Goal: Information Seeking & Learning: Learn about a topic

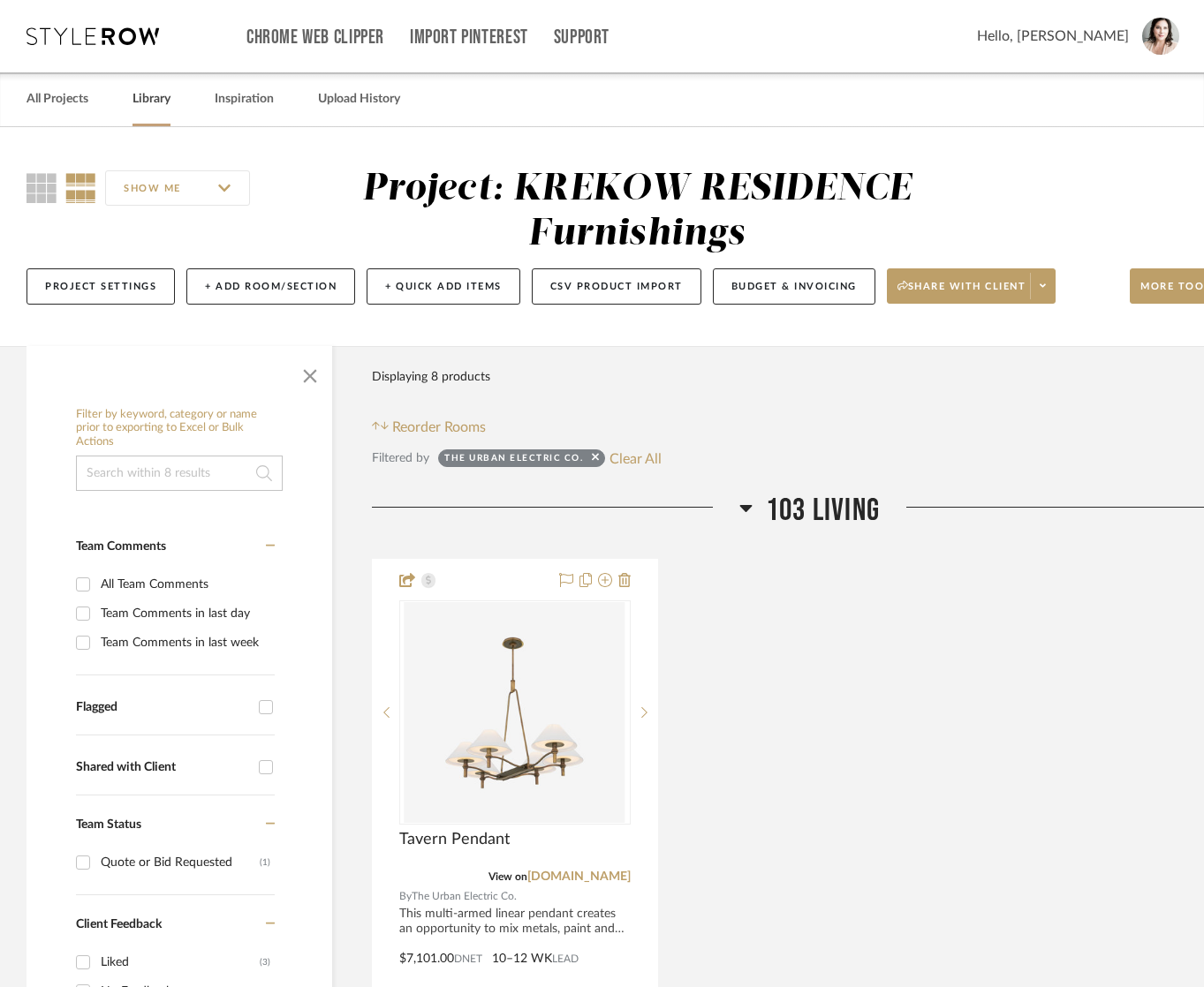
click at [150, 100] on link "Library" at bounding box center [151, 99] width 38 height 24
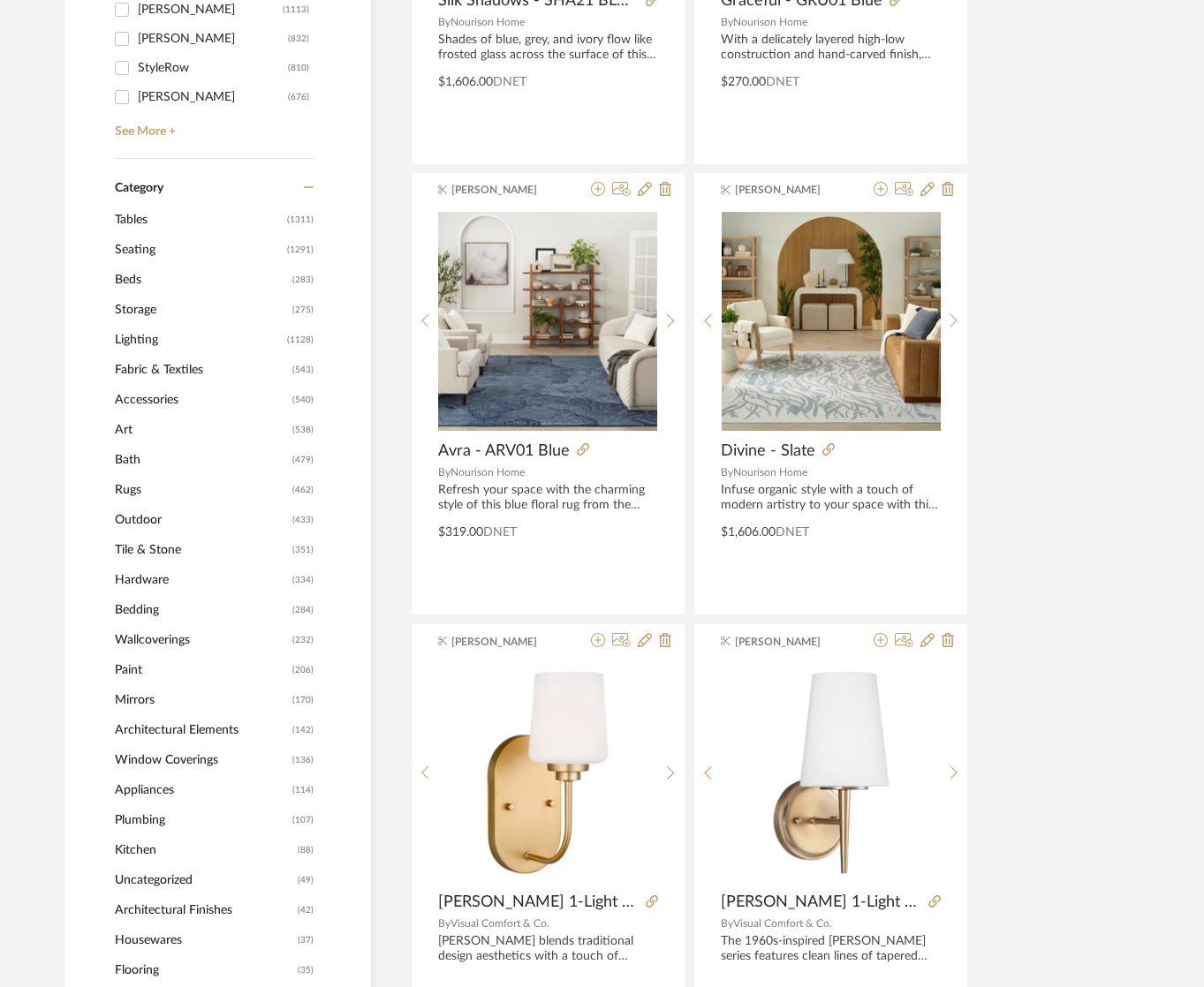
scroll to position [616, 0]
click at [142, 367] on span "Fabric & Textiles" at bounding box center [201, 369] width 173 height 30
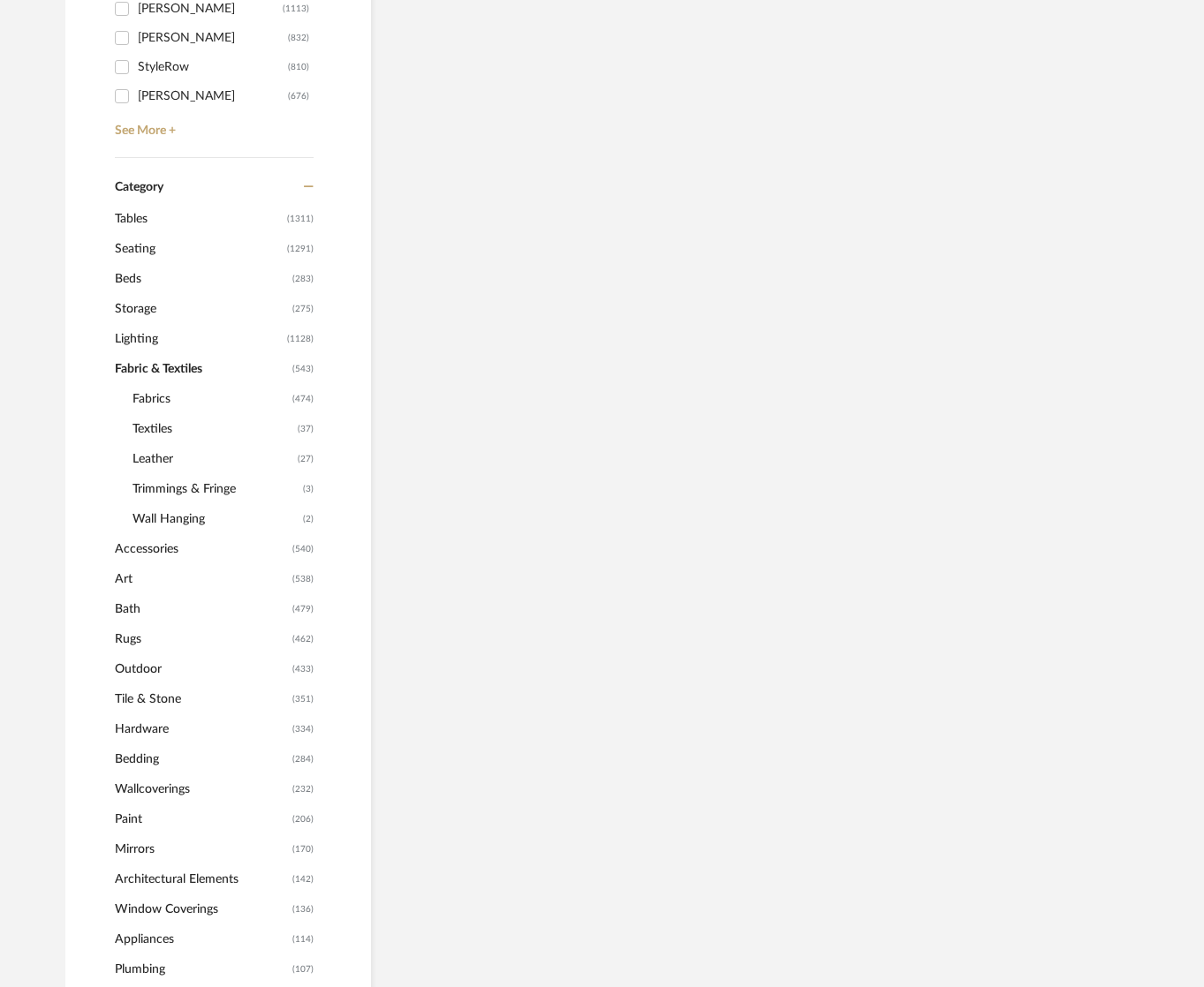
scroll to position [613, 0]
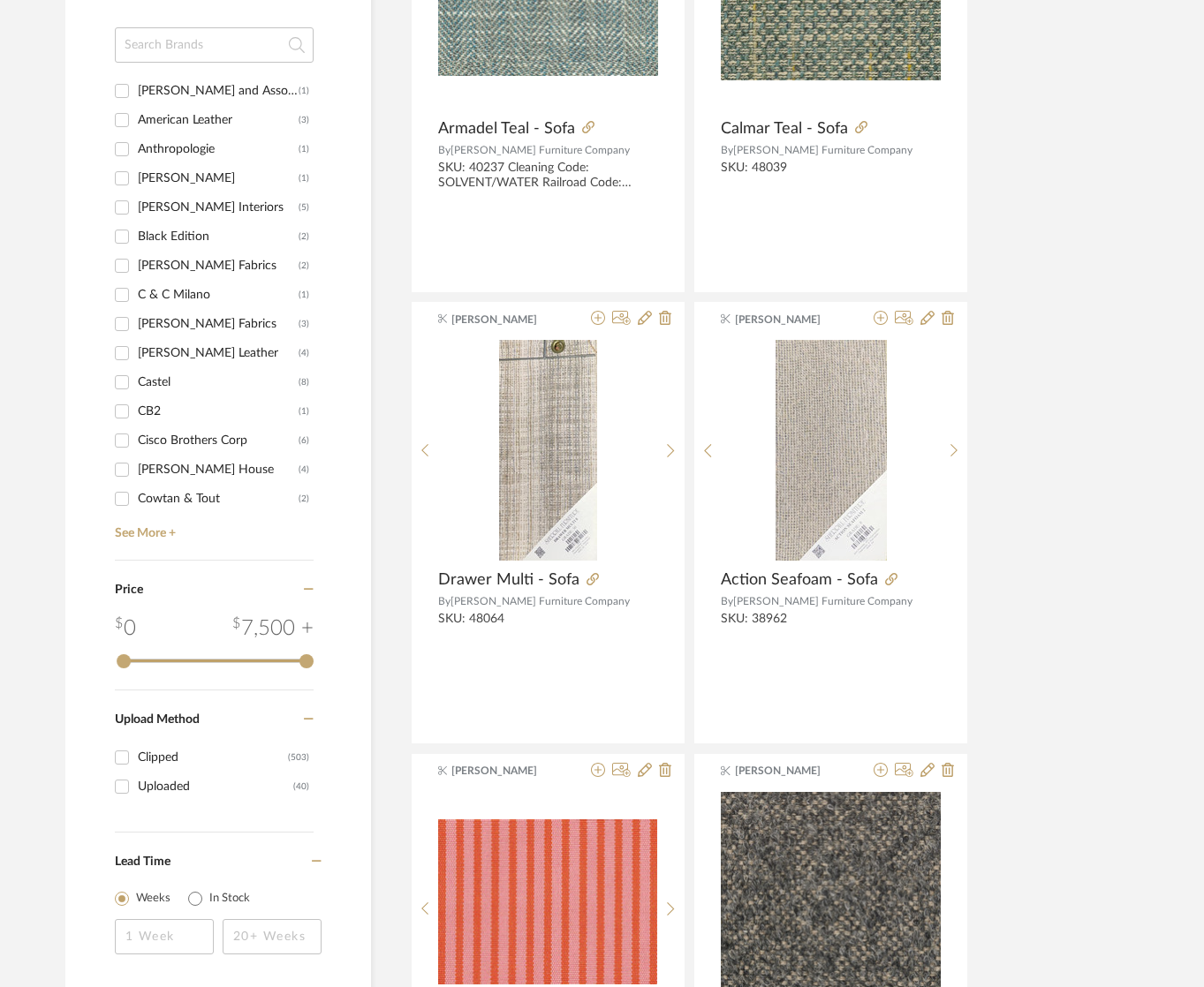
scroll to position [1898, 0]
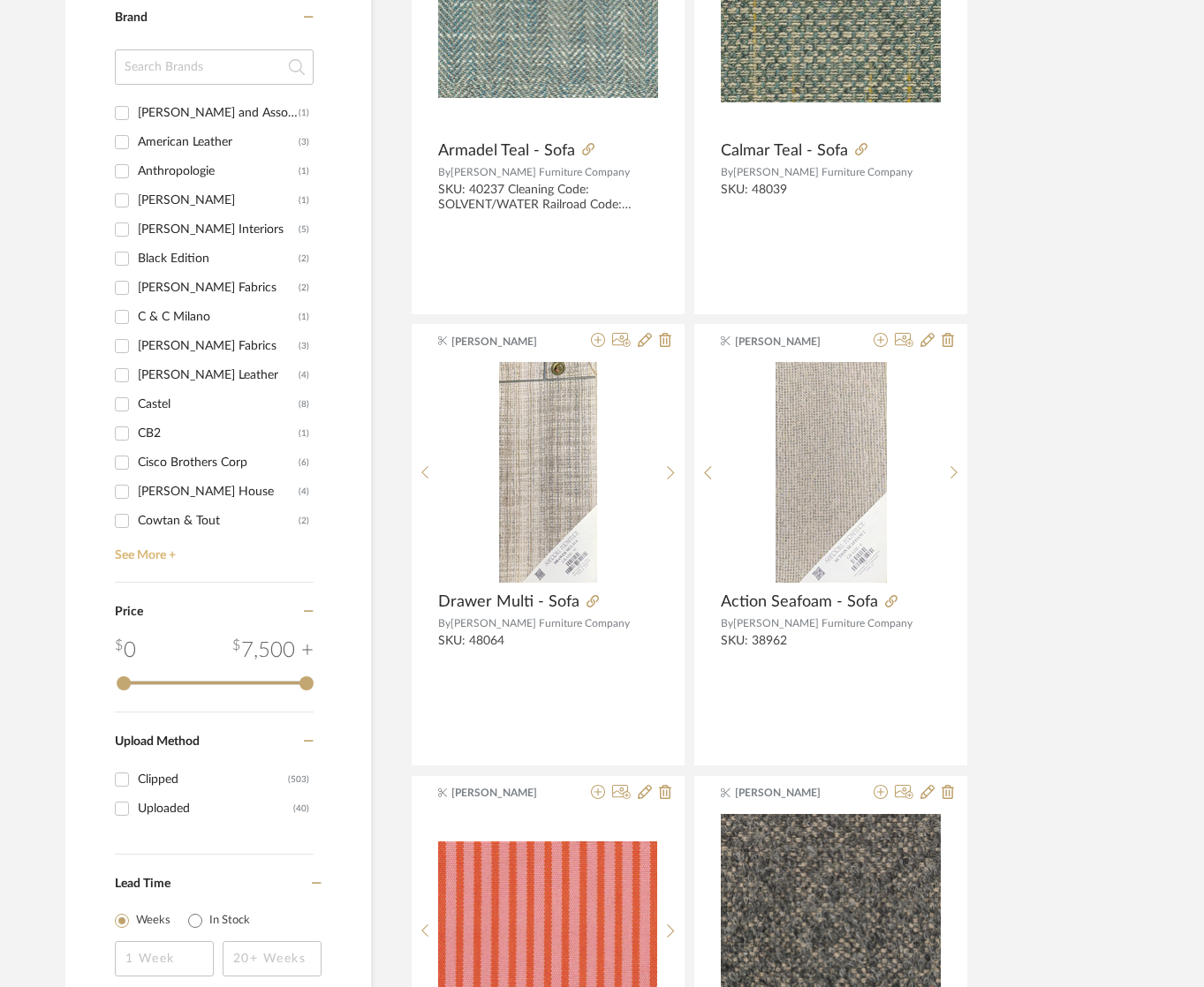
click at [162, 555] on link "See More +" at bounding box center [211, 549] width 203 height 28
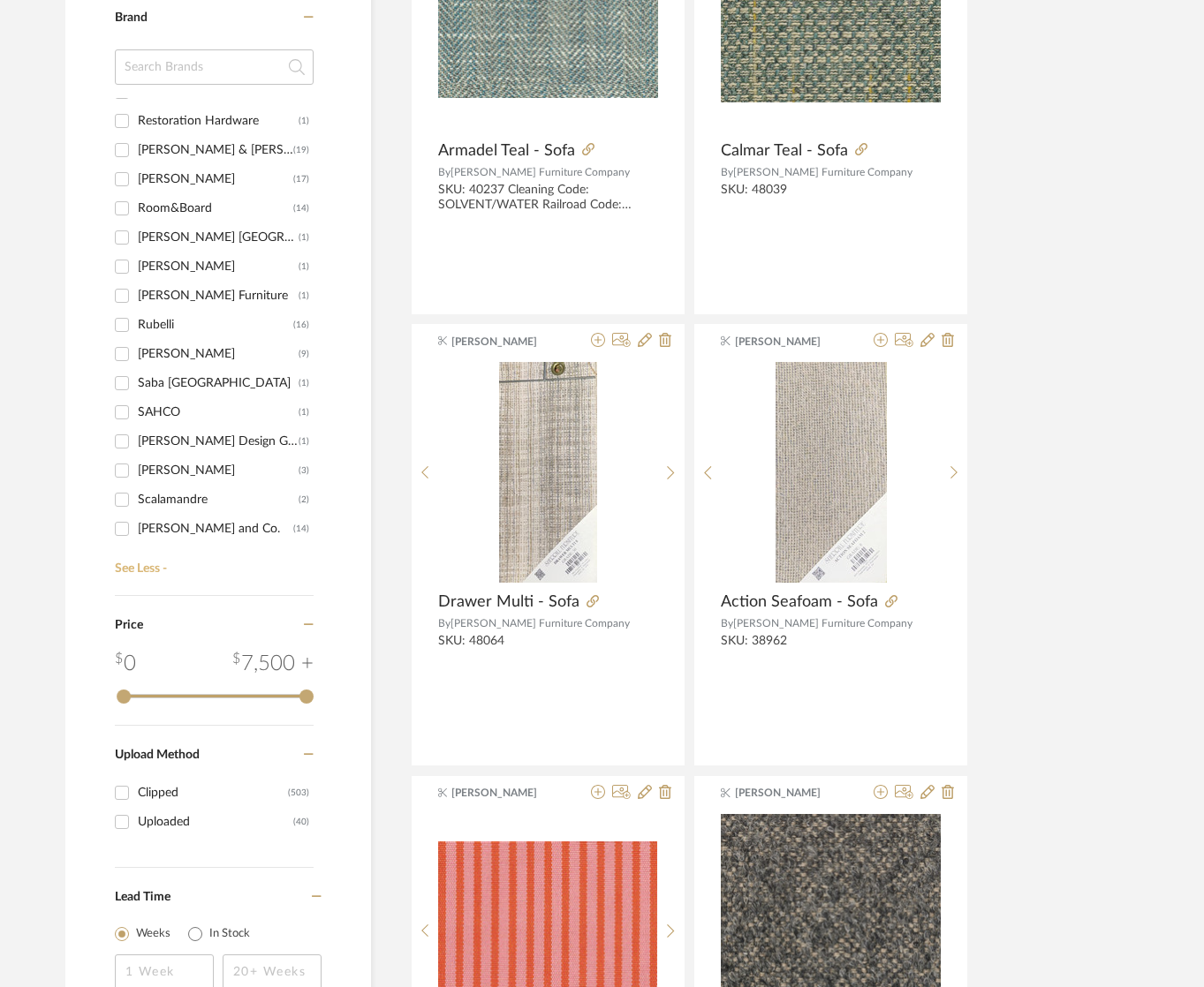
scroll to position [1712, 0]
click at [118, 524] on input "[PERSON_NAME] and Co. (14)" at bounding box center [121, 528] width 28 height 28
checkbox input "true"
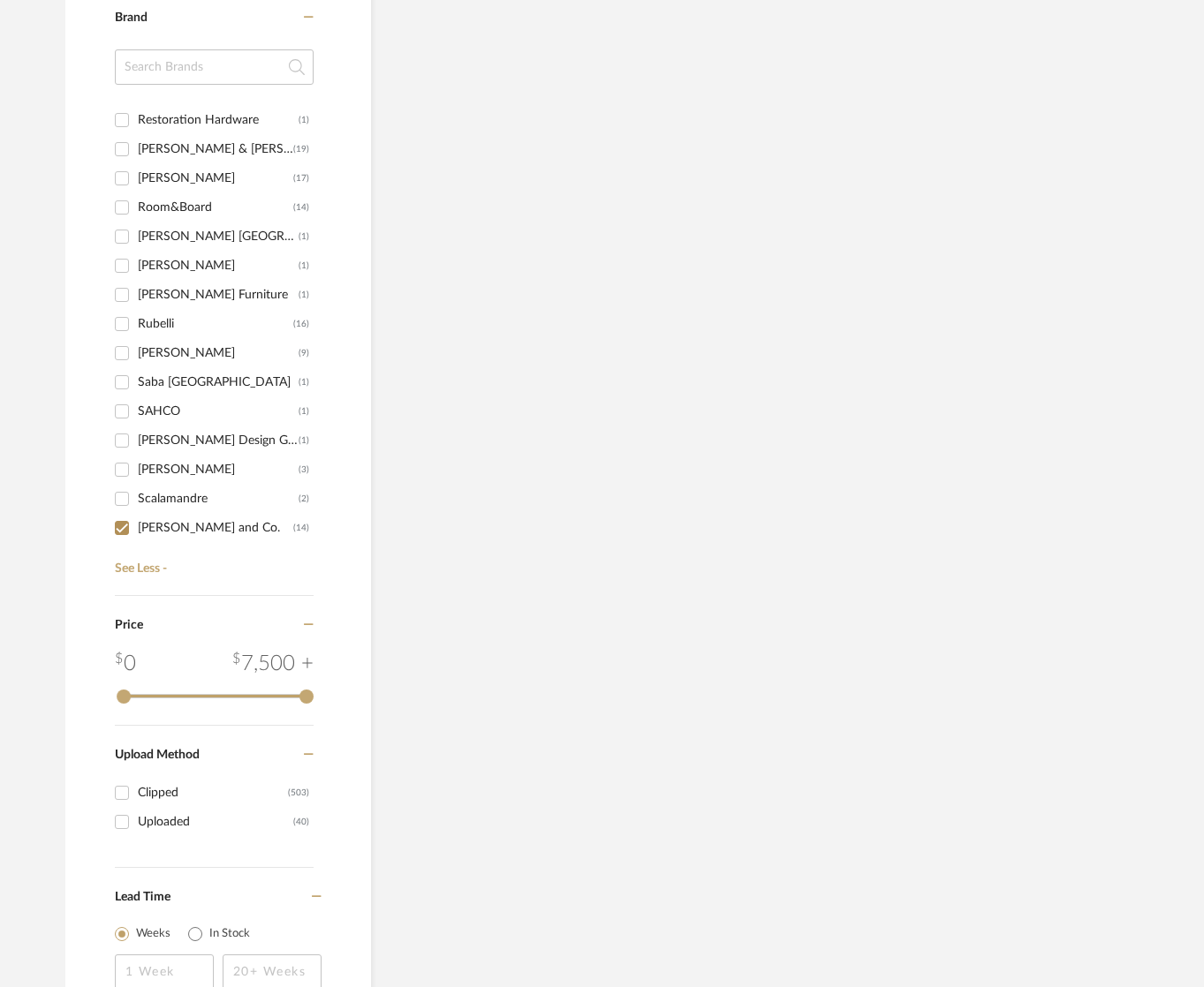
scroll to position [923, 0]
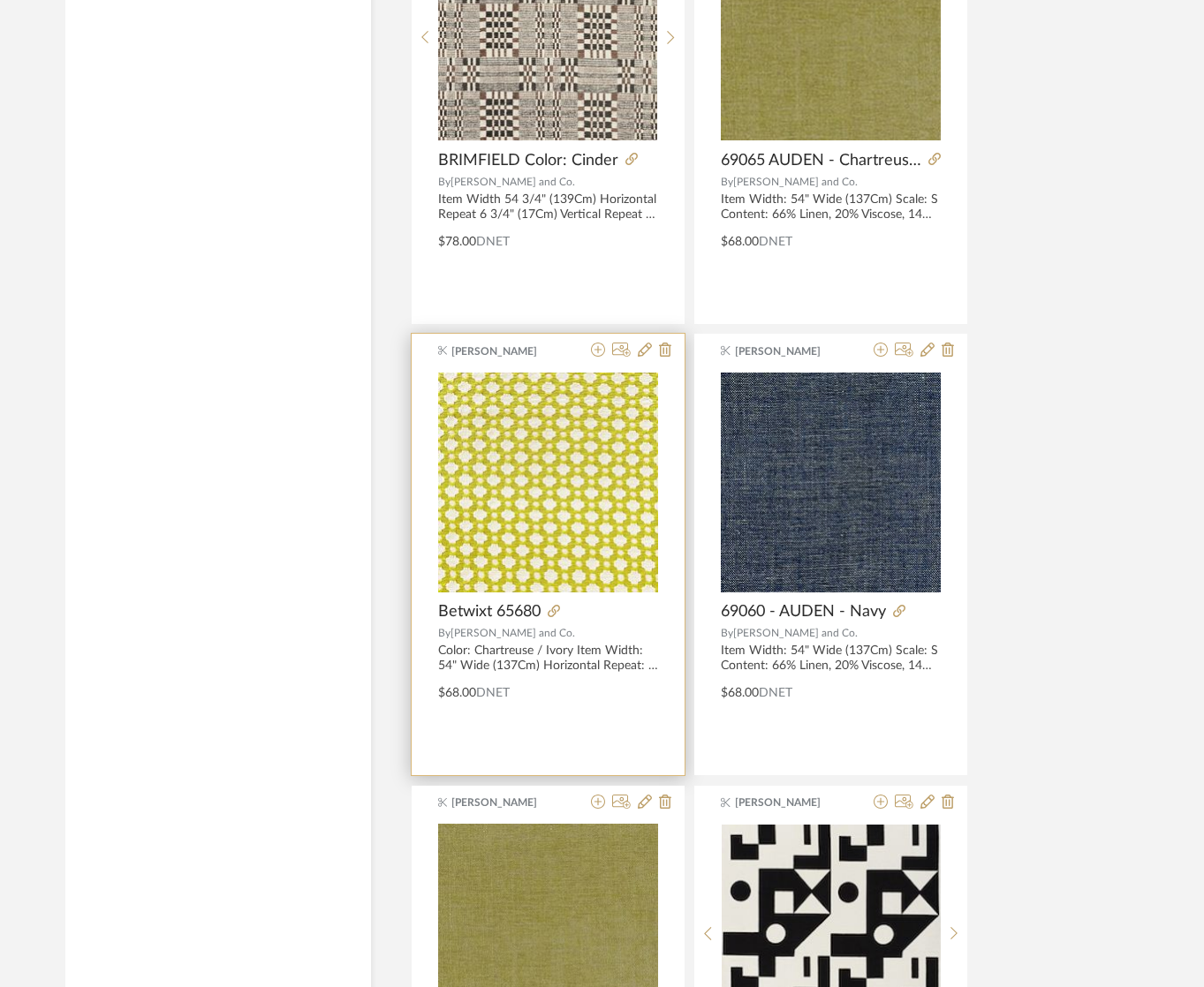
scroll to position [1878, 0]
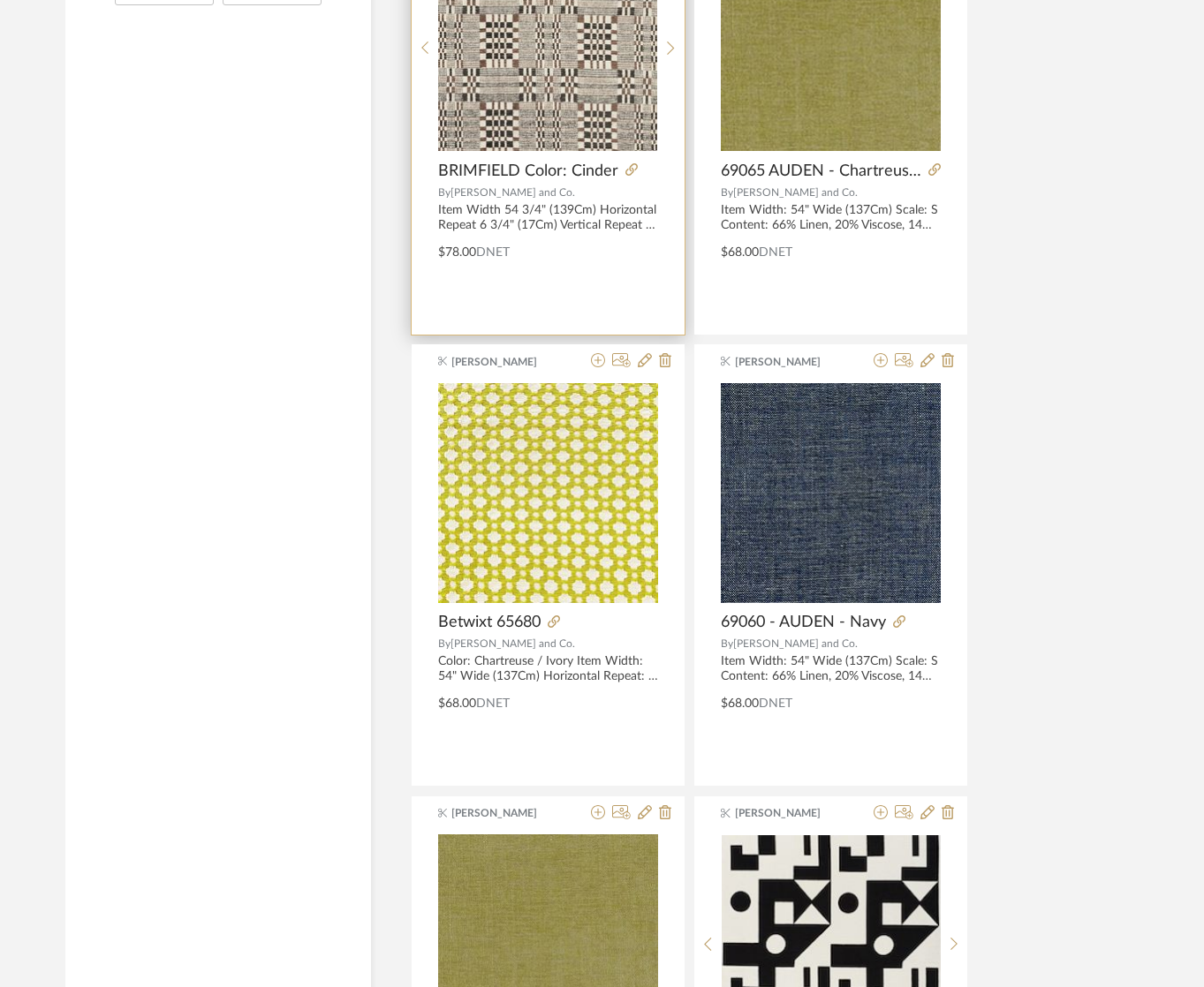
click at [585, 73] on img "0" at bounding box center [547, 41] width 219 height 219
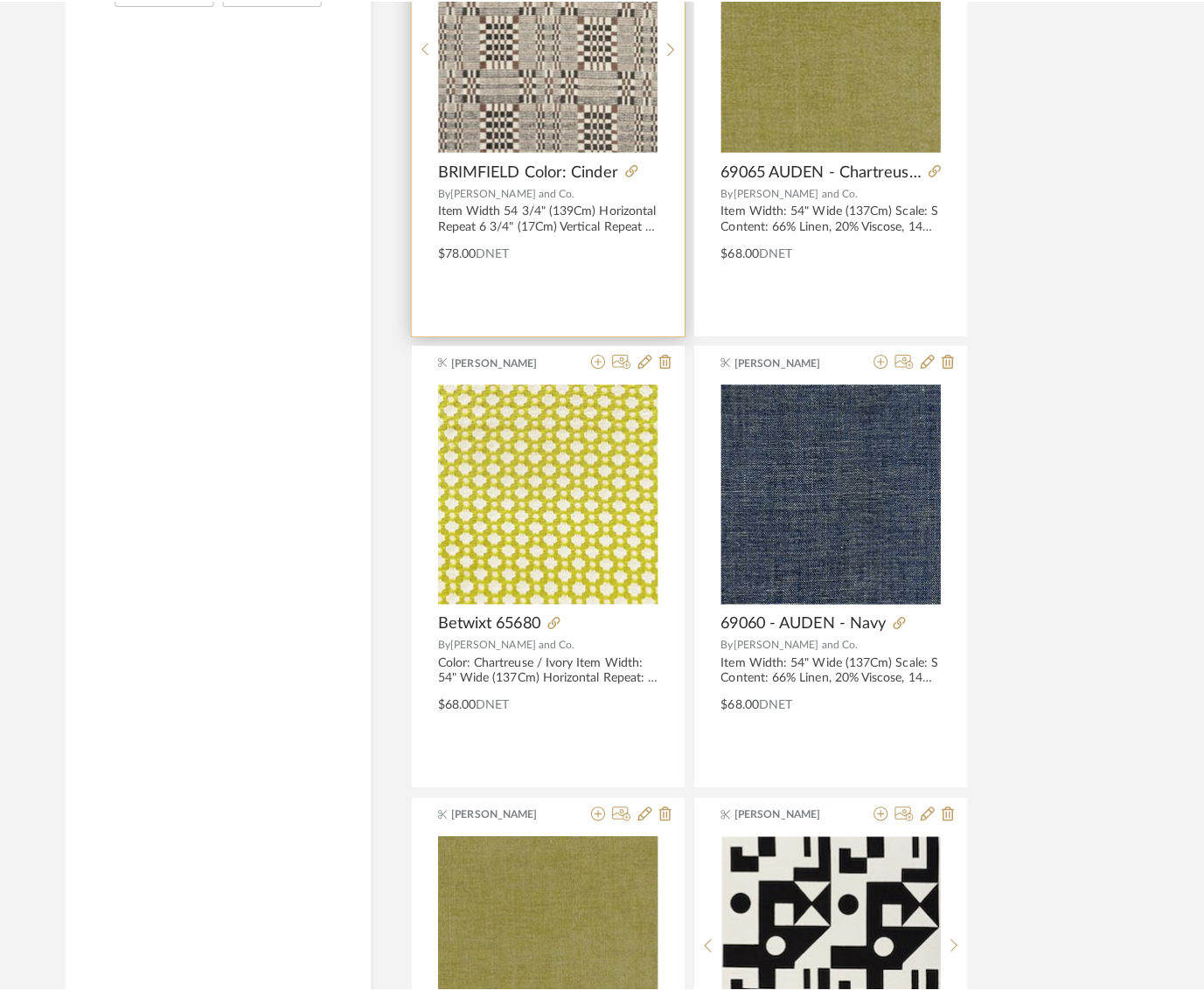
scroll to position [0, 0]
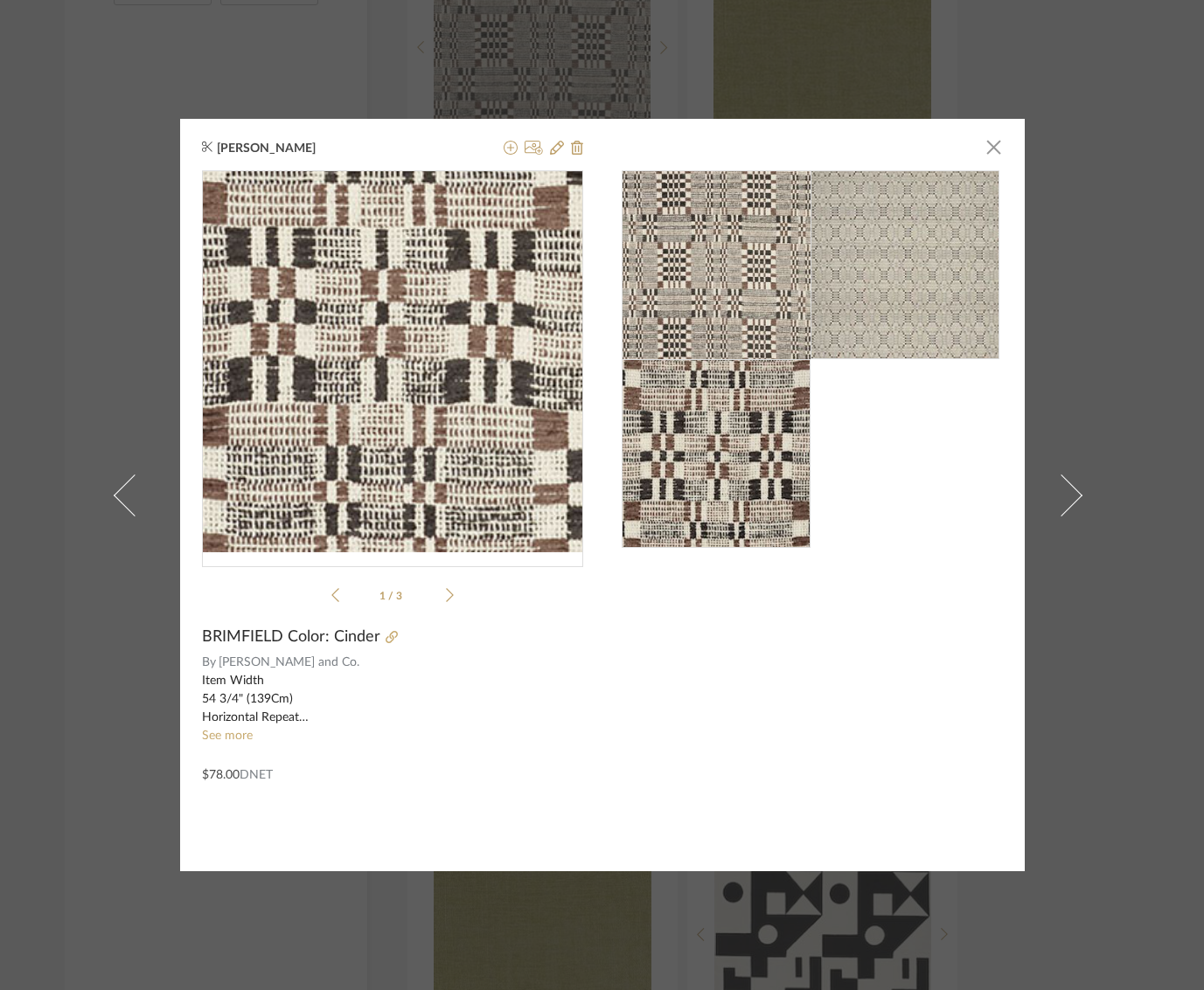
click at [391, 453] on img "0" at bounding box center [392, 361] width 381 height 381
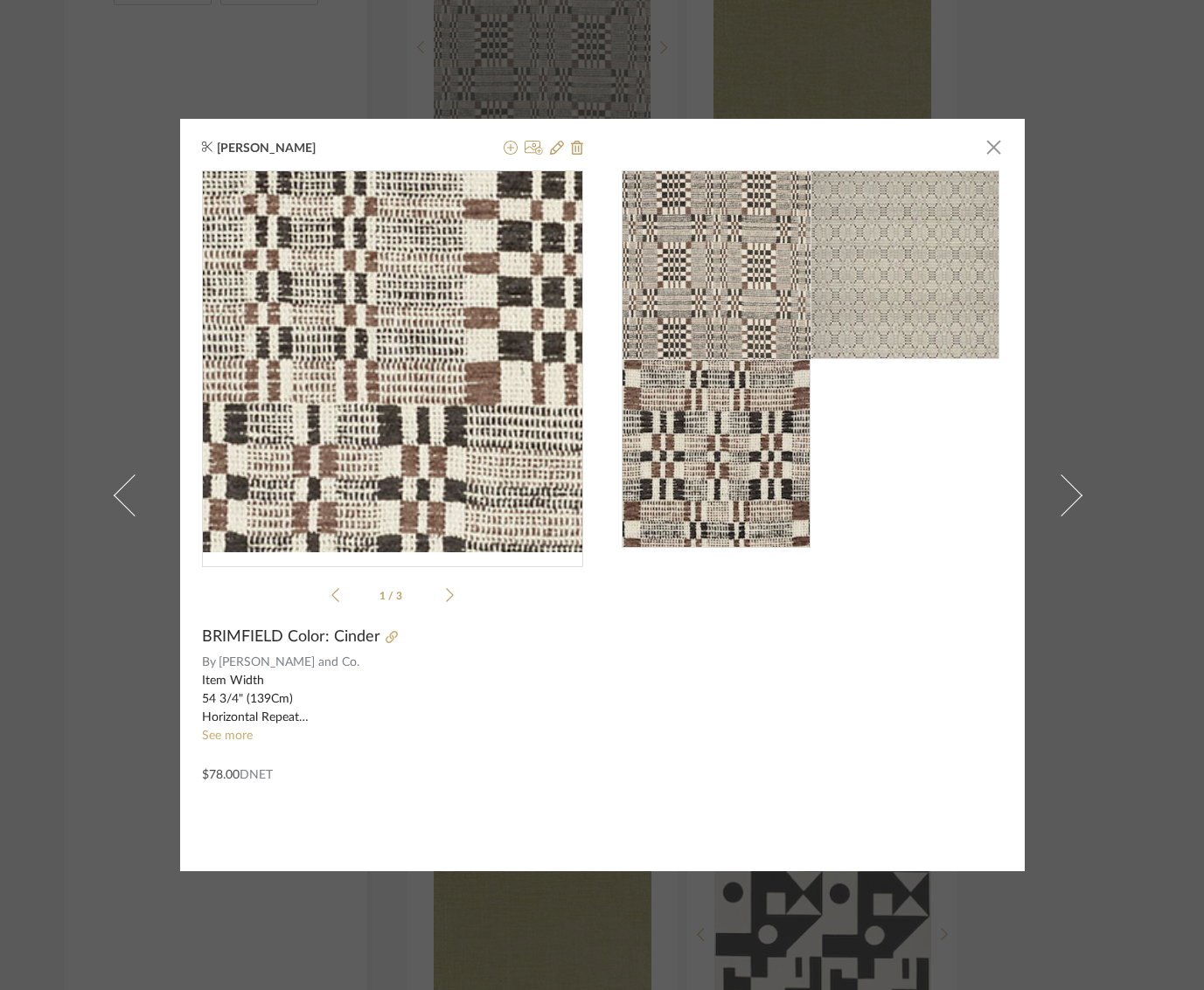
click at [414, 395] on img "0" at bounding box center [392, 361] width 381 height 381
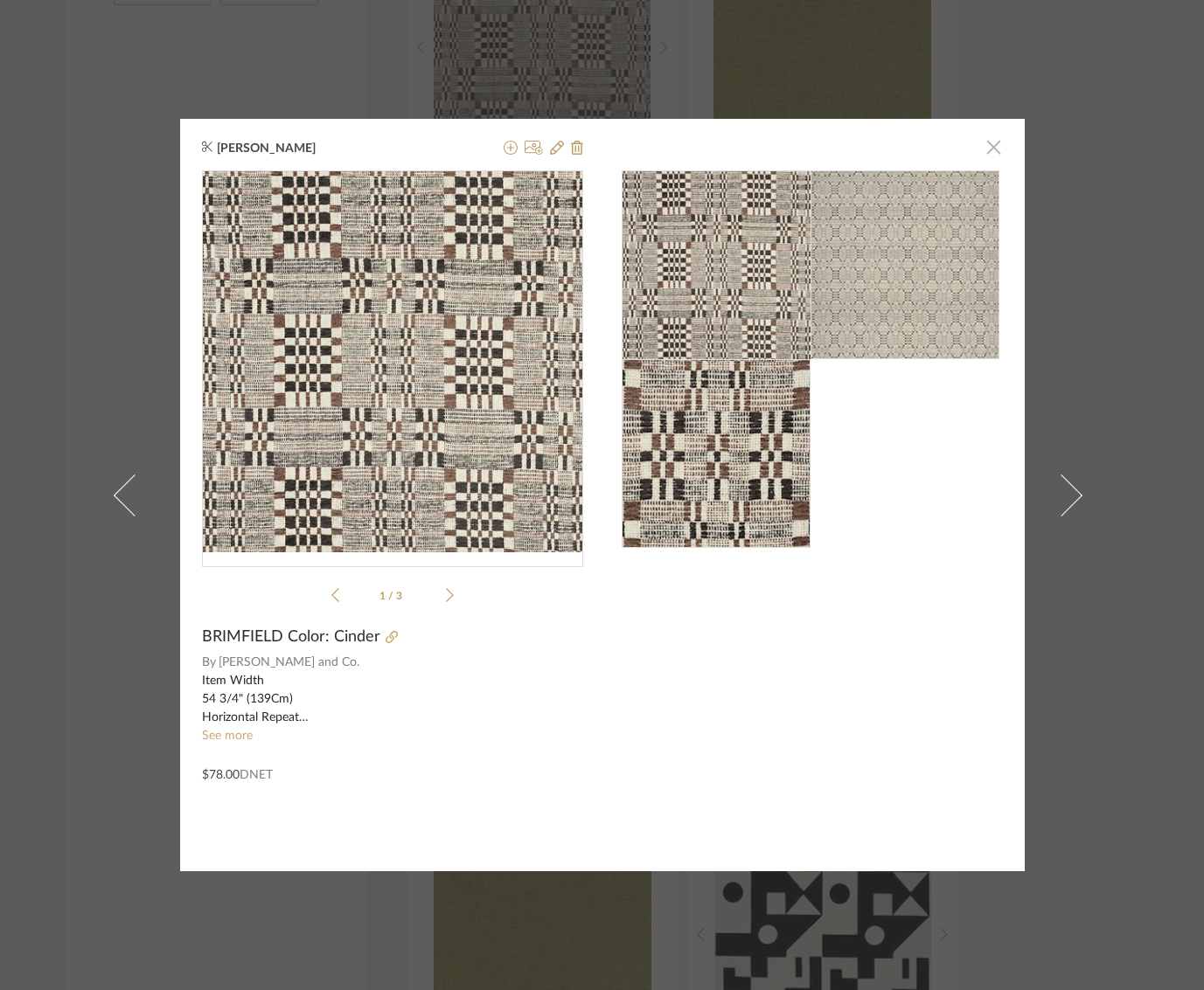
click at [988, 151] on span "button" at bounding box center [994, 146] width 35 height 35
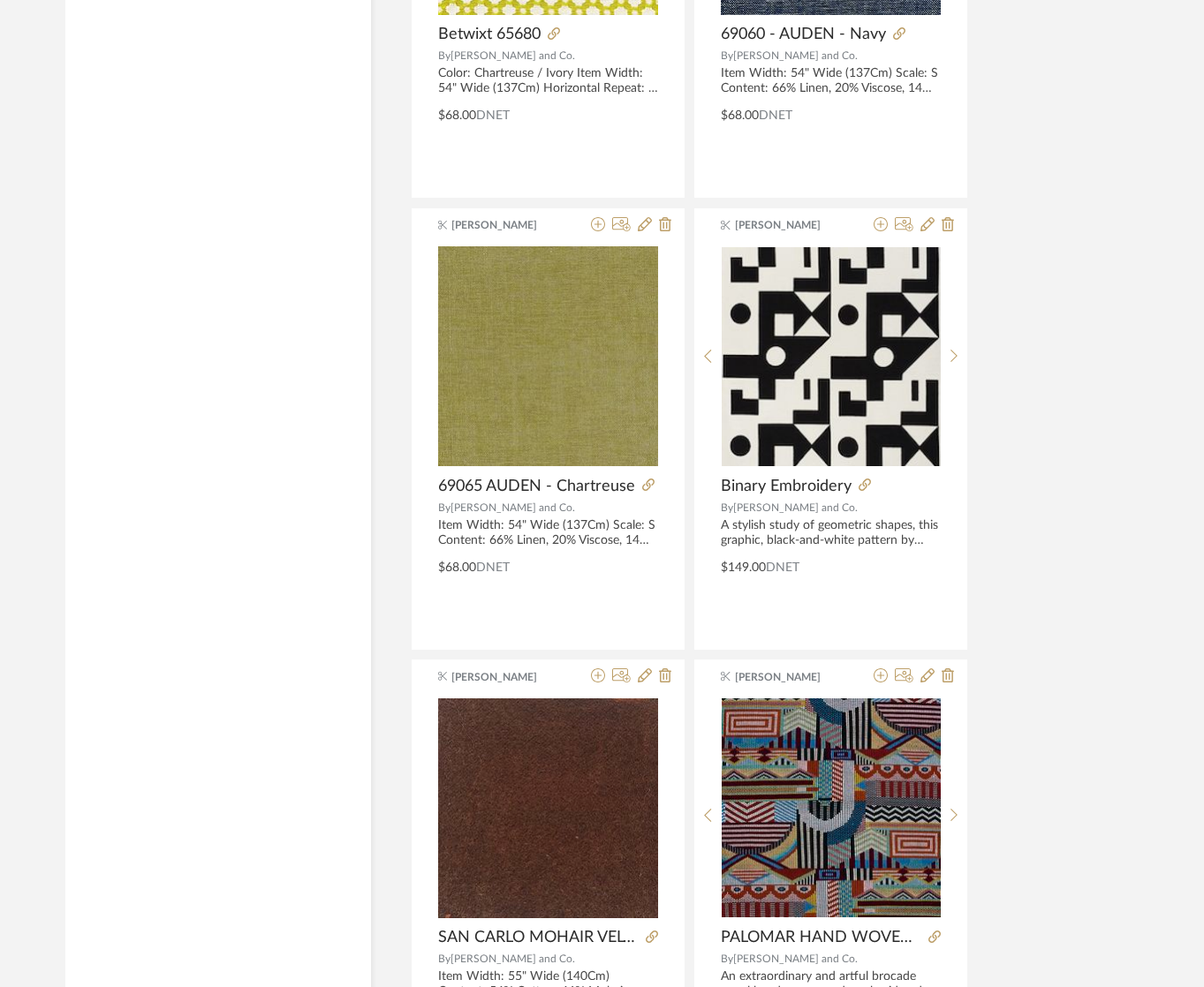
scroll to position [2697, 0]
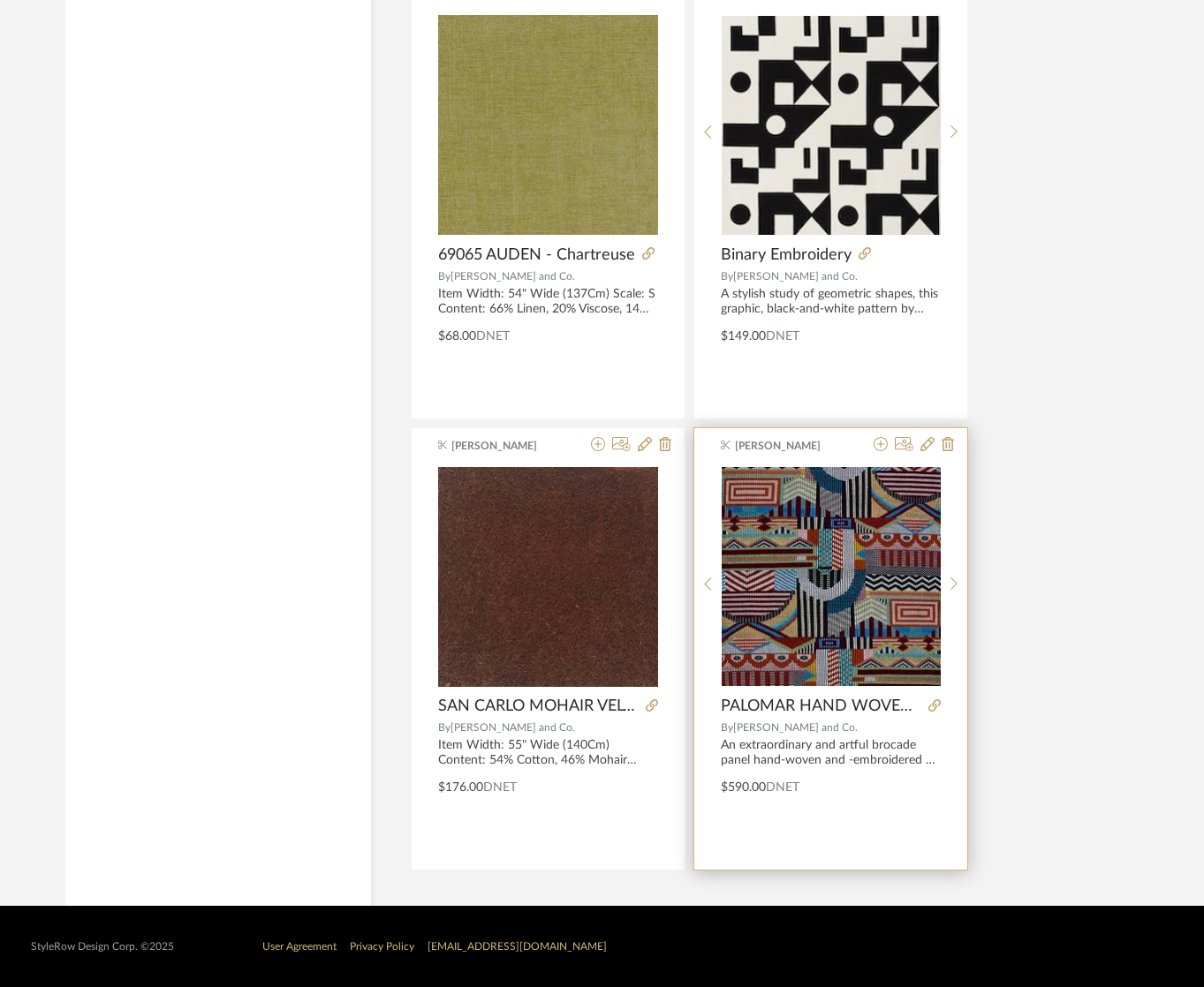
click at [816, 517] on img "0" at bounding box center [831, 577] width 219 height 219
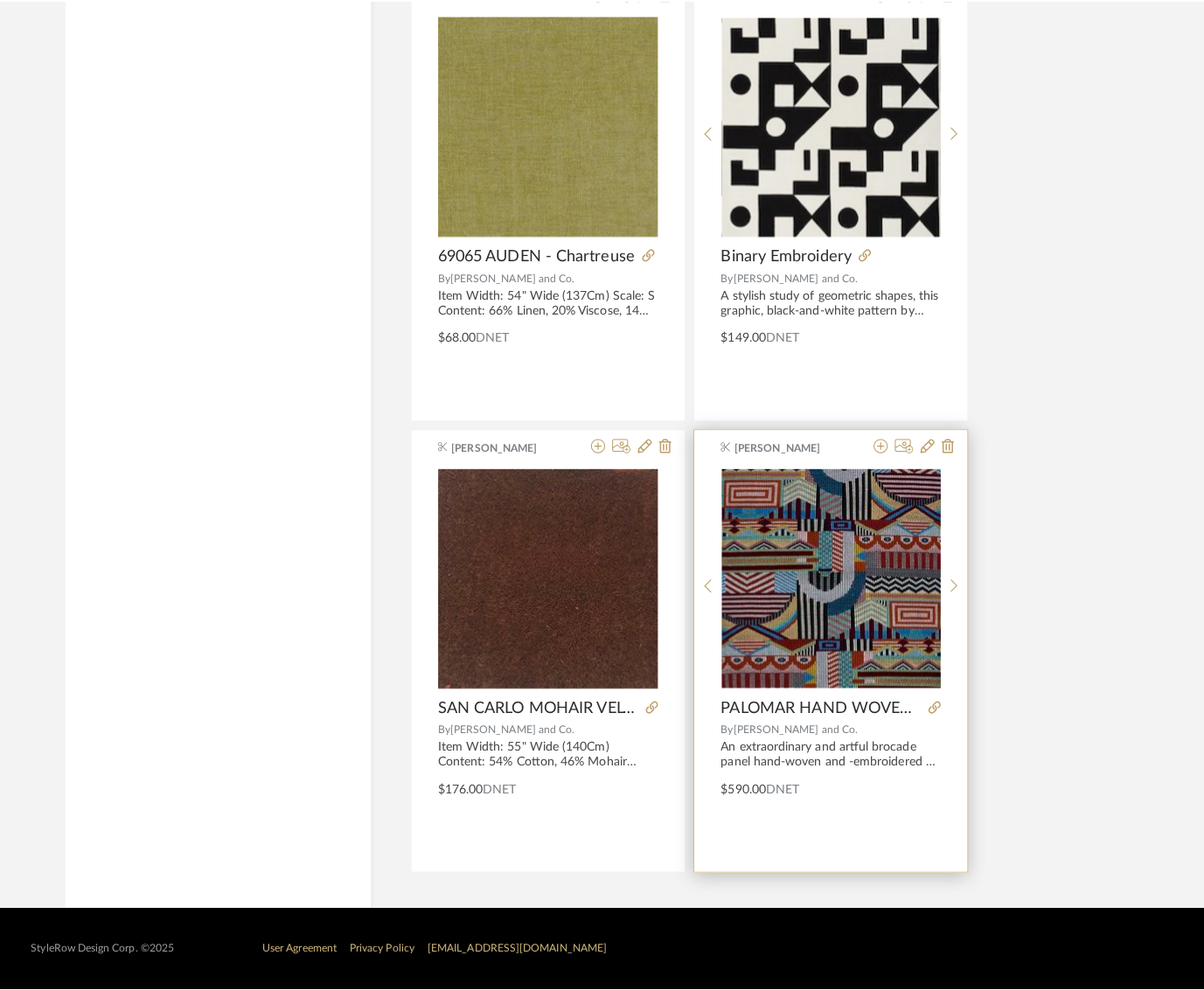
scroll to position [0, 0]
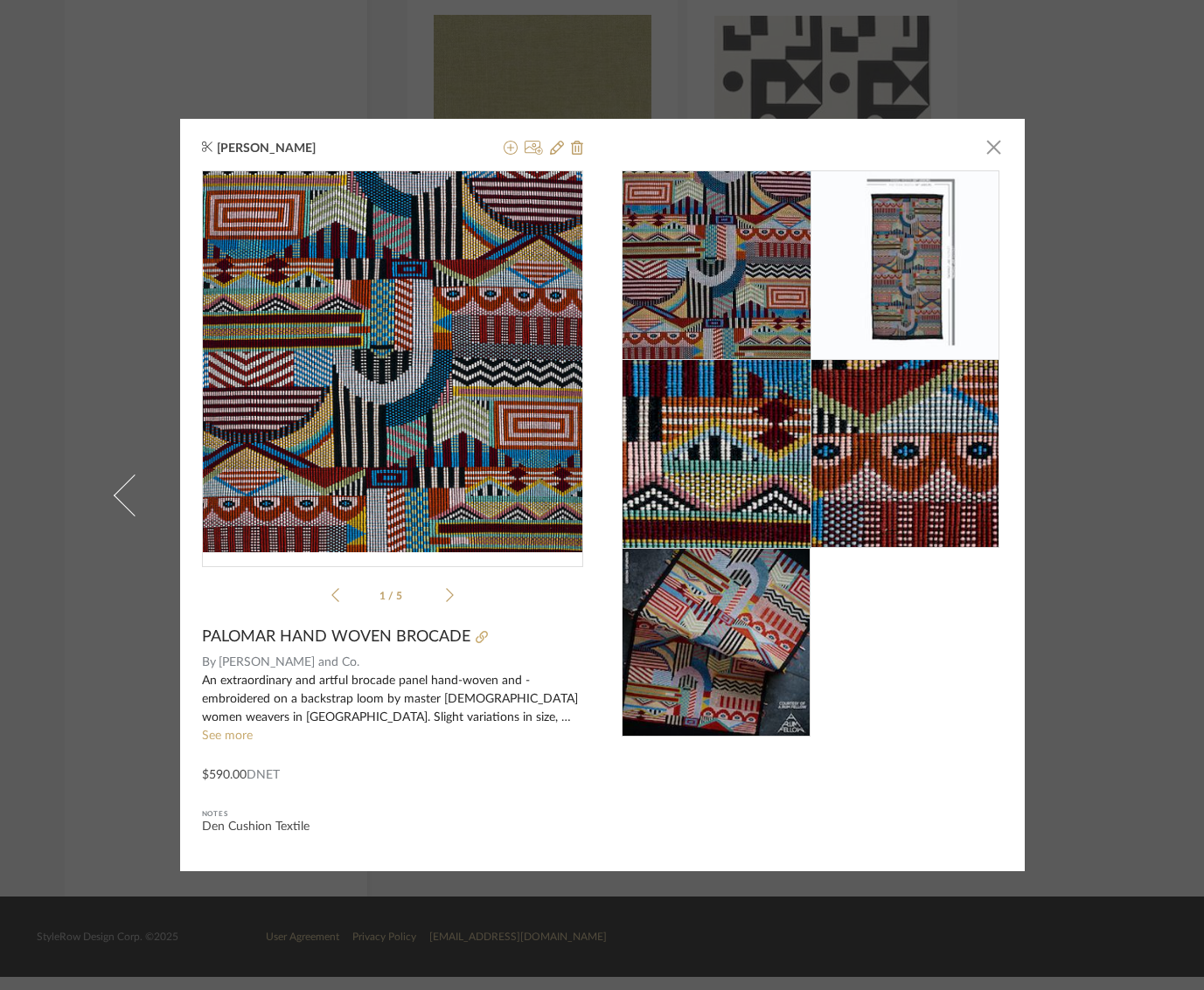
click at [93, 191] on div "[PERSON_NAME] × 1 / 5 PALOMAR HAND WOVEN BROCADE By [PERSON_NAME] and Co. An ex…" at bounding box center [602, 495] width 1204 height 990
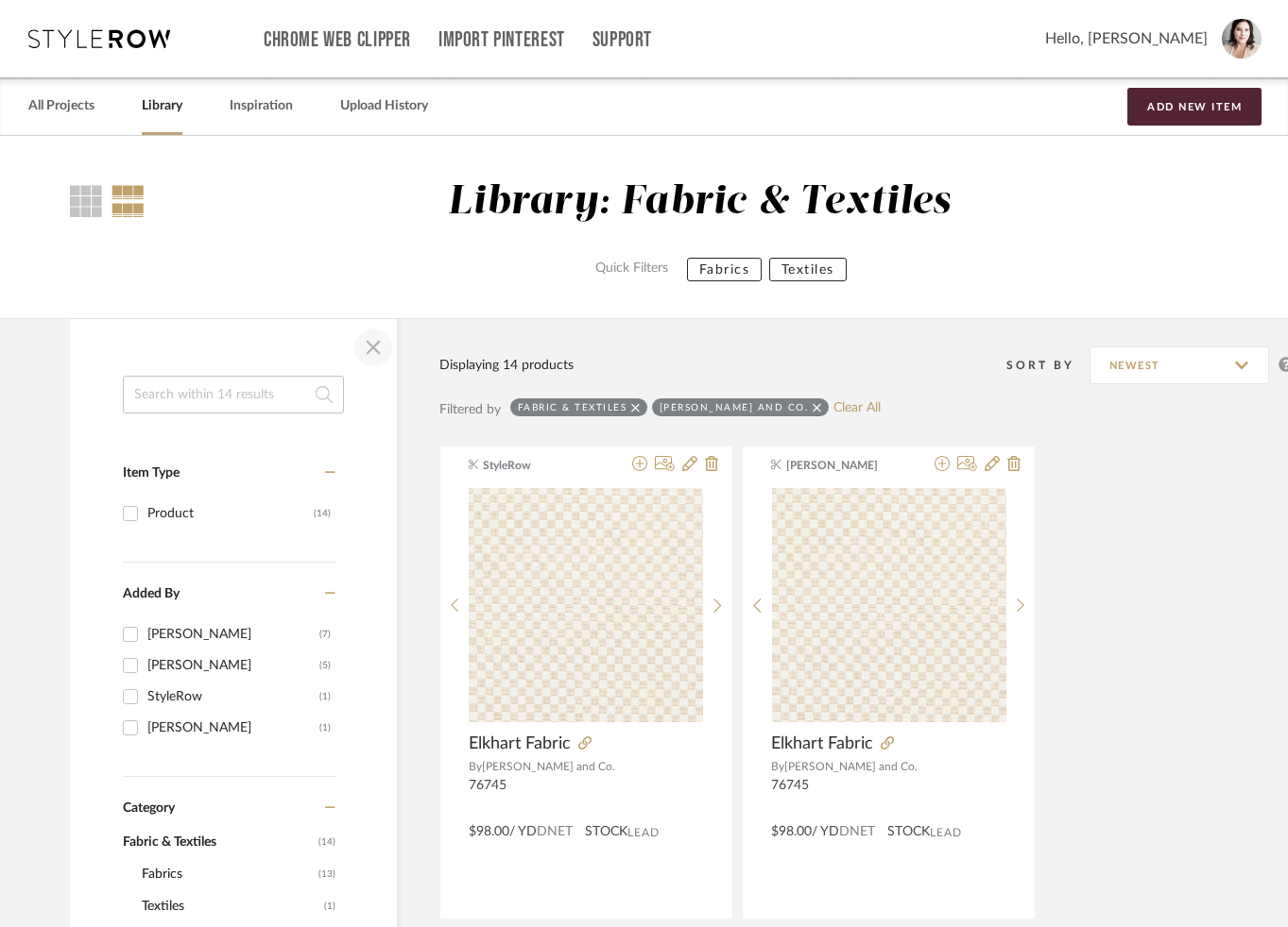
click at [375, 346] on span "button" at bounding box center [373, 348] width 45 height 45
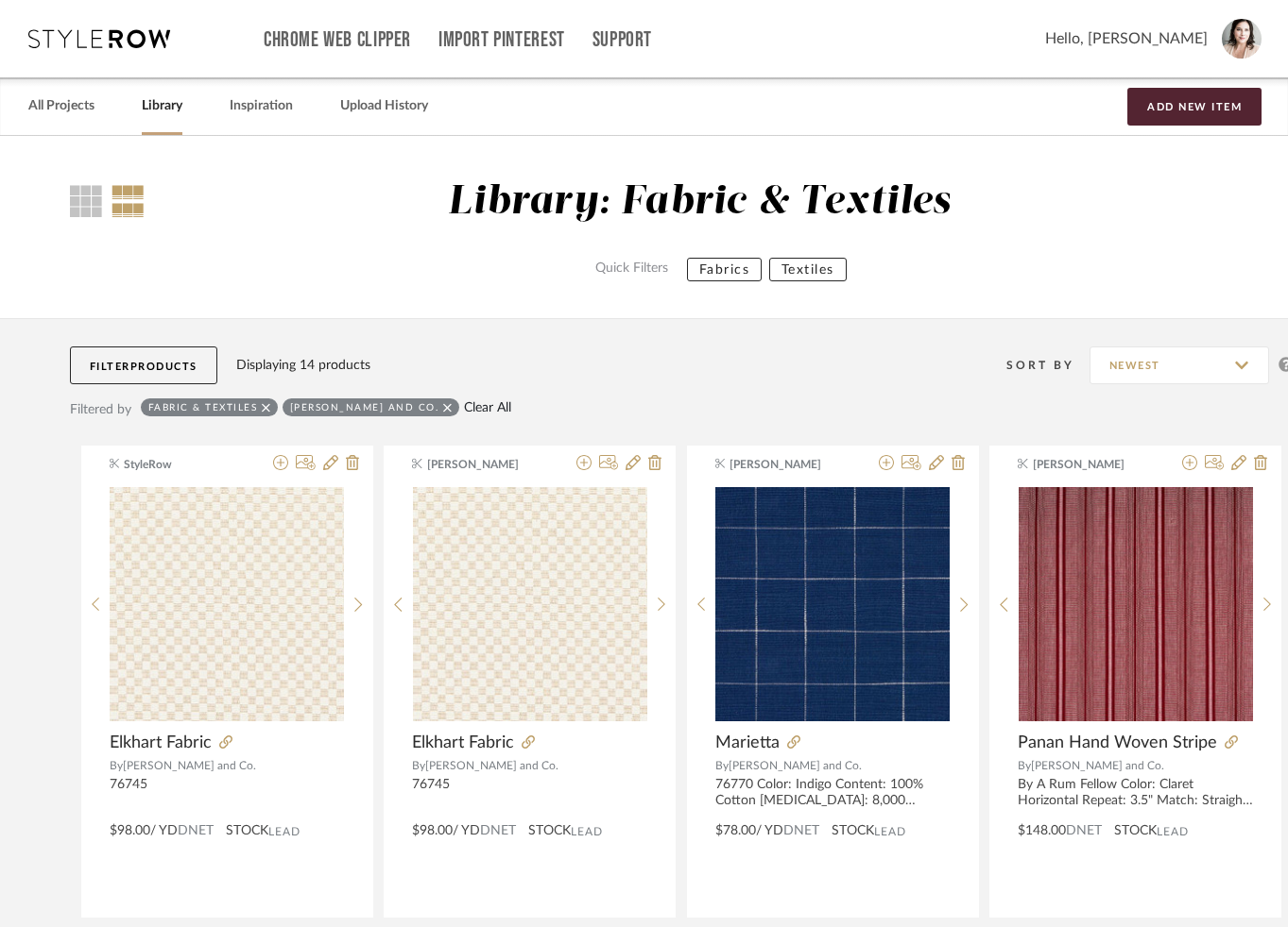
click at [465, 407] on link "Clear All" at bounding box center [487, 409] width 47 height 16
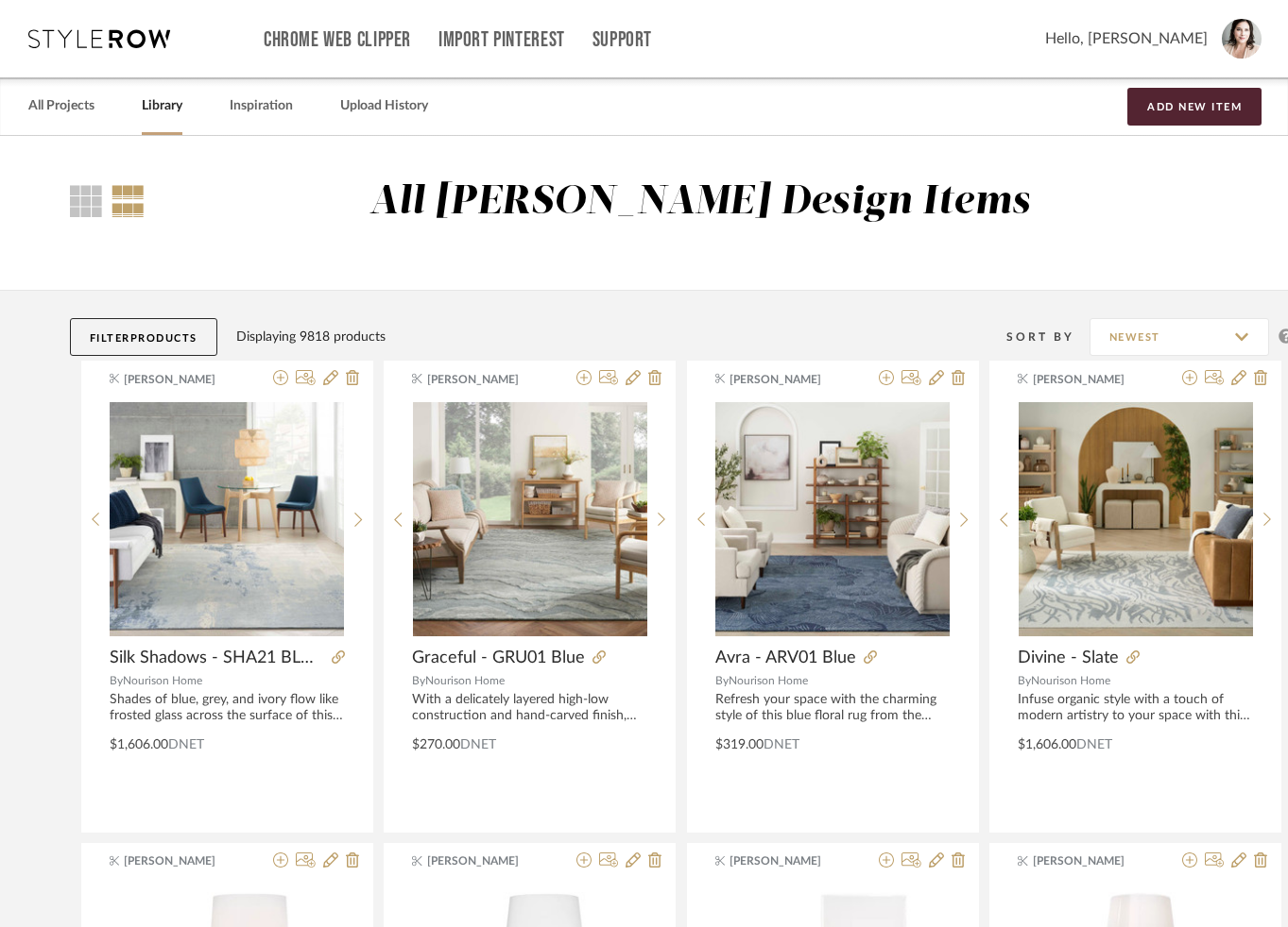
click at [160, 333] on span "Products" at bounding box center [164, 338] width 67 height 11
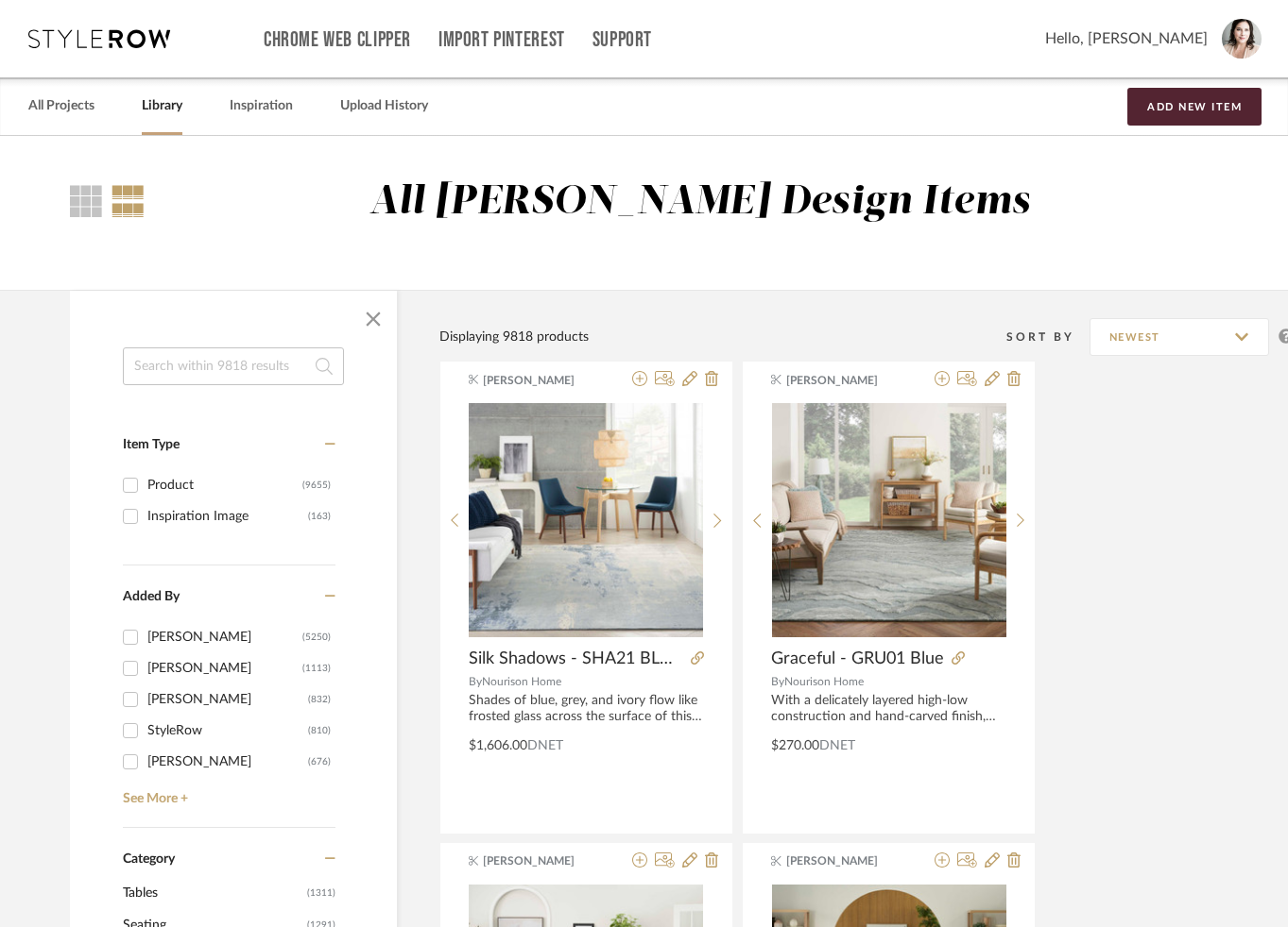
click at [169, 364] on input at bounding box center [233, 366] width 221 height 37
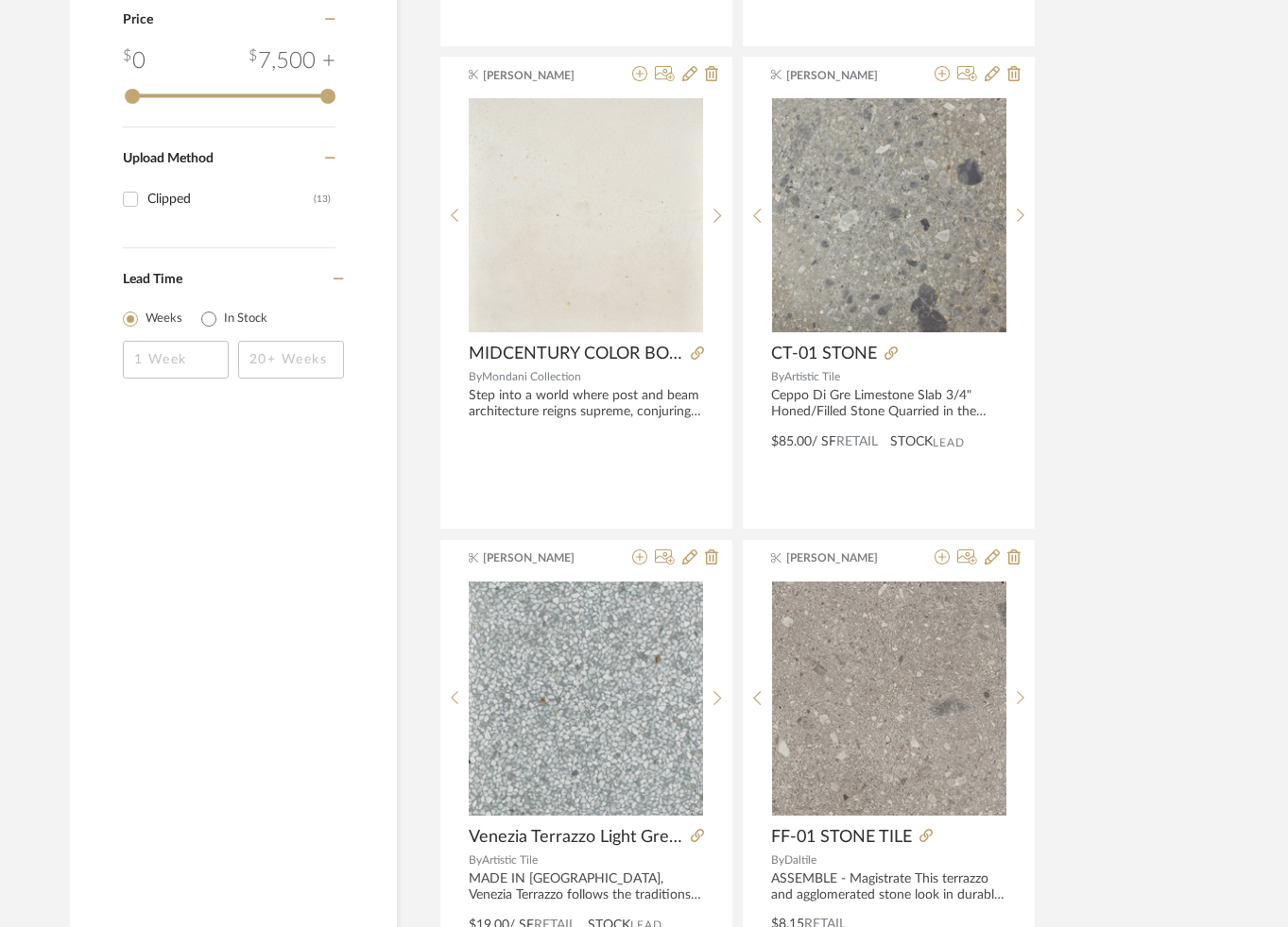
scroll to position [1377, 0]
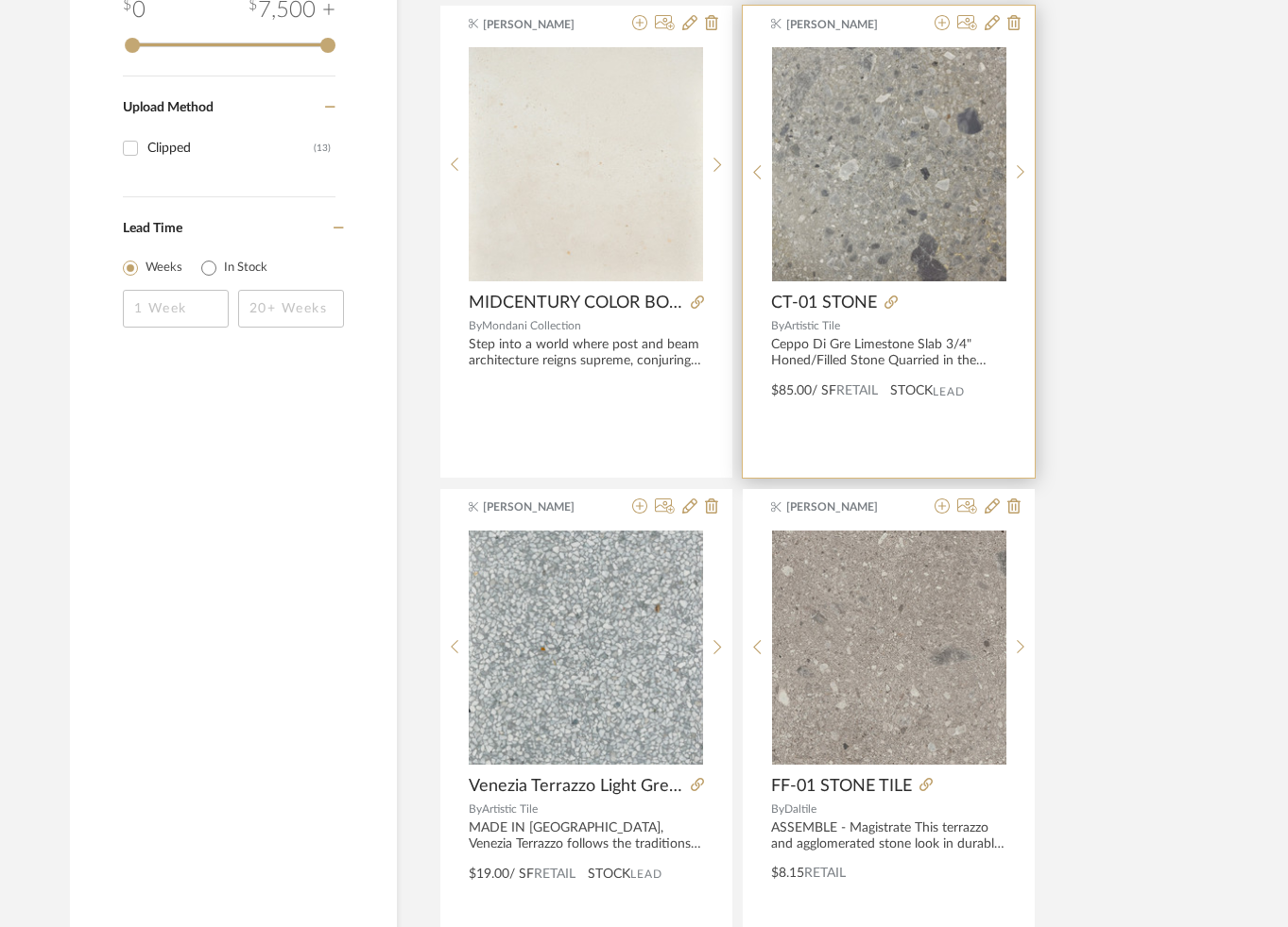
type input "TERRAZZO"
click at [876, 194] on img "0" at bounding box center [889, 164] width 234 height 234
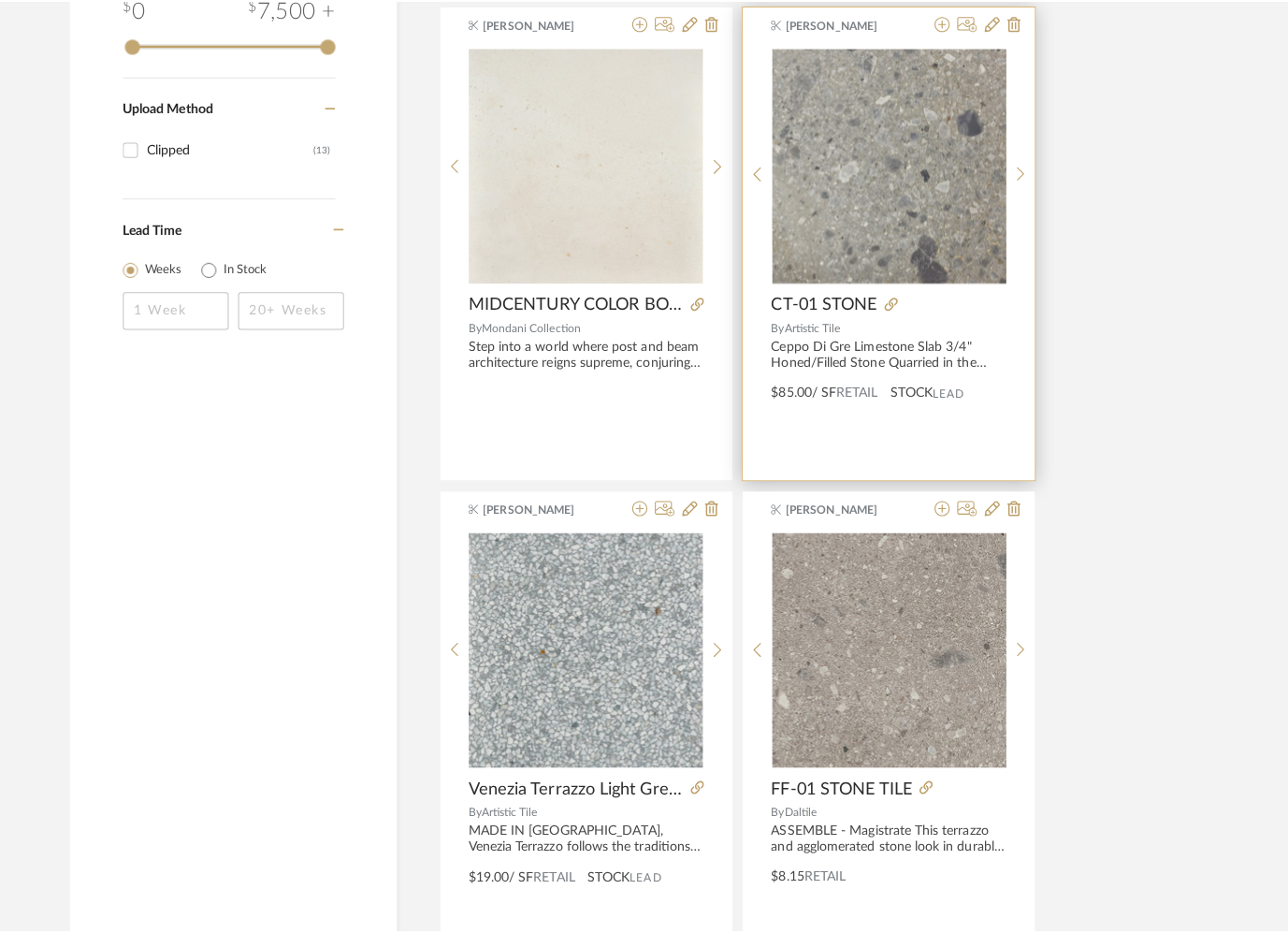
scroll to position [0, 0]
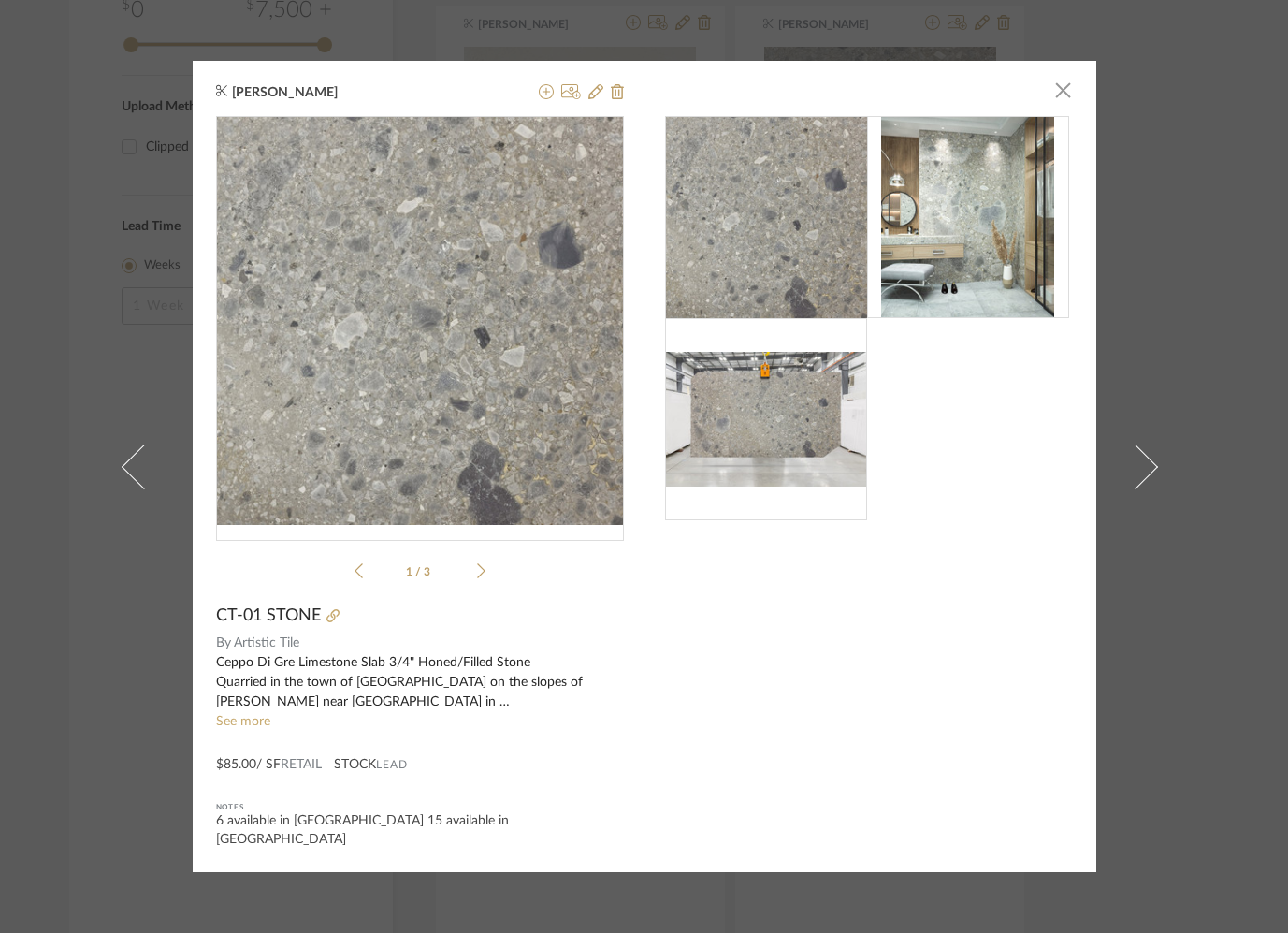
click at [81, 103] on div "[PERSON_NAME] × 1 / 3 CT-01 STONE By Artistic Tile Ceppo Di Gre Limestone Slab …" at bounding box center [644, 466] width 1288 height 933
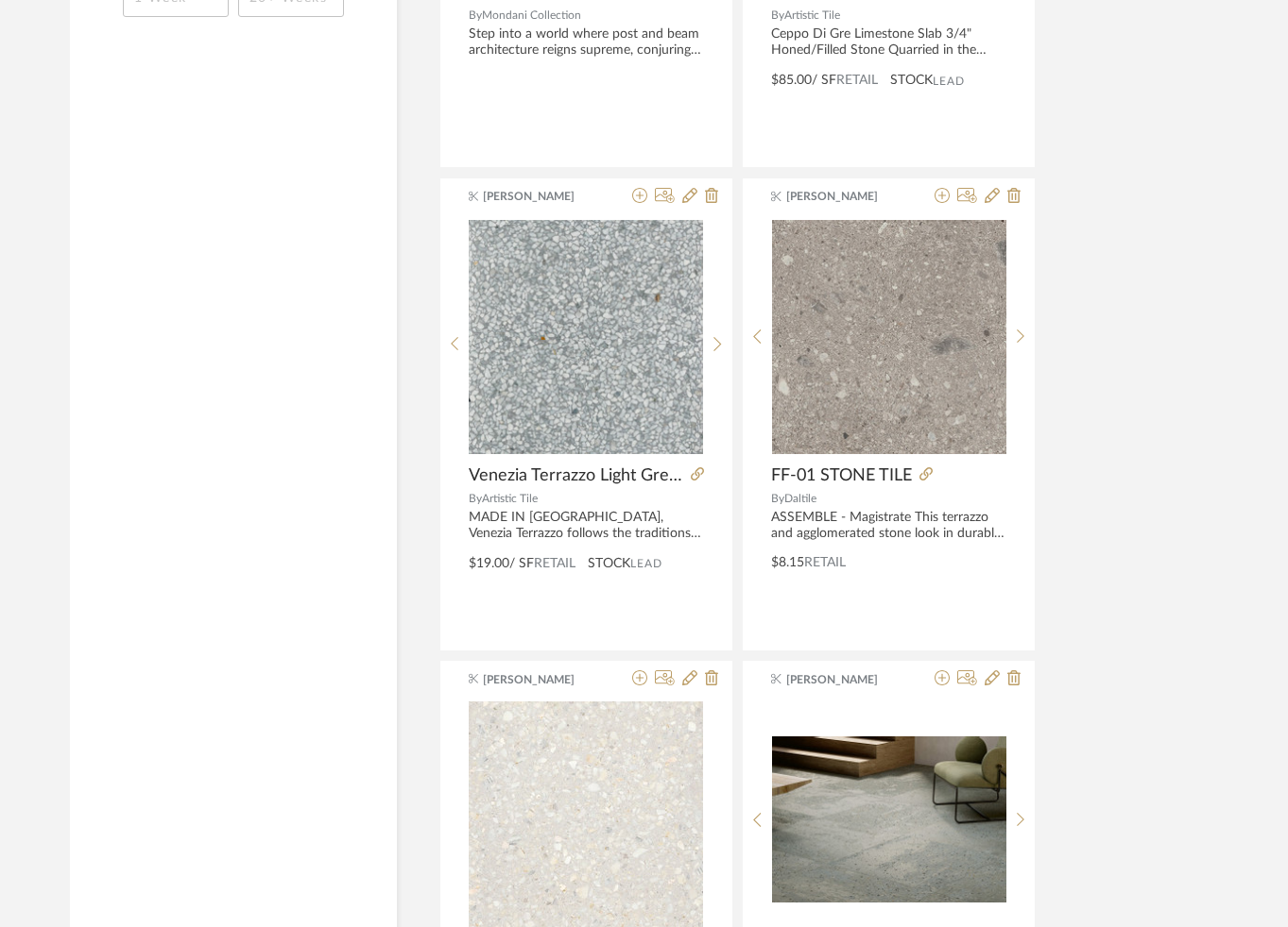
scroll to position [1188, 0]
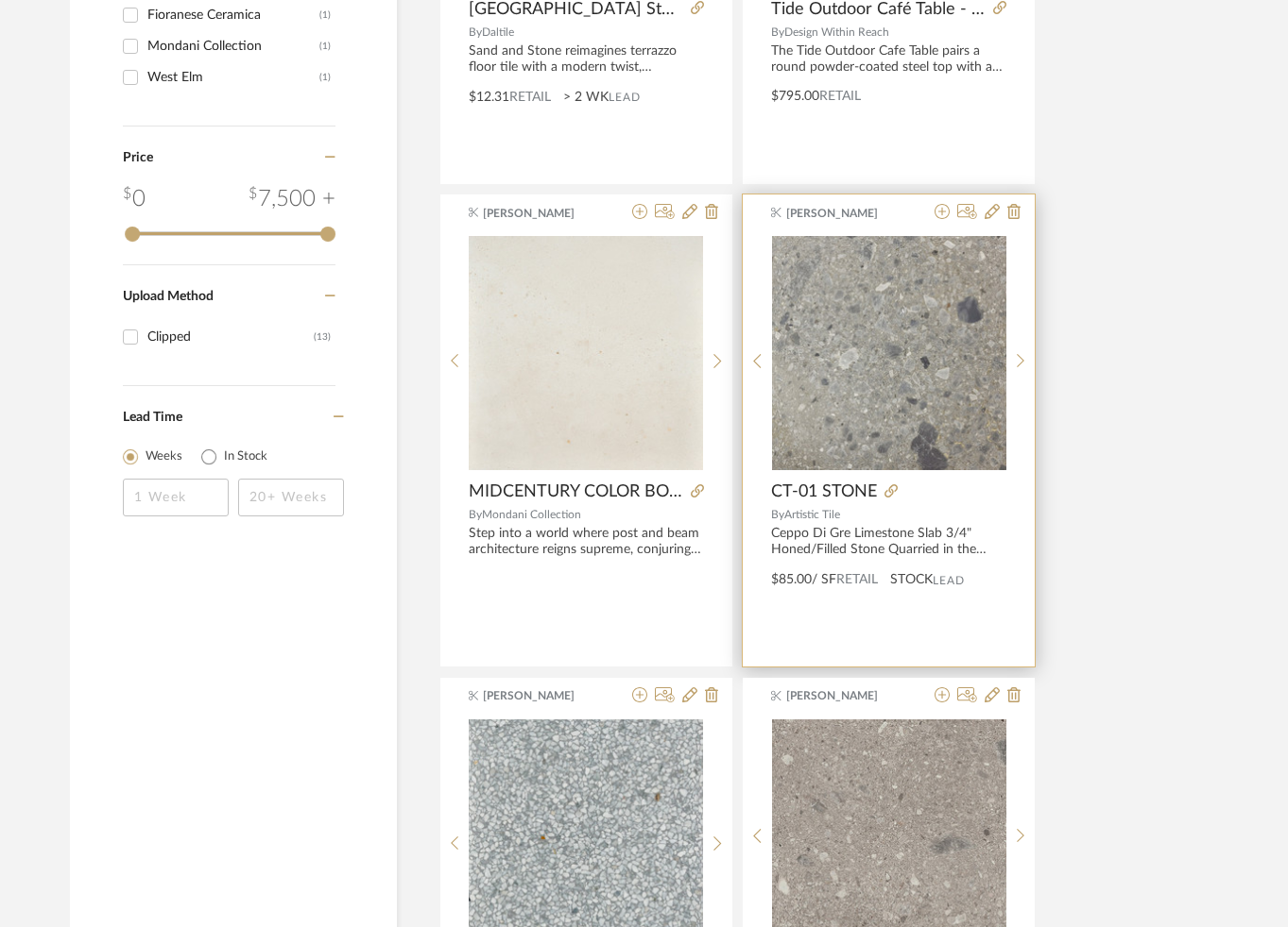
click at [893, 335] on img "0" at bounding box center [889, 353] width 234 height 234
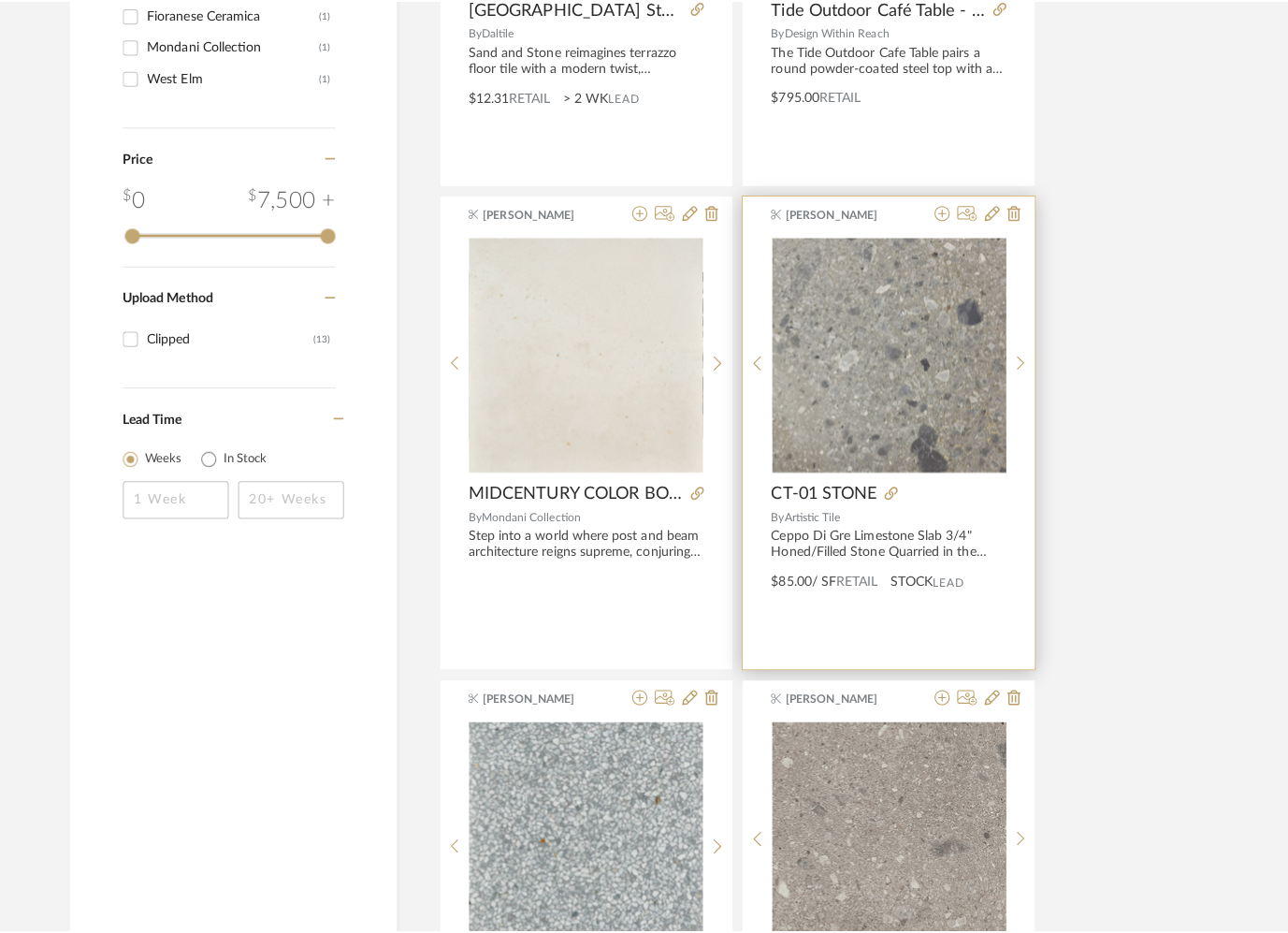
scroll to position [0, 0]
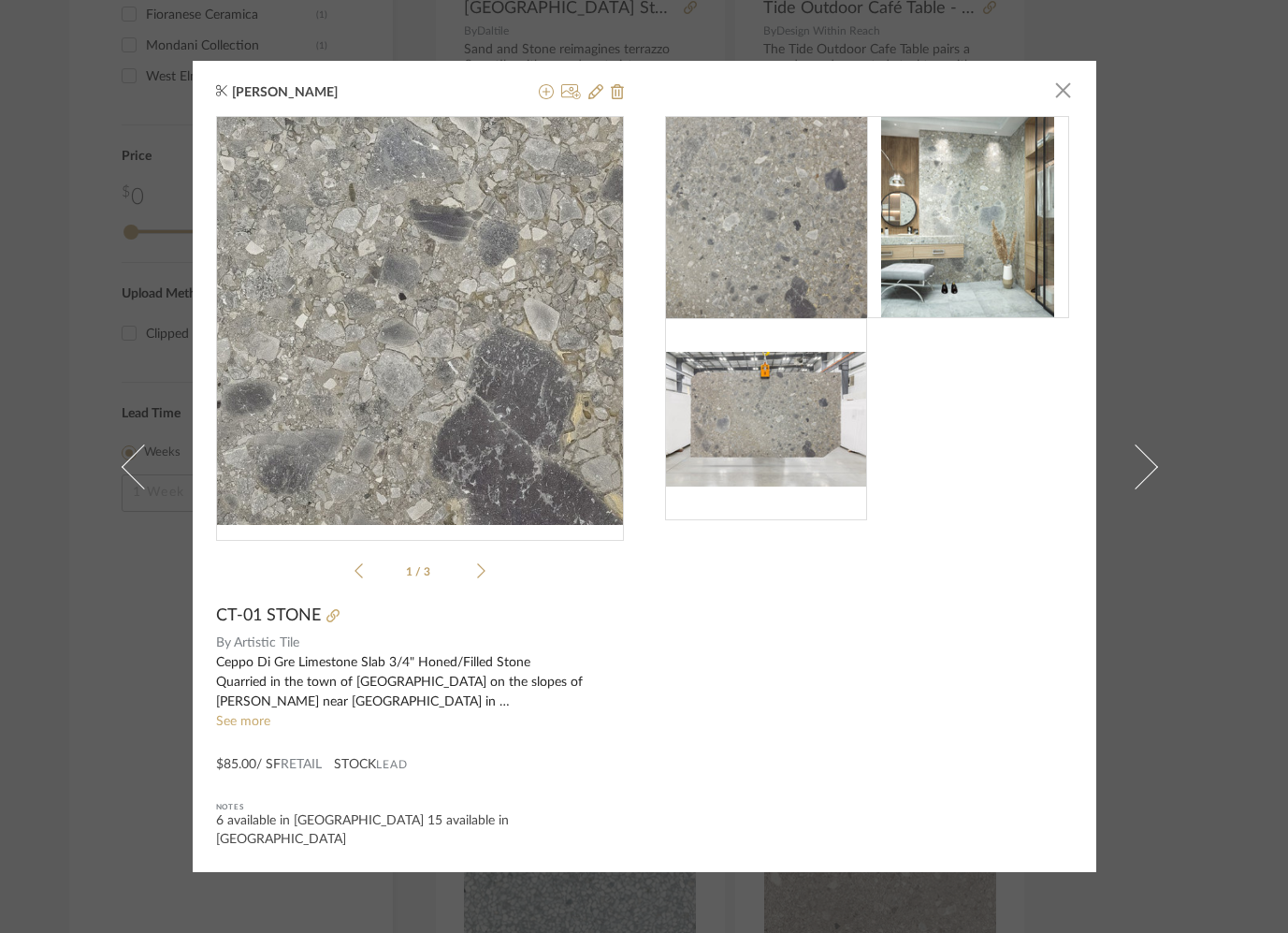
click at [447, 441] on img "0" at bounding box center [419, 320] width 408 height 408
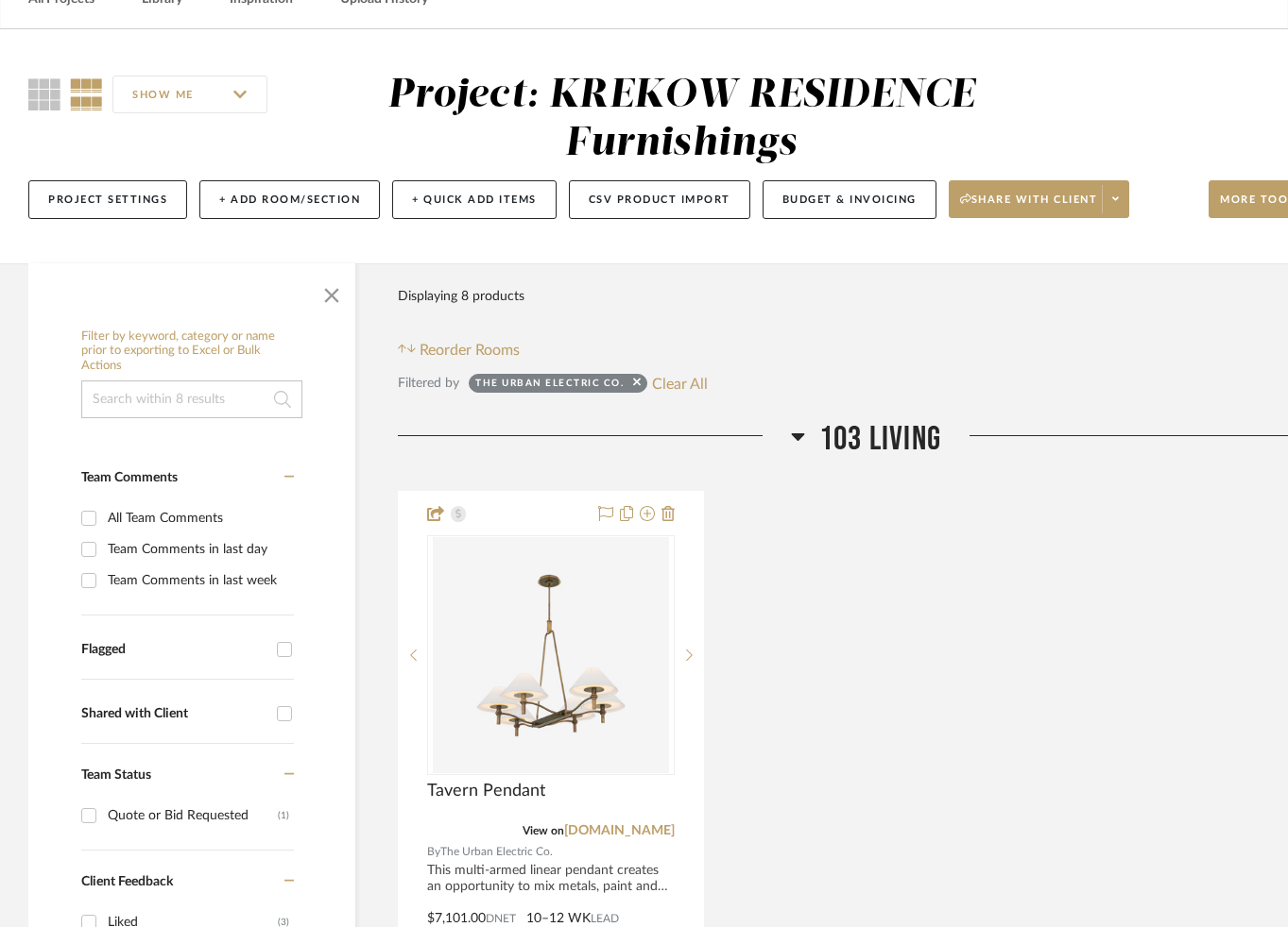
scroll to position [122, 0]
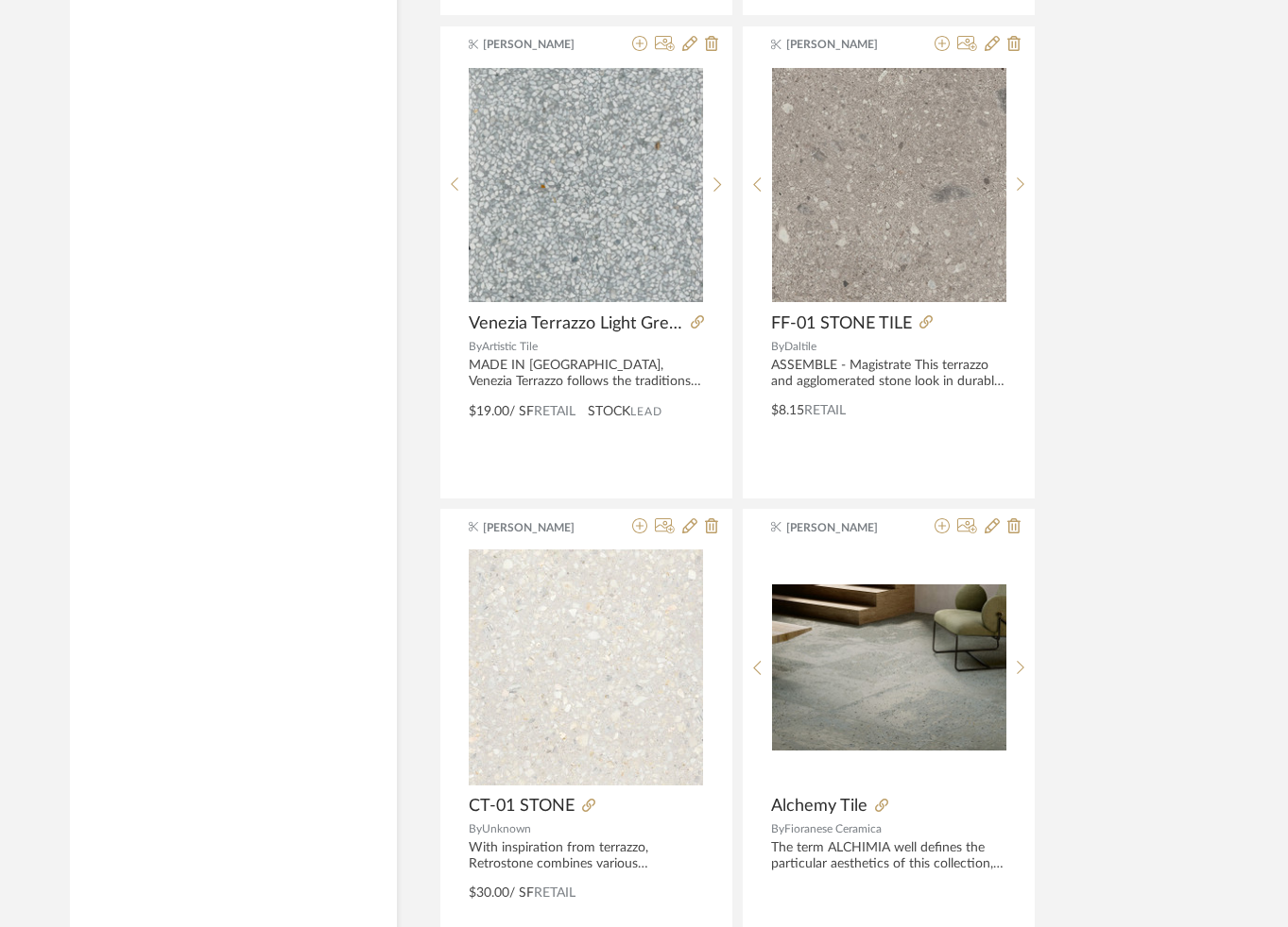
scroll to position [1979, 0]
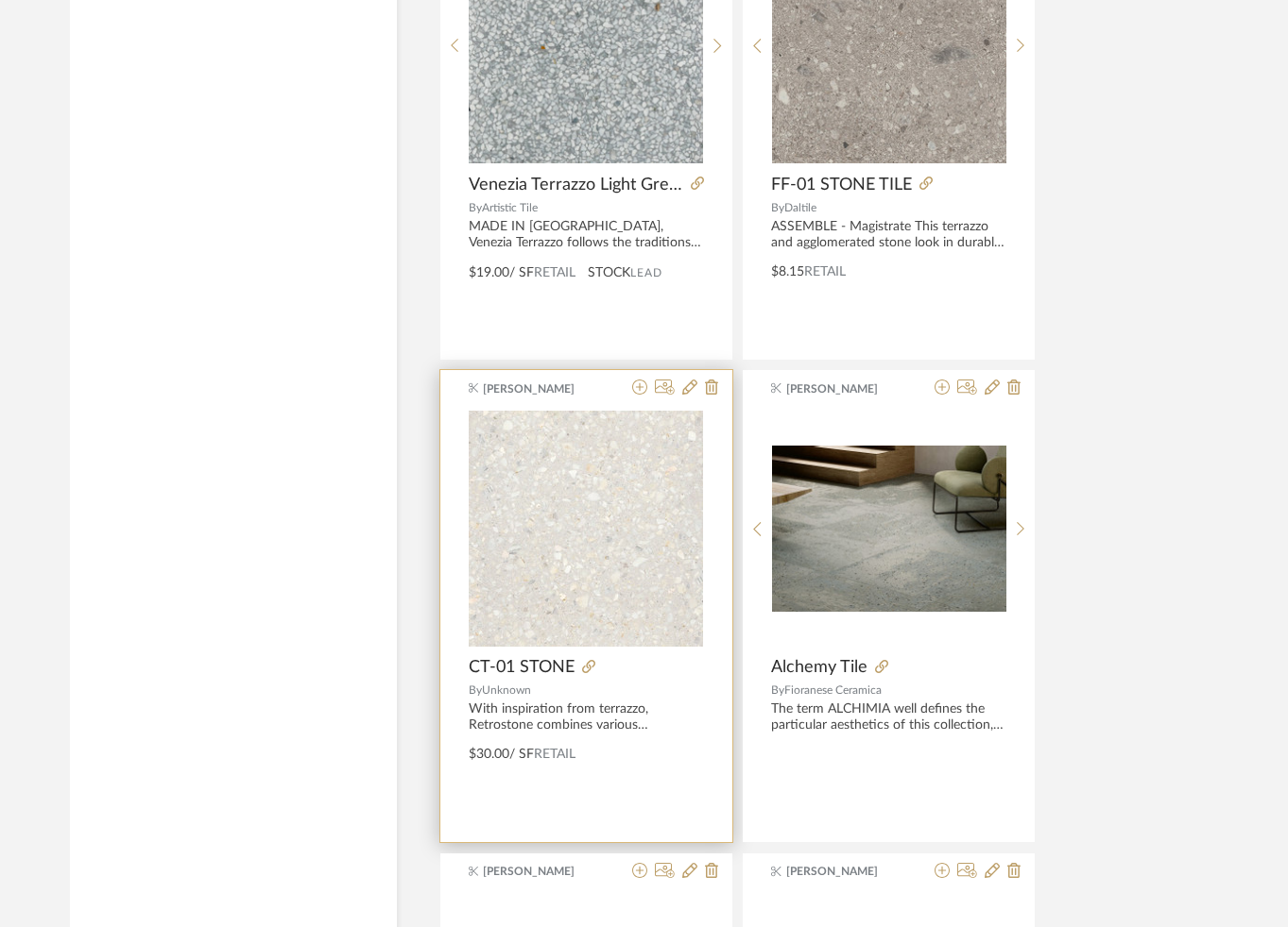
click at [552, 525] on img "0" at bounding box center [586, 528] width 234 height 236
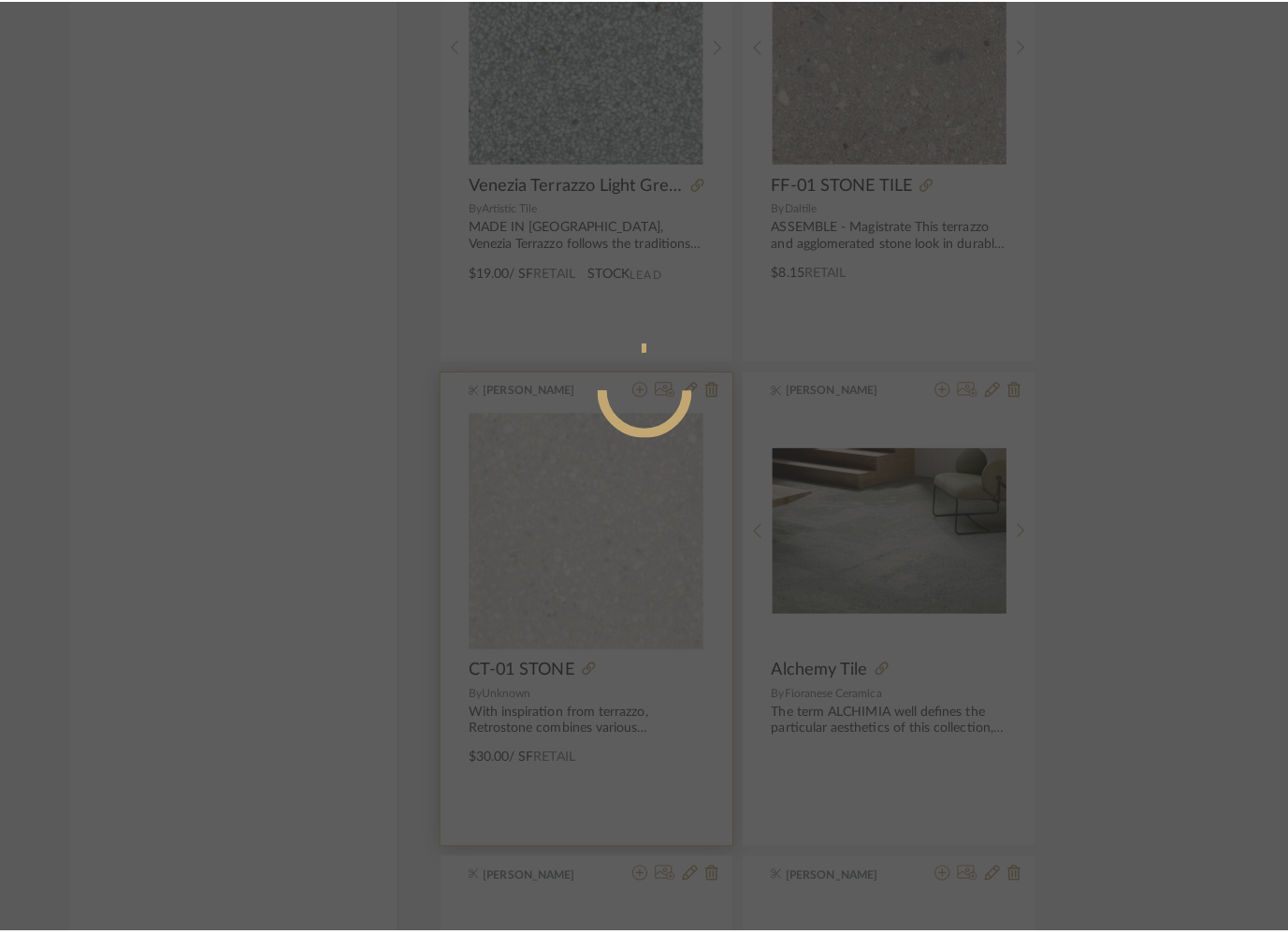
scroll to position [0, 0]
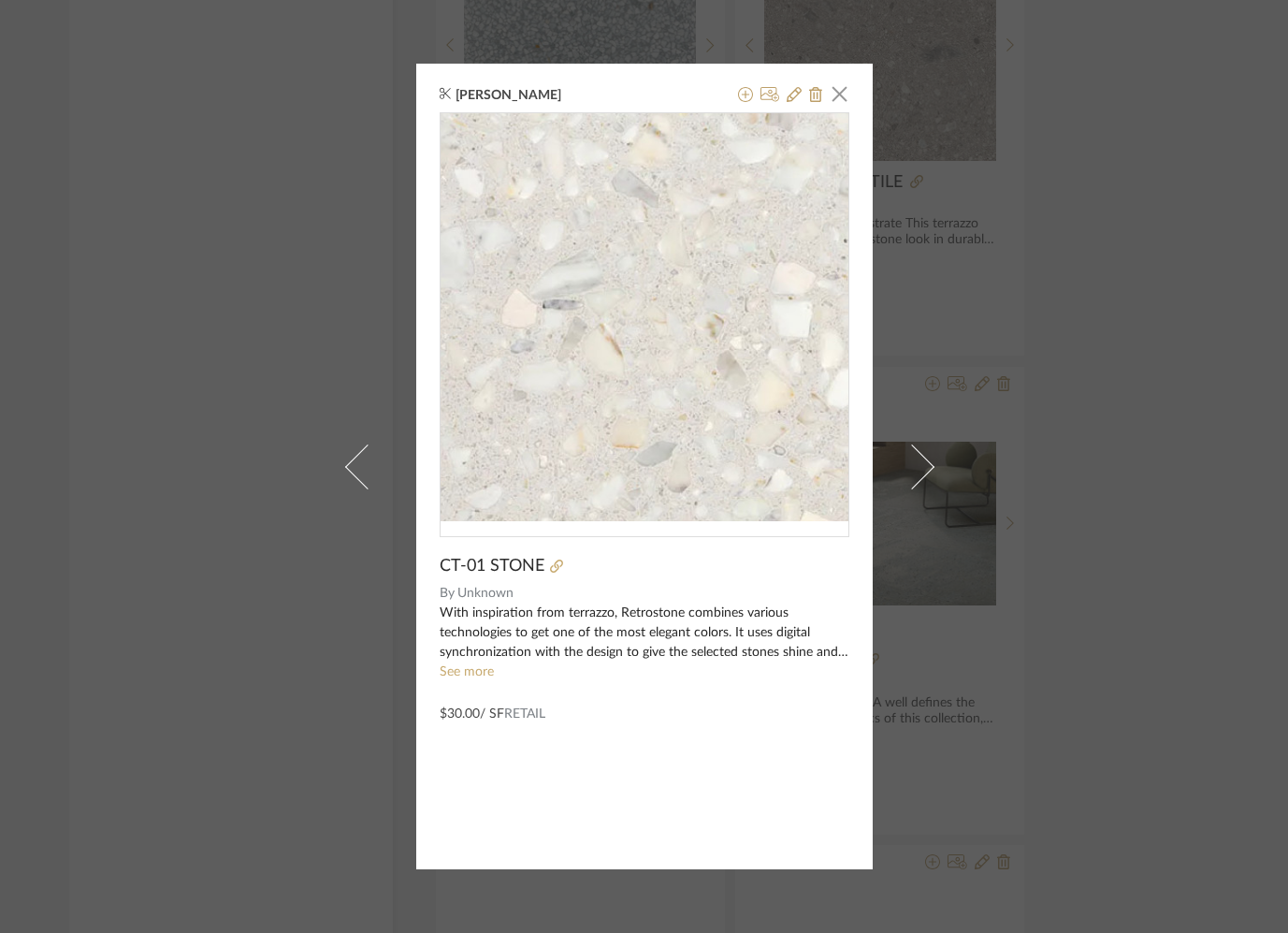
click at [540, 364] on img "0" at bounding box center [643, 316] width 404 height 408
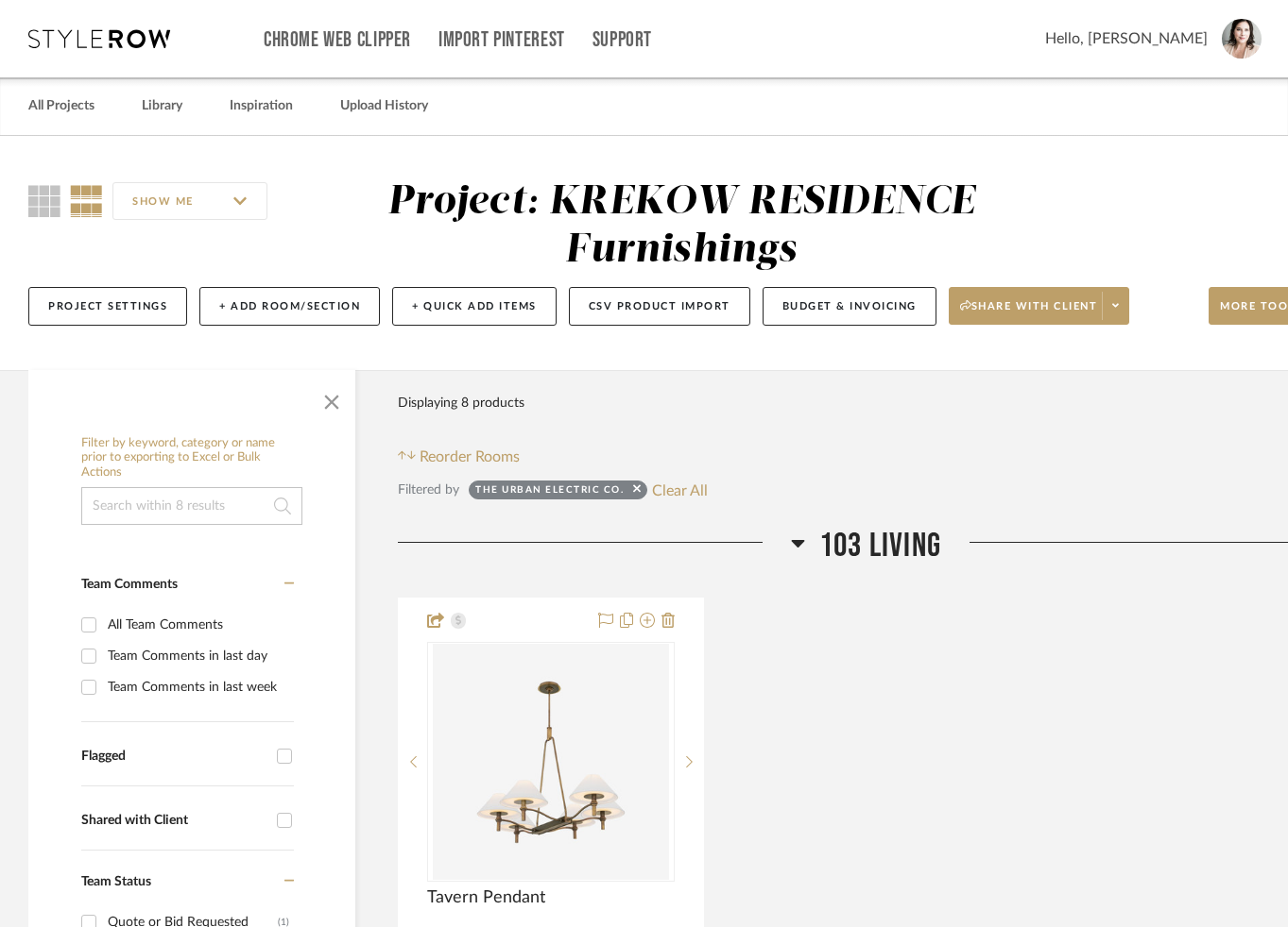
click at [135, 501] on input at bounding box center [192, 506] width 221 height 37
type input "WALLPAPER"
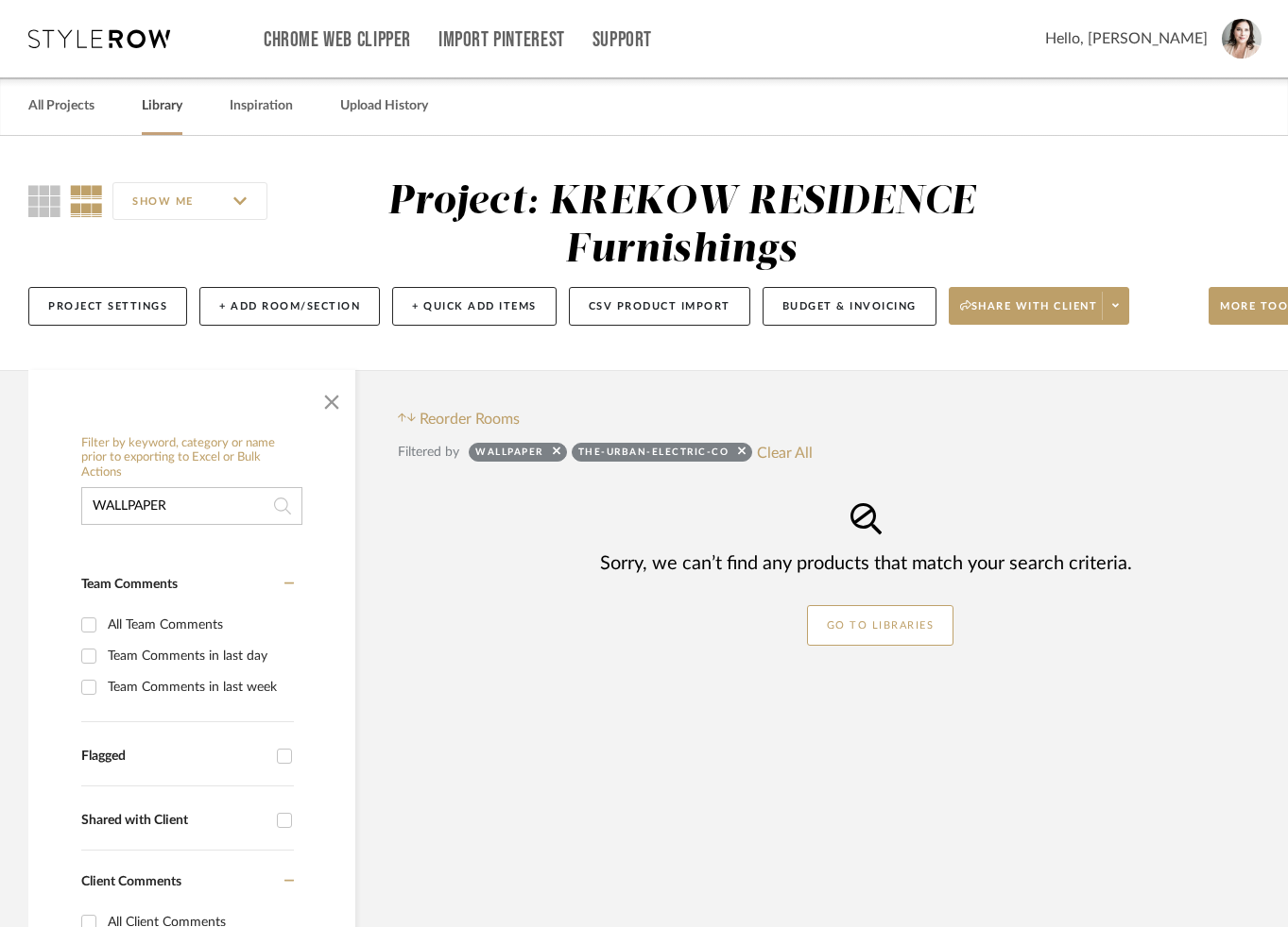
click at [161, 103] on link "Library" at bounding box center [161, 106] width 40 height 26
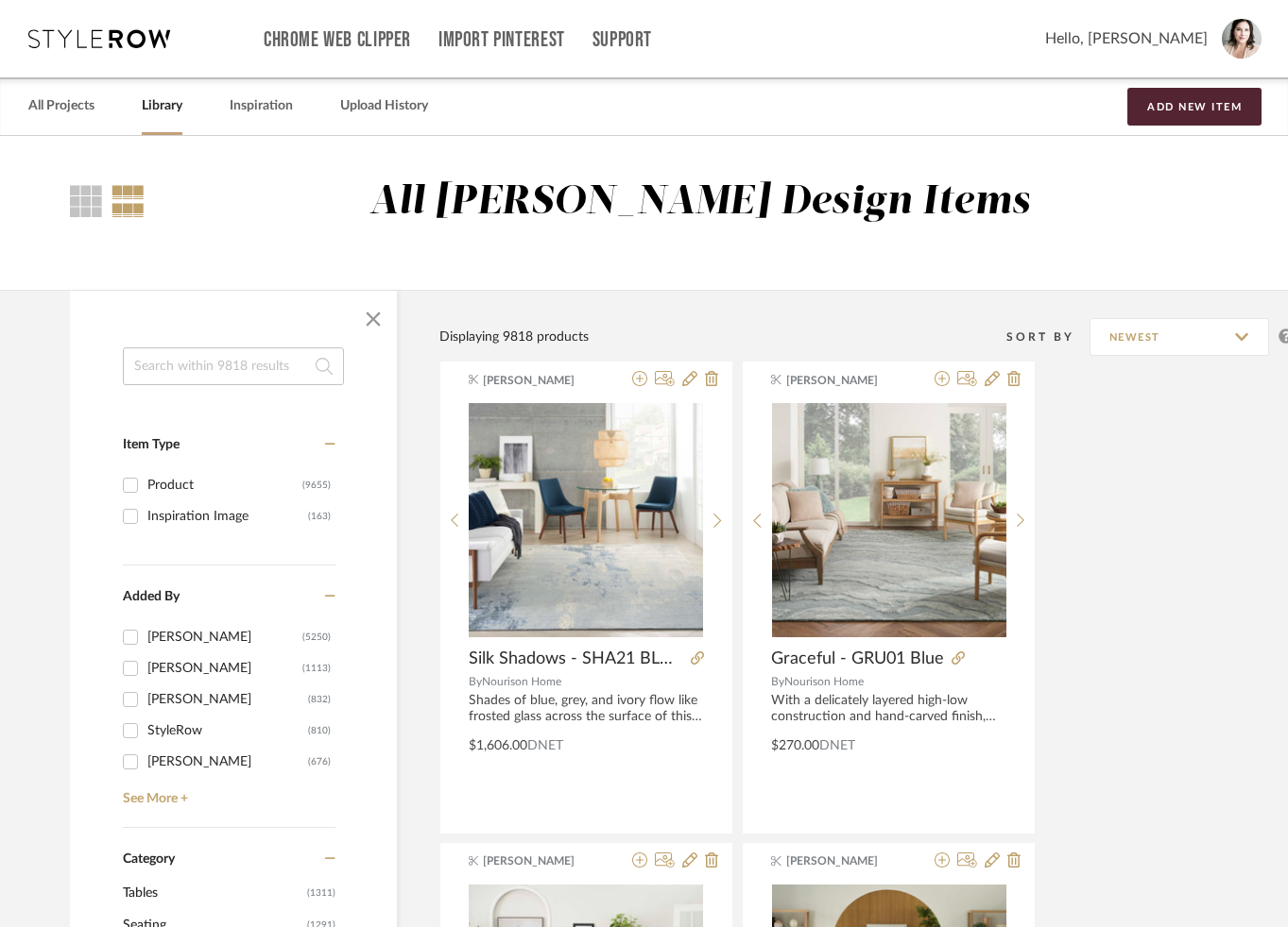
click at [170, 366] on input at bounding box center [233, 366] width 221 height 37
type input "WALLPAPER"
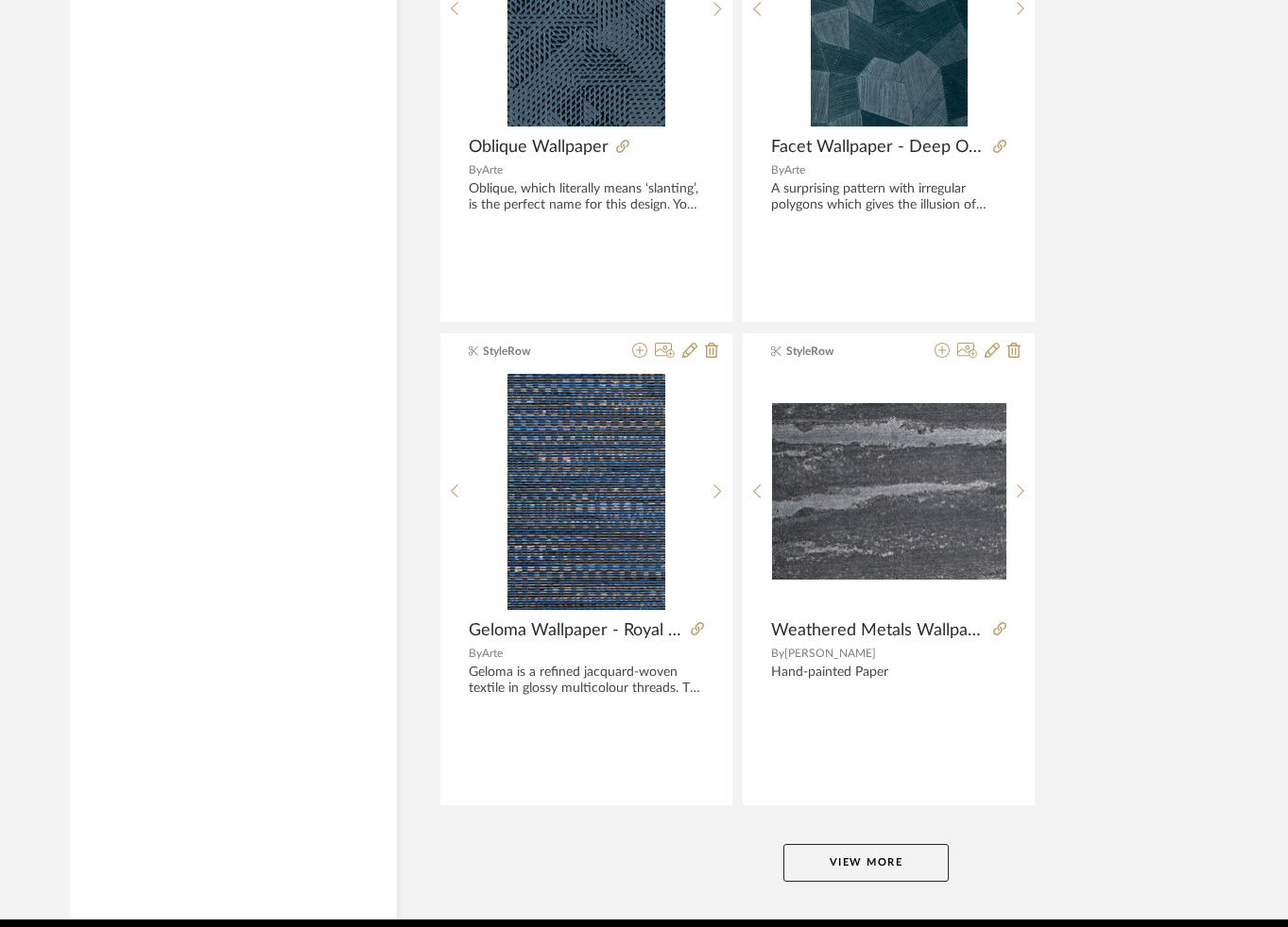
scroll to position [8295, 0]
click at [811, 867] on button "View More" at bounding box center [866, 863] width 165 height 37
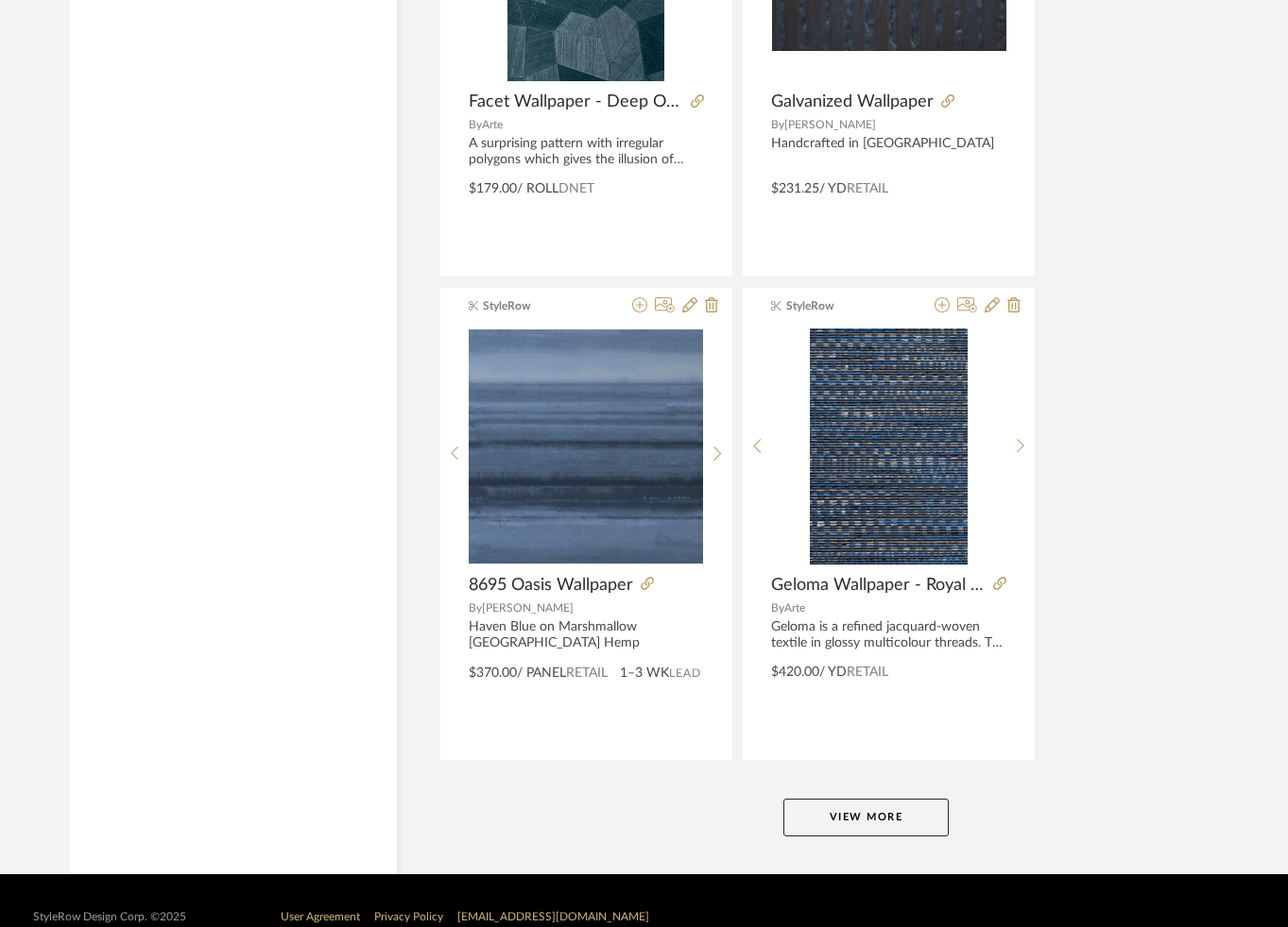
scroll to position [17067, 0]
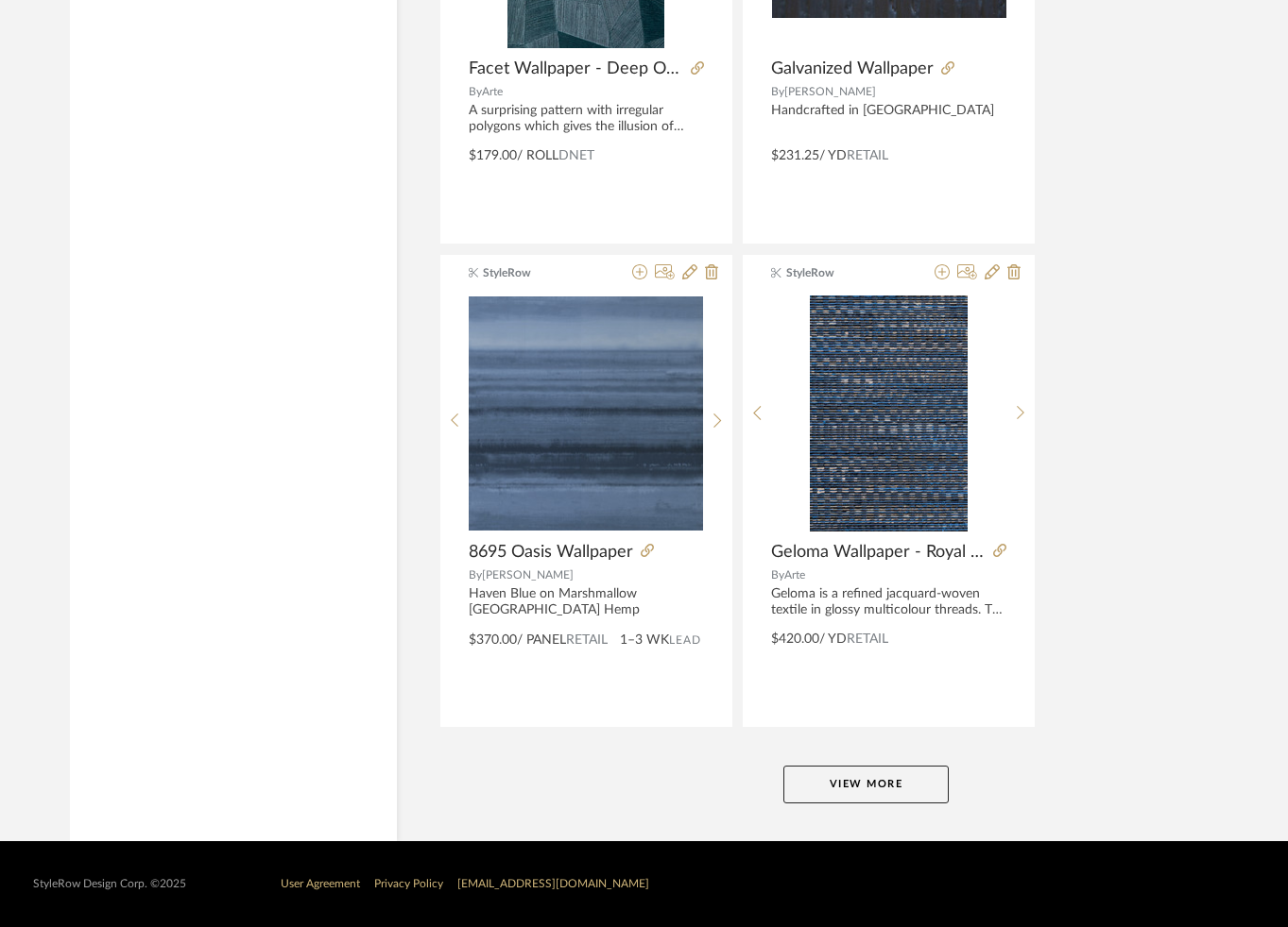
click at [850, 781] on button "View More" at bounding box center [866, 785] width 165 height 37
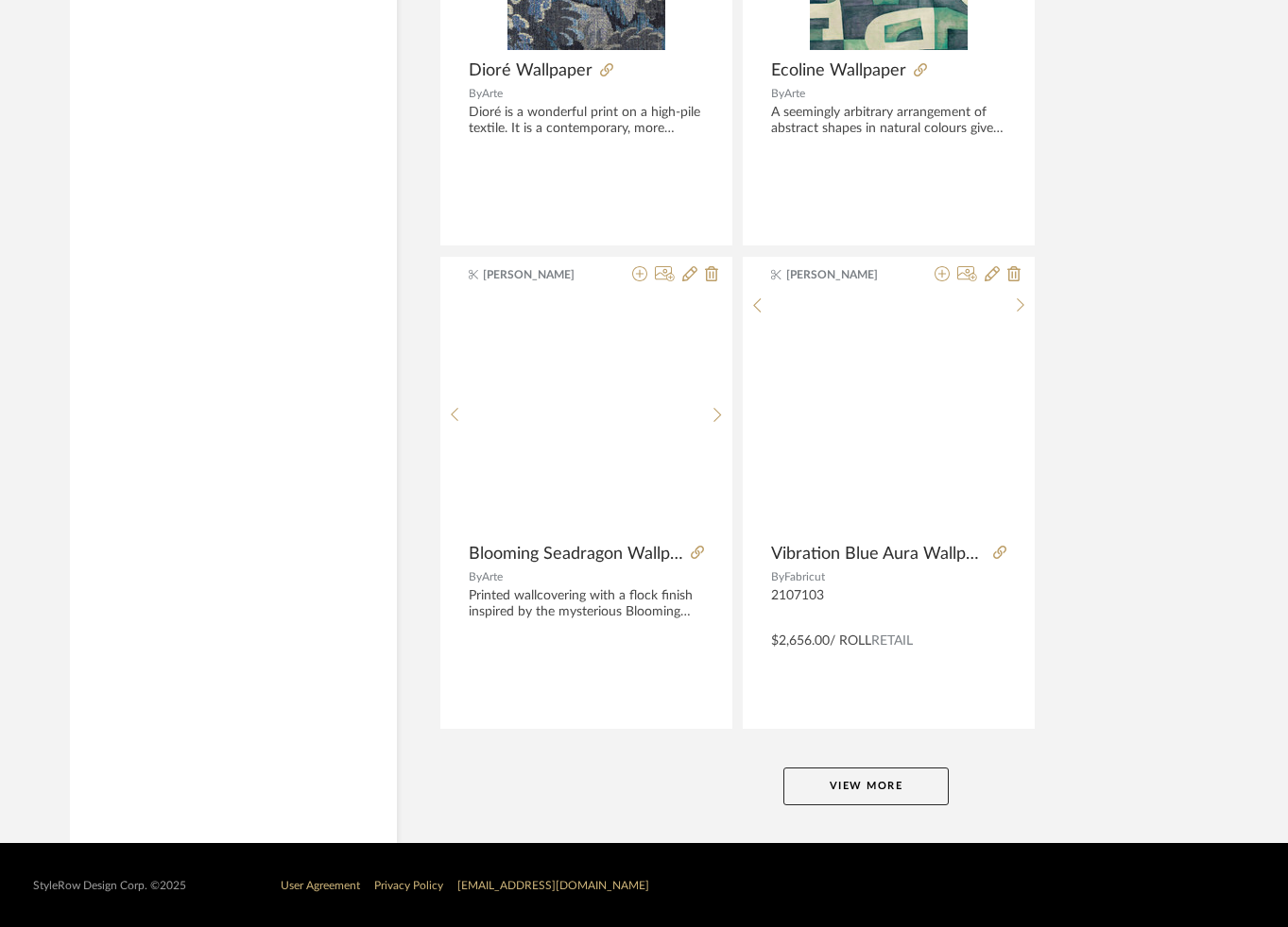
scroll to position [25761, 0]
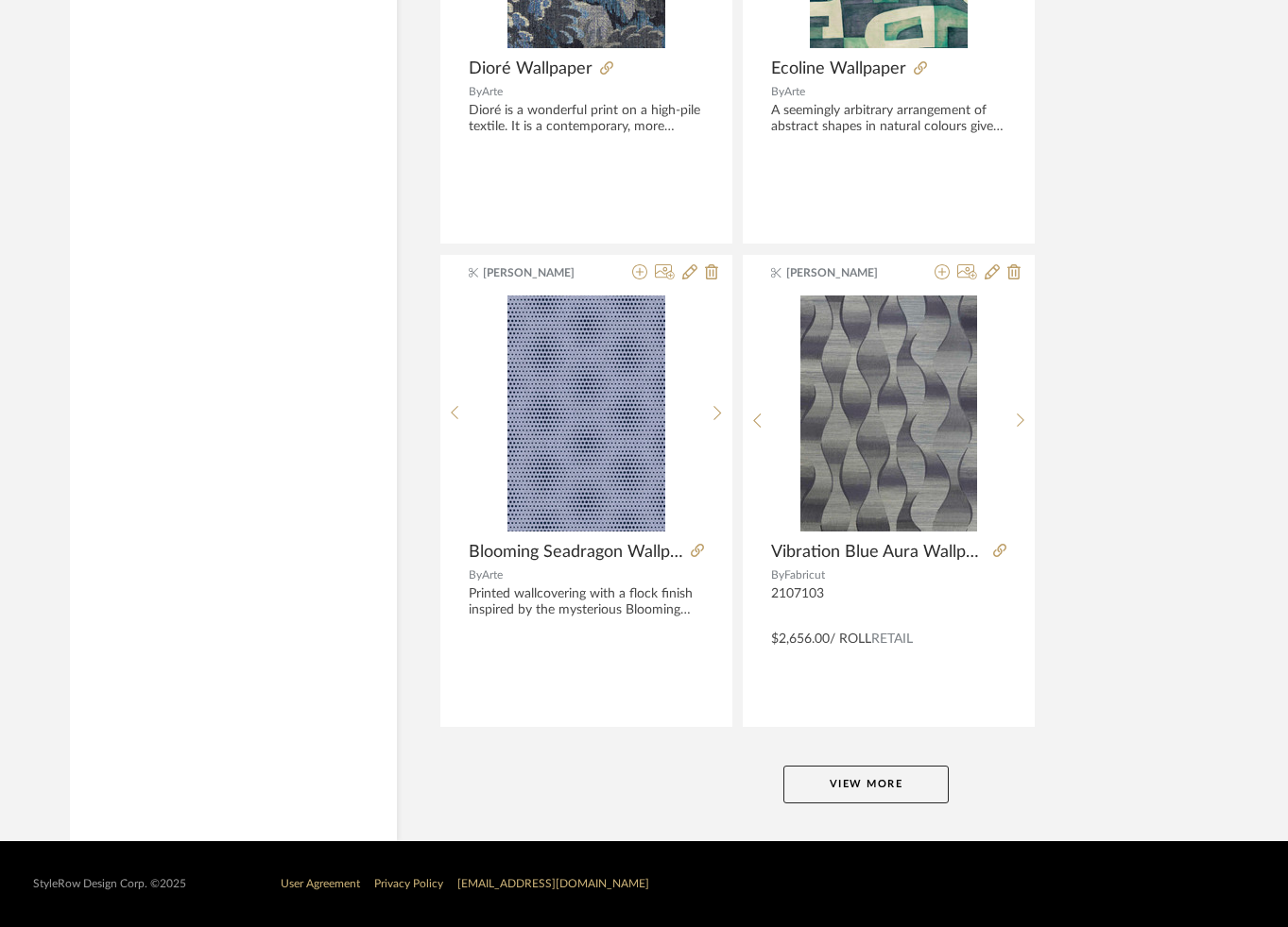
click at [868, 785] on button "View More" at bounding box center [866, 785] width 165 height 37
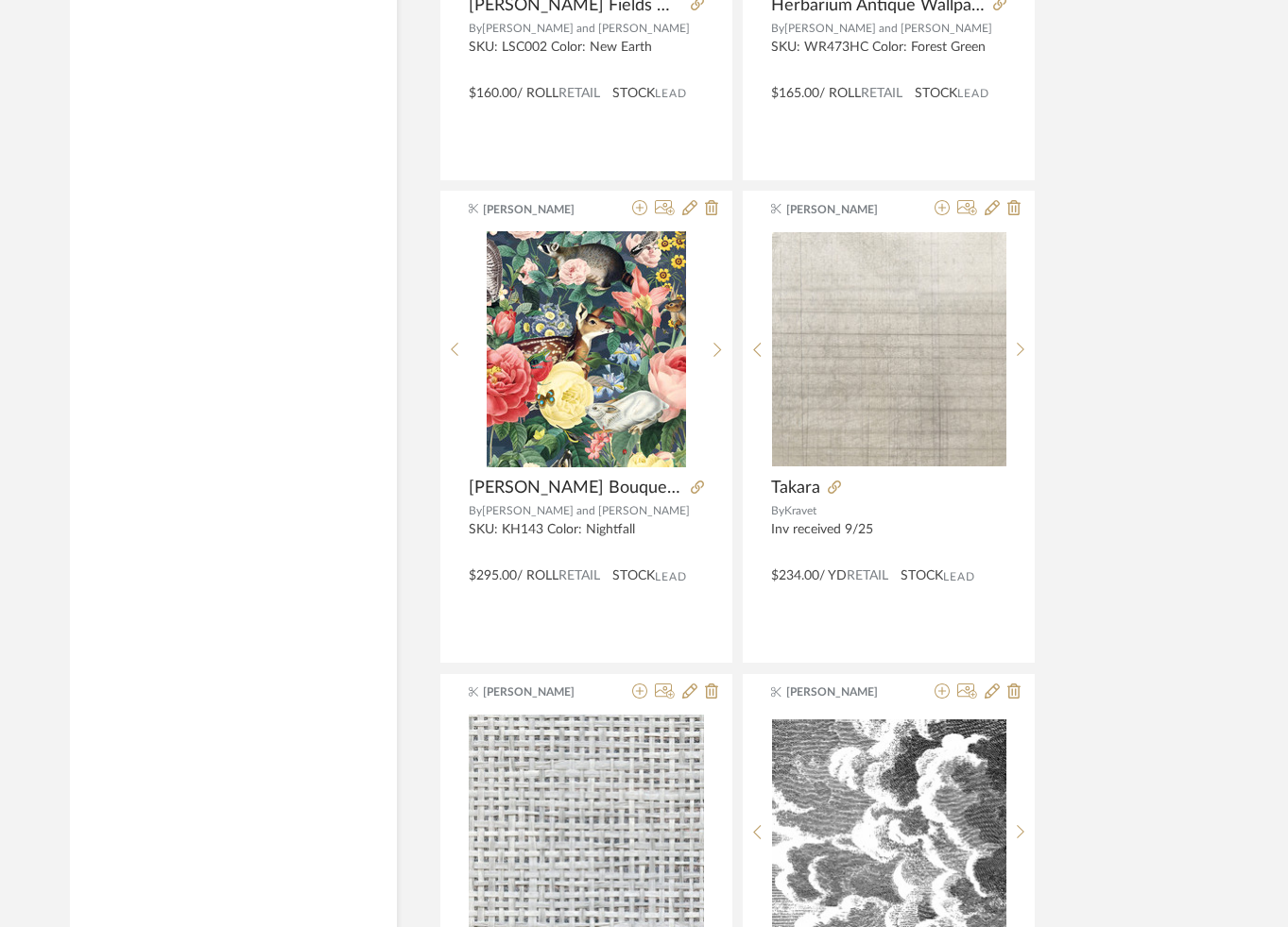
scroll to position [34217, 0]
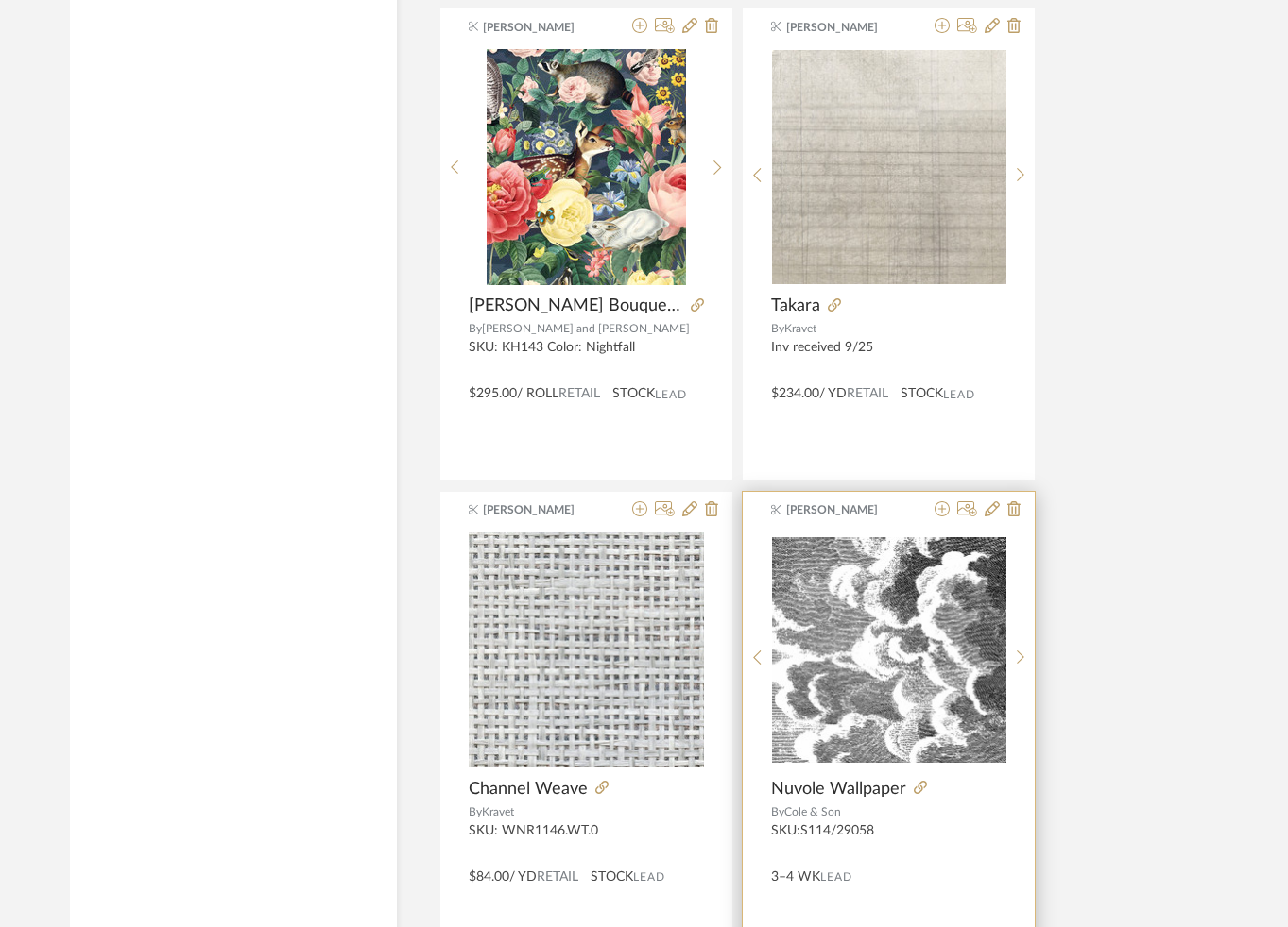
click at [853, 563] on img "0" at bounding box center [889, 649] width 234 height 225
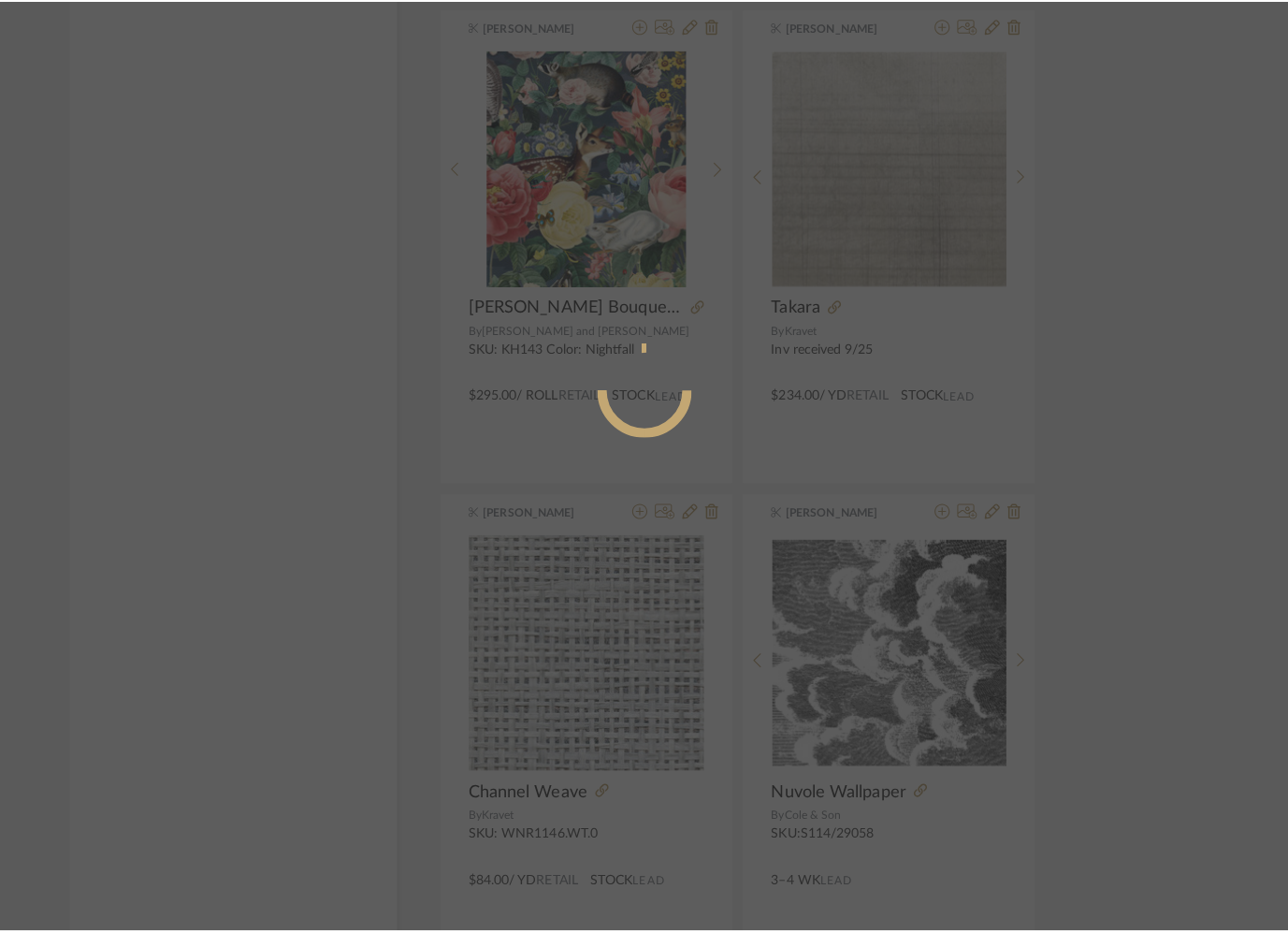
scroll to position [0, 0]
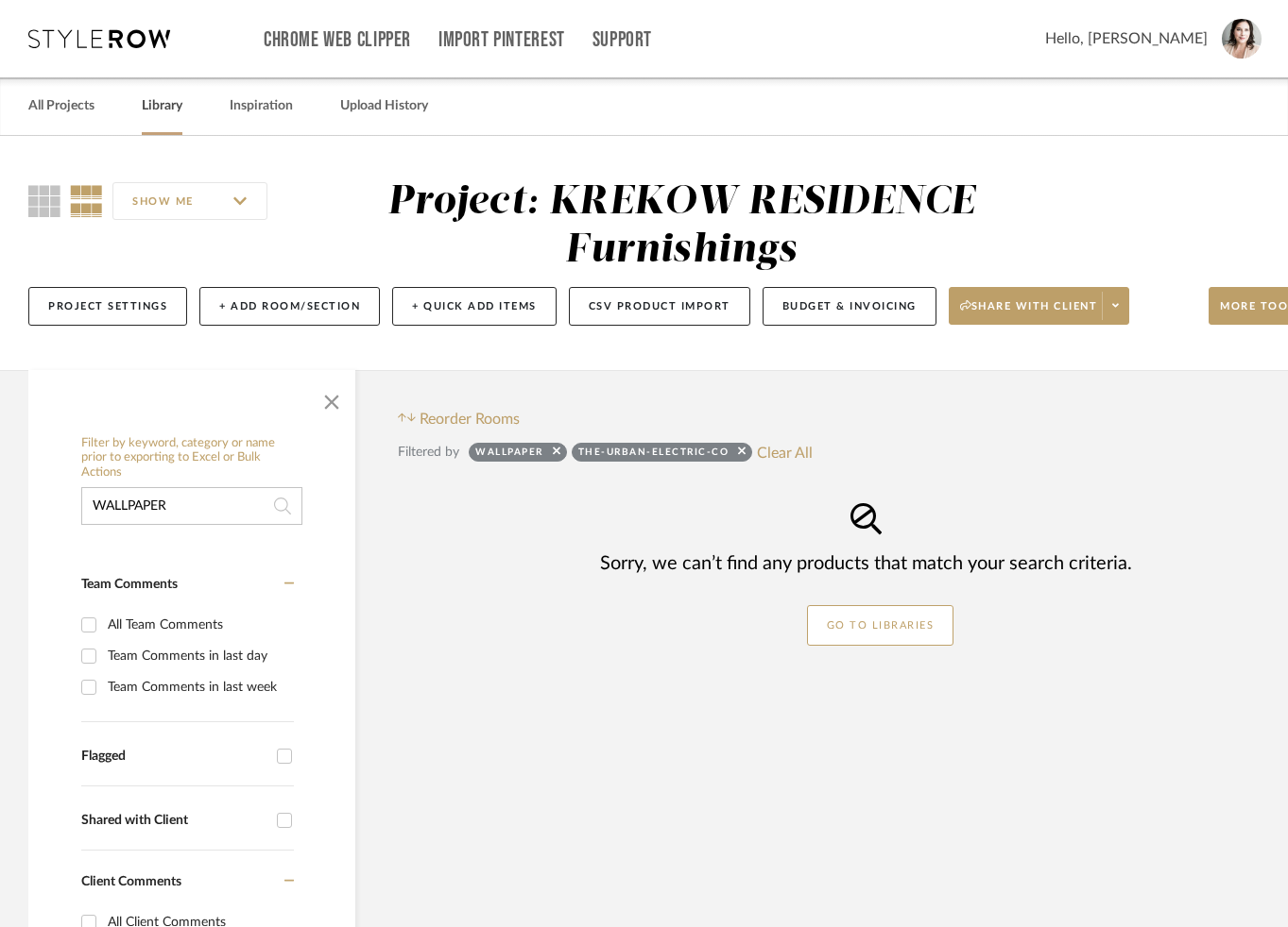
click at [161, 105] on link "Library" at bounding box center [161, 106] width 40 height 26
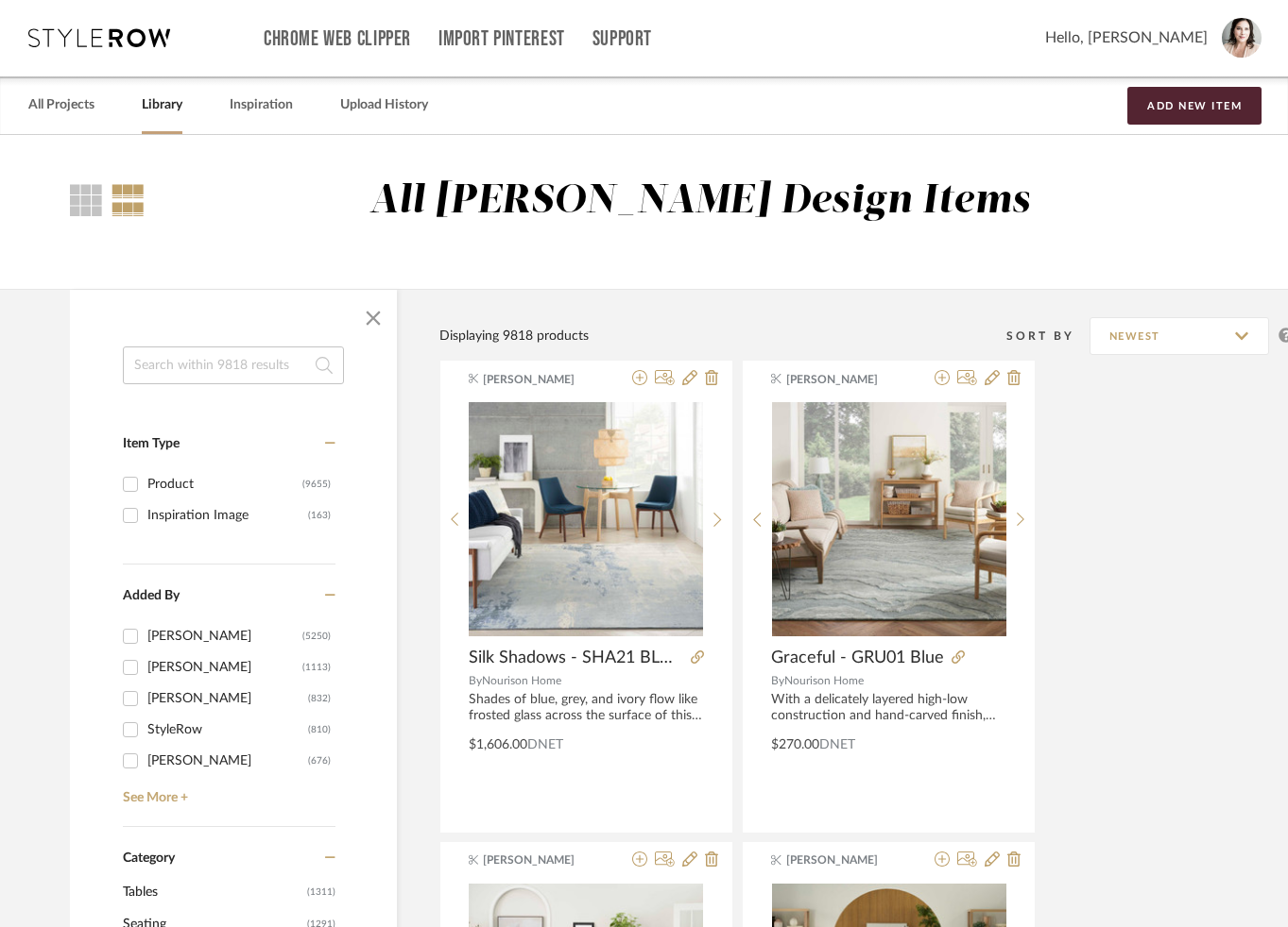
scroll to position [4, 0]
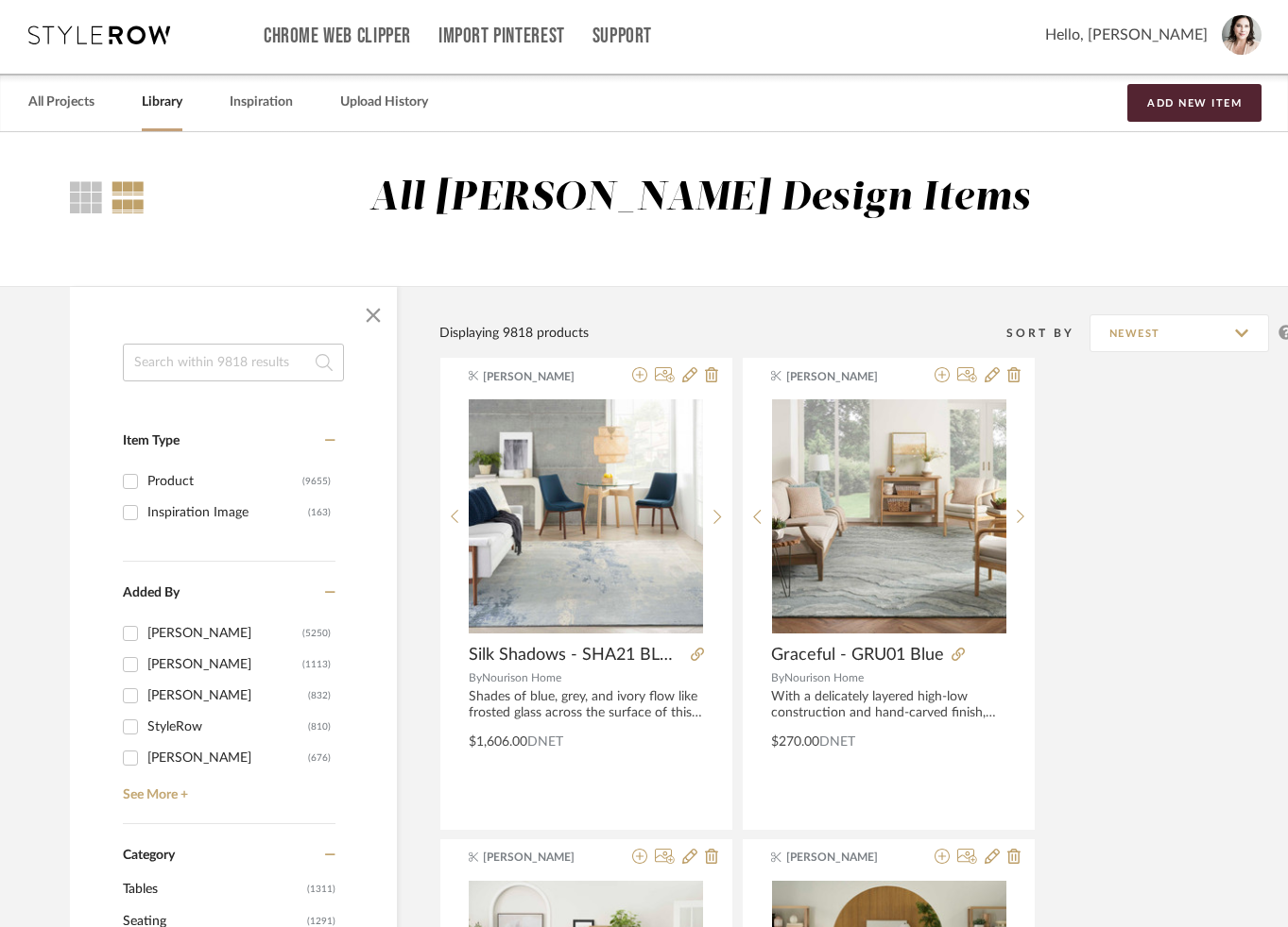
click at [159, 357] on input at bounding box center [233, 362] width 221 height 37
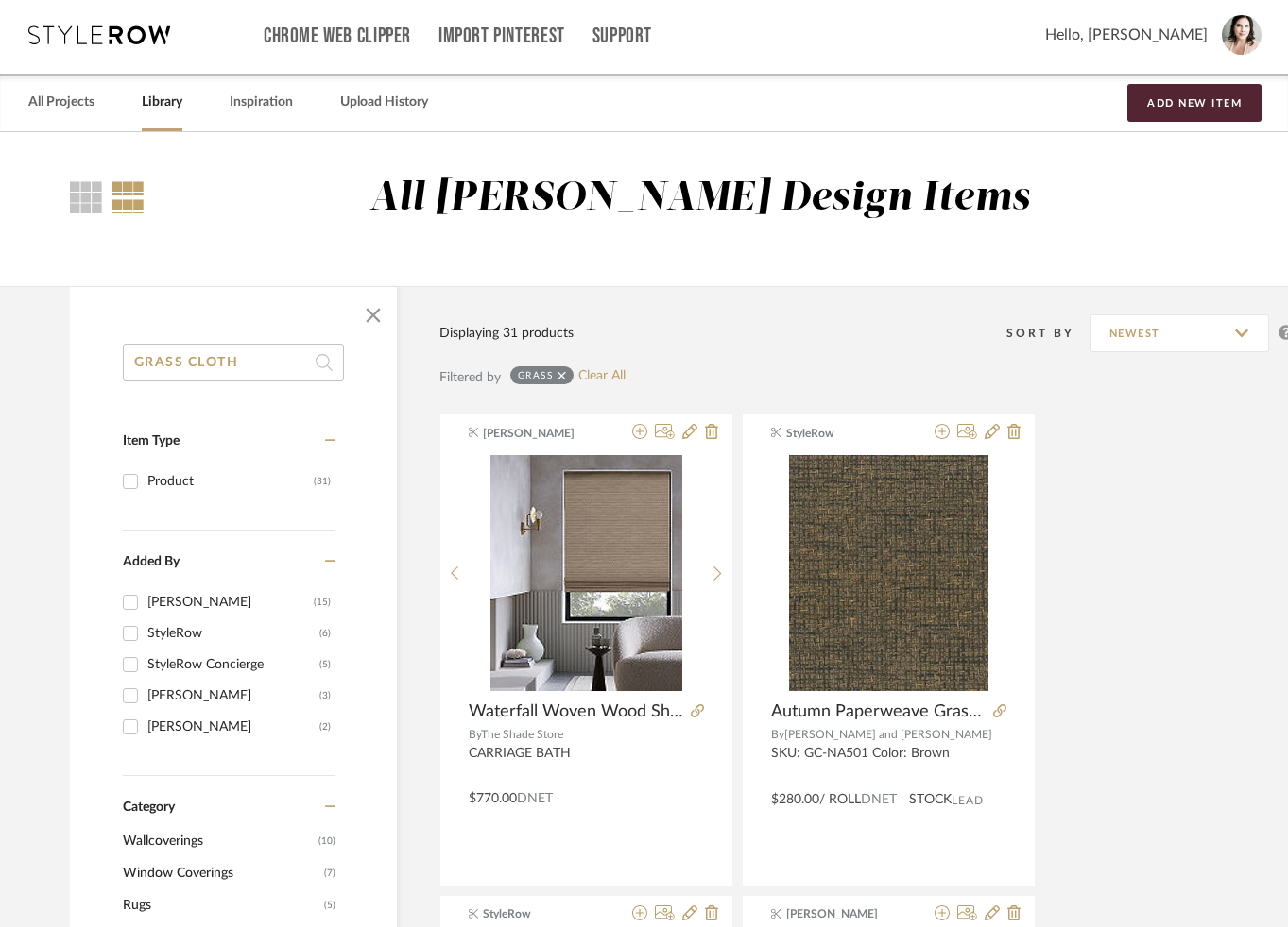
type input "GRASS CLOTH"
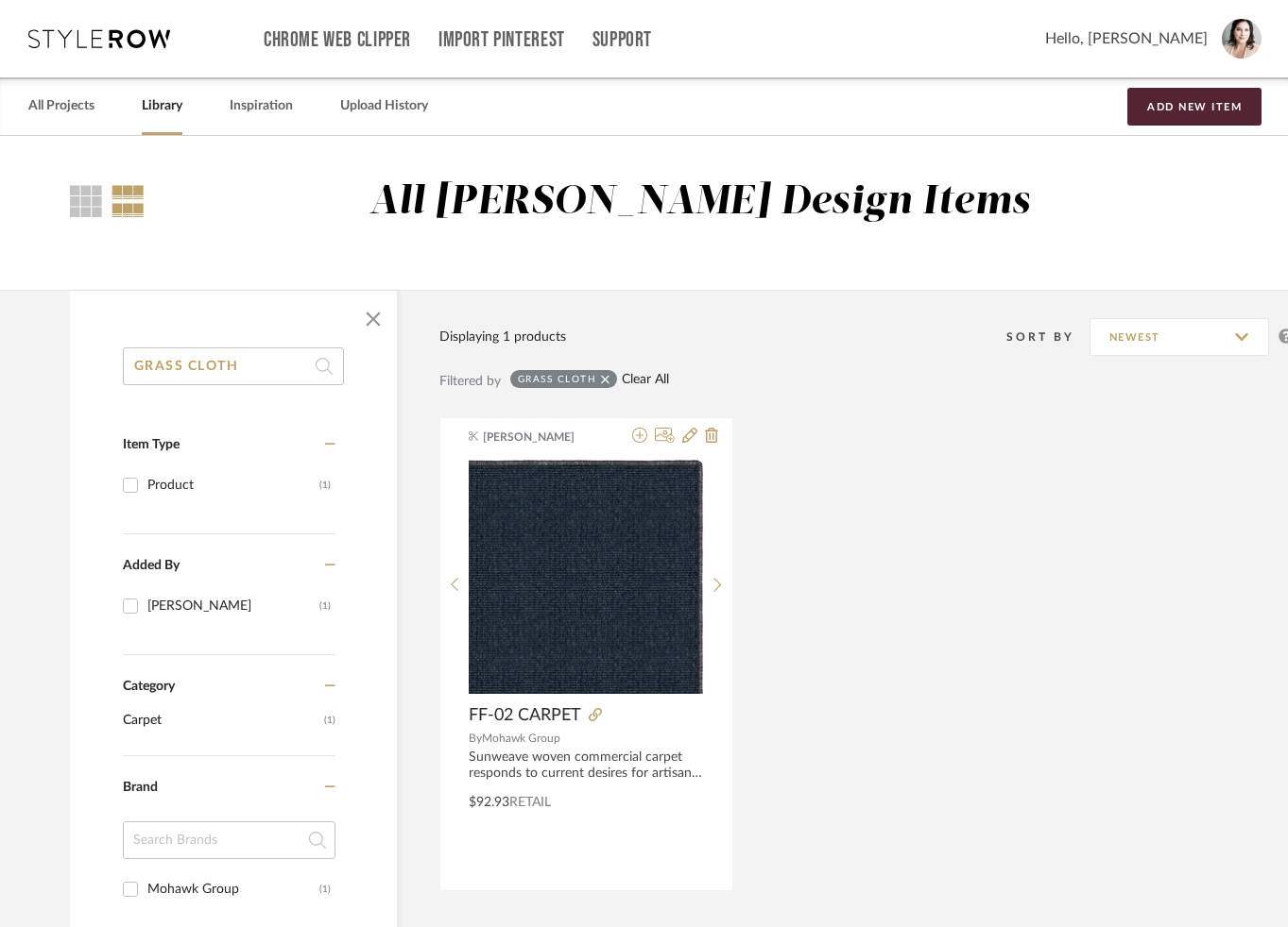
click at [646, 377] on link "Clear All" at bounding box center [645, 380] width 47 height 16
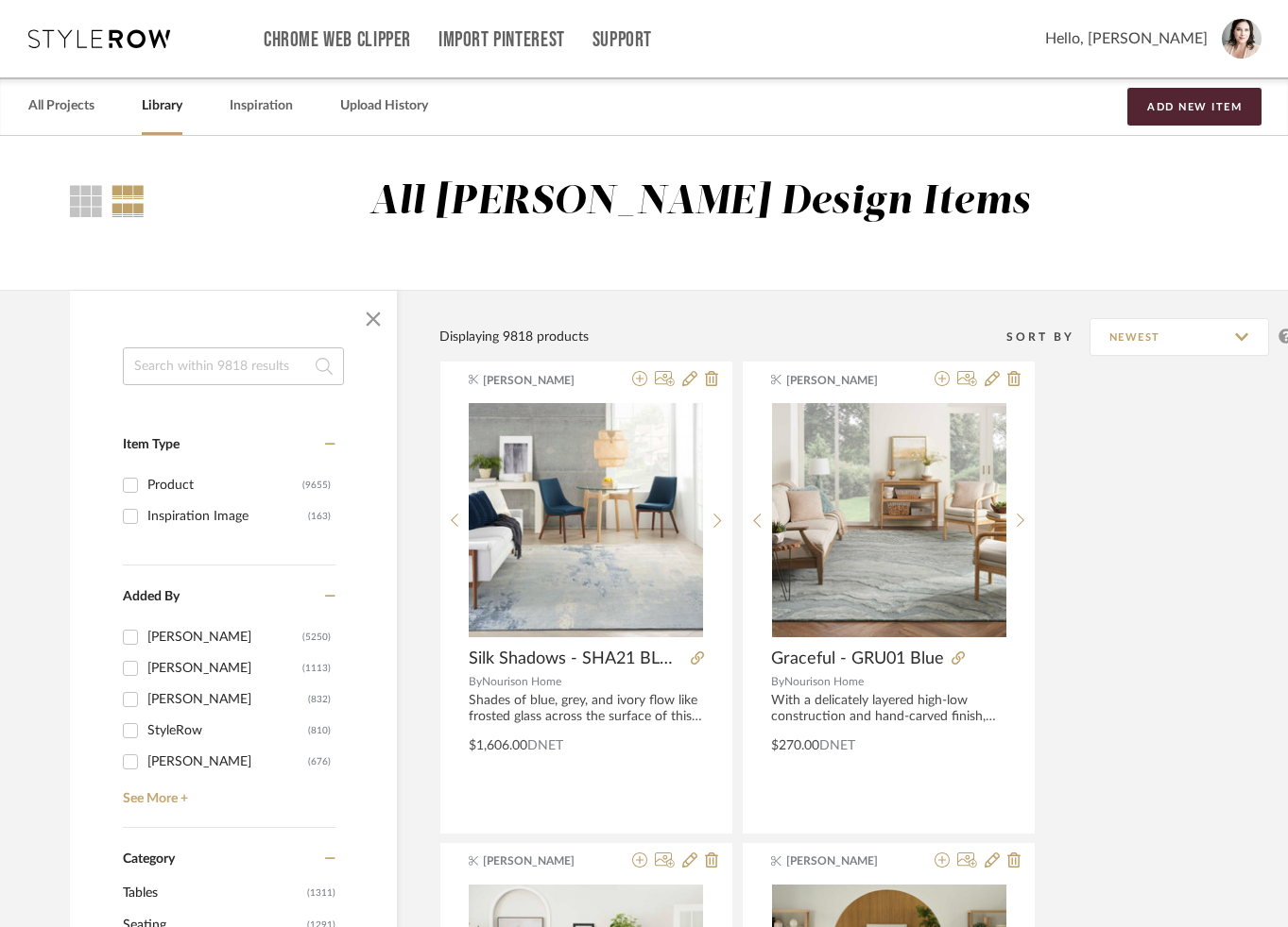
click at [209, 363] on input at bounding box center [233, 366] width 221 height 37
type input "GRASS CLOTH"
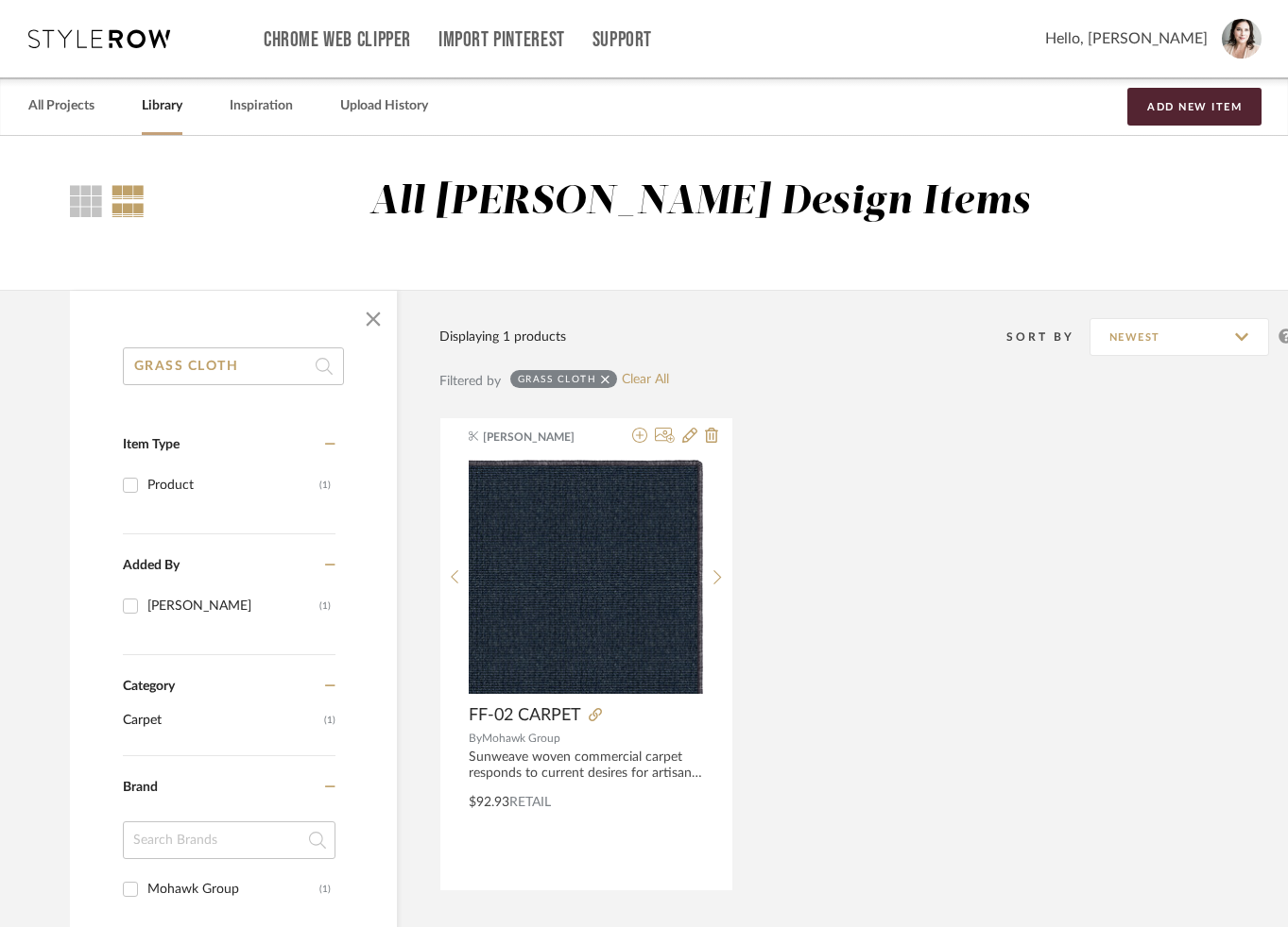
click at [278, 360] on input "GRASS CLOTH" at bounding box center [233, 366] width 221 height 37
click at [626, 377] on link "Clear All" at bounding box center [645, 380] width 47 height 16
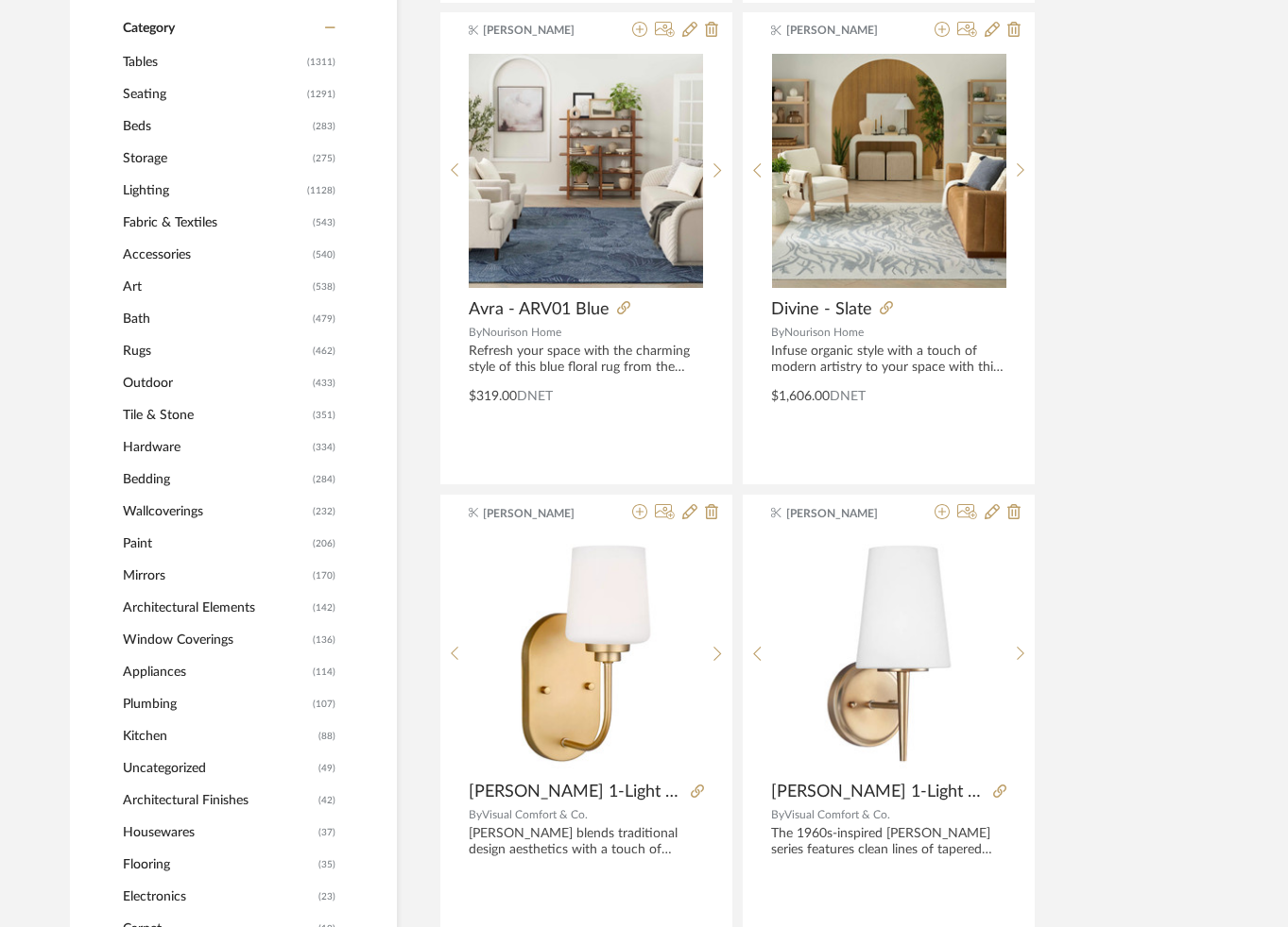
scroll to position [841, 0]
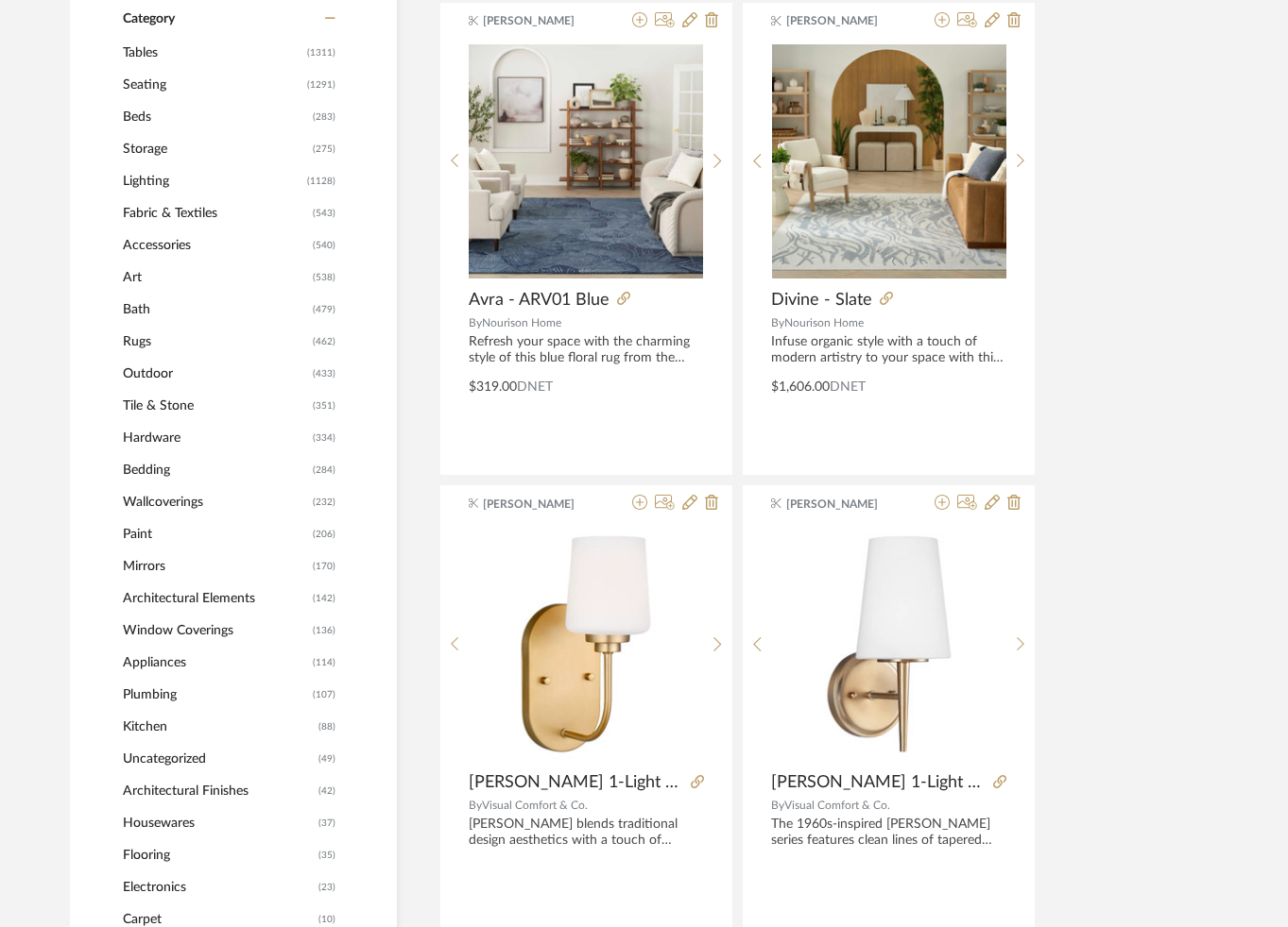
click at [137, 185] on span "Lighting" at bounding box center [212, 181] width 180 height 32
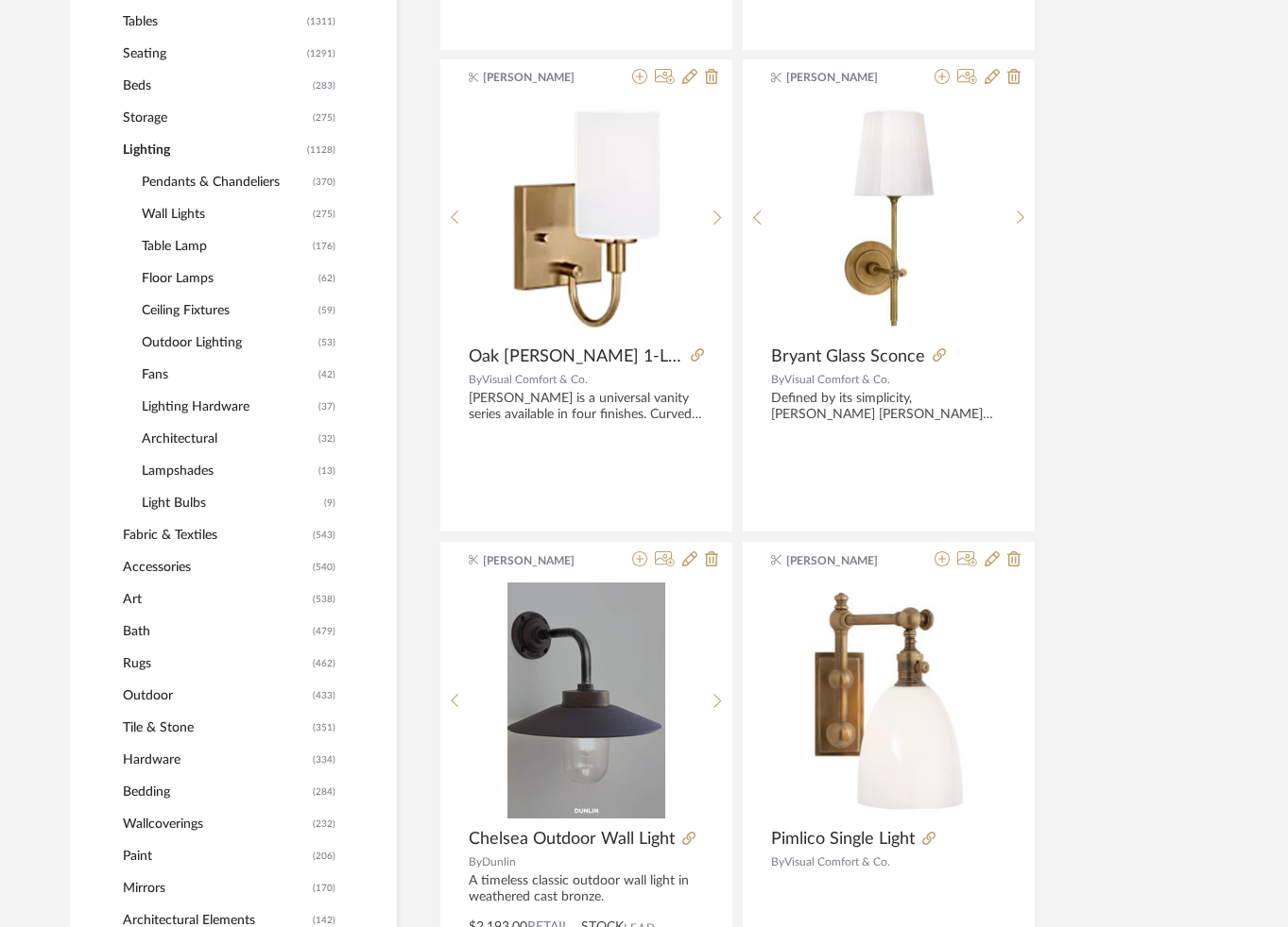
scroll to position [866, 0]
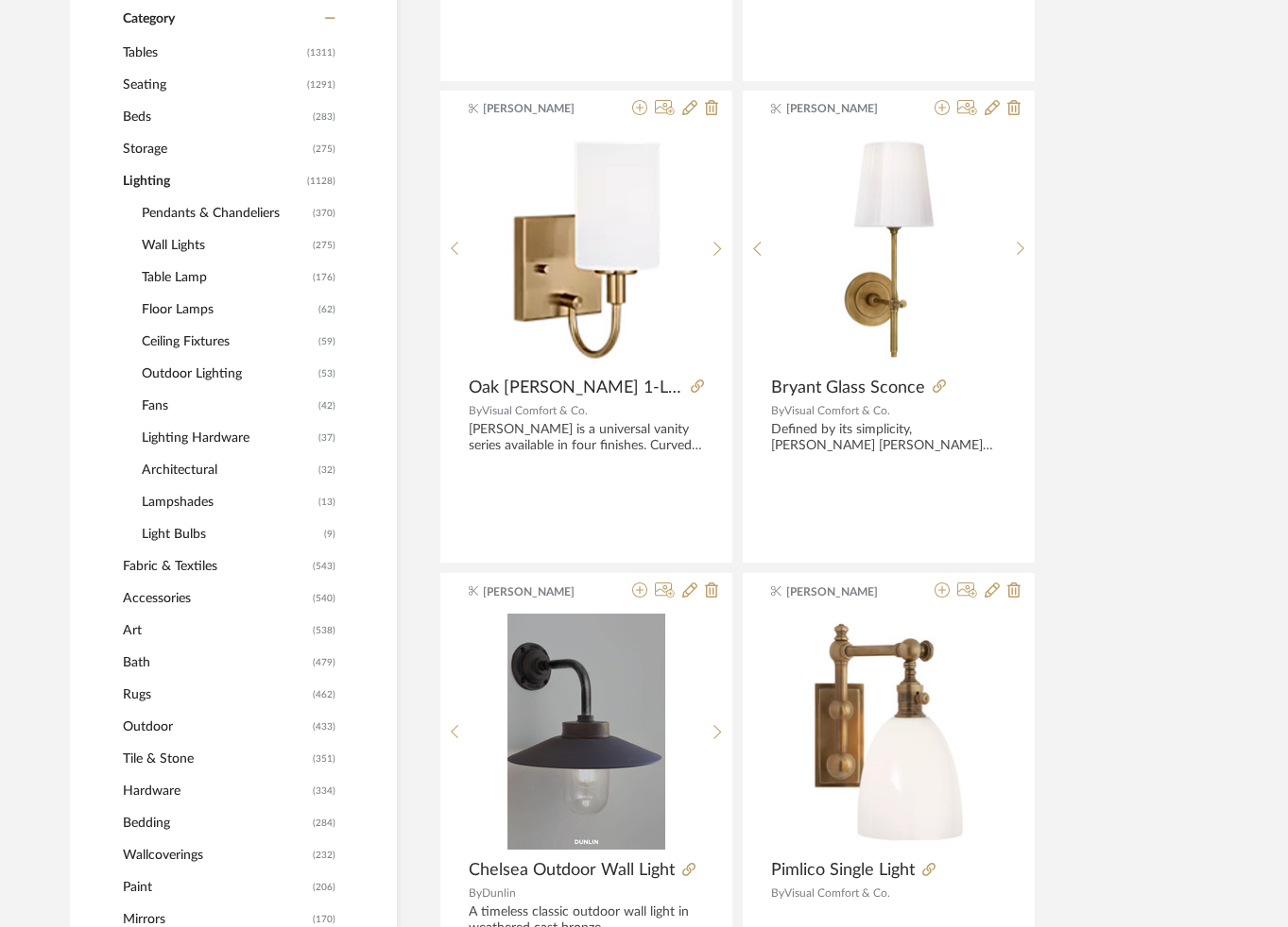
click at [158, 216] on span "Pendants & Chandeliers" at bounding box center [224, 213] width 166 height 32
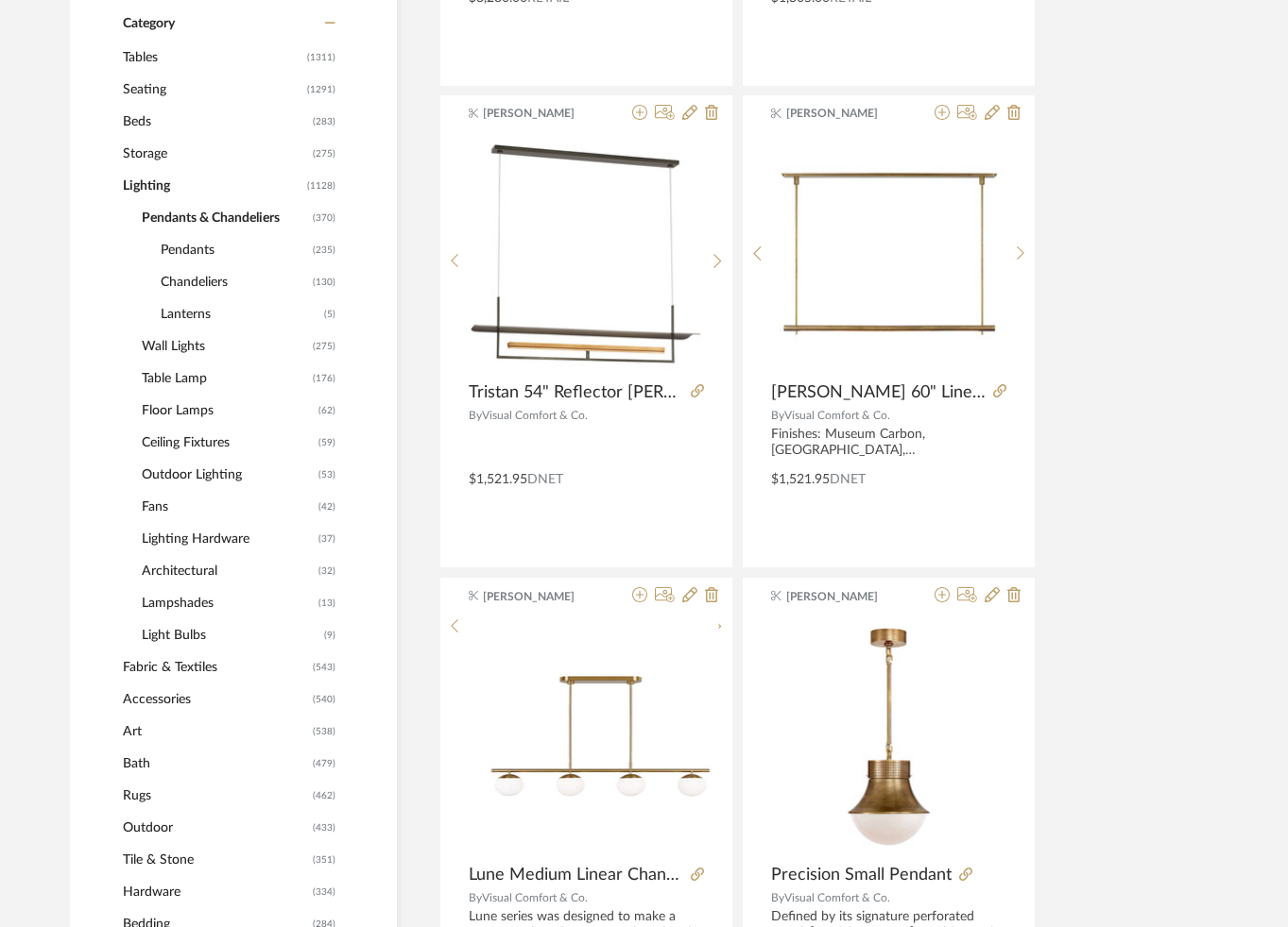
scroll to position [187, 0]
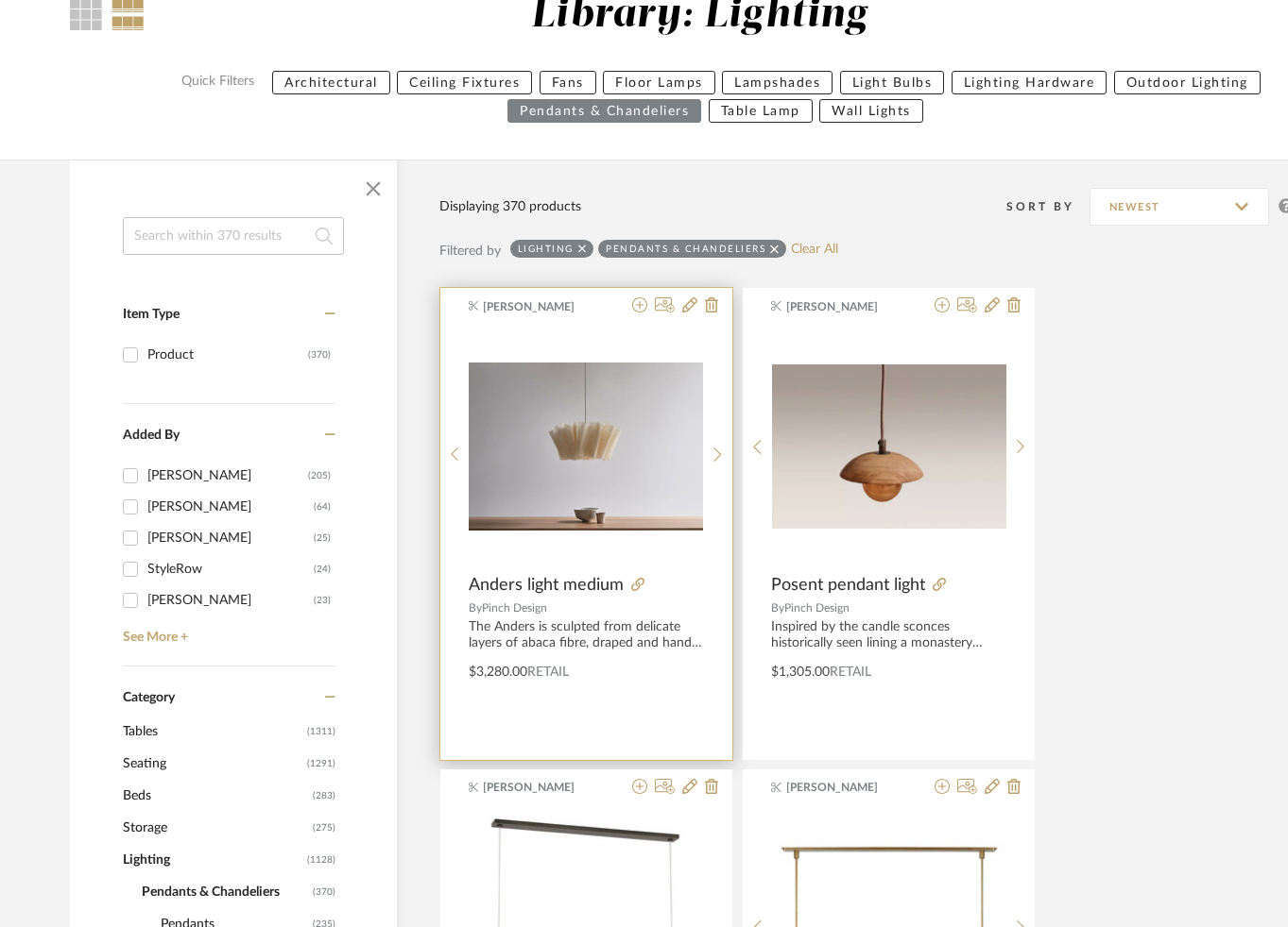
click at [632, 421] on img "0" at bounding box center [586, 446] width 234 height 168
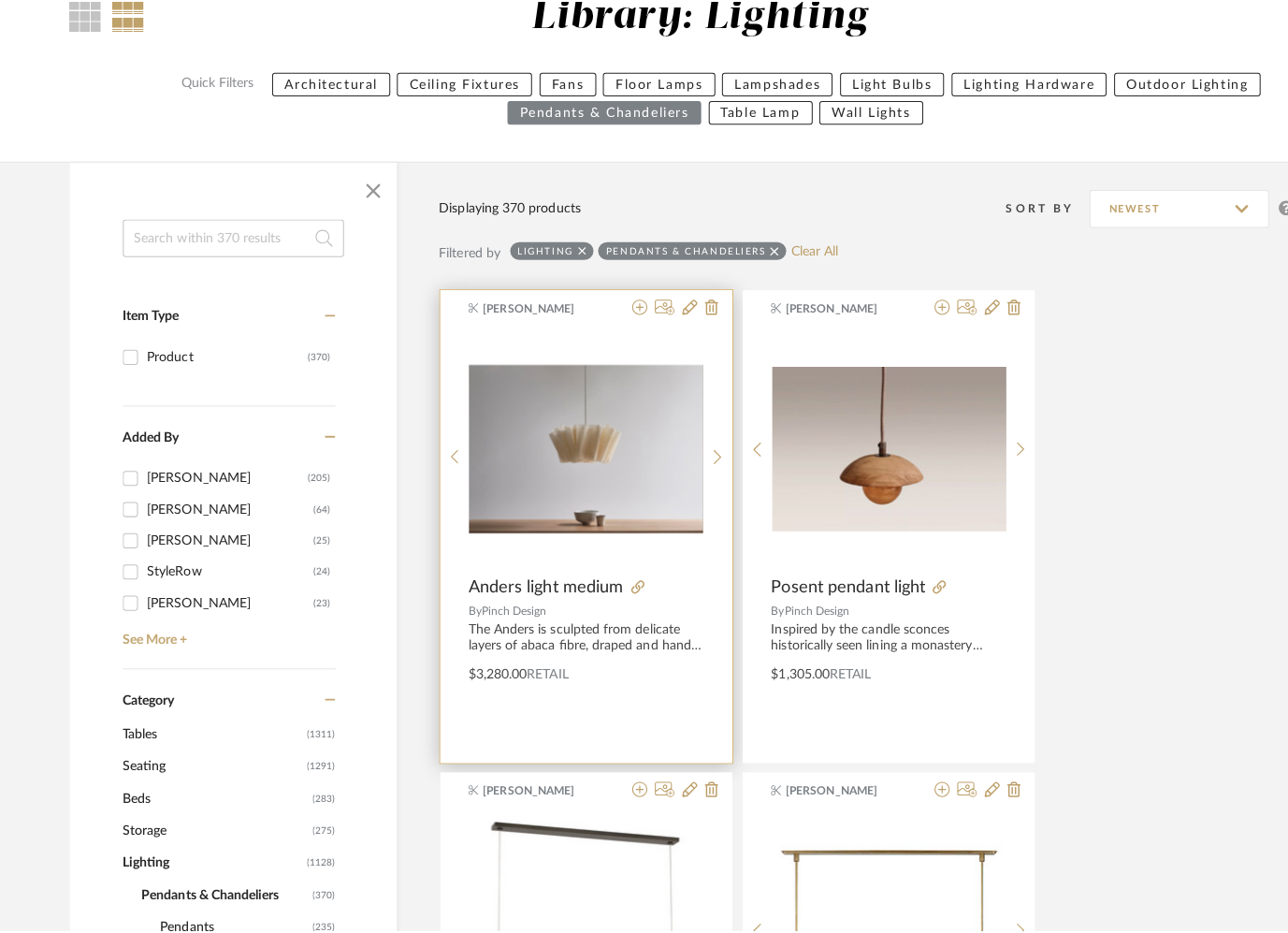
scroll to position [0, 0]
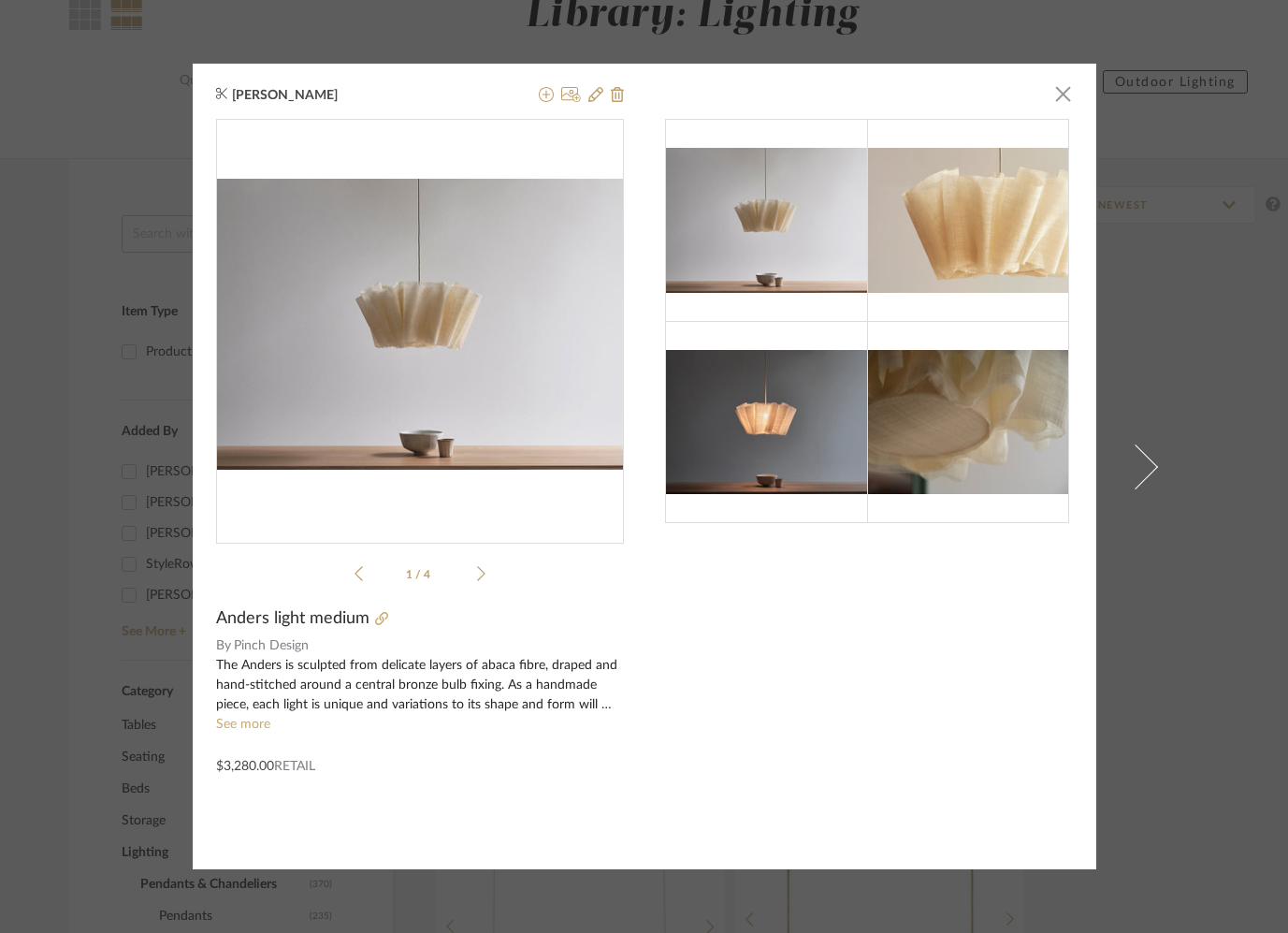
click at [802, 246] on img at bounding box center [767, 220] width 202 height 145
click at [1045, 99] on span "button" at bounding box center [1063, 93] width 37 height 37
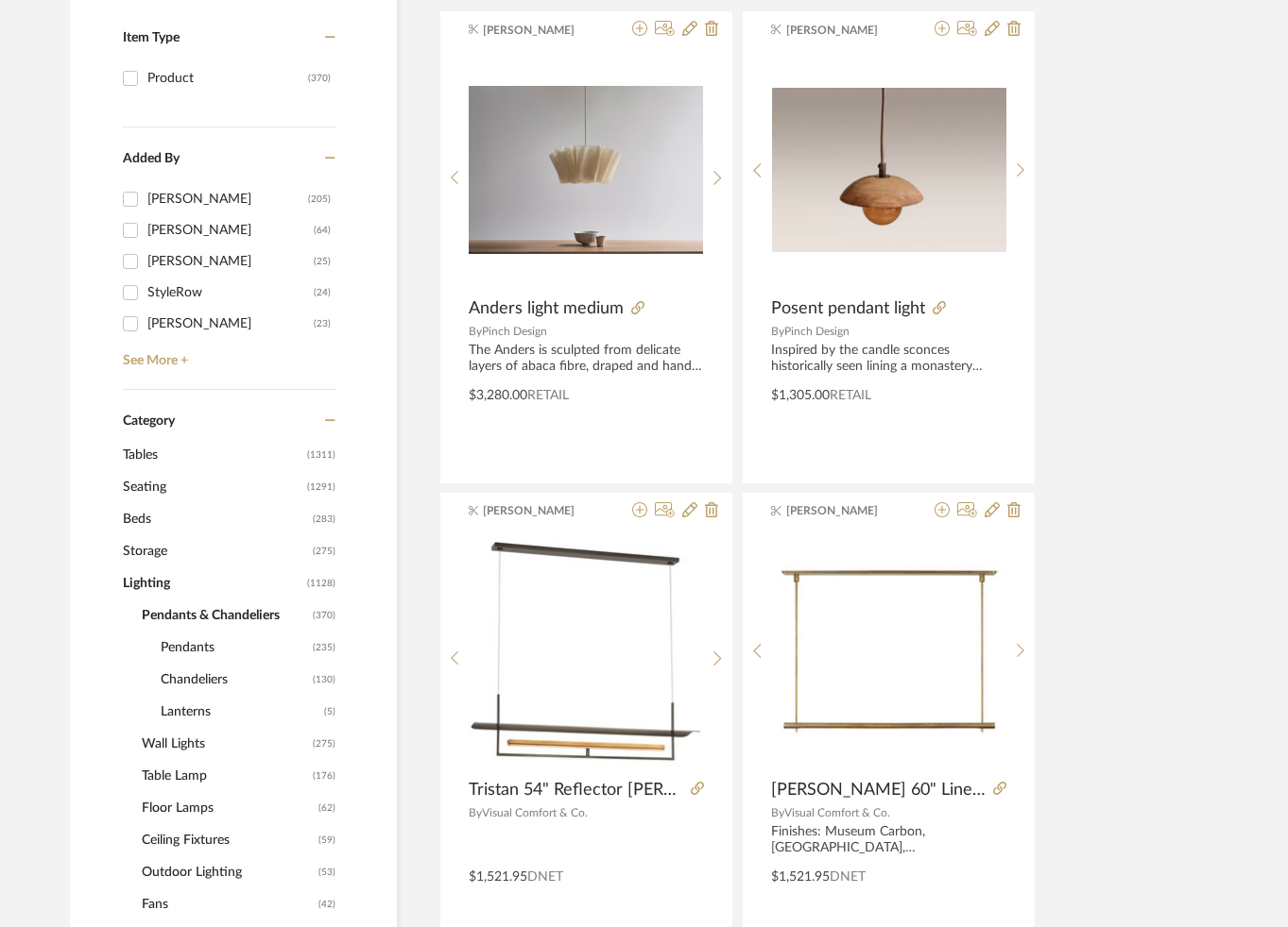
scroll to position [87, 0]
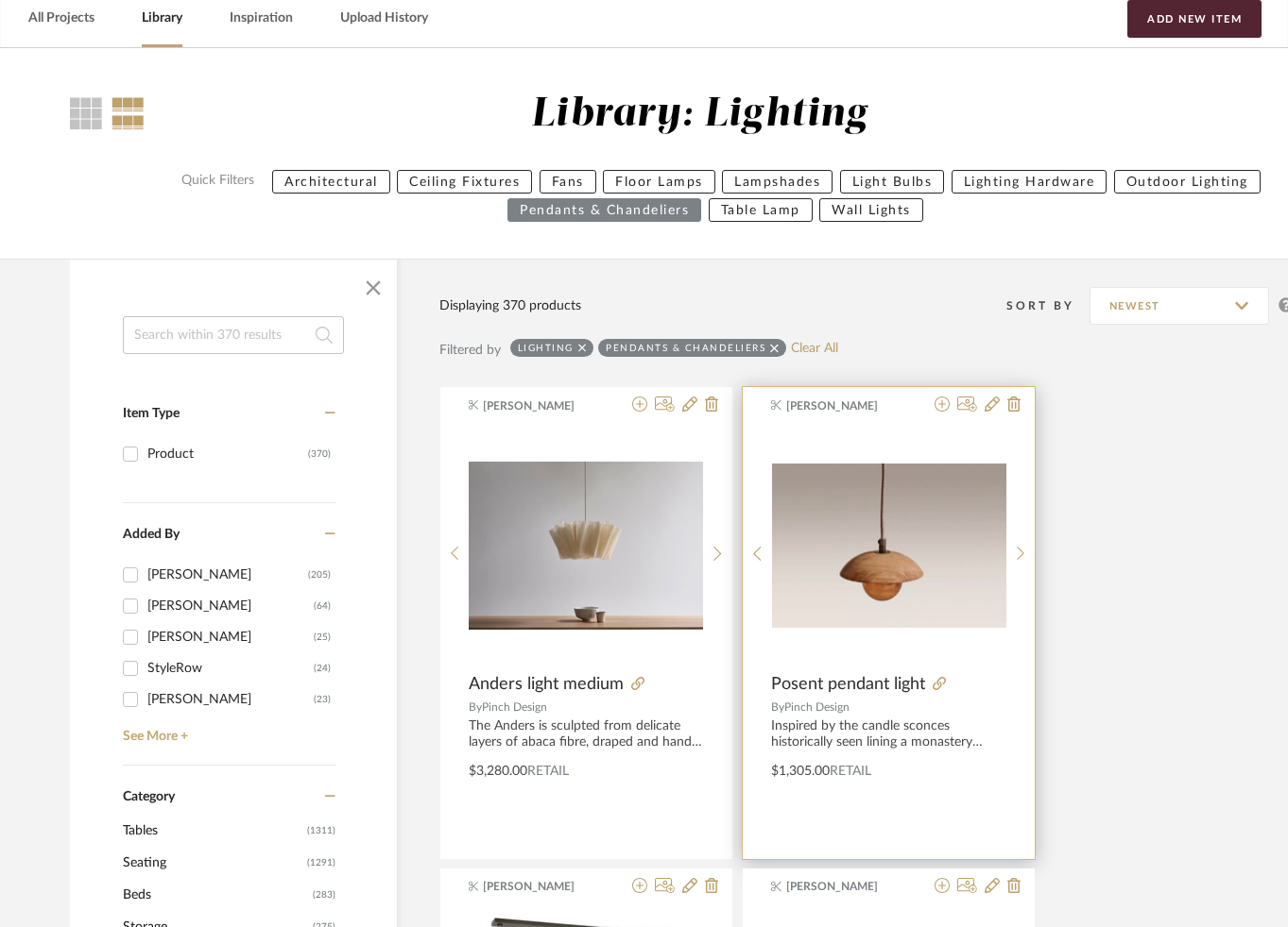
click at [0, 0] on img at bounding box center [0, 0] width 0 height 0
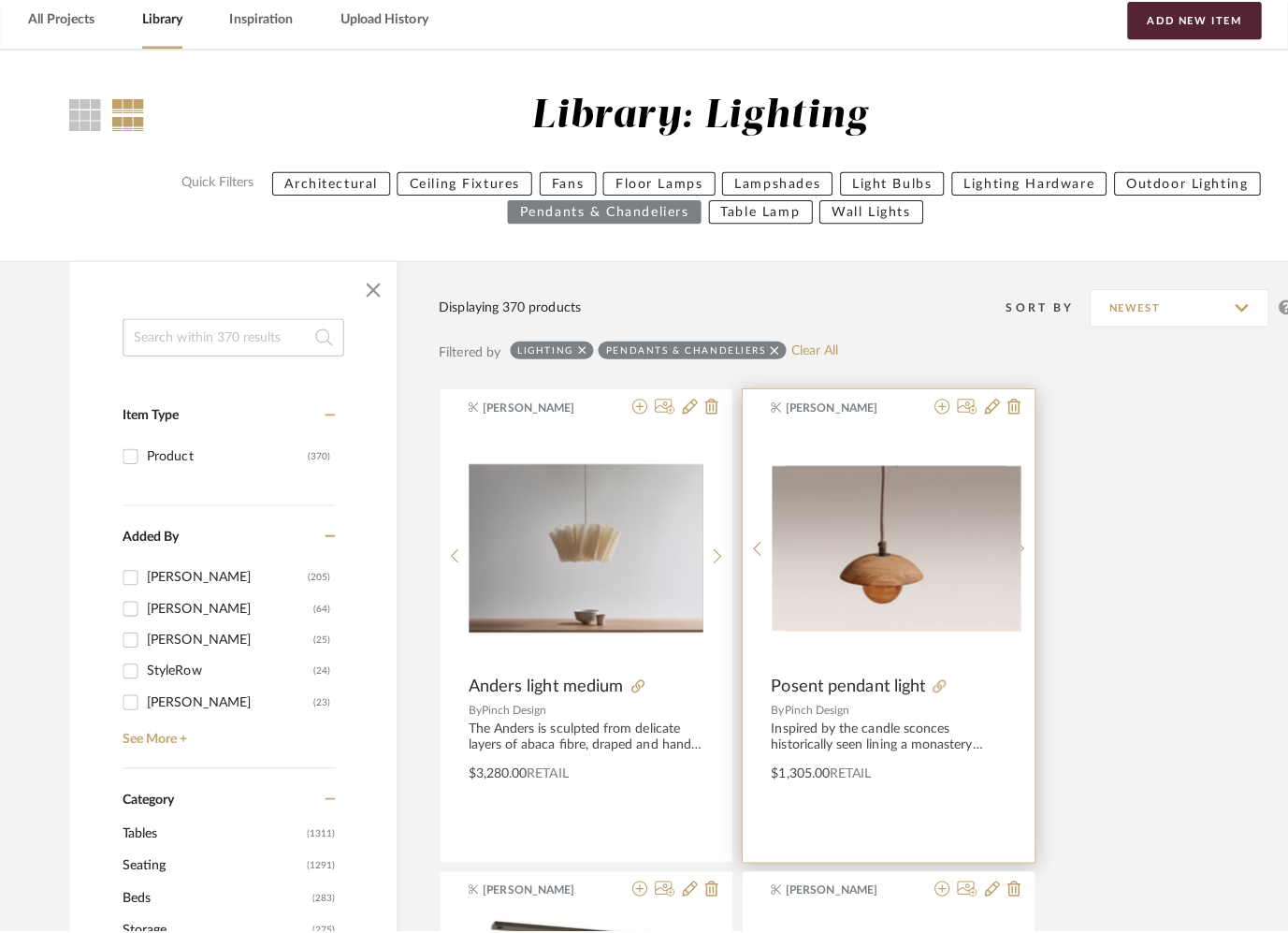
scroll to position [0, 0]
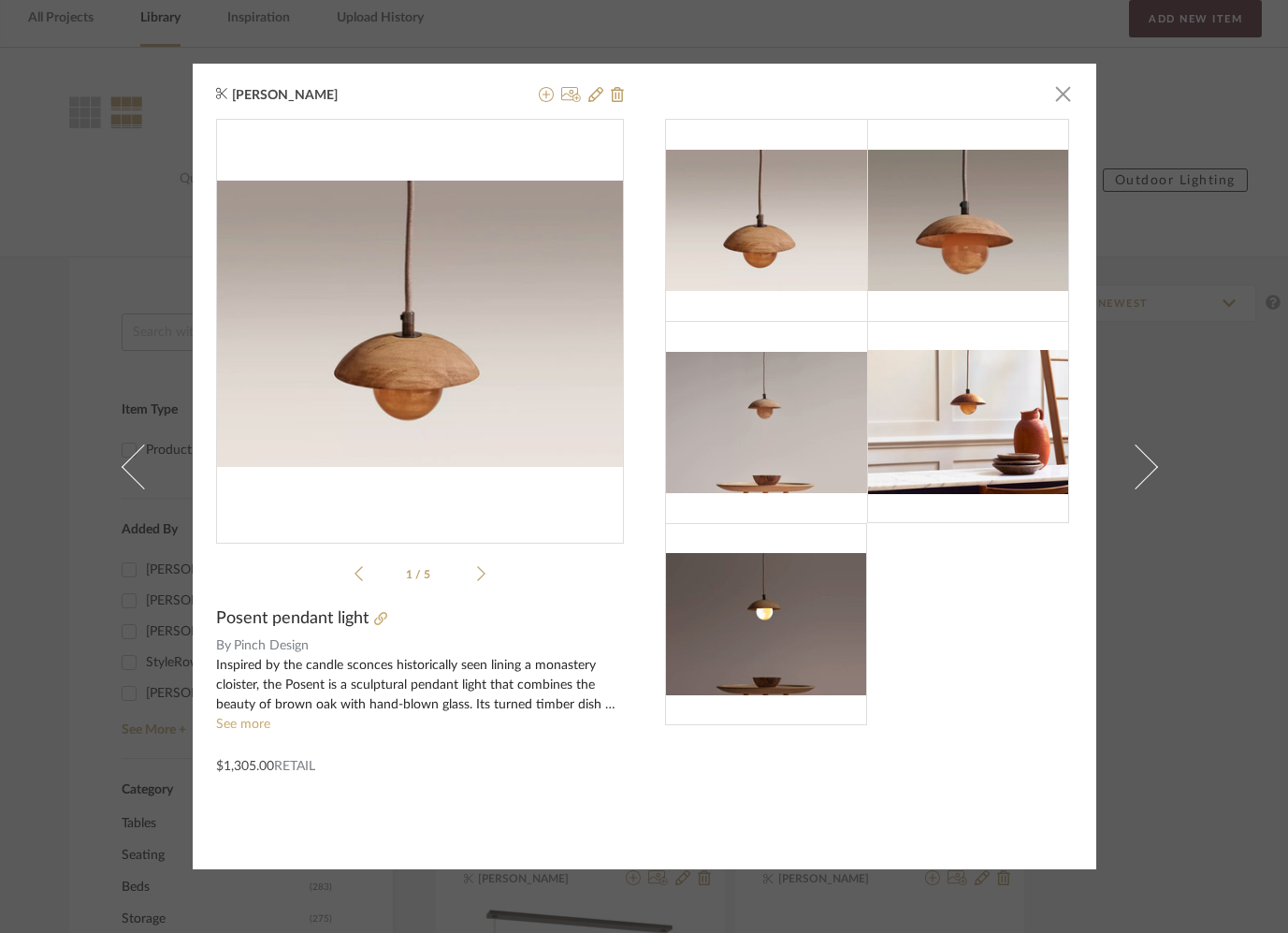
click at [987, 252] on img at bounding box center [968, 220] width 202 height 141
click at [477, 566] on icon at bounding box center [481, 573] width 9 height 17
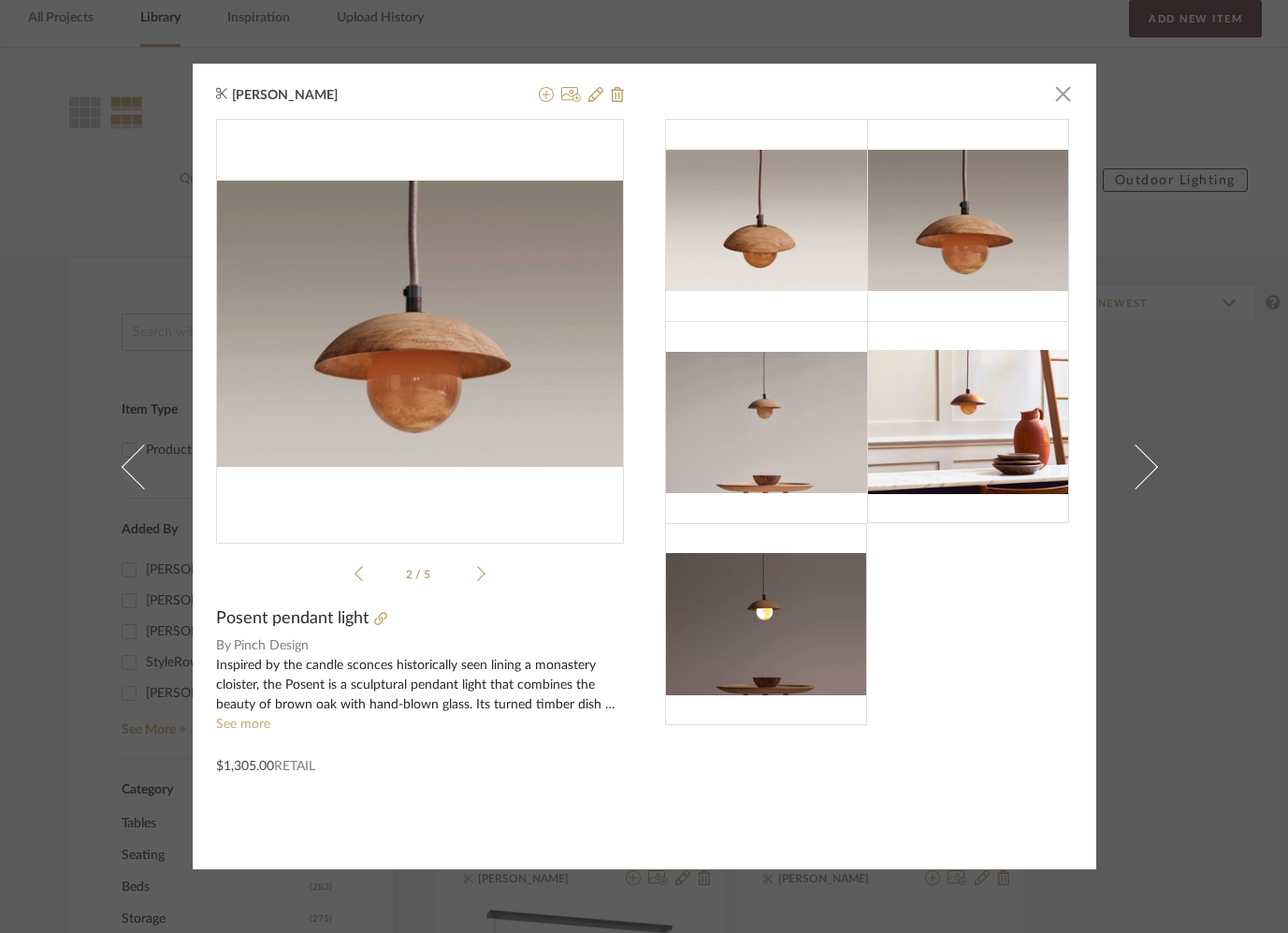
click at [61, 382] on div "[PERSON_NAME] × 2 / 5 Posent pendant light By Pinch Design Inspired by the cand…" at bounding box center [644, 466] width 1288 height 933
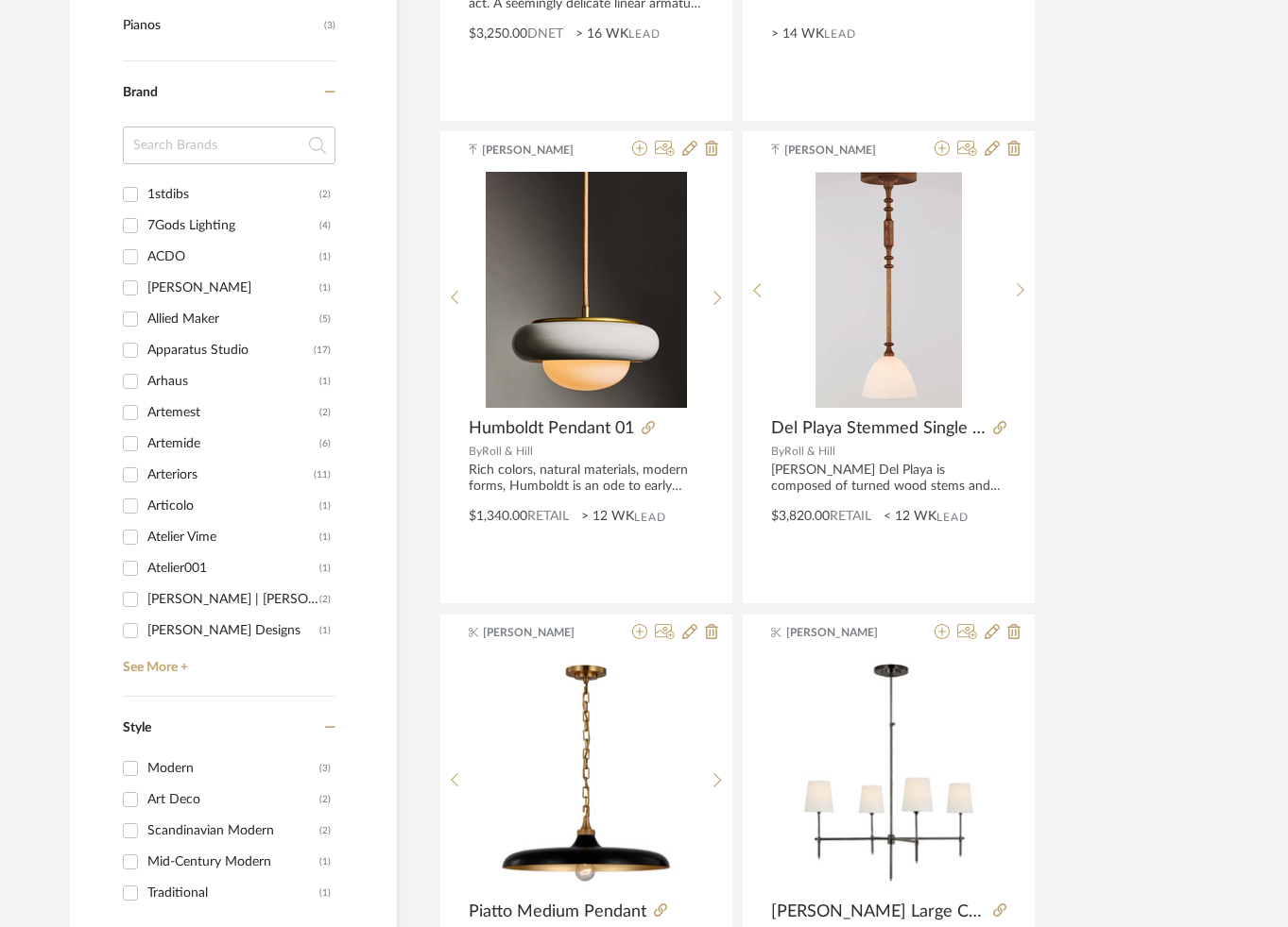
scroll to position [2275, 0]
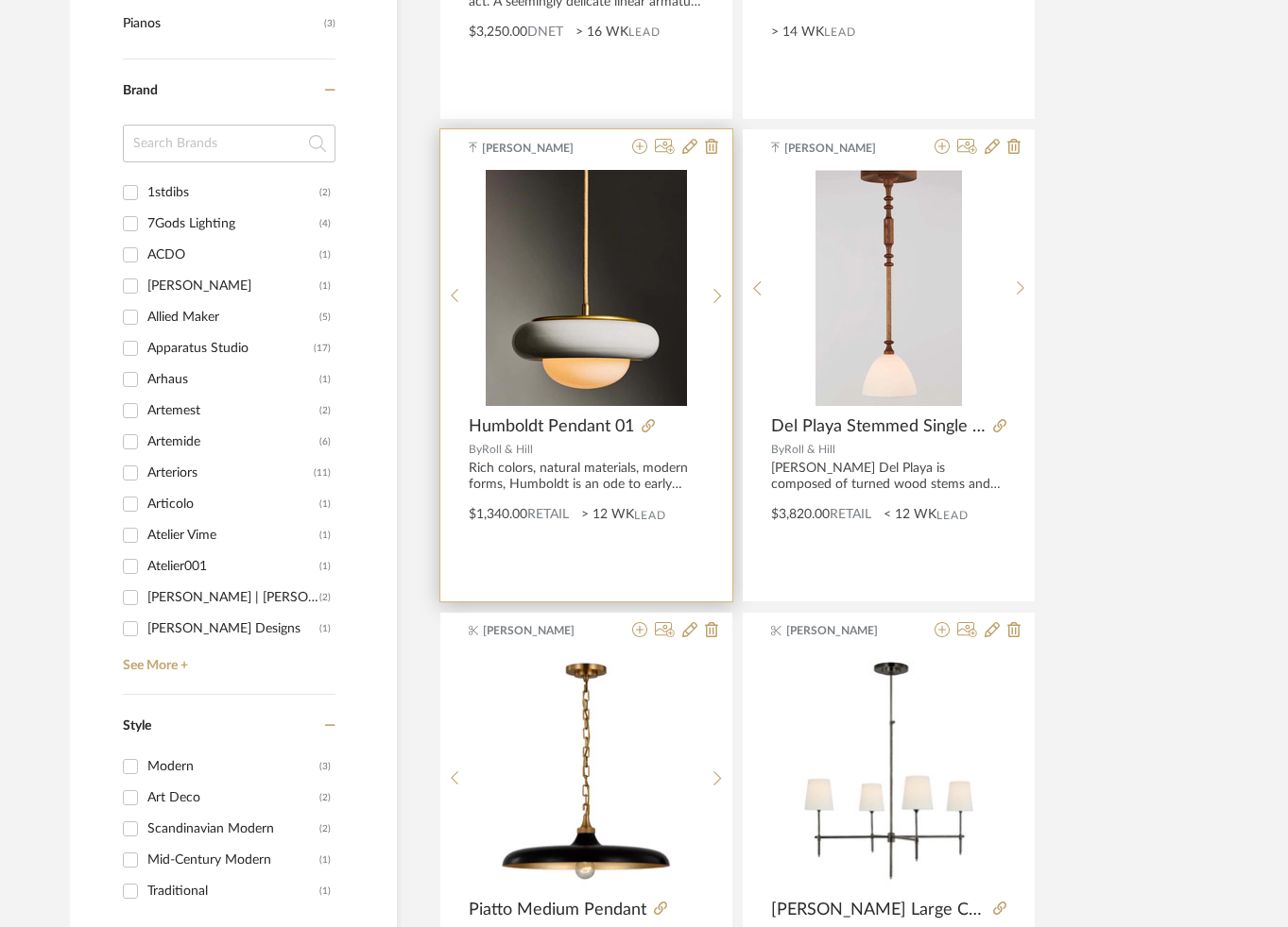
click at [575, 354] on img "0" at bounding box center [586, 288] width 201 height 236
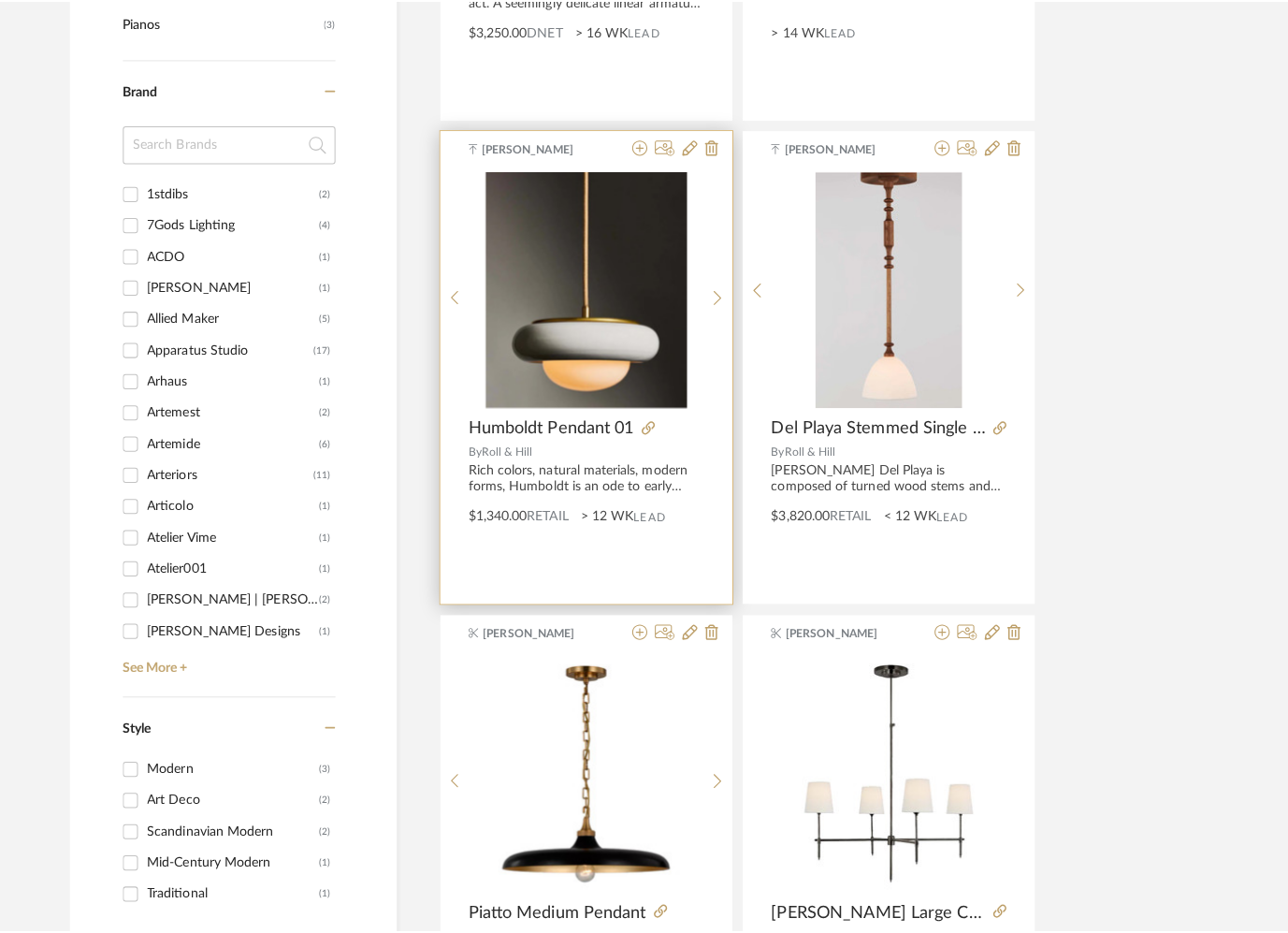
scroll to position [0, 0]
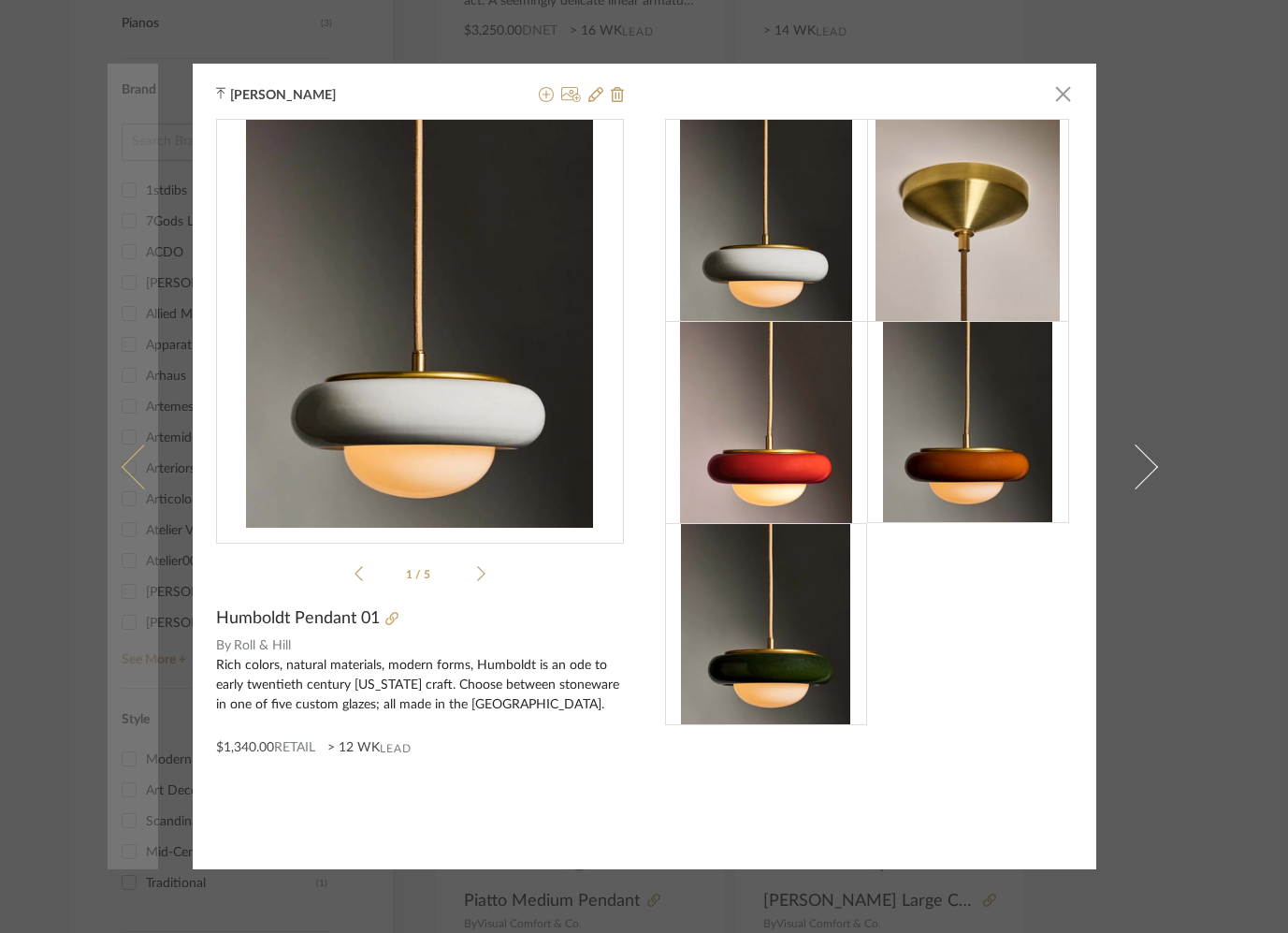
click at [108, 468] on link at bounding box center [133, 466] width 51 height 806
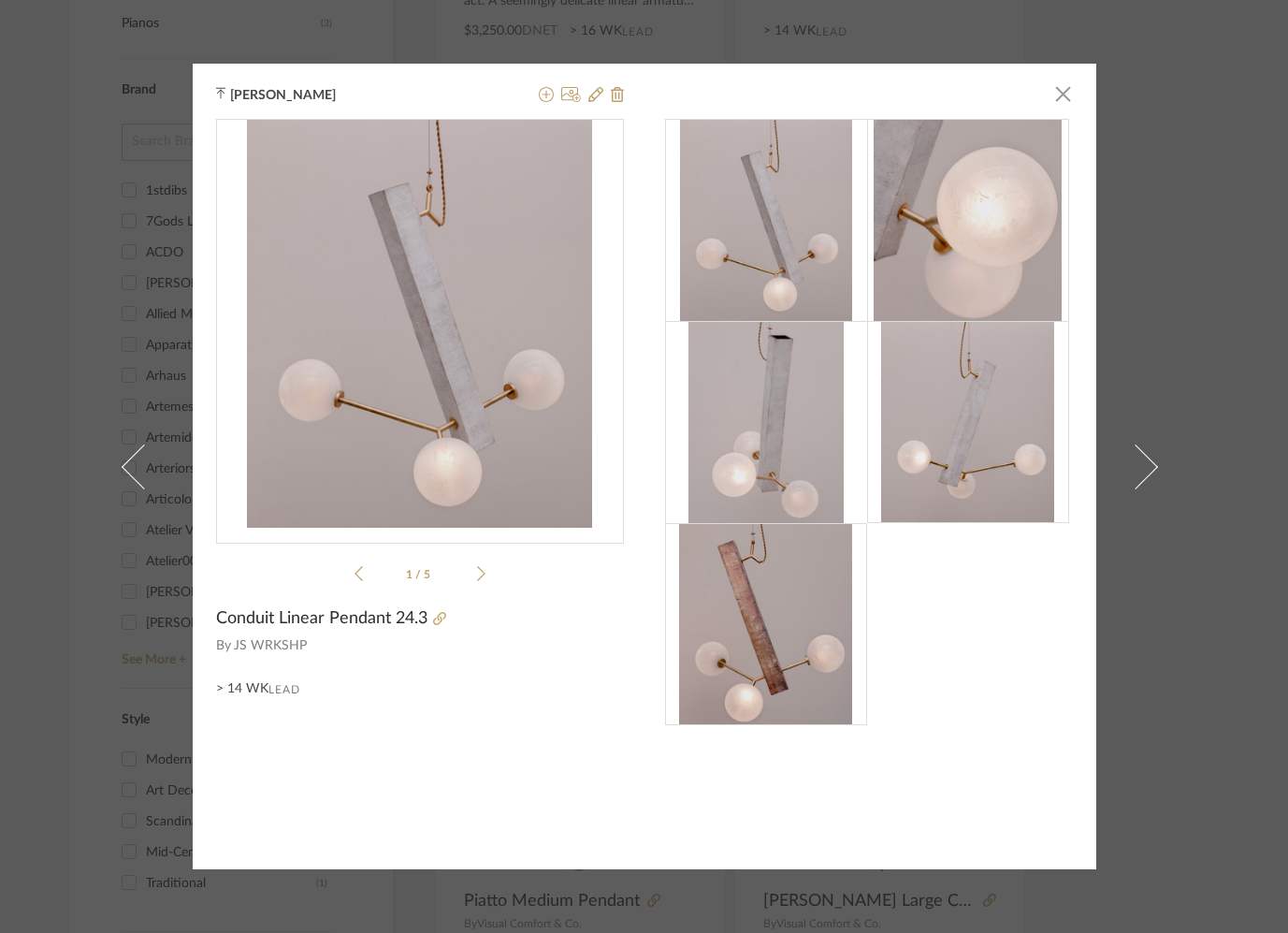
click at [35, 524] on div "[PERSON_NAME] × 1 / 5 Conduit Linear Pendant 24.3 By JS WRKSHP > 14 WK Lead" at bounding box center [644, 466] width 1288 height 933
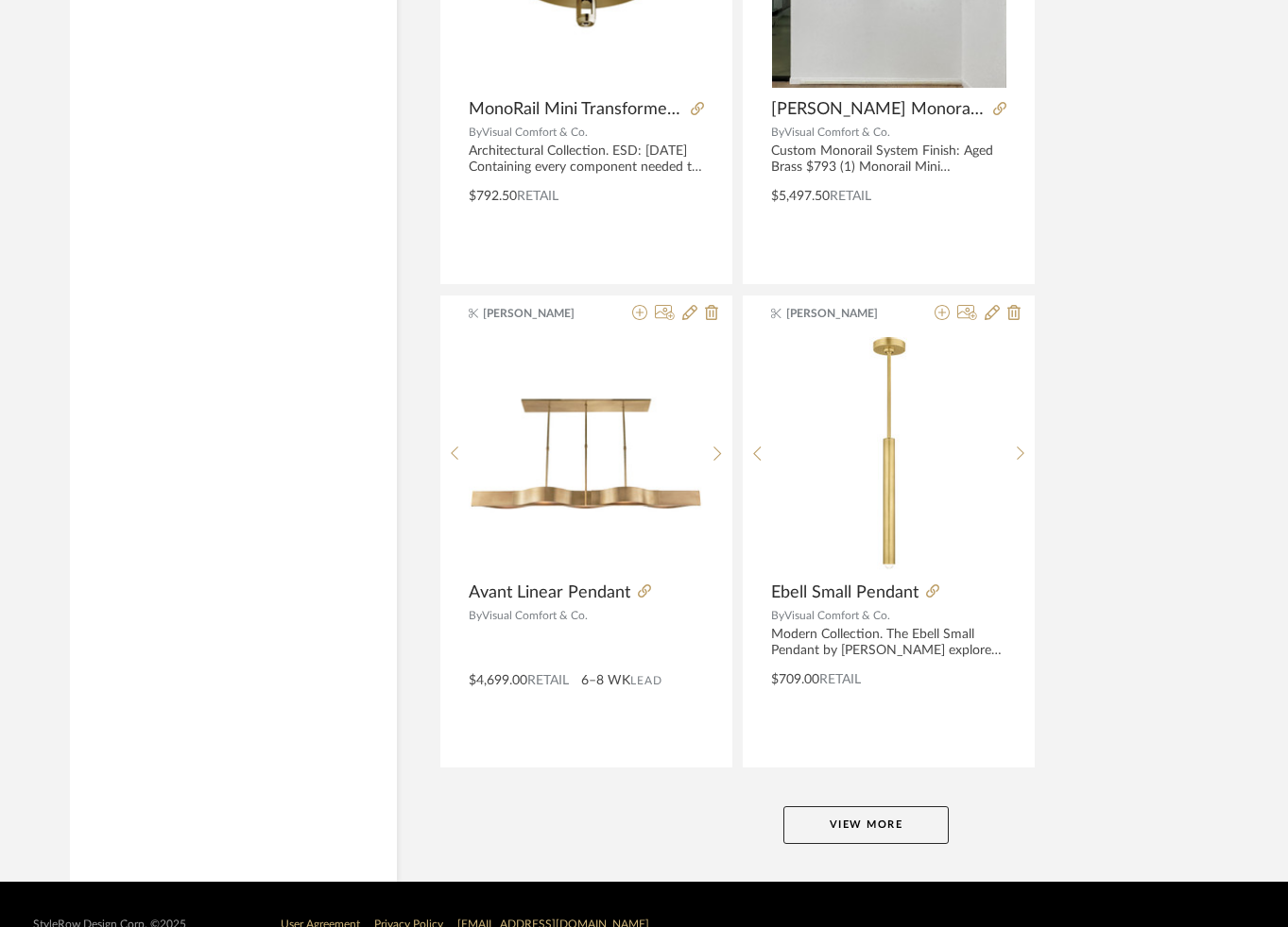
scroll to position [8429, 0]
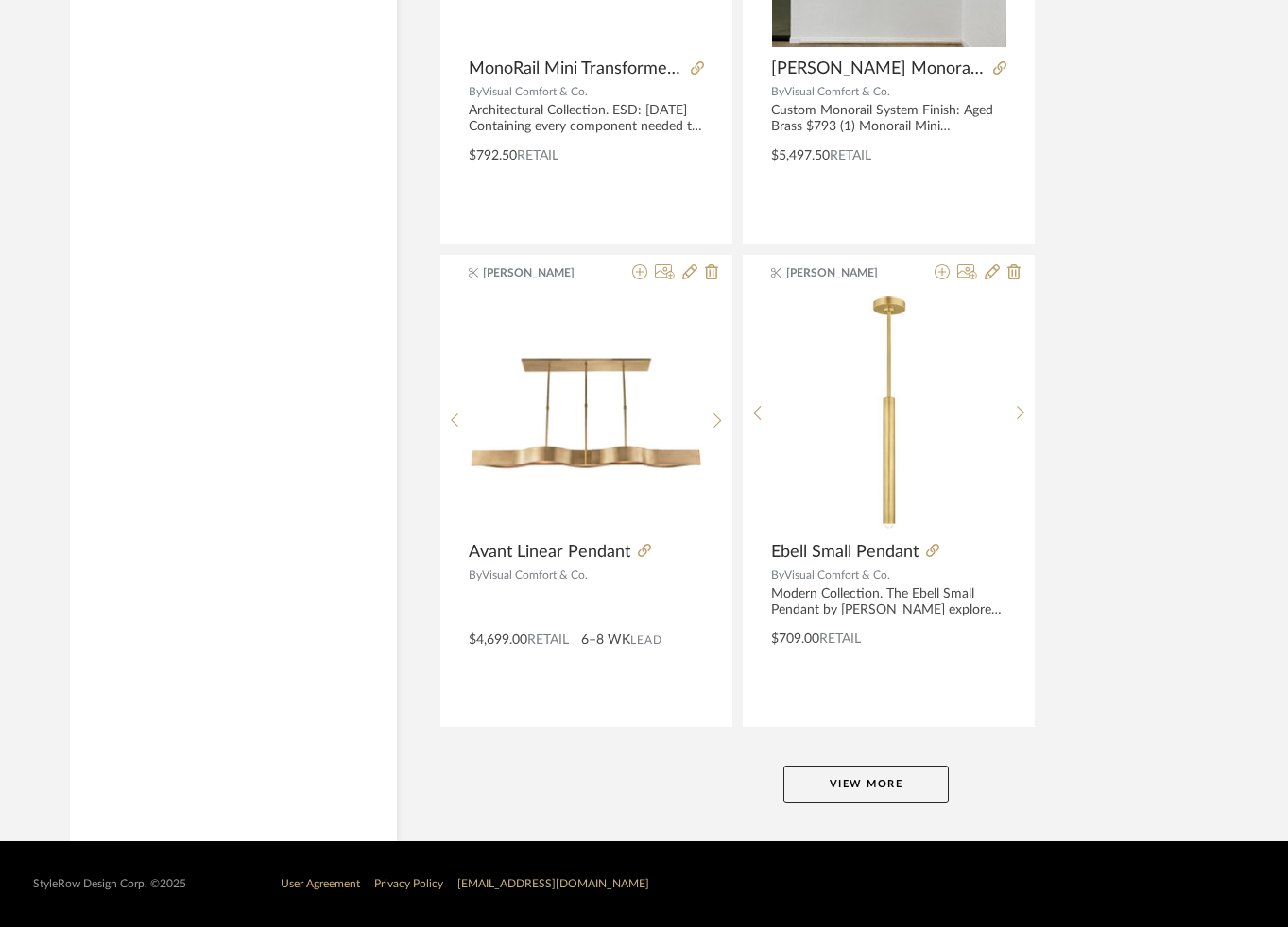
click at [906, 790] on button "View More" at bounding box center [866, 785] width 165 height 37
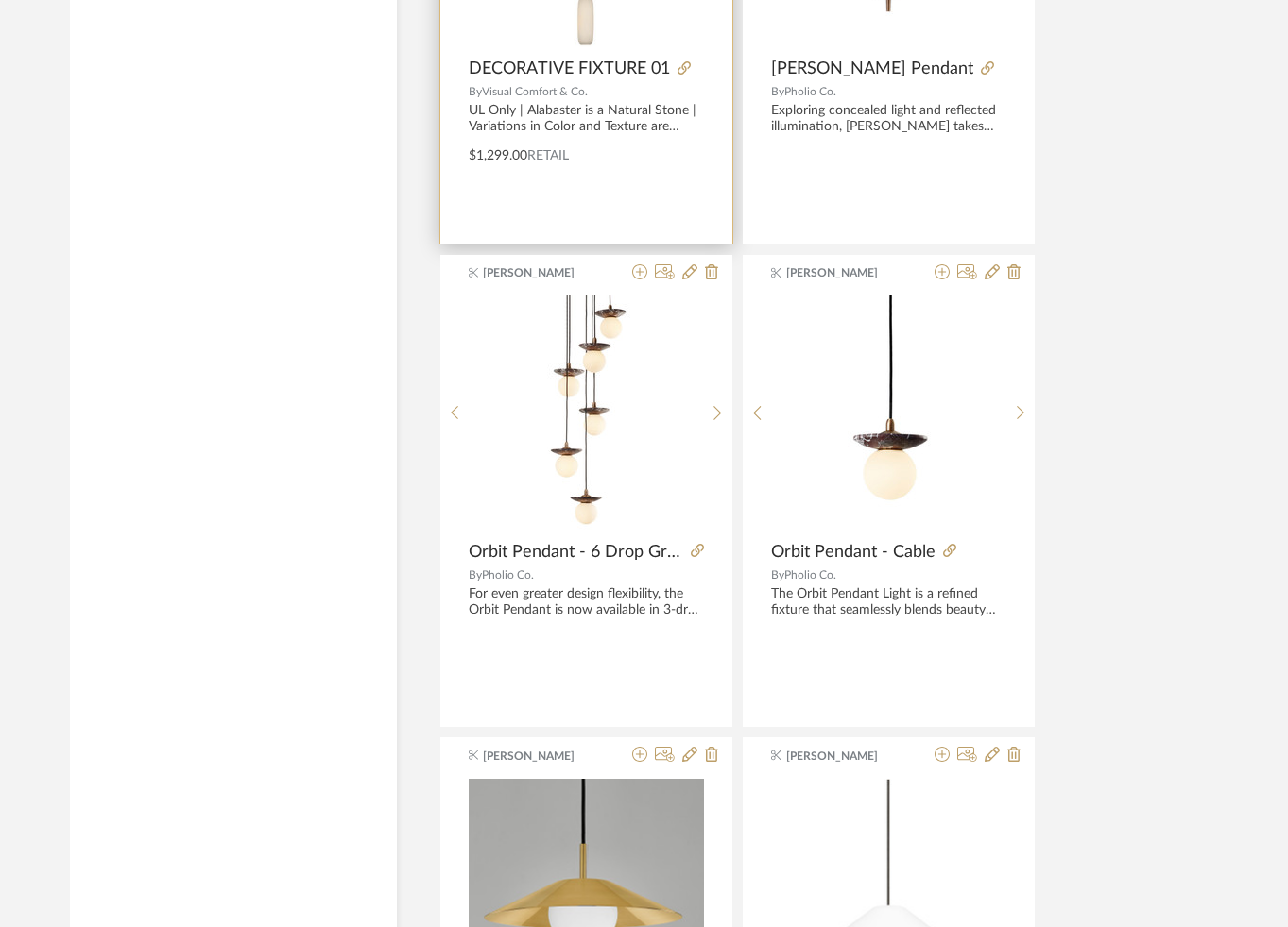
scroll to position [9541, 0]
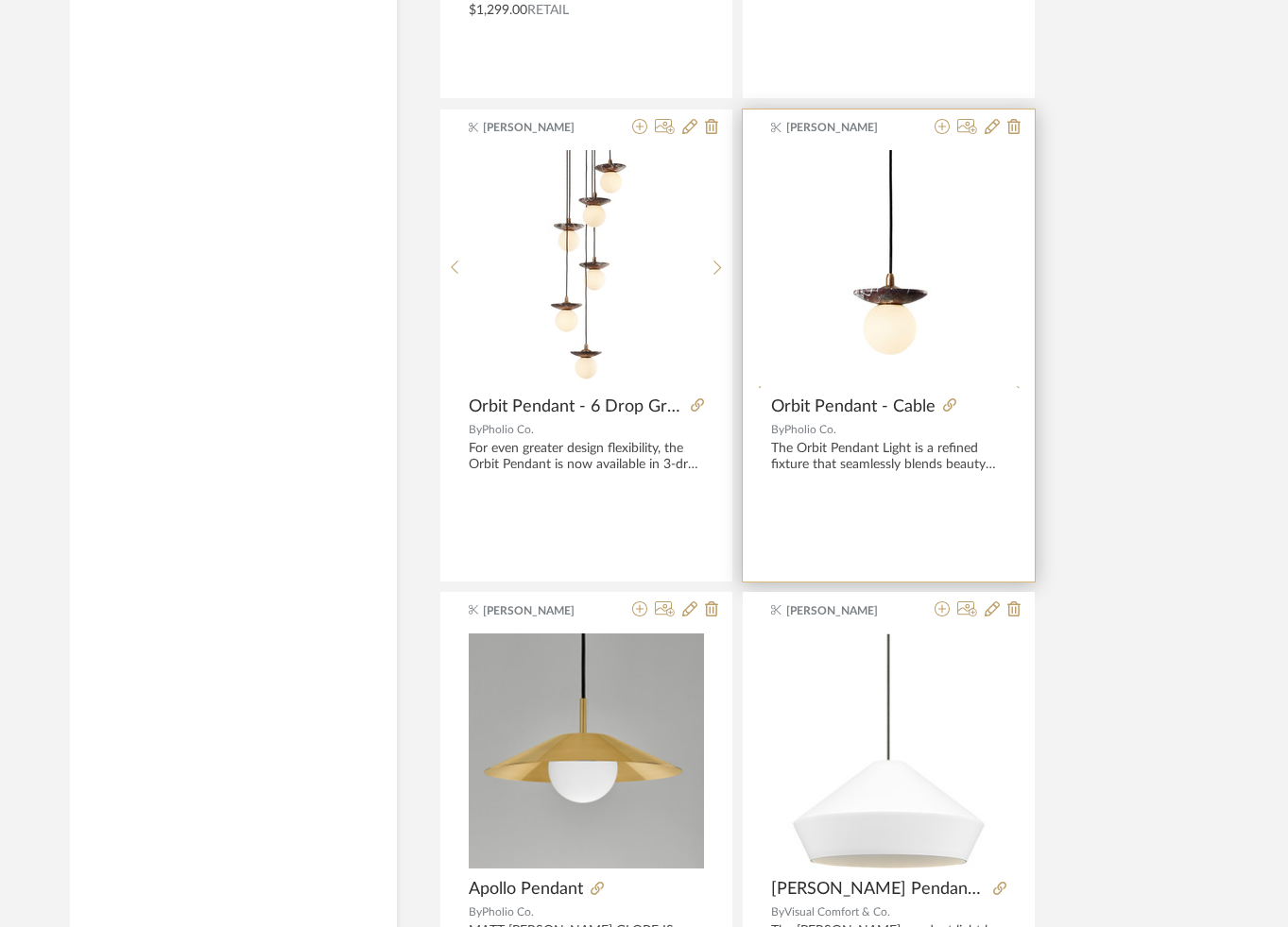
click at [895, 327] on div at bounding box center [889, 394] width 234 height 487
click at [901, 356] on img "0" at bounding box center [888, 268] width 173 height 236
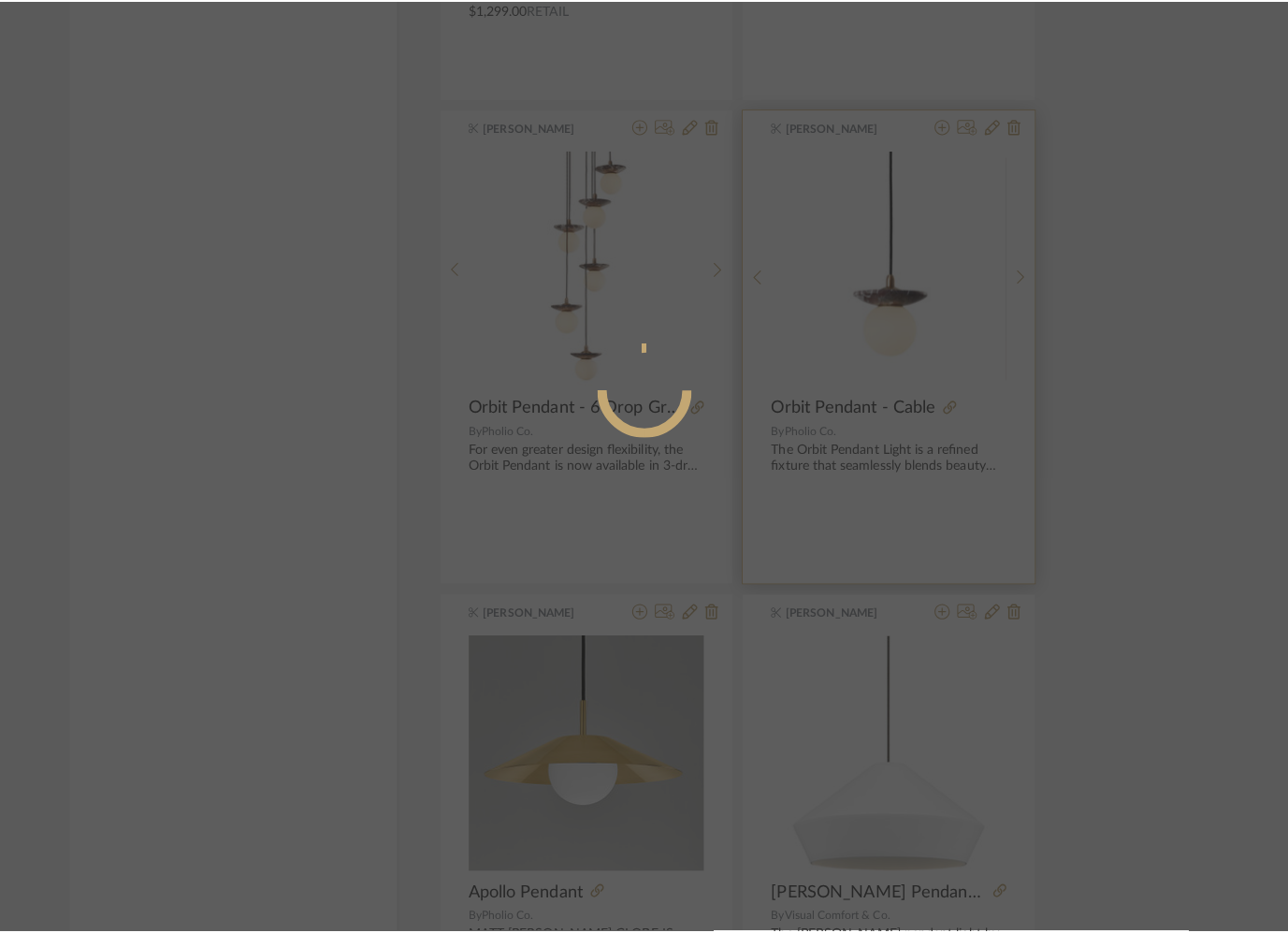
scroll to position [0, 0]
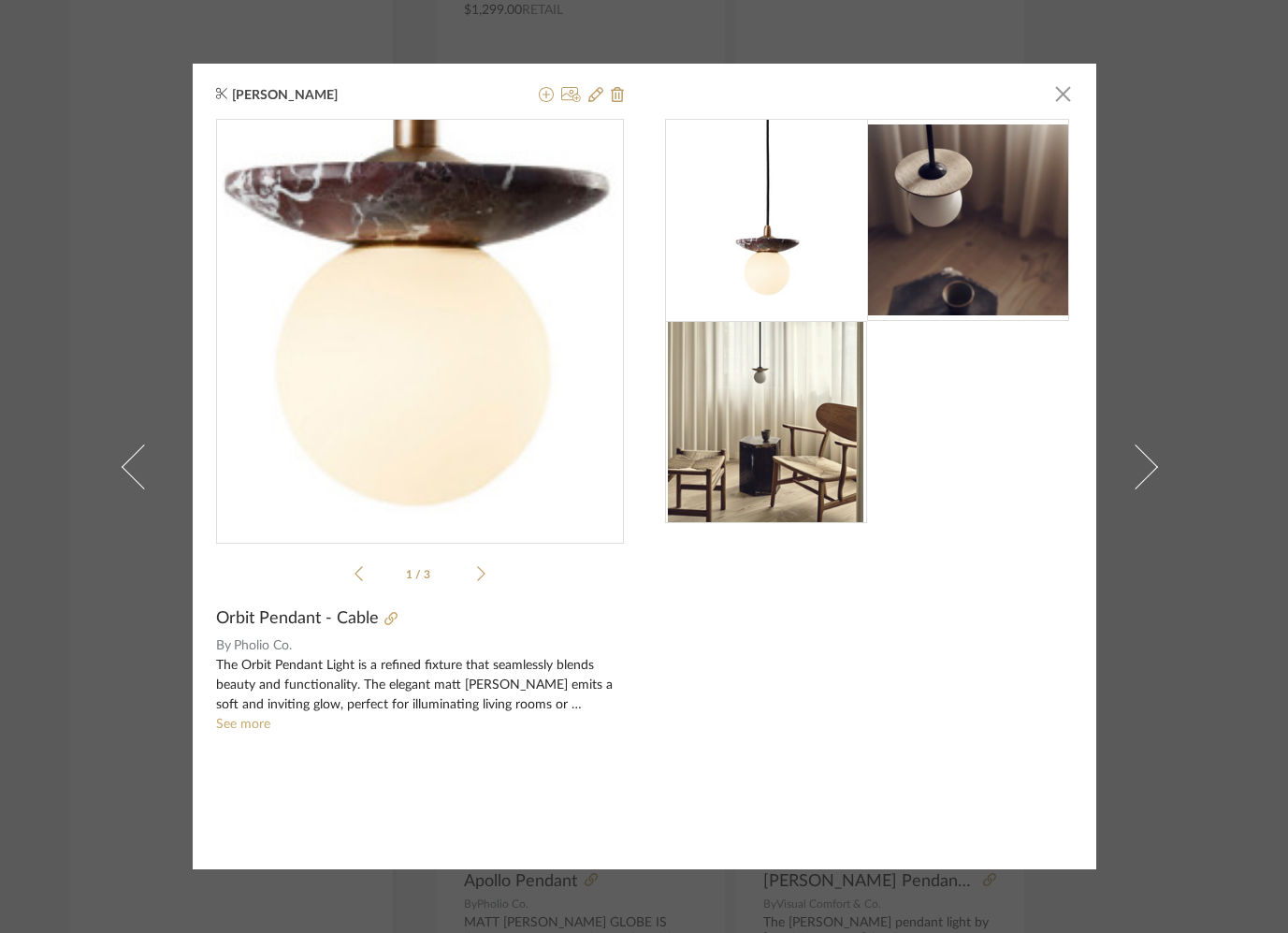
click at [417, 413] on img "0" at bounding box center [419, 323] width 299 height 408
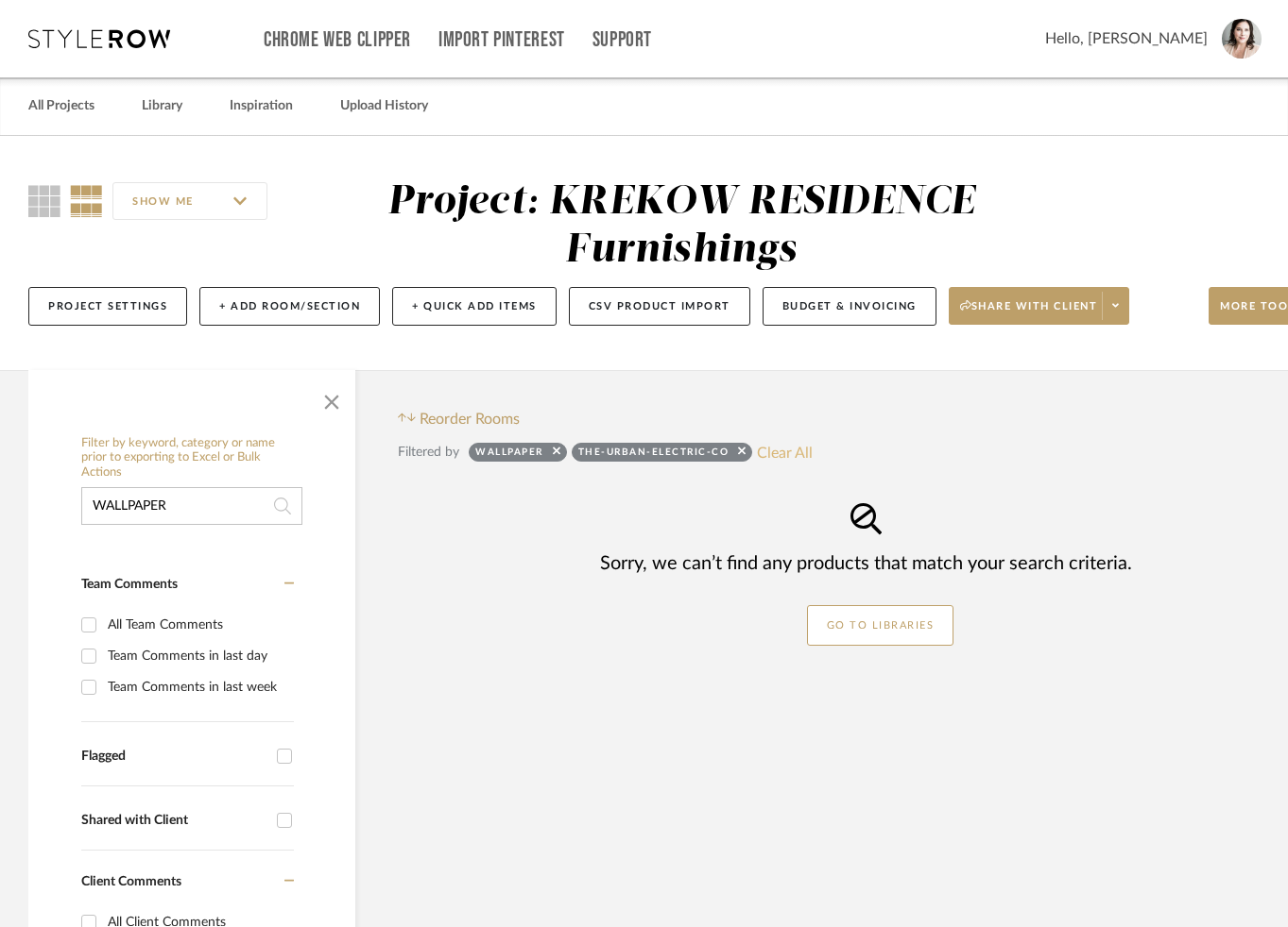
click at [775, 447] on button "Clear All" at bounding box center [784, 452] width 56 height 25
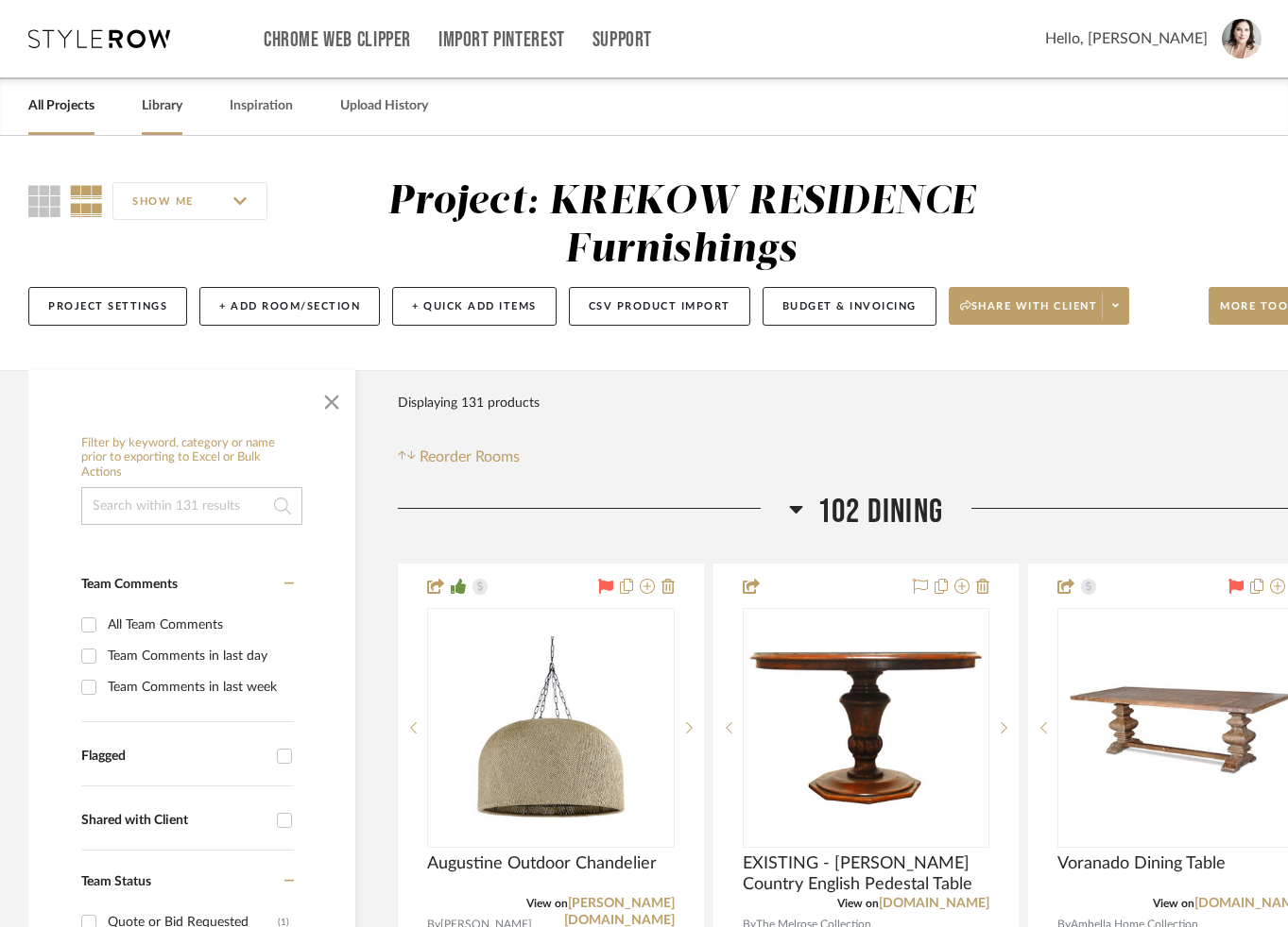
click at [160, 107] on link "Library" at bounding box center [161, 106] width 40 height 26
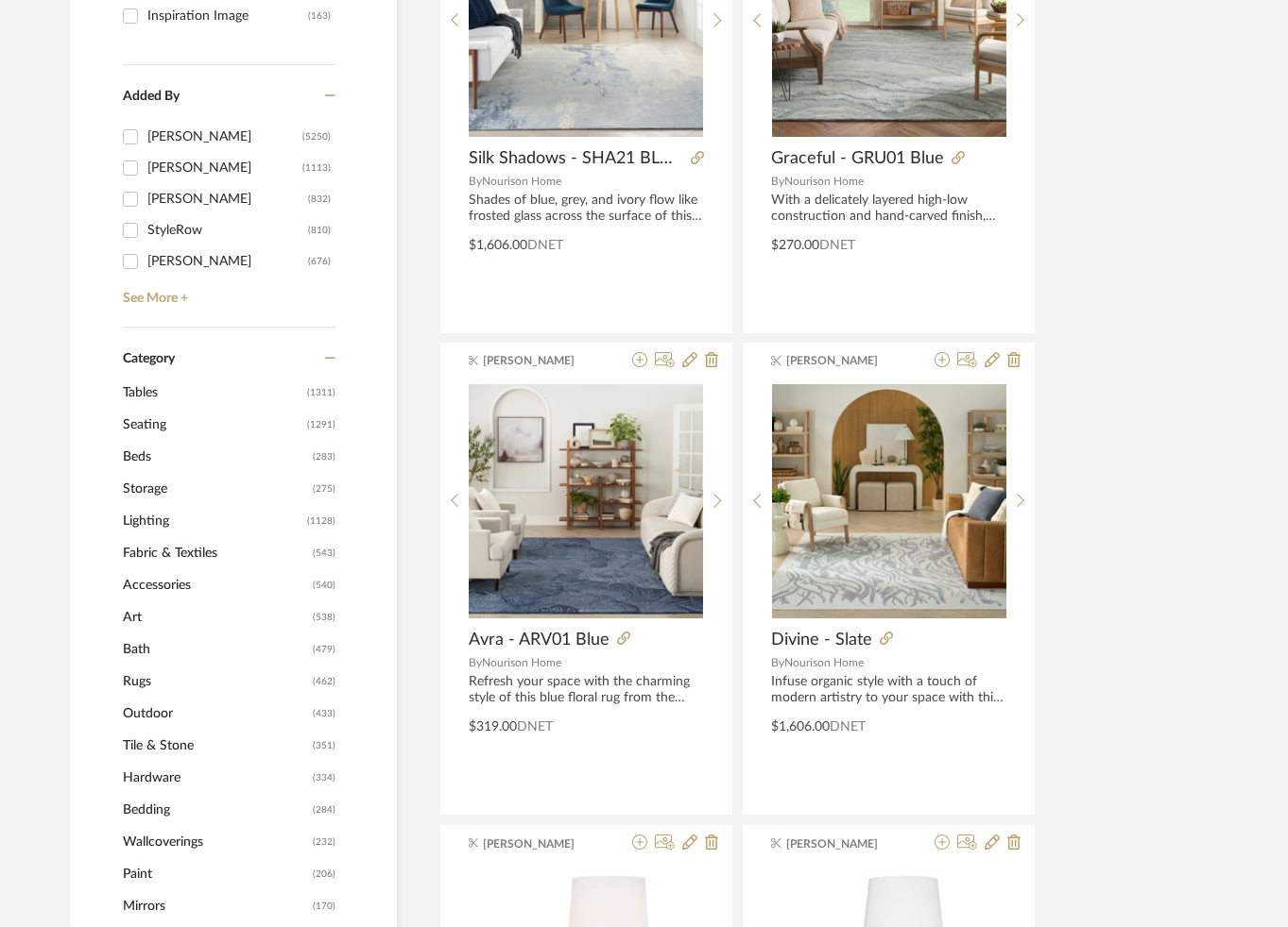
scroll to position [502, 0]
click at [141, 519] on span "Lighting" at bounding box center [212, 519] width 180 height 32
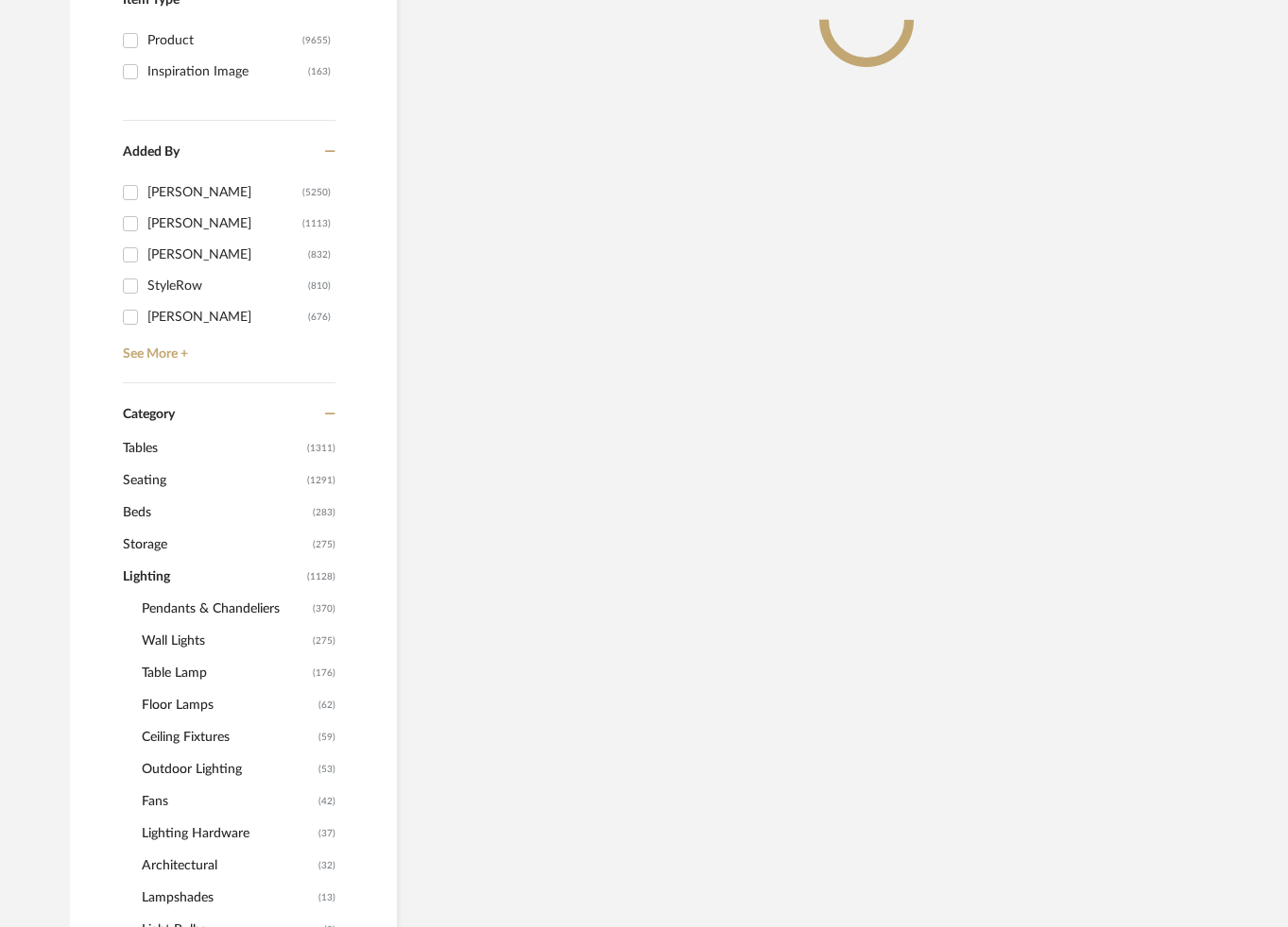
scroll to position [558, 0]
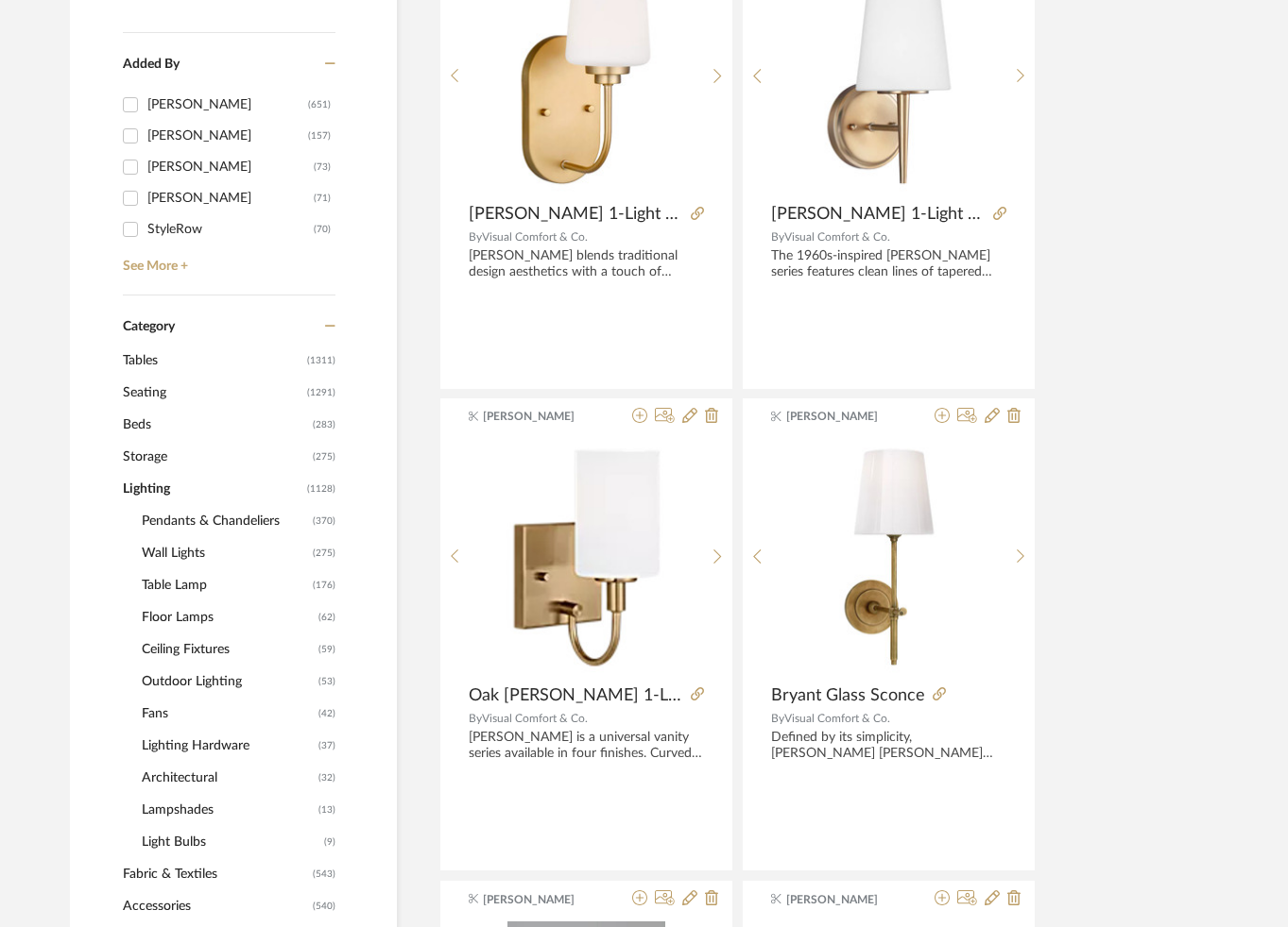
click at [186, 517] on span "Pendants & Chandeliers" at bounding box center [224, 520] width 166 height 32
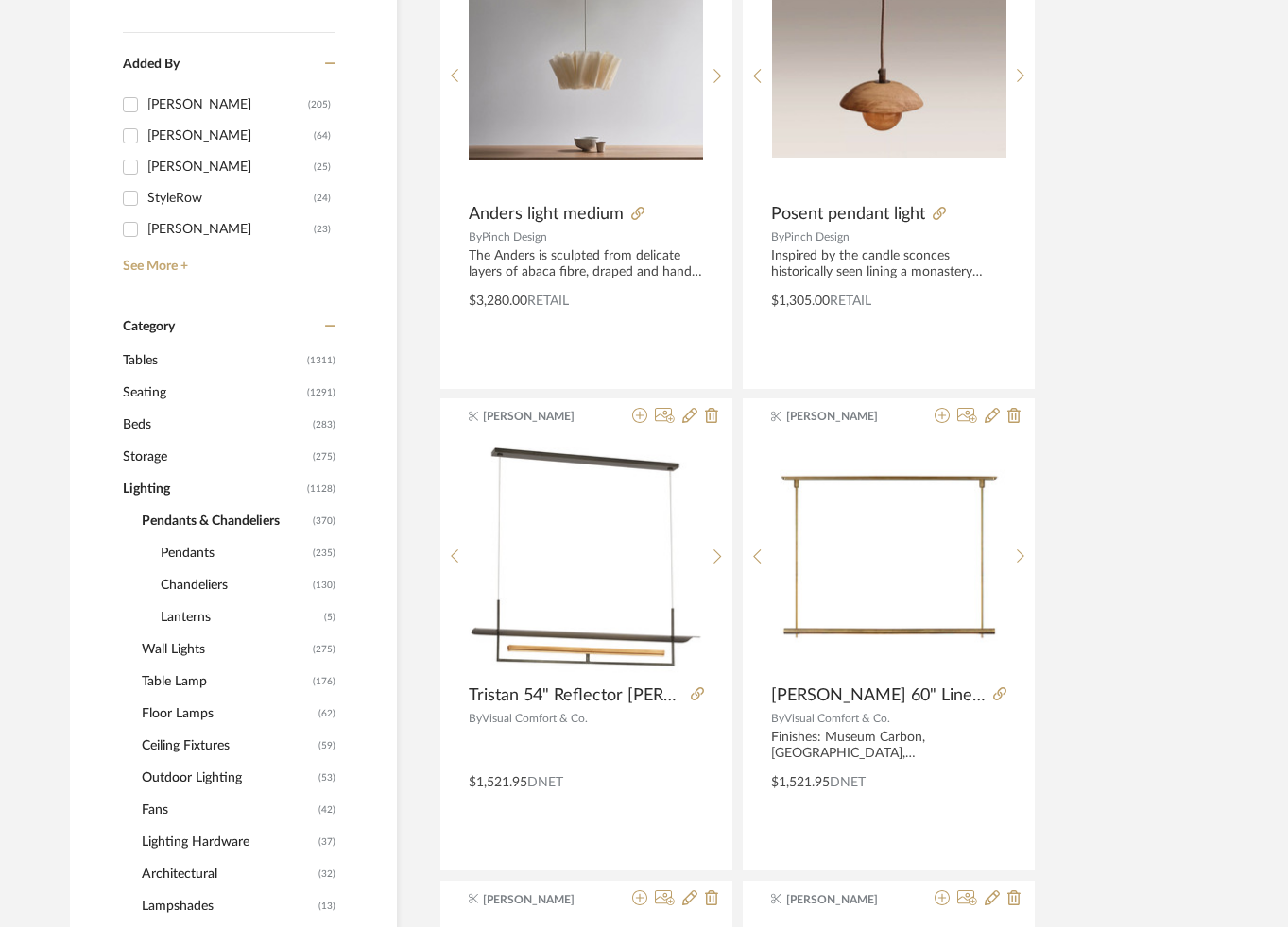
click at [185, 583] on span "Chandeliers" at bounding box center [234, 585] width 147 height 32
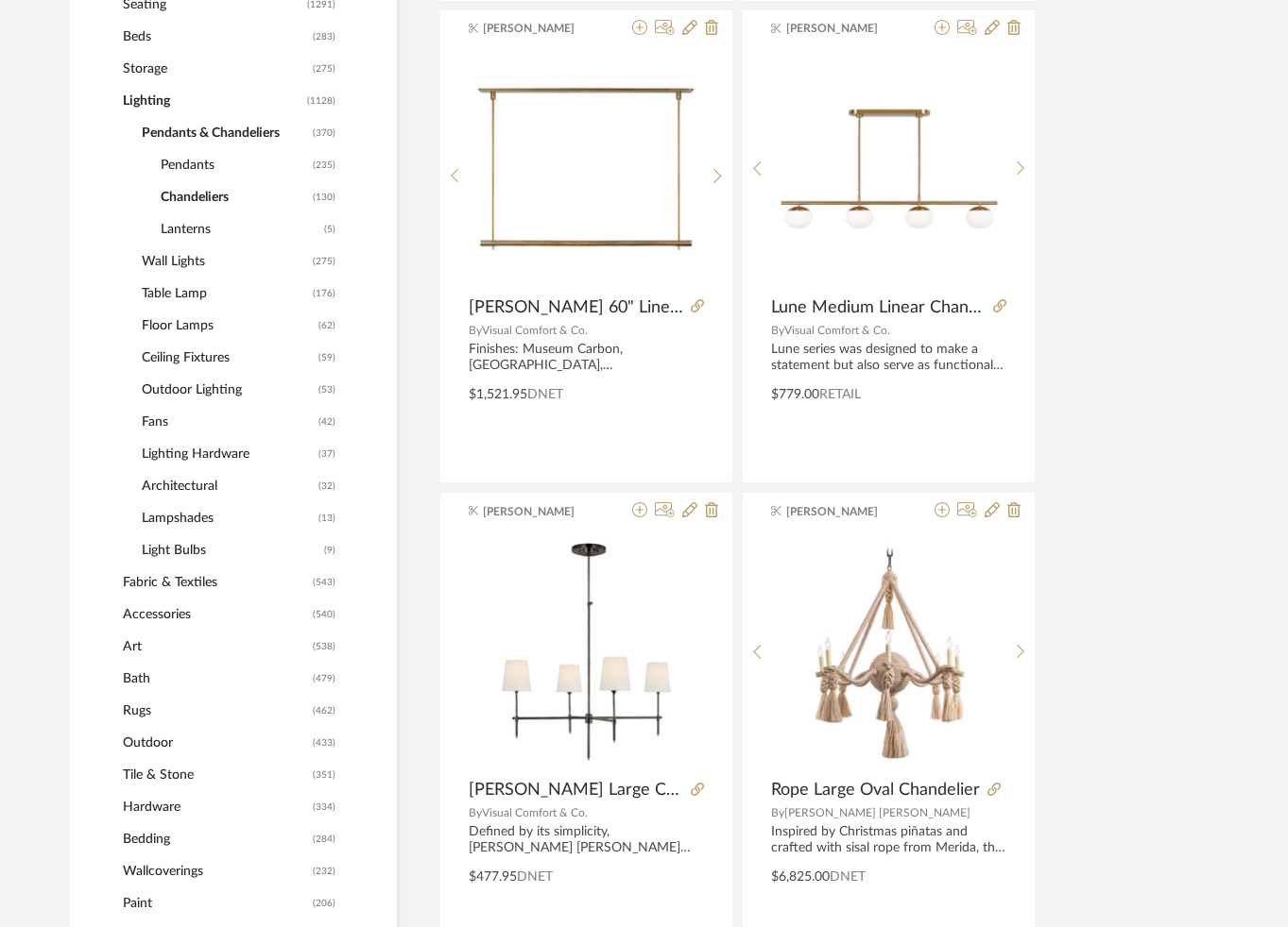
scroll to position [941, 0]
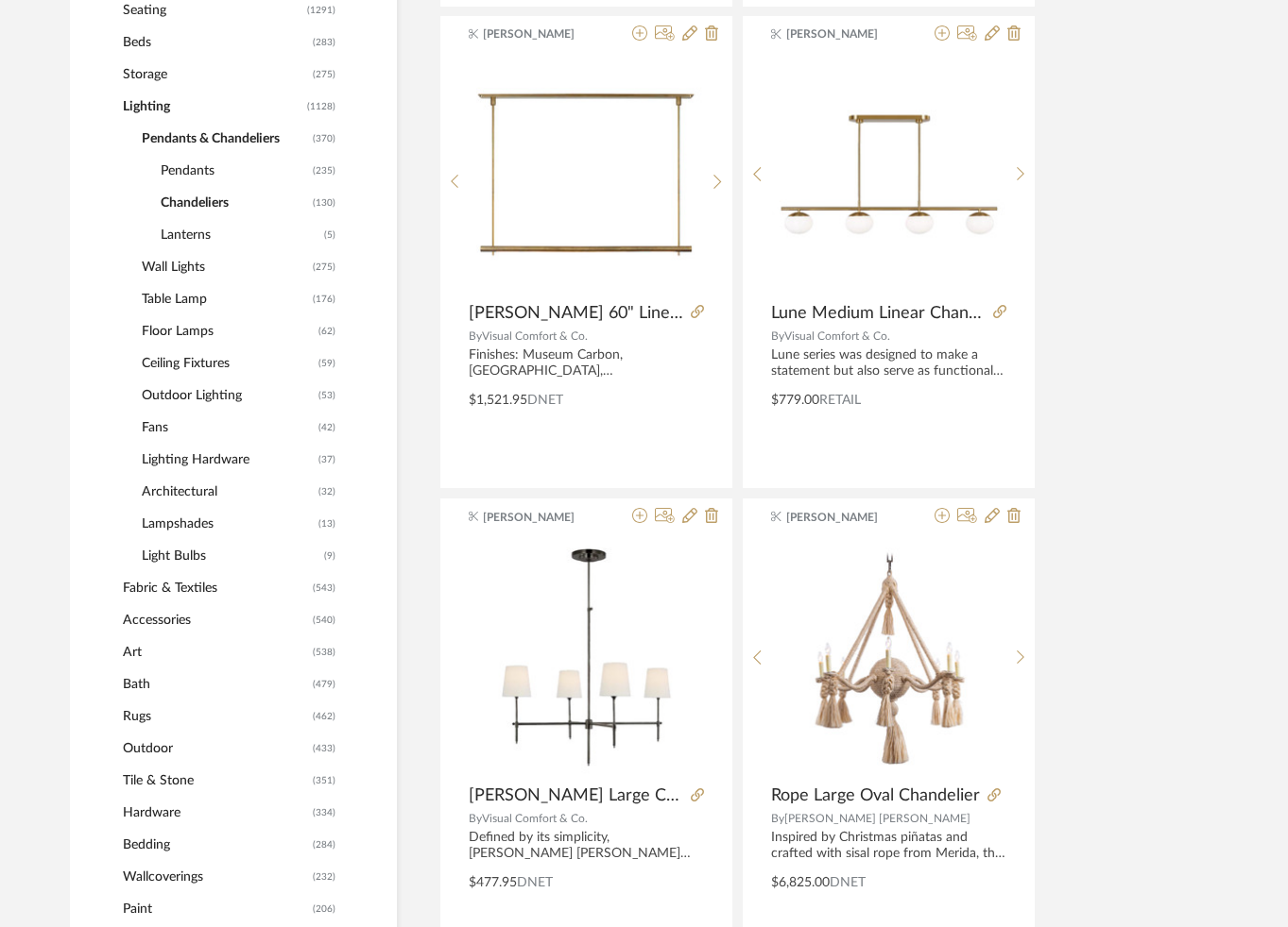
click at [187, 168] on span "Pendants" at bounding box center [234, 171] width 147 height 32
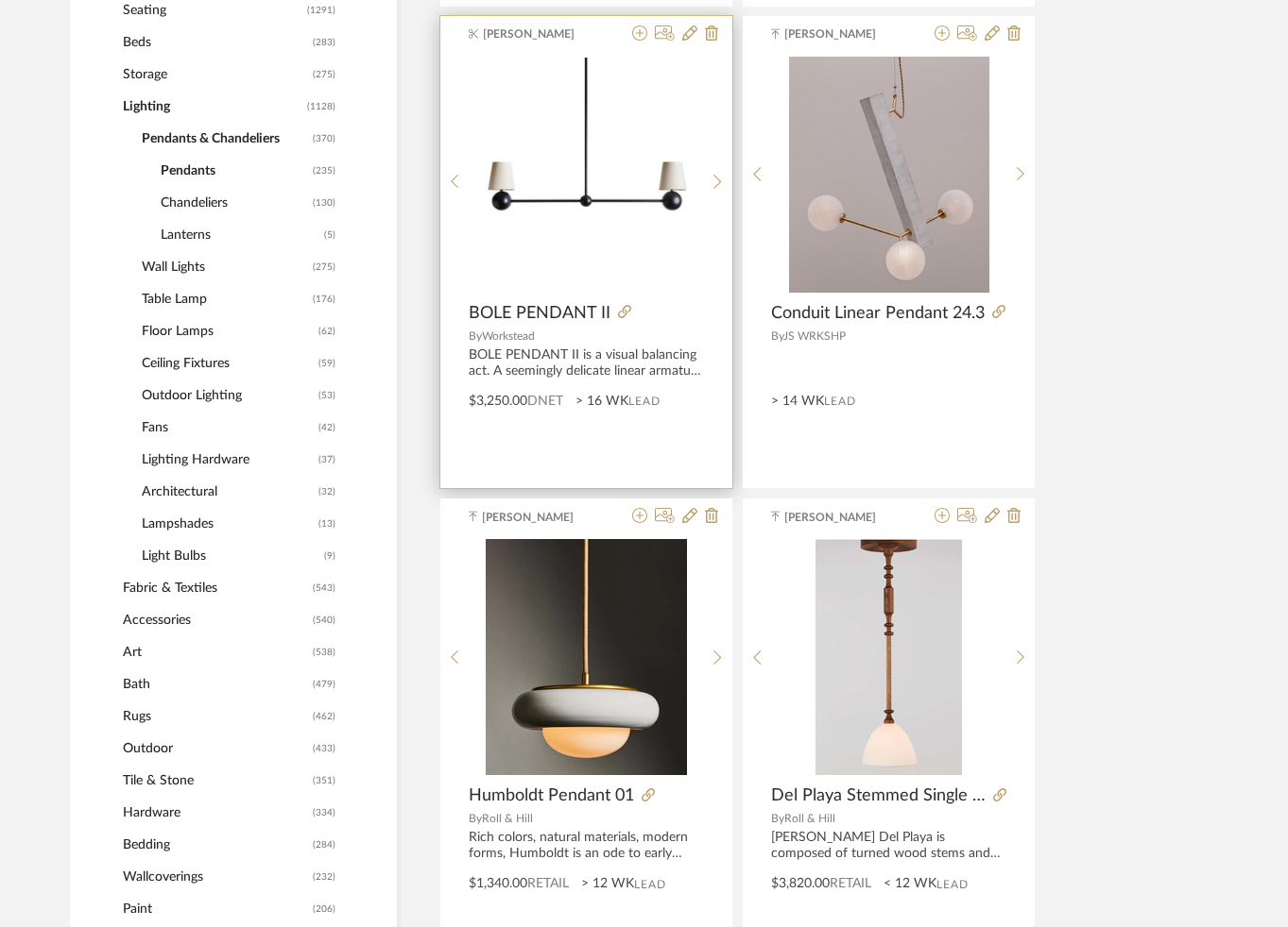
click at [588, 198] on img "0" at bounding box center [586, 175] width 234 height 234
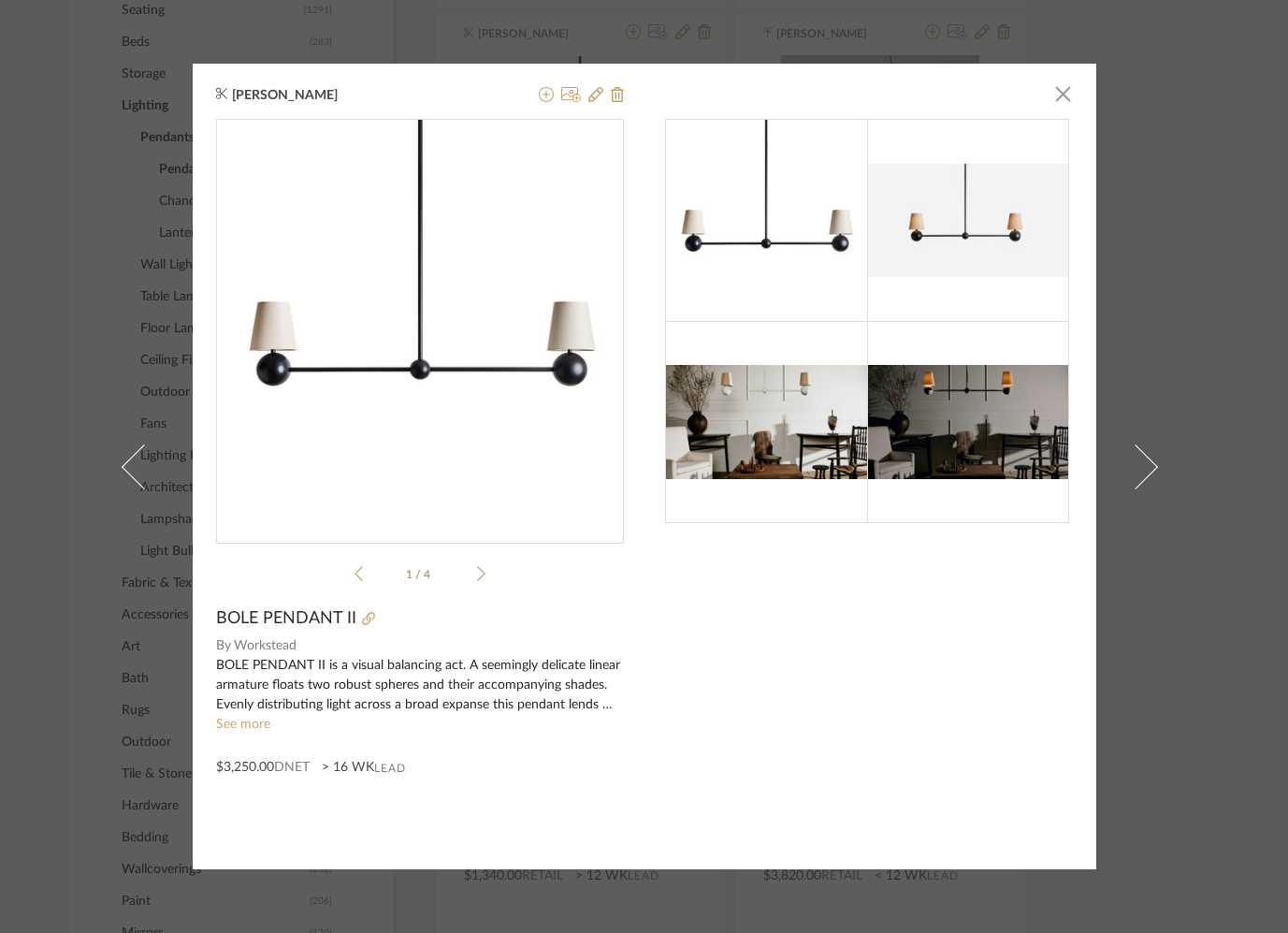
click at [89, 380] on div "[PERSON_NAME] × 1 / 4 BOLE PENDANT II By Workstead BOLE PENDANT II is a visual …" at bounding box center [644, 466] width 1288 height 933
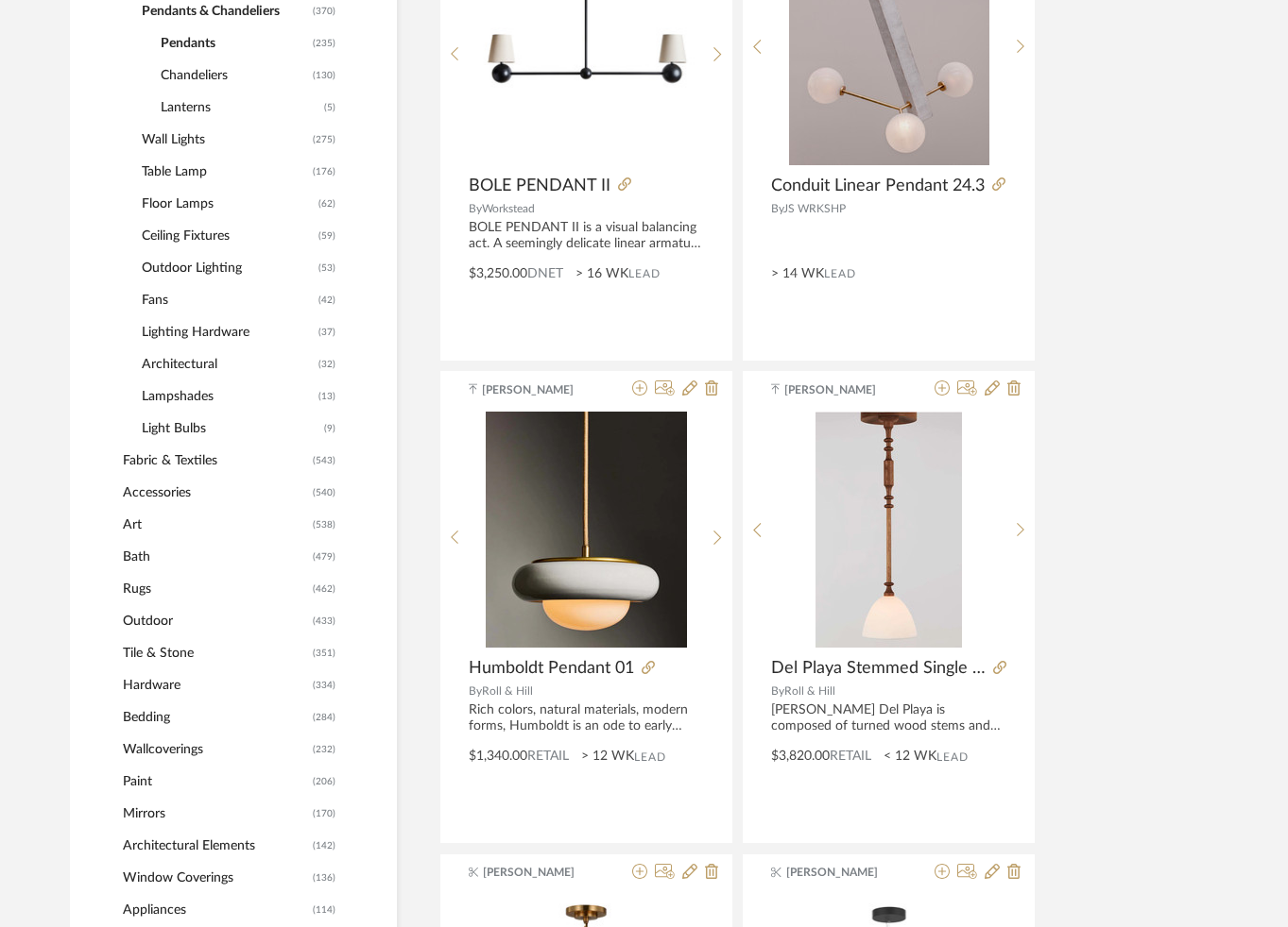
scroll to position [1064, 0]
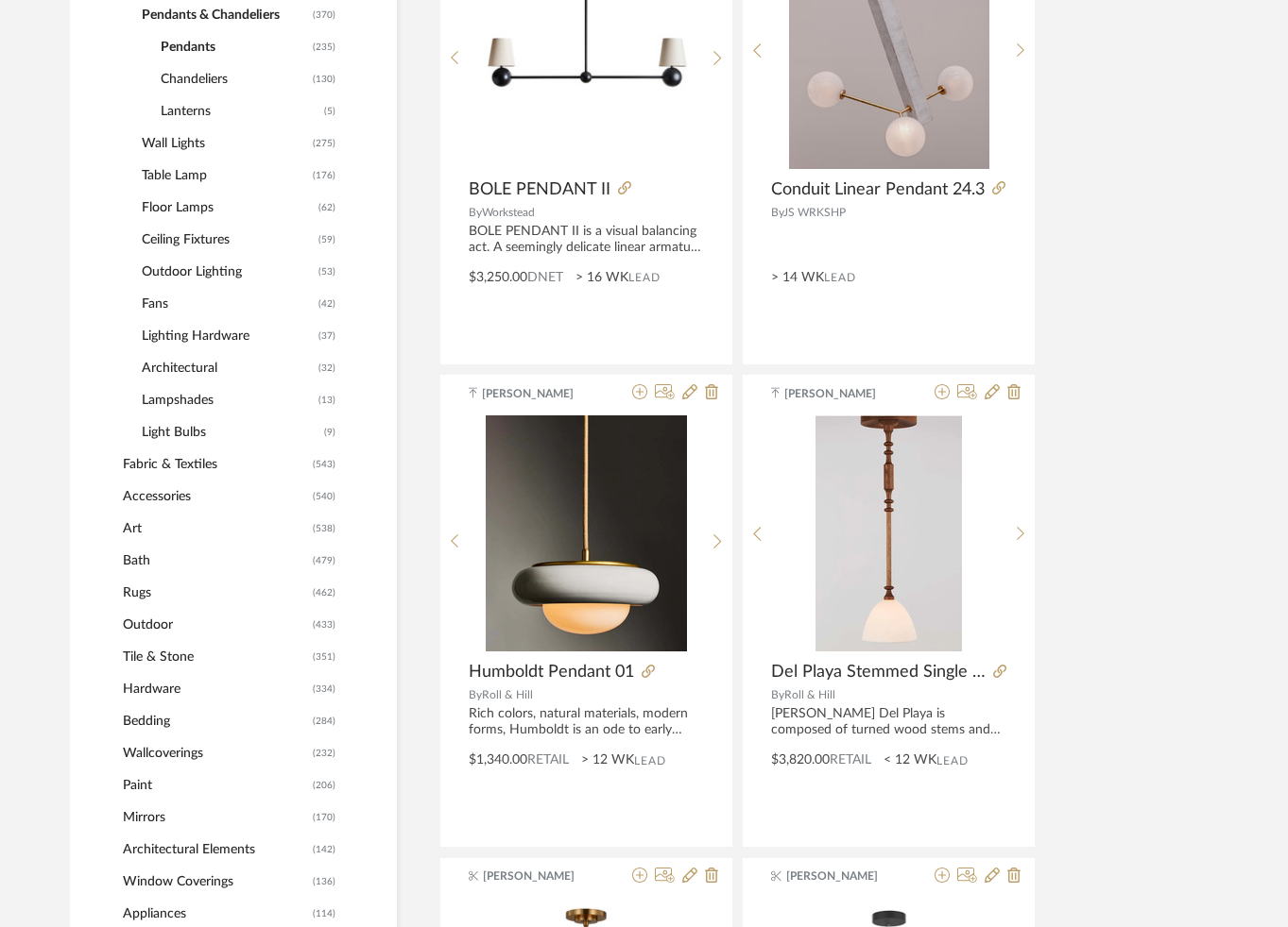
click at [193, 82] on span "Chandeliers" at bounding box center [234, 79] width 147 height 32
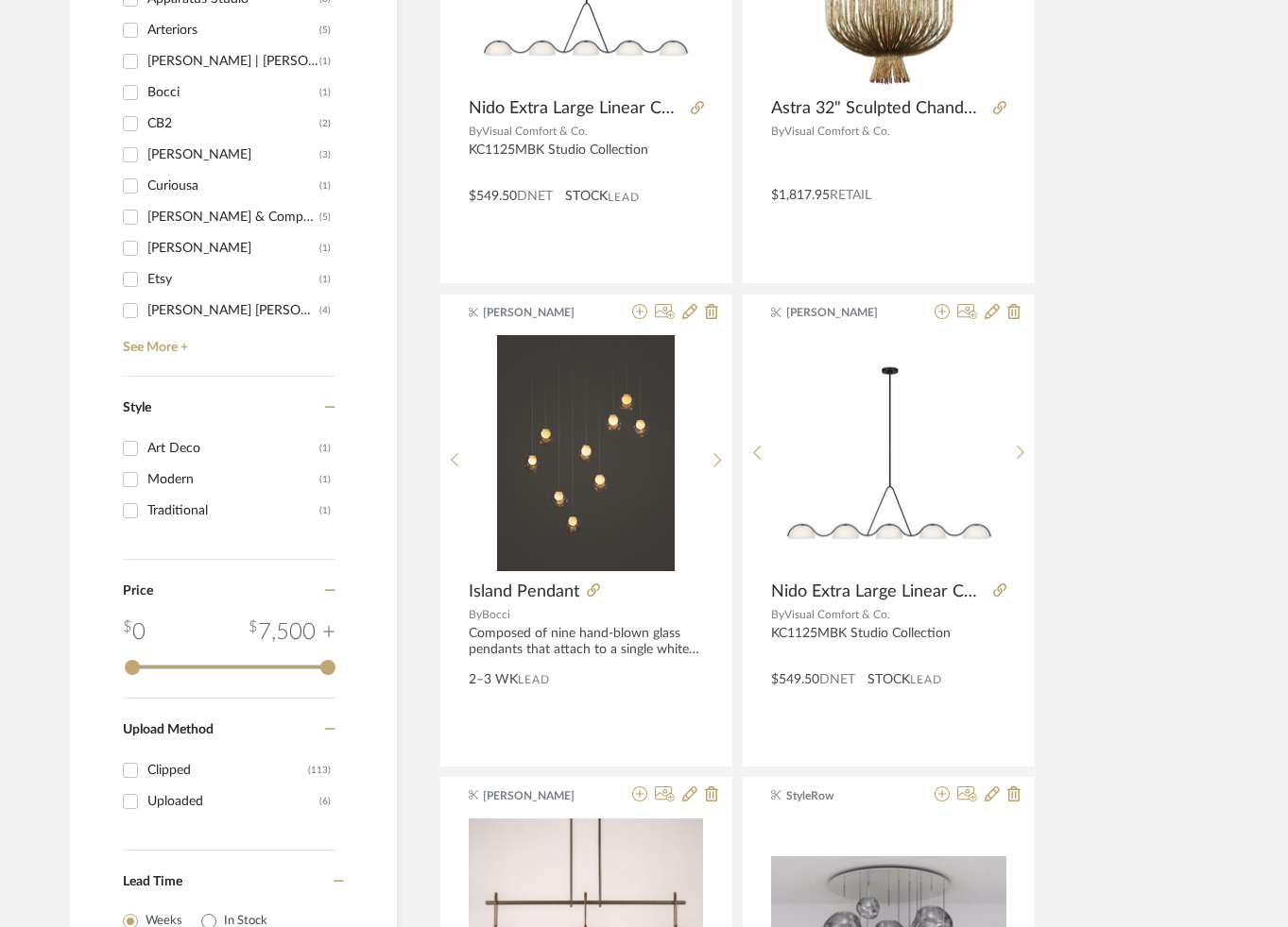
scroll to position [2597, 0]
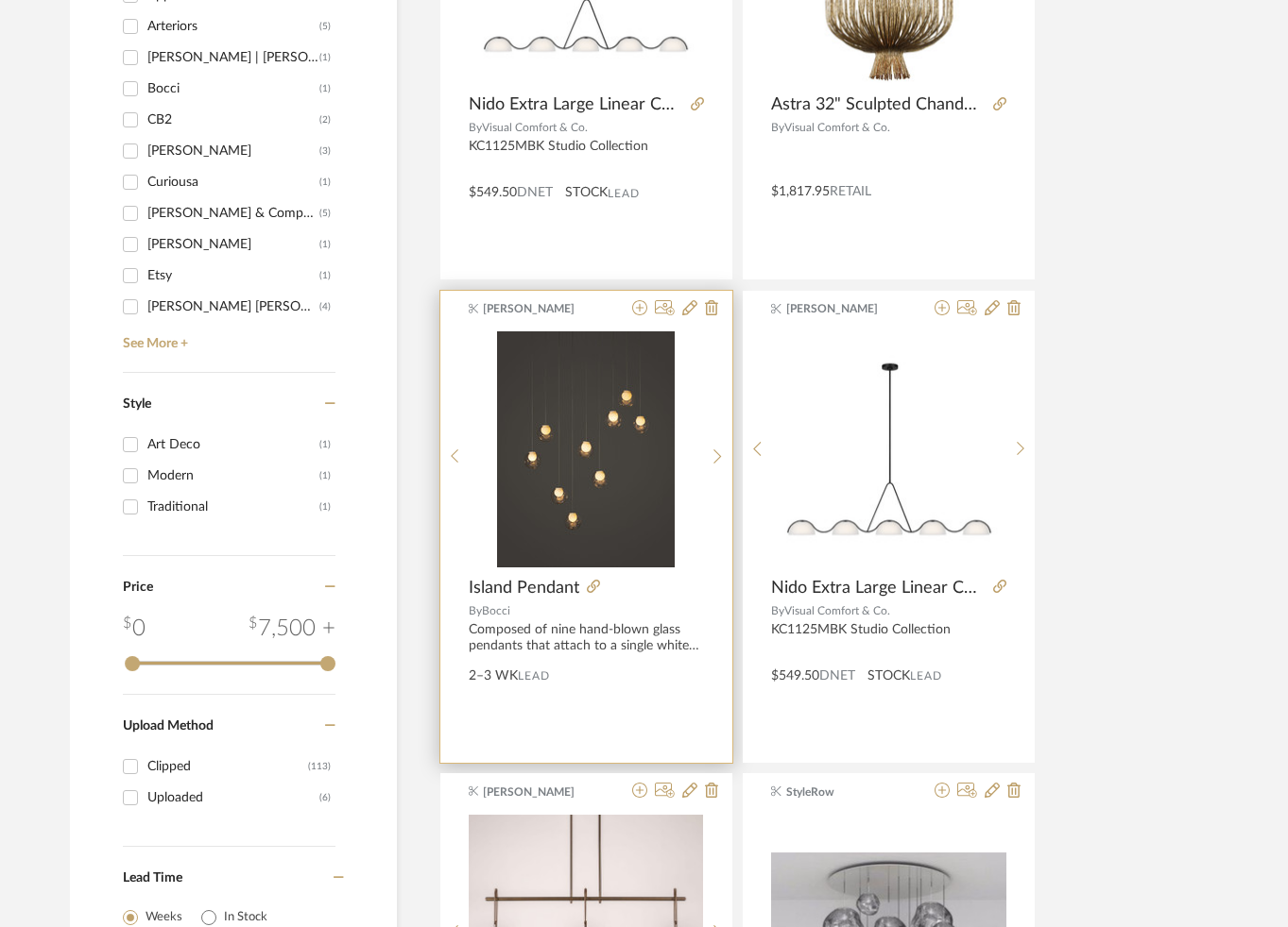
click at [693, 448] on div "0" at bounding box center [586, 450] width 234 height 236
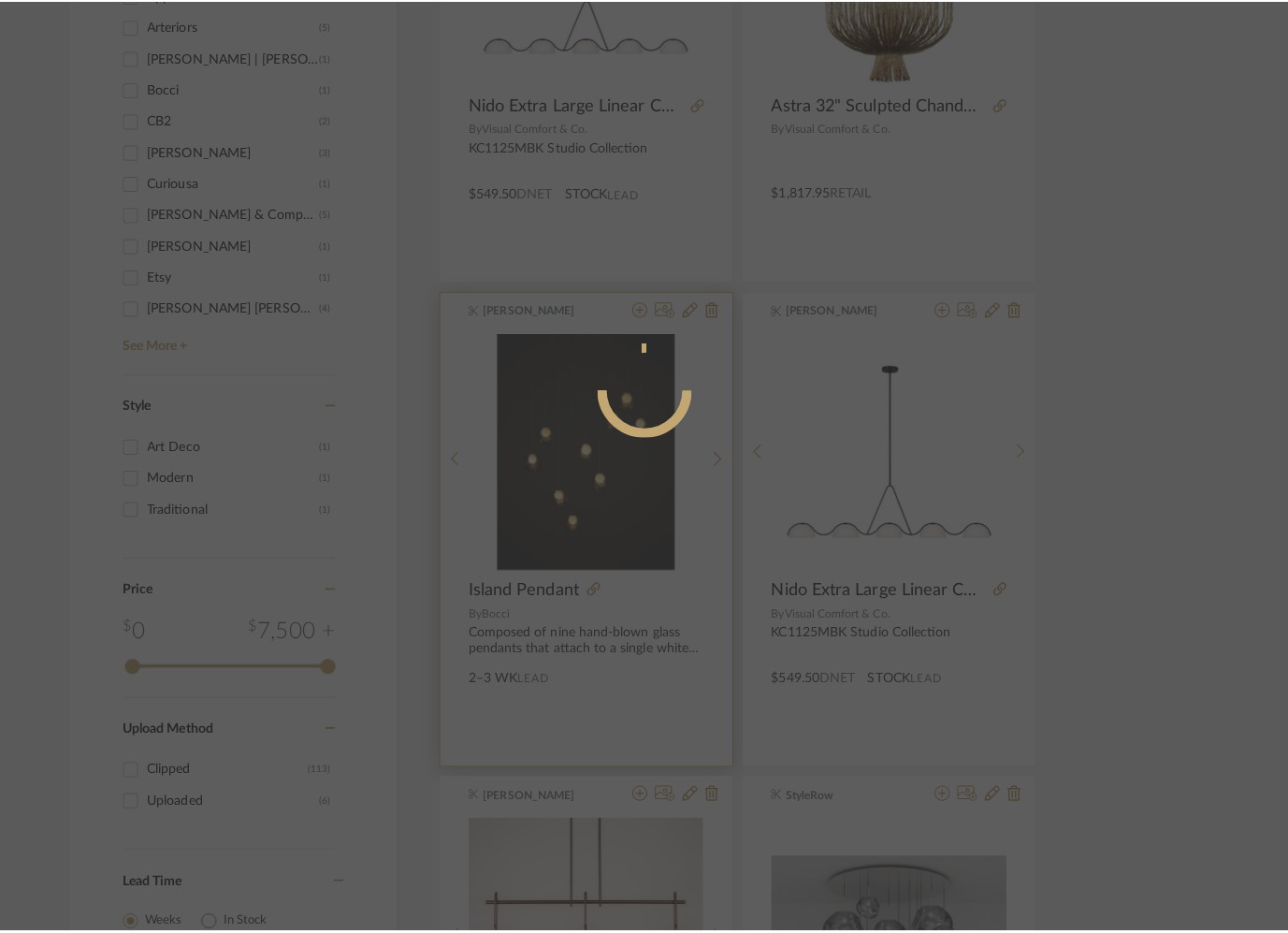
scroll to position [0, 0]
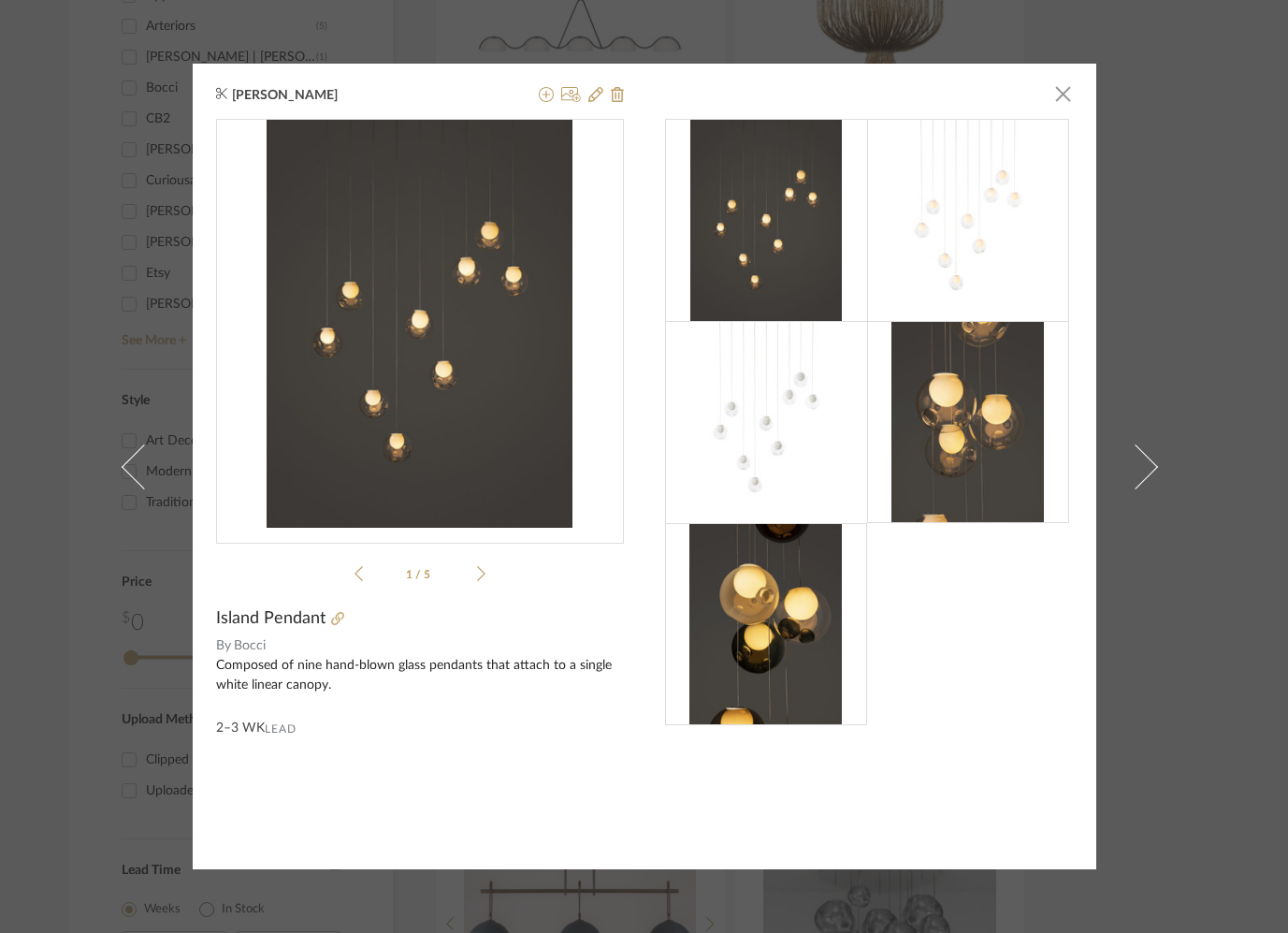
click at [477, 569] on icon at bounding box center [481, 573] width 9 height 17
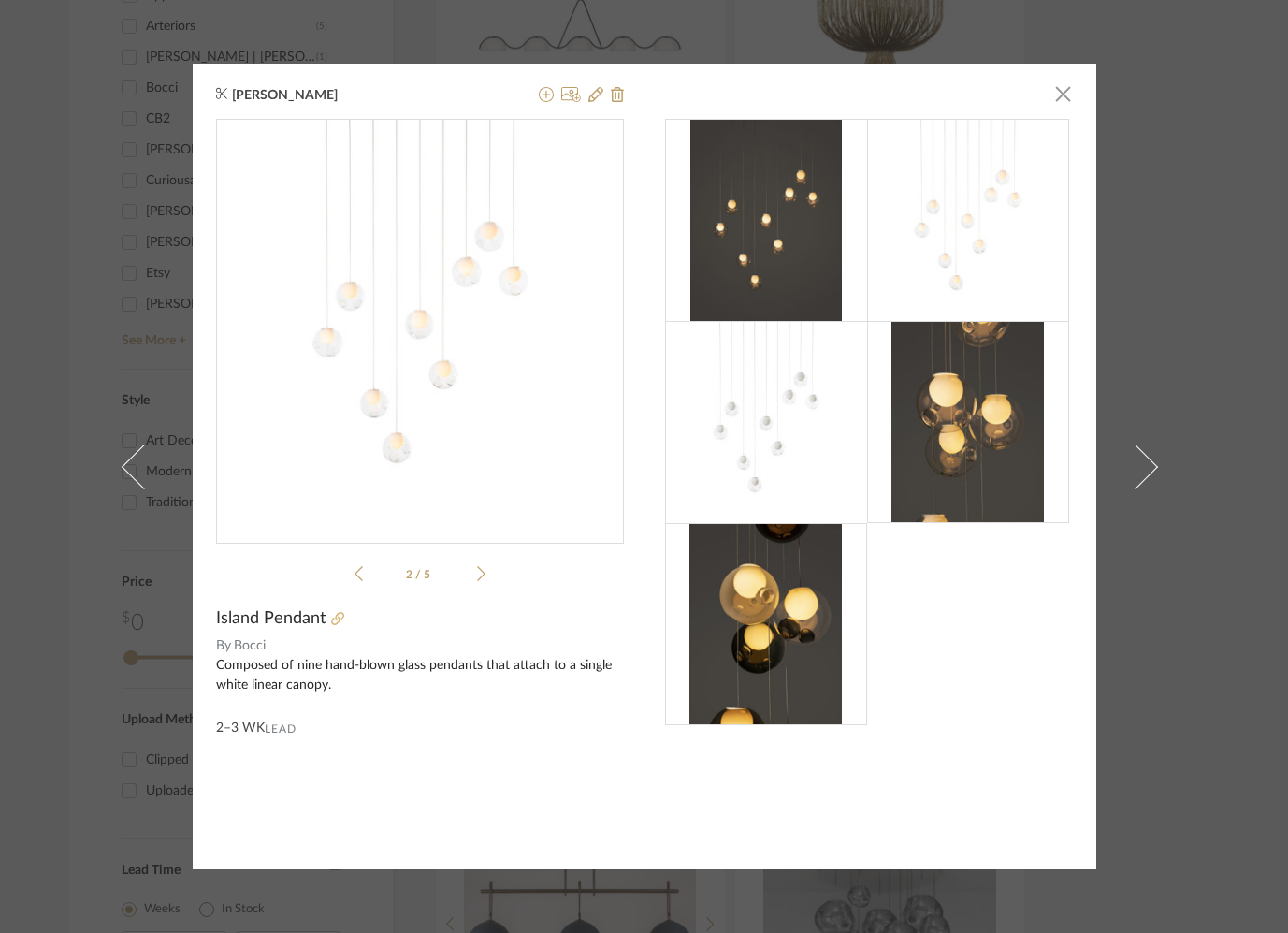
click at [331, 618] on icon at bounding box center [337, 618] width 13 height 13
click at [85, 134] on div "[PERSON_NAME] × 2 / 5 Island Pendant By [PERSON_NAME] Composed of nine hand-blo…" at bounding box center [644, 466] width 1288 height 933
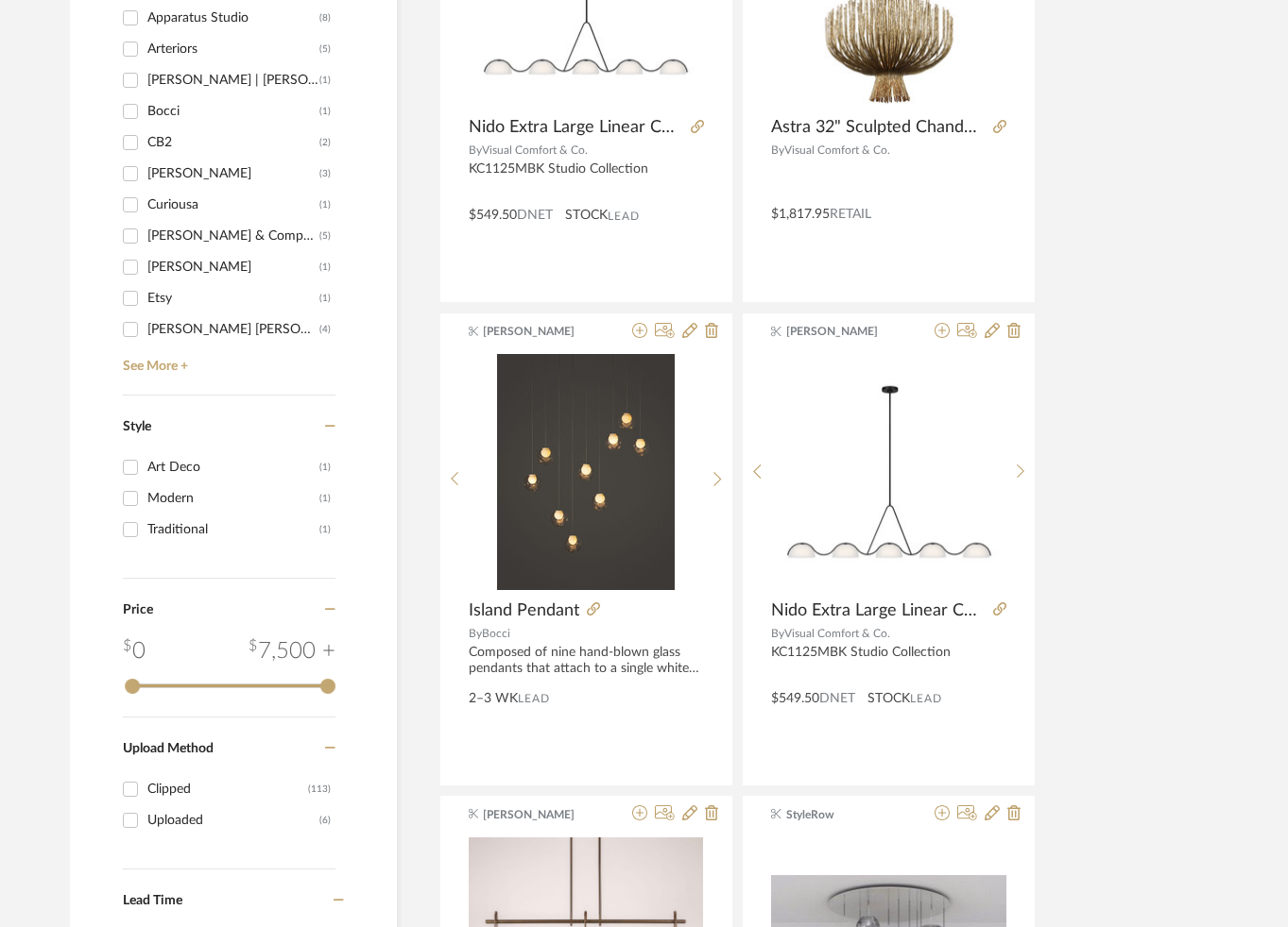
scroll to position [2574, 0]
click at [186, 369] on link "See More +" at bounding box center [226, 360] width 217 height 30
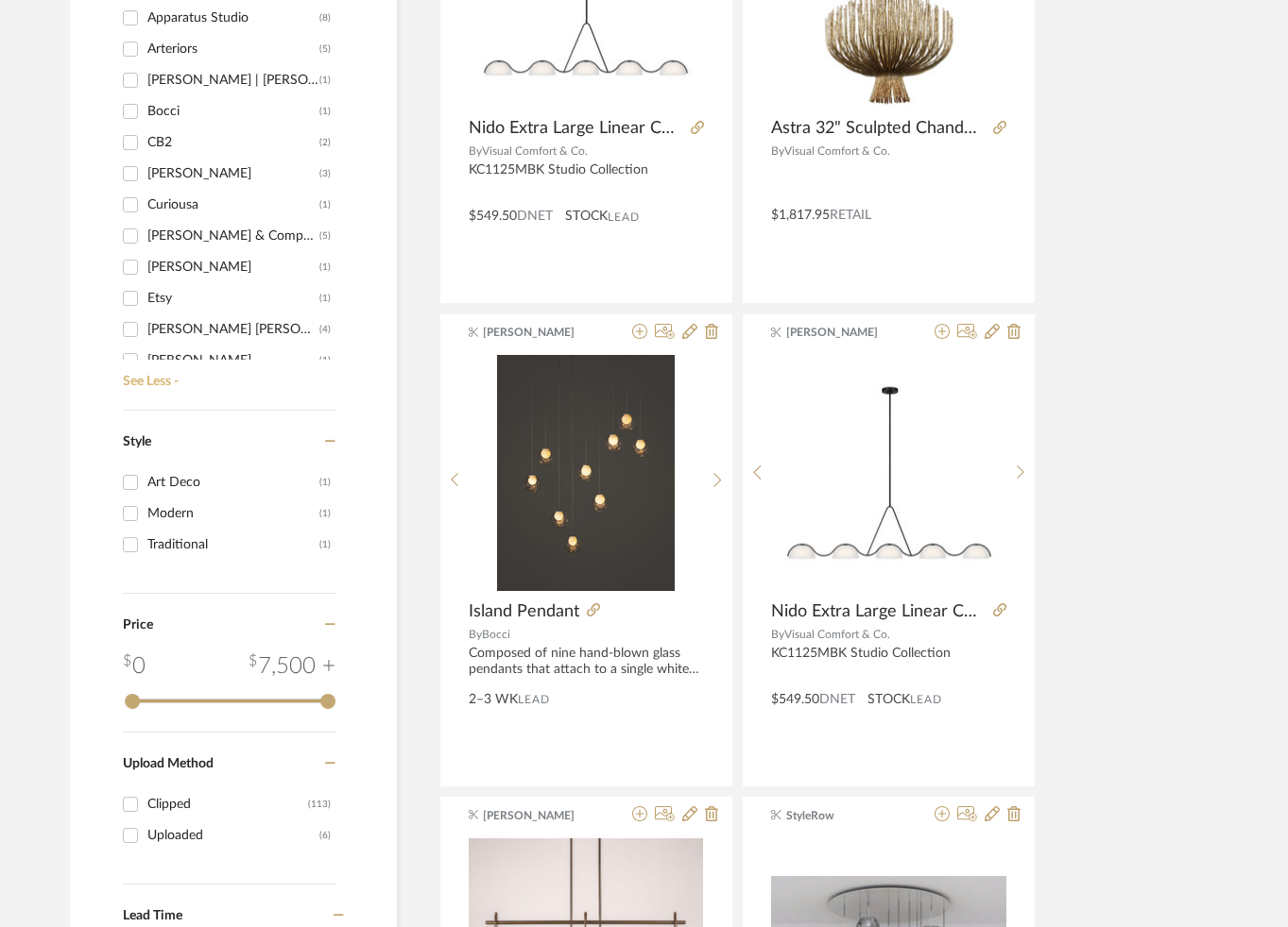
scroll to position [0, 0]
click at [128, 19] on input "Apparatus Studio (8)" at bounding box center [130, 19] width 30 height 30
checkbox input "true"
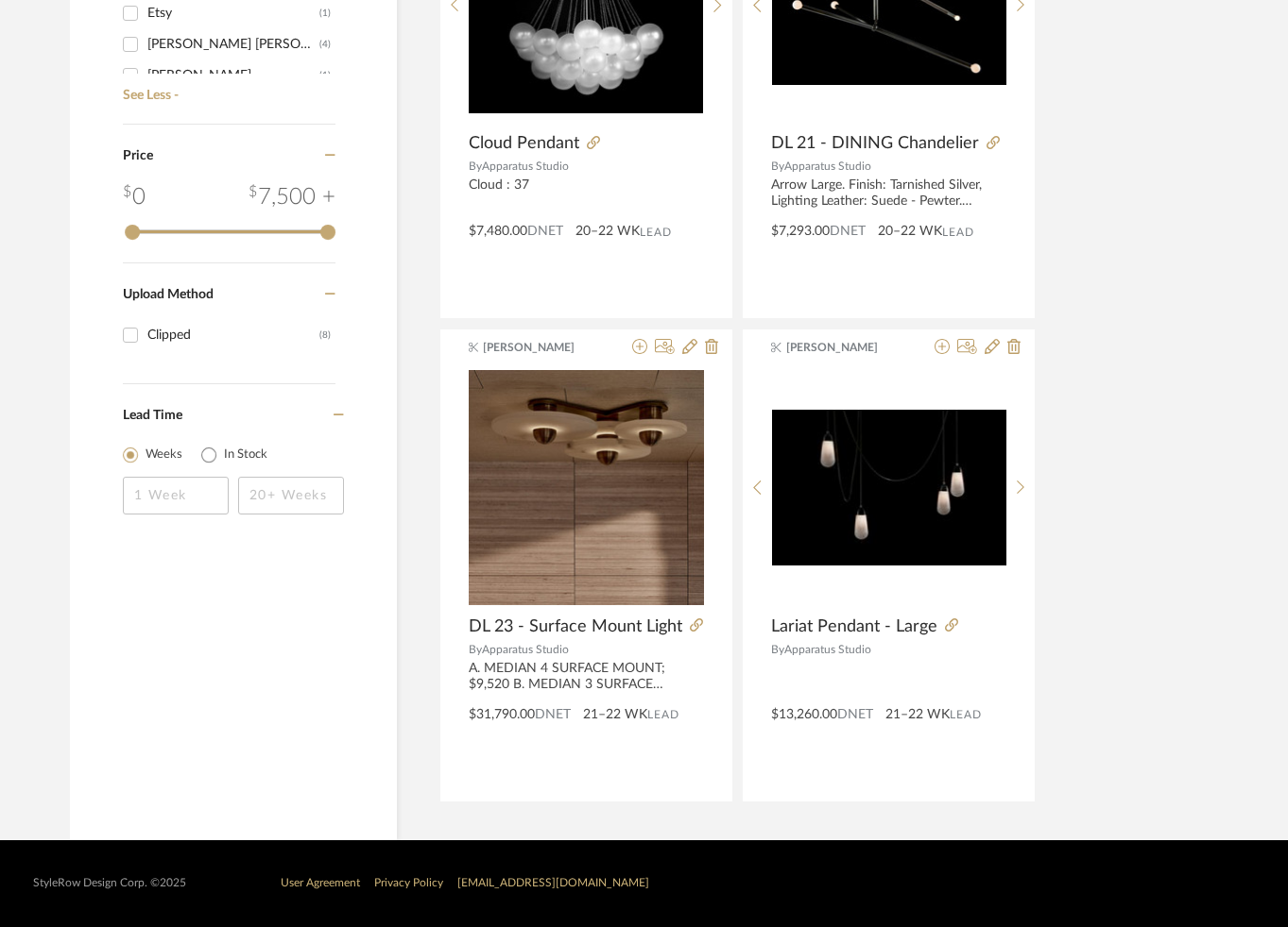
scroll to position [1279, 0]
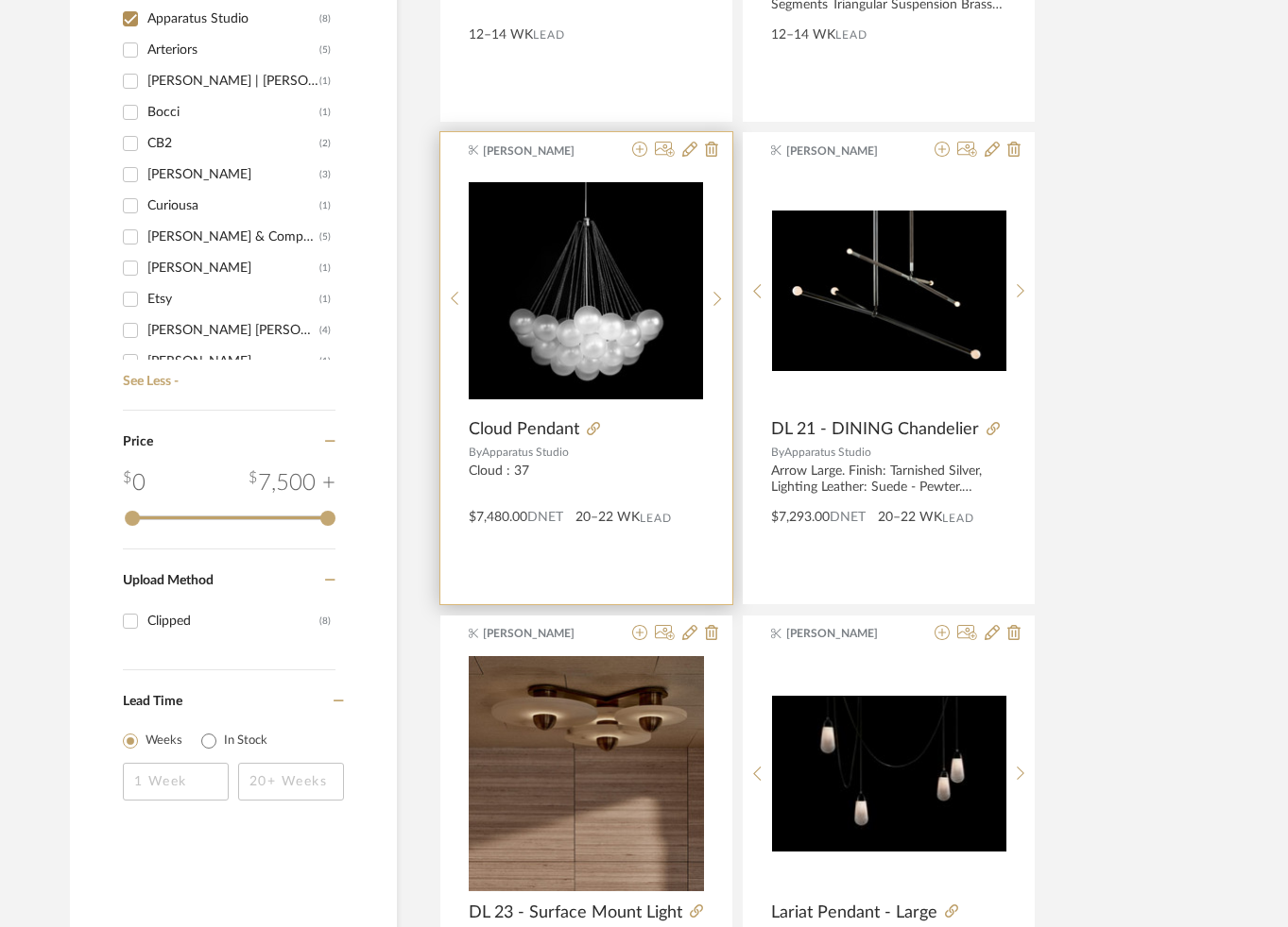
click at [579, 324] on img "0" at bounding box center [586, 291] width 234 height 217
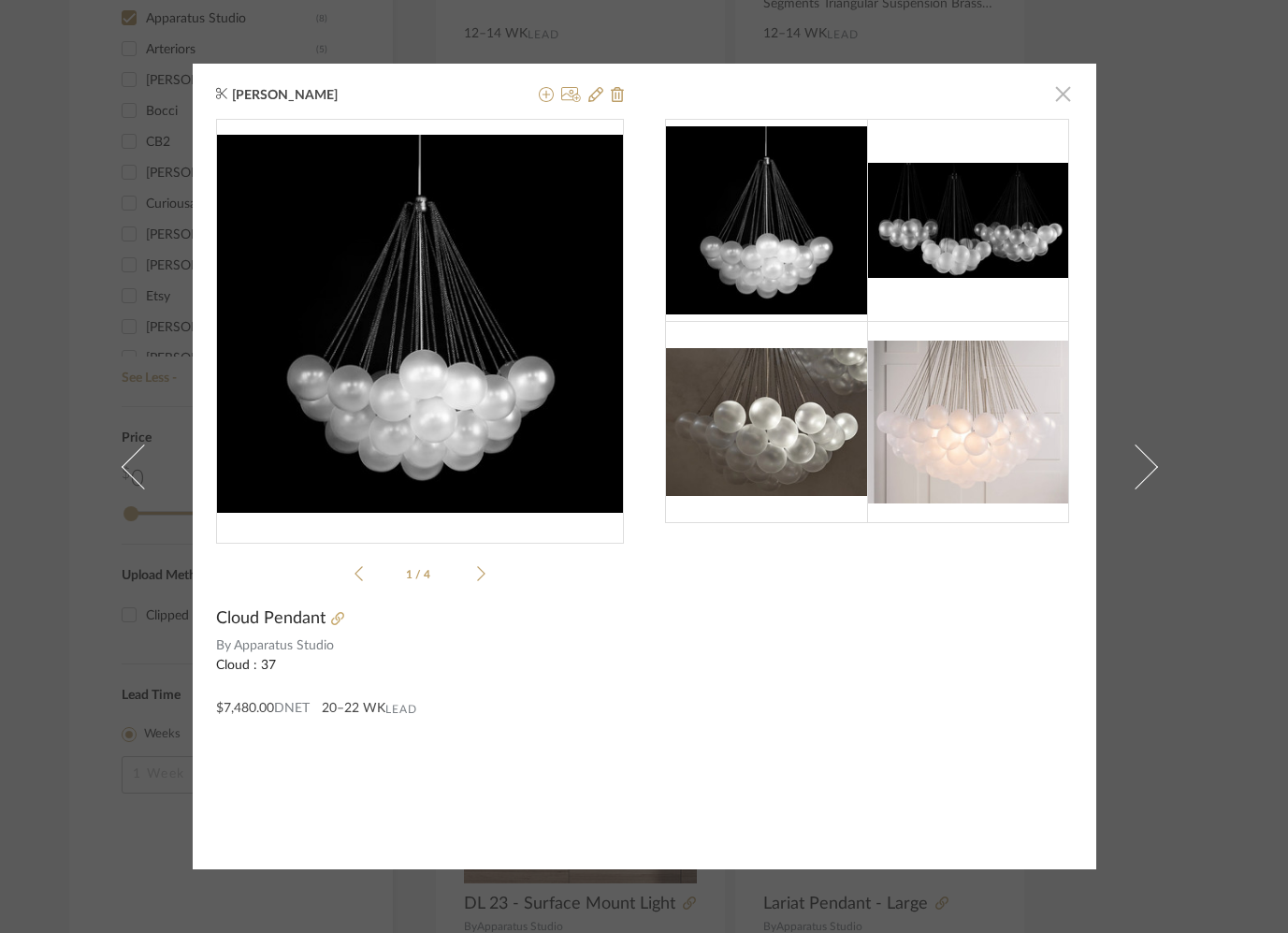
click at [1058, 93] on span "button" at bounding box center [1063, 93] width 37 height 37
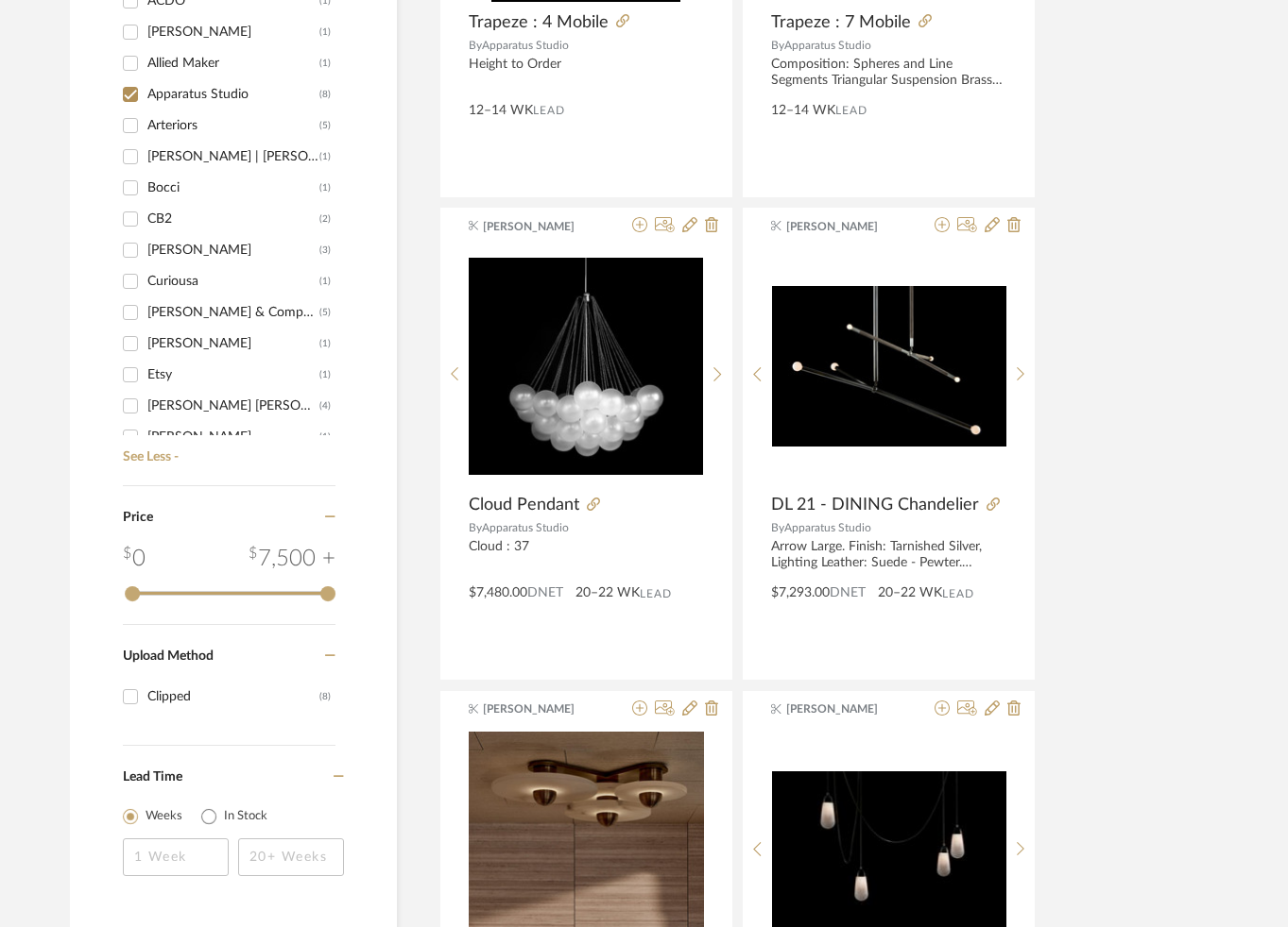
scroll to position [1563, 0]
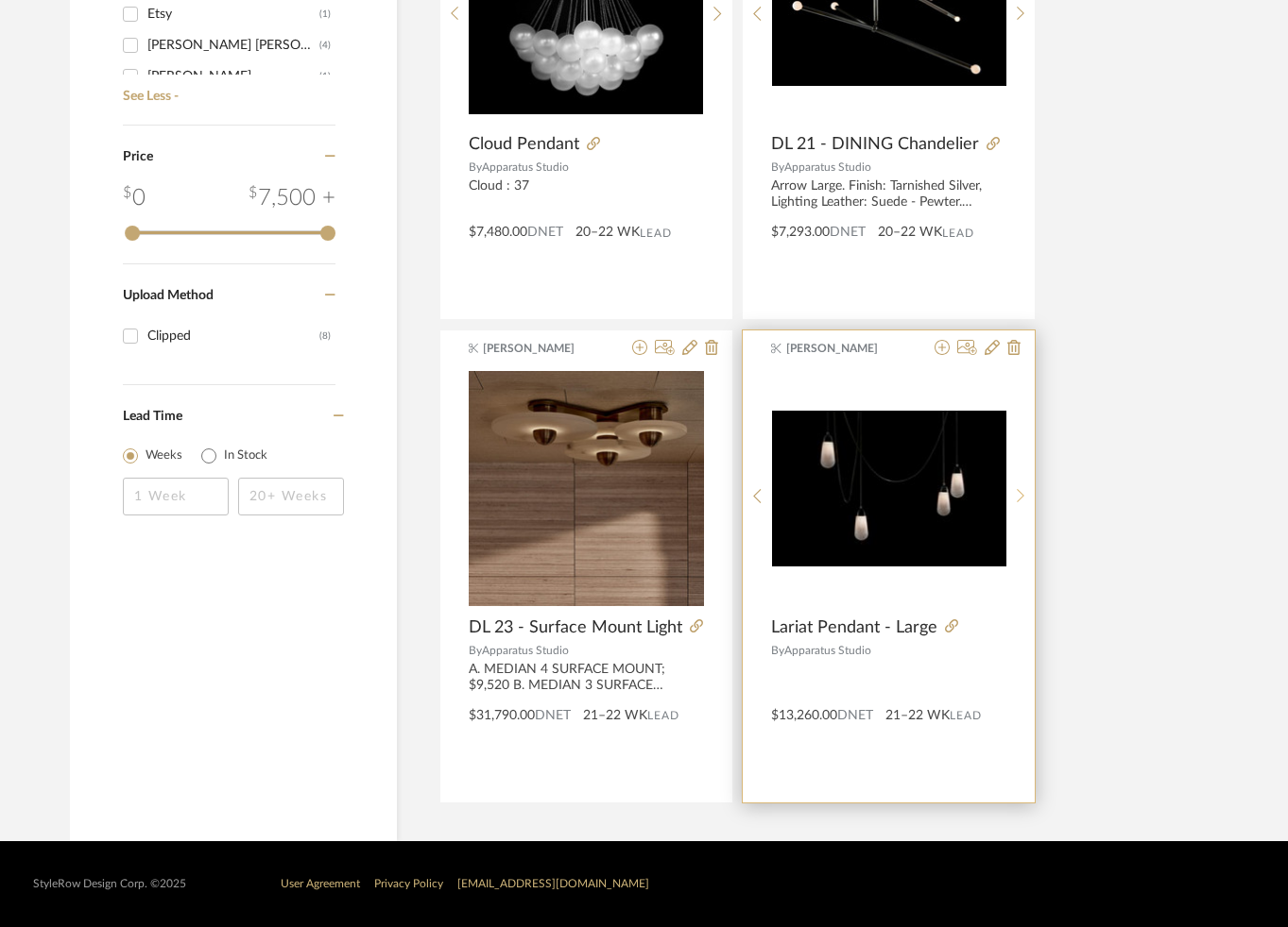
click at [1024, 494] on sr-next-btn at bounding box center [1021, 496] width 29 height 16
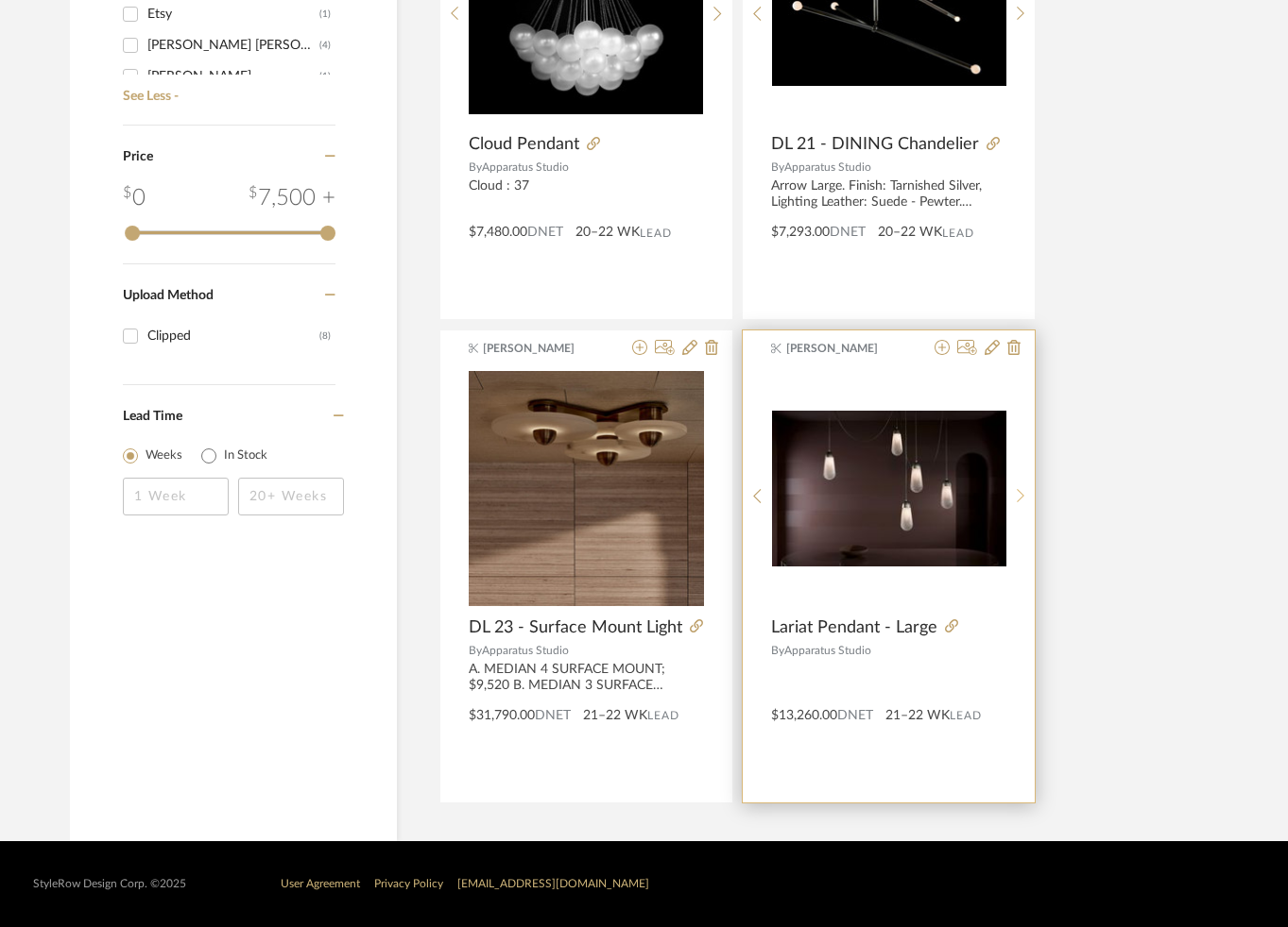
click at [1024, 494] on sr-next-btn at bounding box center [1021, 496] width 29 height 16
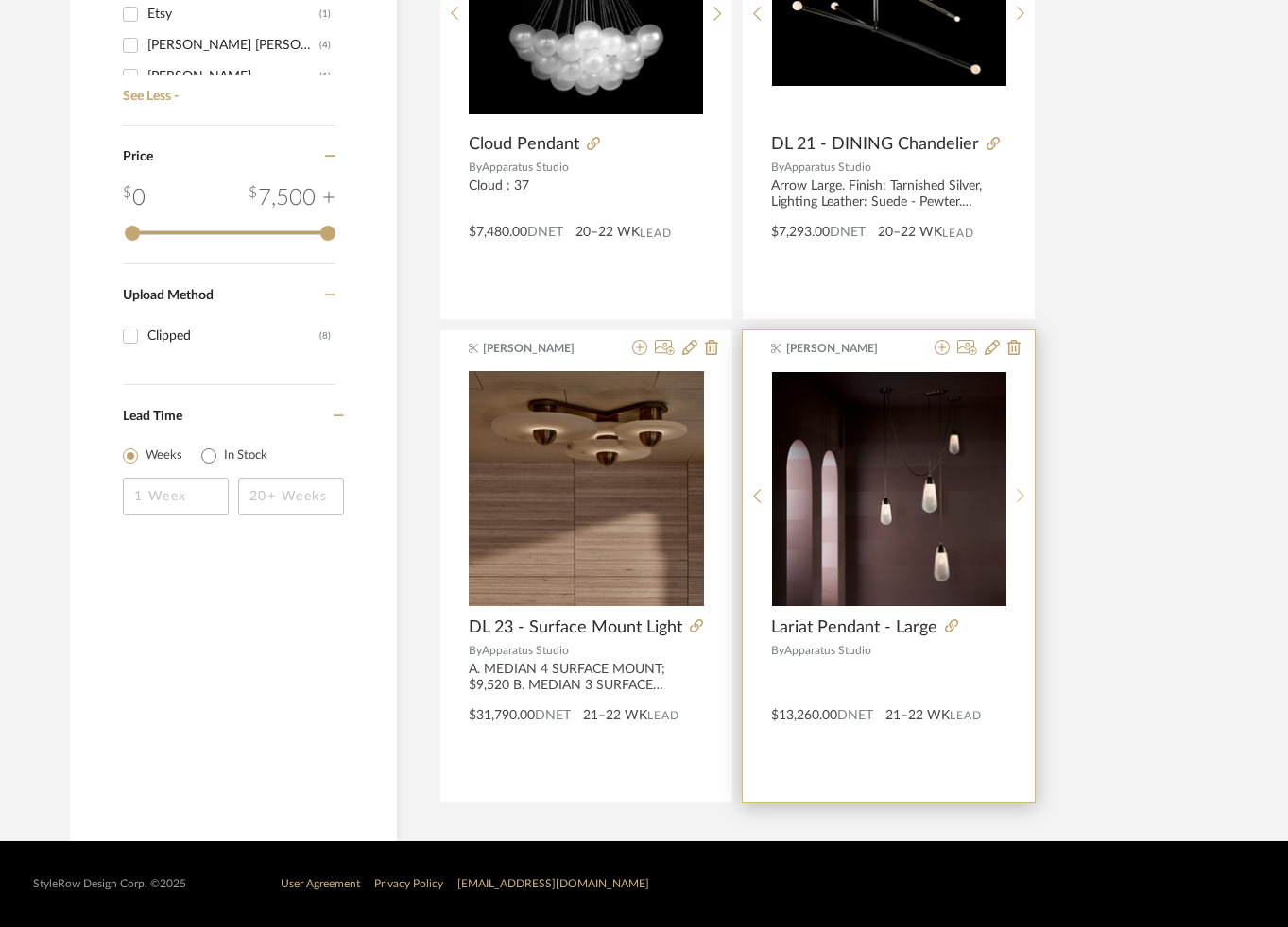
click at [1024, 494] on sr-next-btn at bounding box center [1021, 496] width 29 height 16
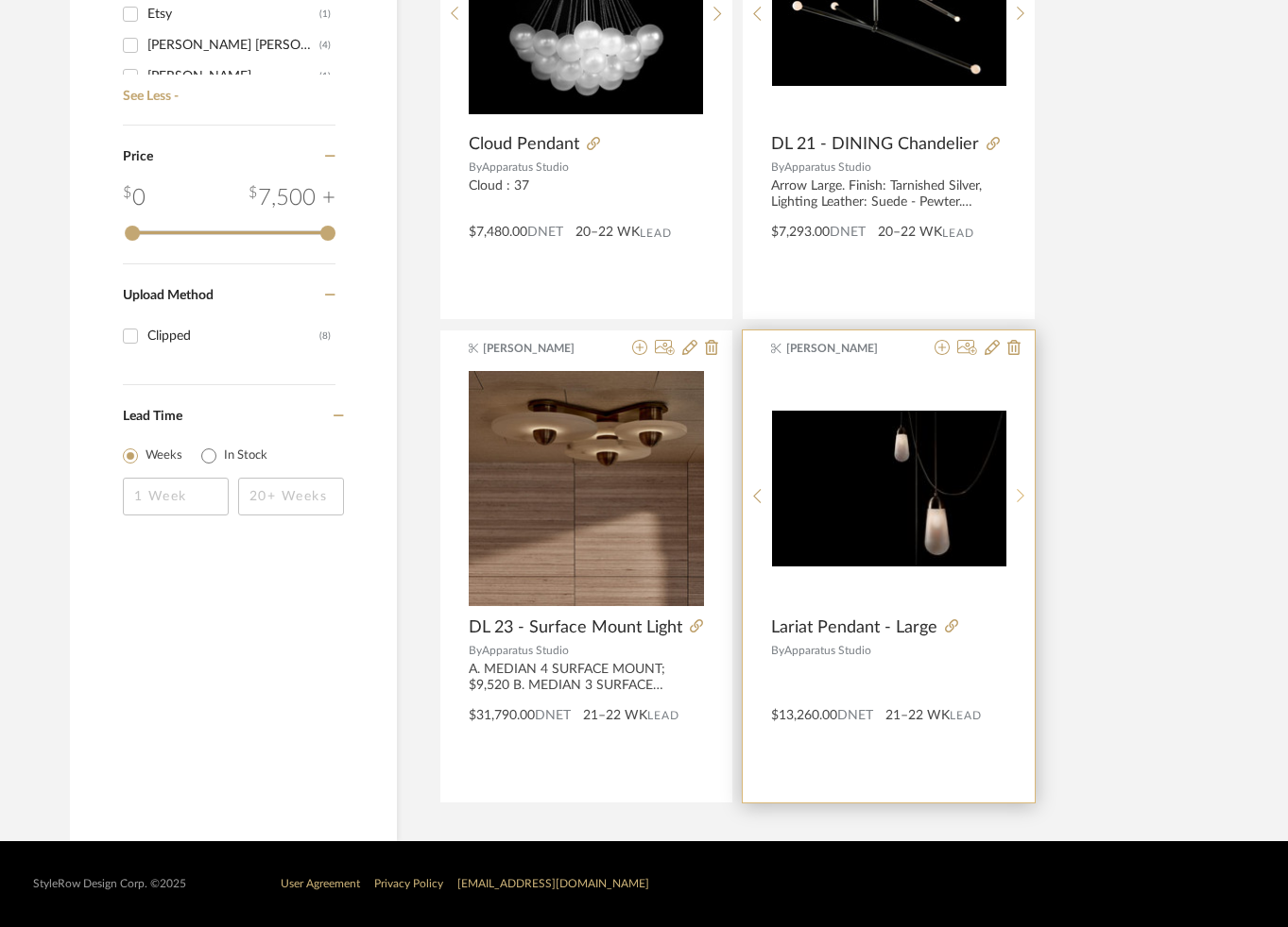
click at [1024, 494] on sr-next-btn at bounding box center [1021, 496] width 29 height 16
click at [955, 618] on div at bounding box center [972, 627] width 69 height 21
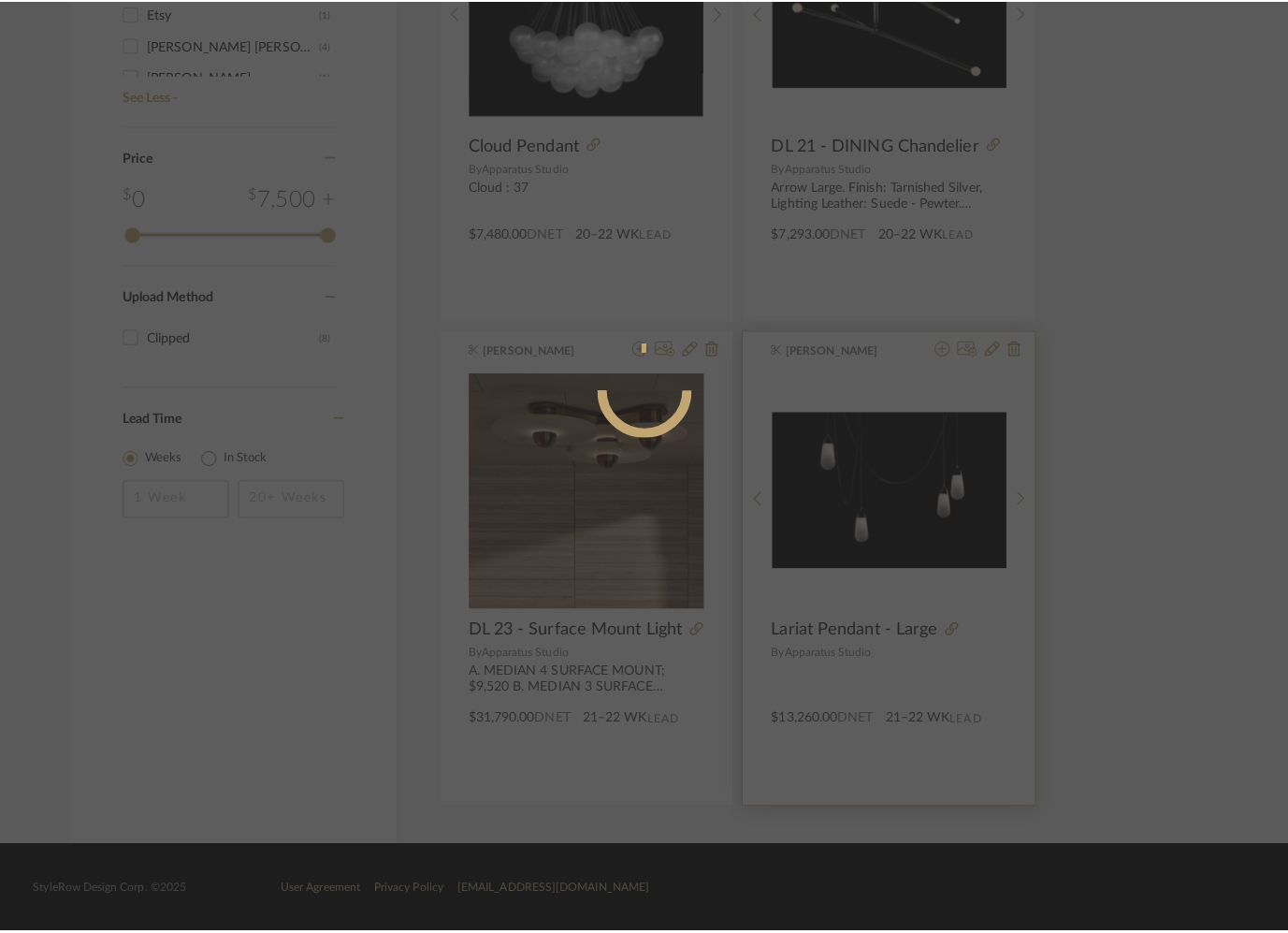
scroll to position [0, 0]
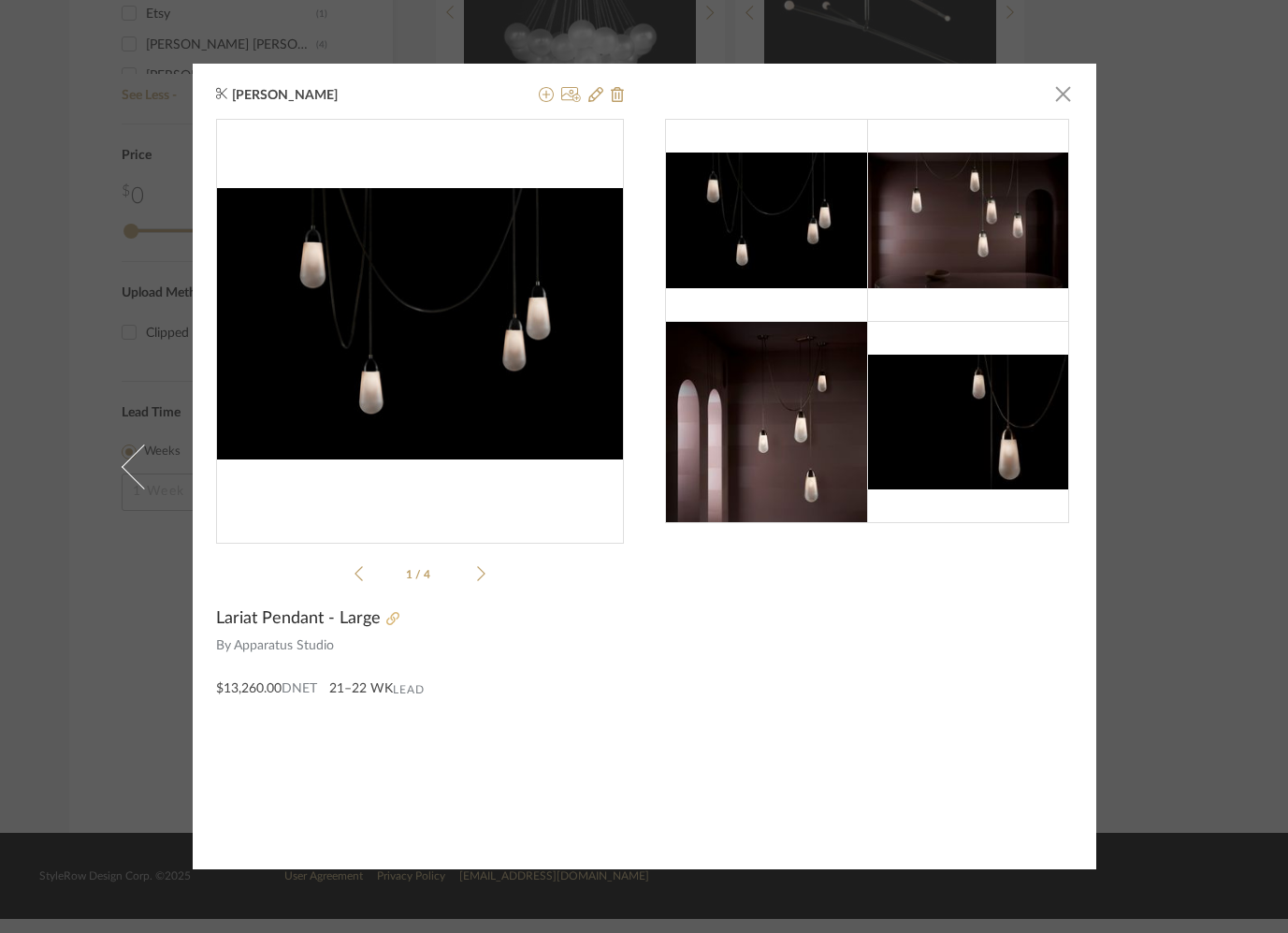
click at [388, 617] on icon at bounding box center [392, 618] width 13 height 13
click at [41, 104] on div "[PERSON_NAME] × 1 / 4 Lariat Pendant - Large By Apparatus Studio $13,260.00 DNE…" at bounding box center [644, 466] width 1288 height 933
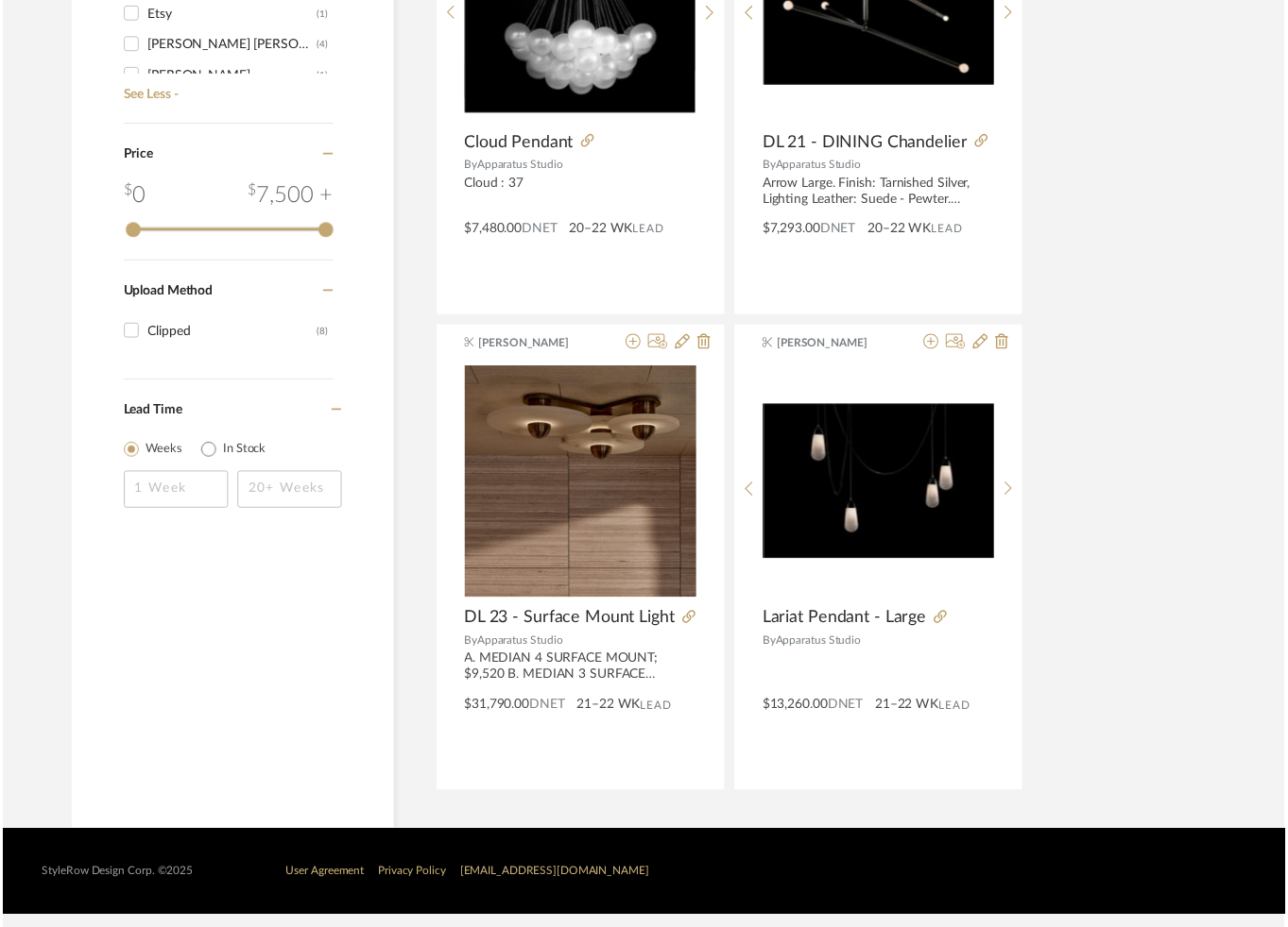
scroll to position [1563, 0]
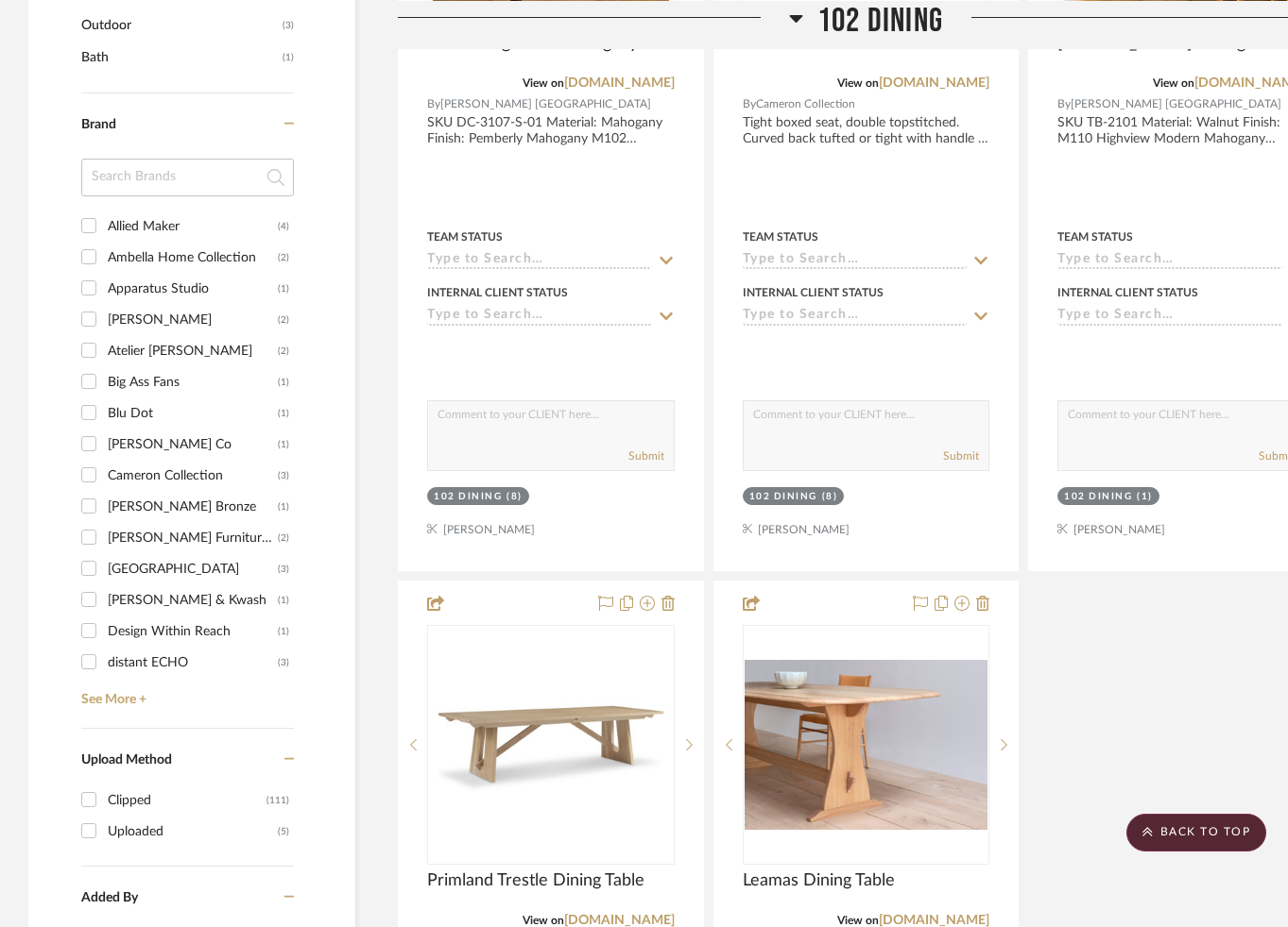
scroll to position [2002, 0]
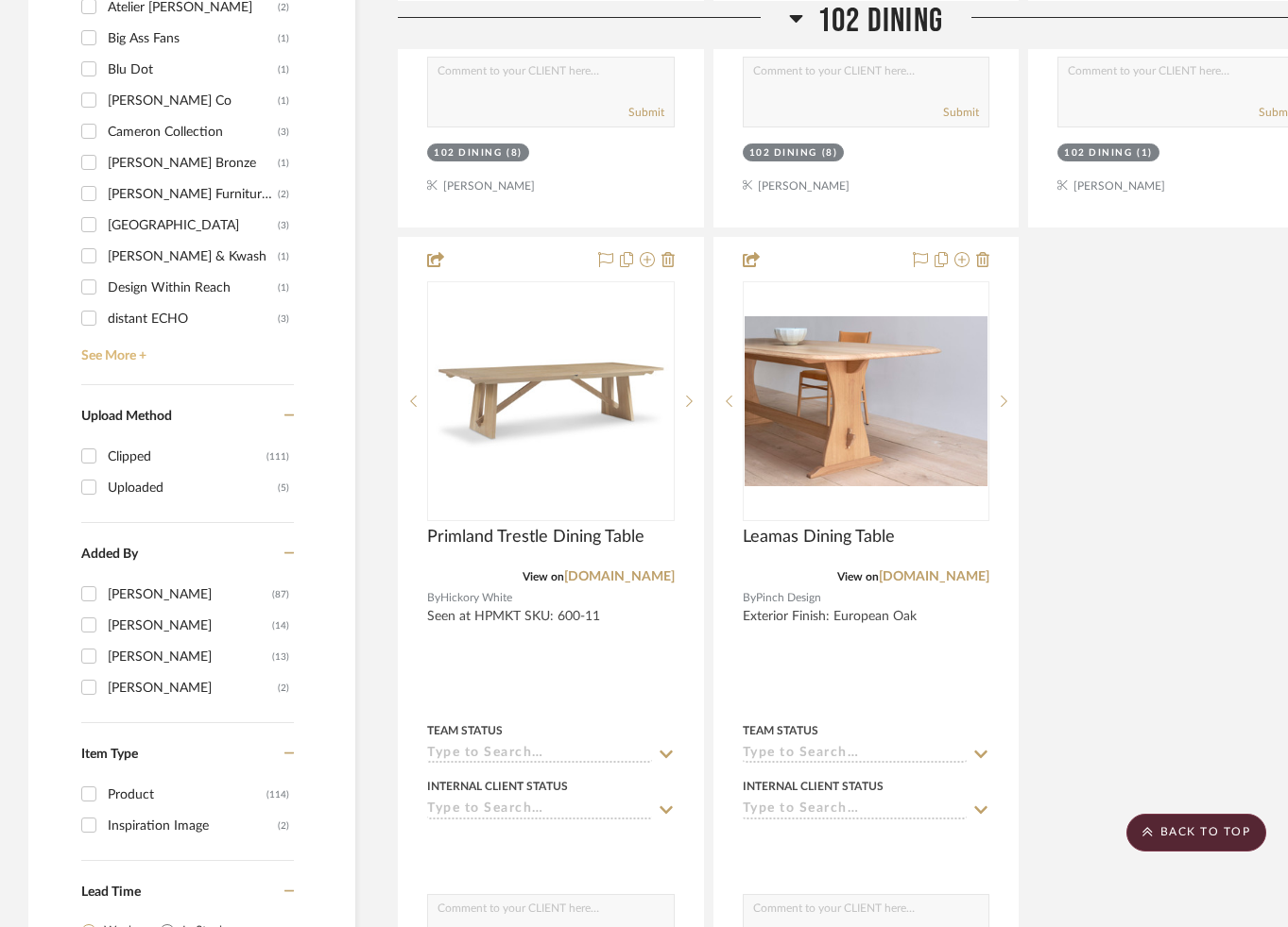
click at [111, 358] on link "See More +" at bounding box center [185, 349] width 217 height 30
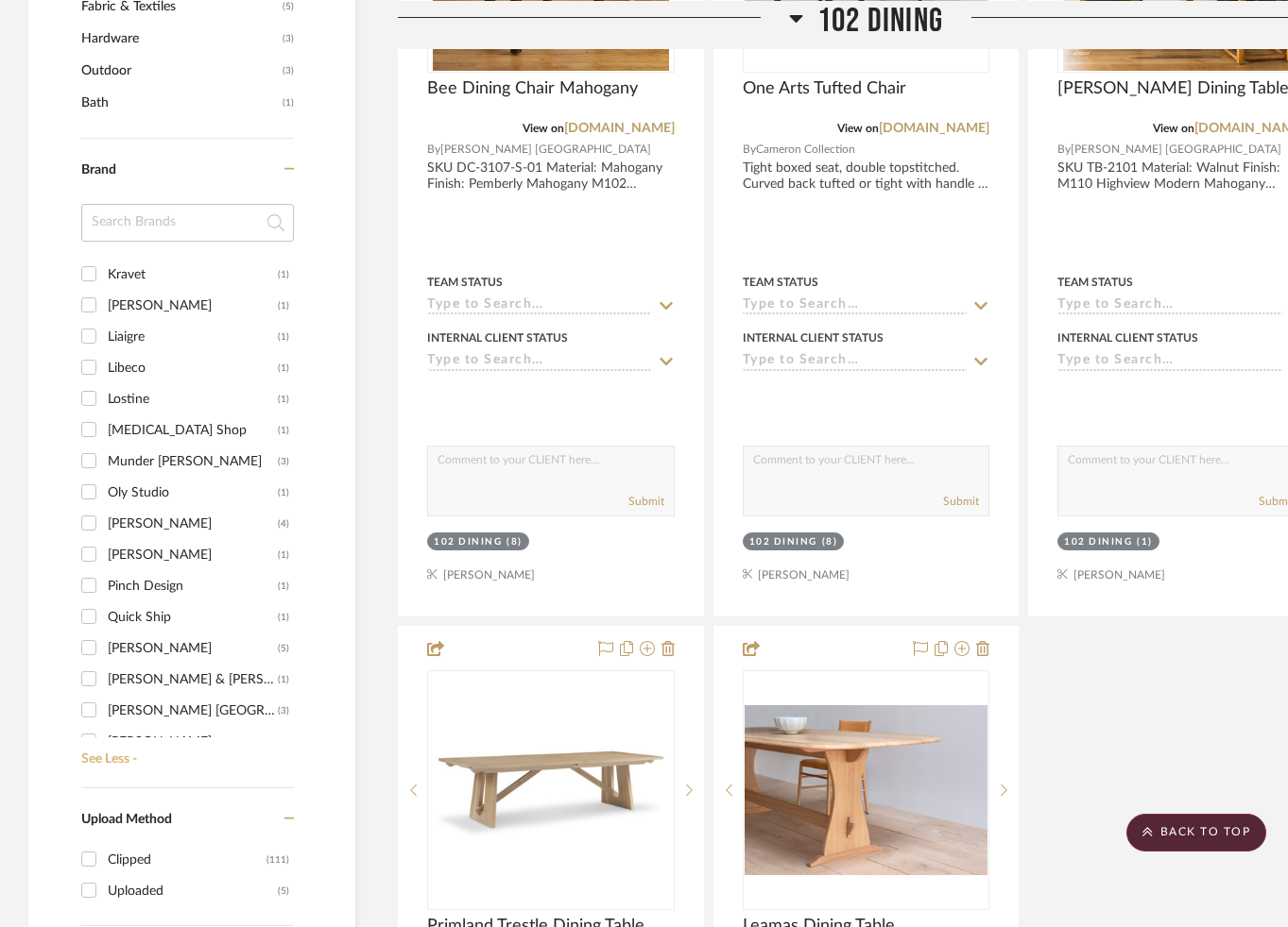
scroll to position [866, 0]
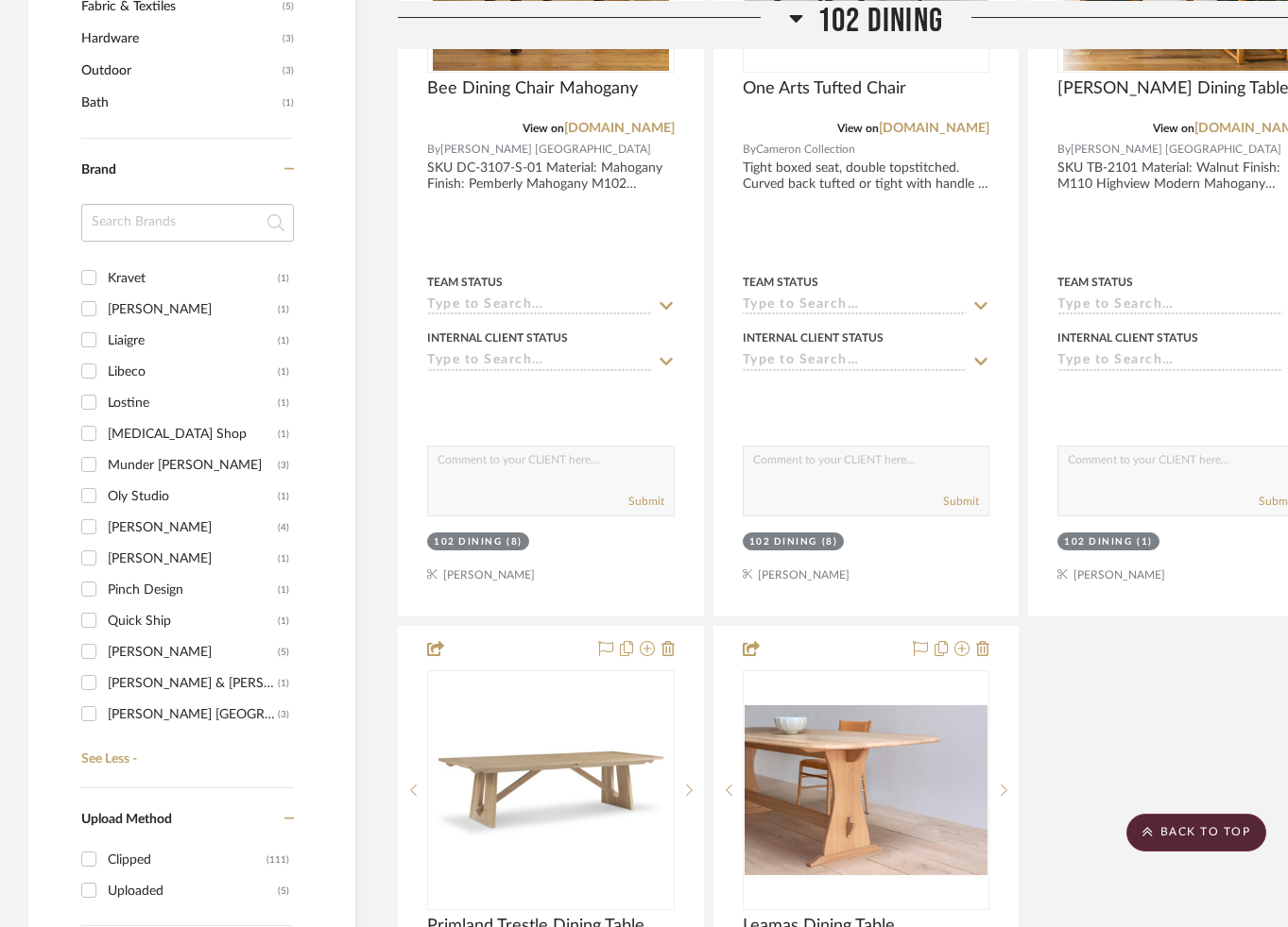
click at [90, 341] on input "Liaigre (1)" at bounding box center [88, 340] width 30 height 30
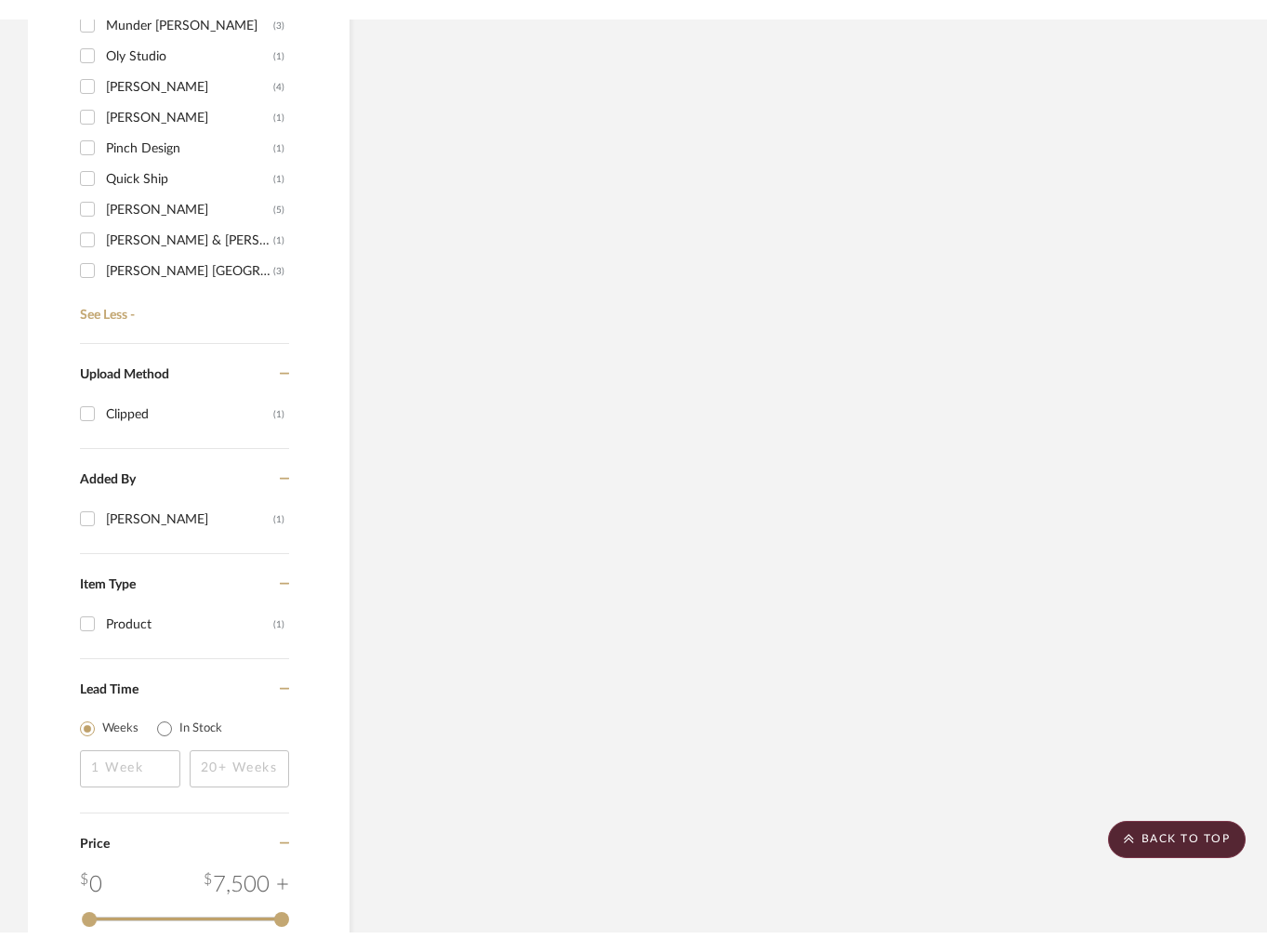
scroll to position [1452, 0]
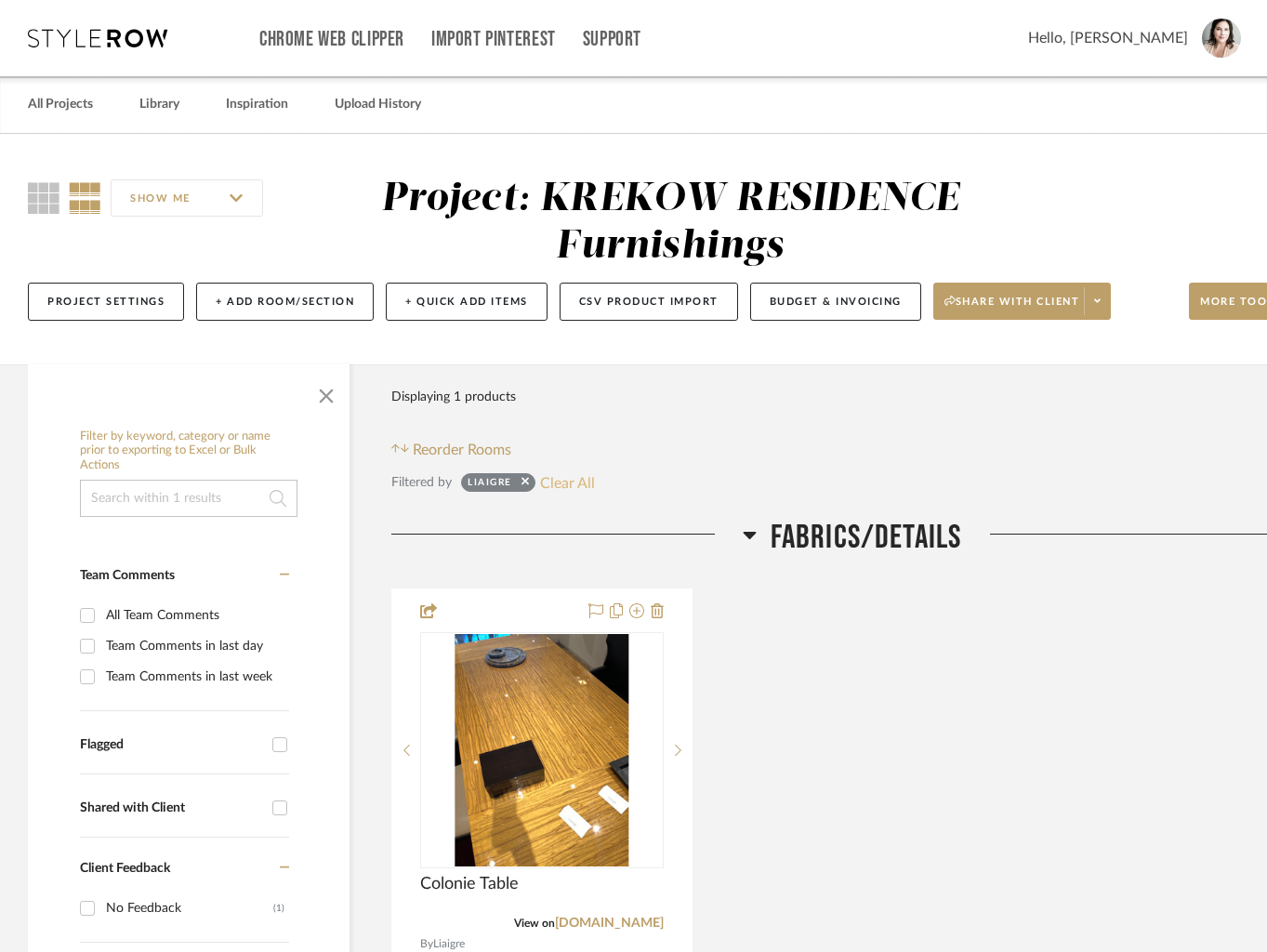
click at [572, 478] on button "Clear All" at bounding box center [567, 482] width 55 height 24
checkbox input "false"
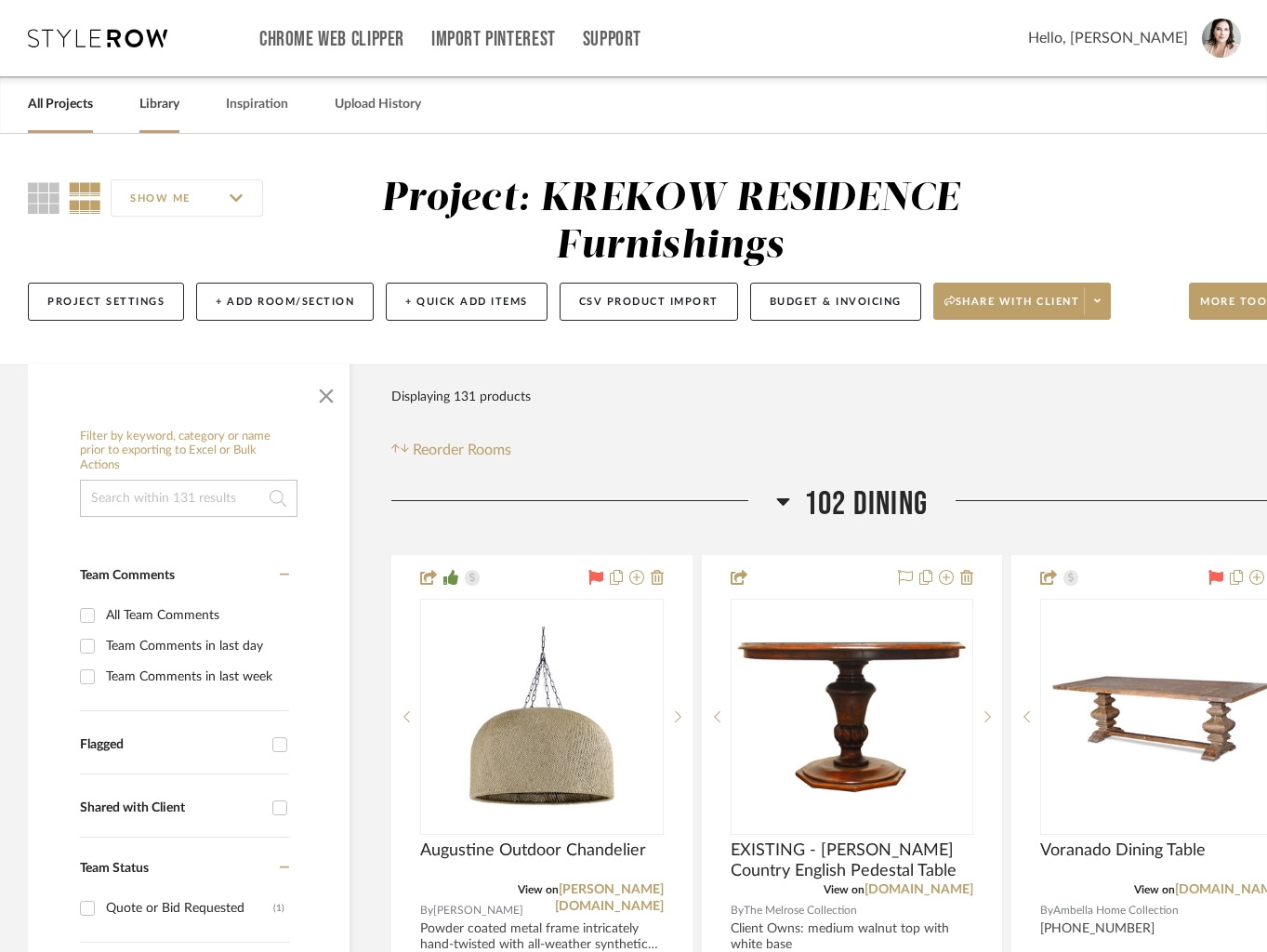
click at [148, 106] on link "Library" at bounding box center [158, 104] width 40 height 25
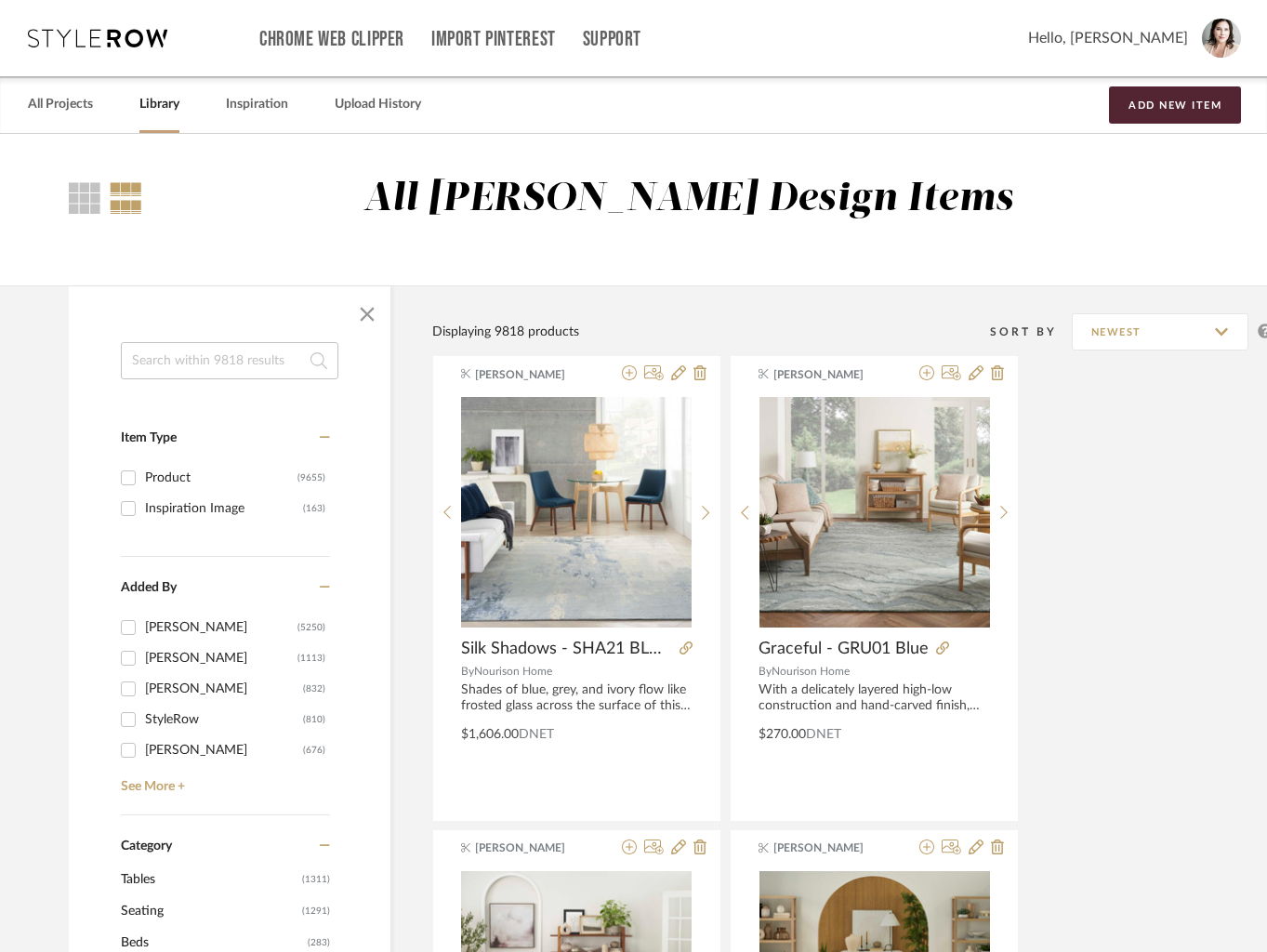
click at [151, 37] on icon at bounding box center [98, 38] width 139 height 18
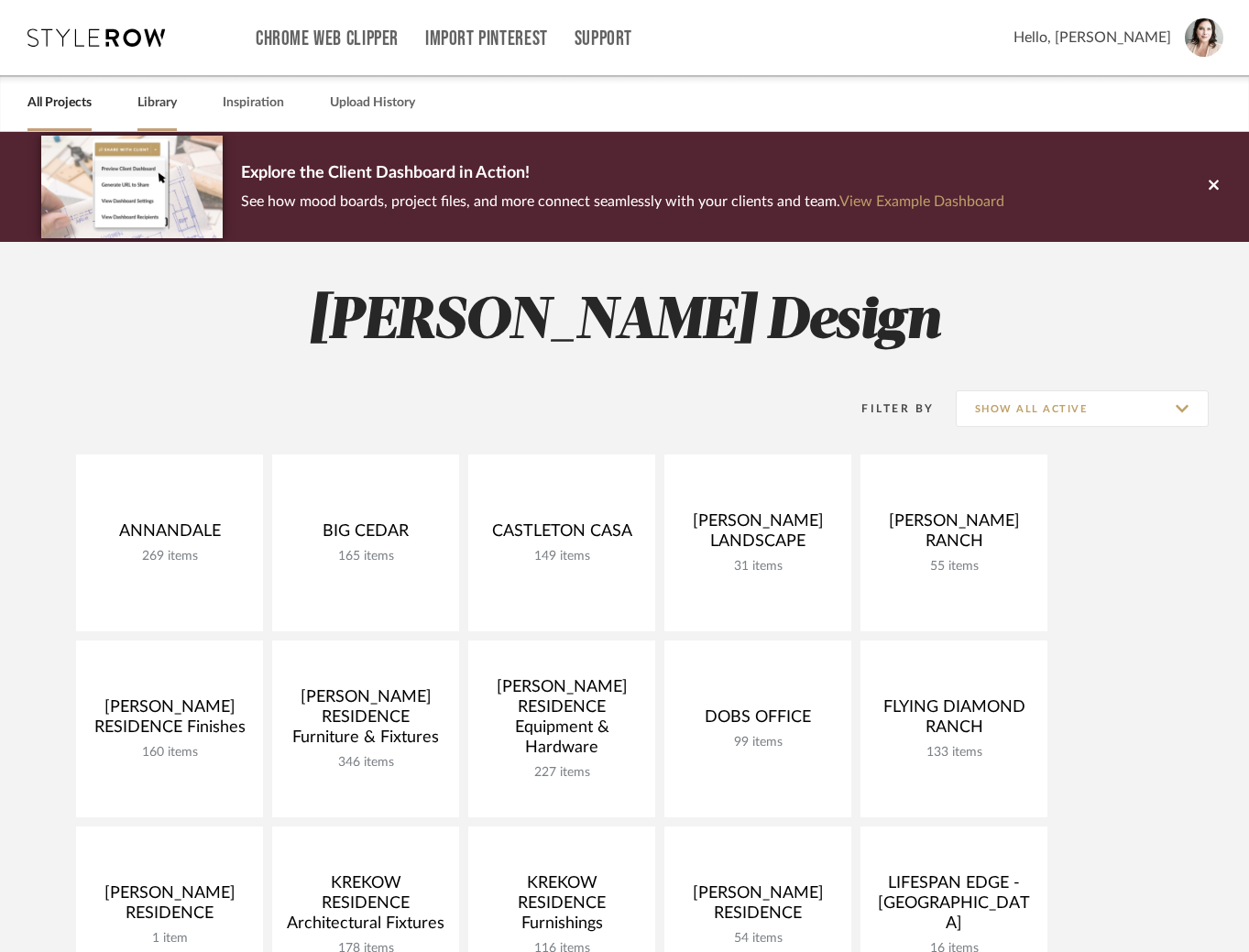
click at [146, 111] on link "Library" at bounding box center [156, 103] width 39 height 25
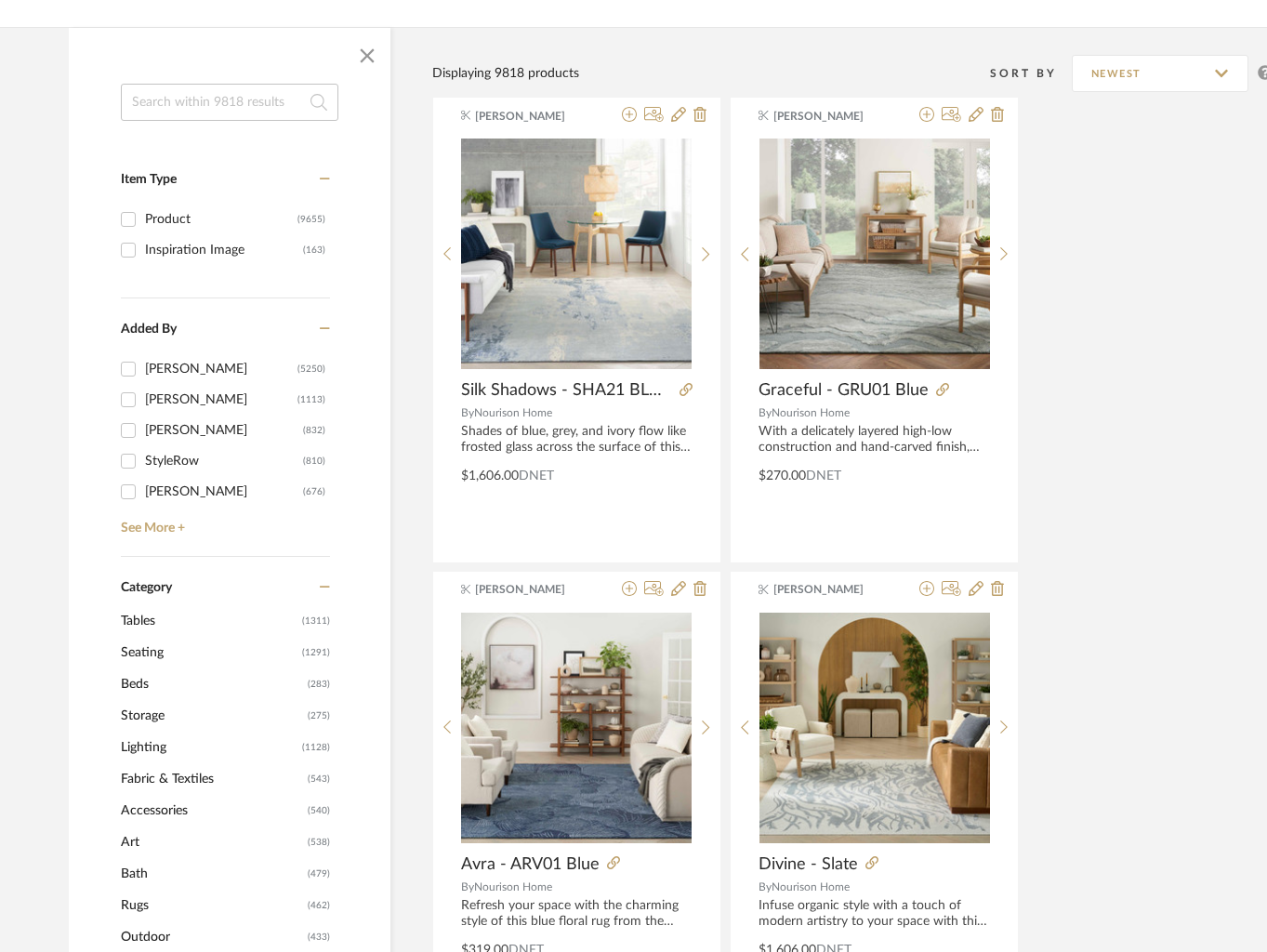
scroll to position [331, 0]
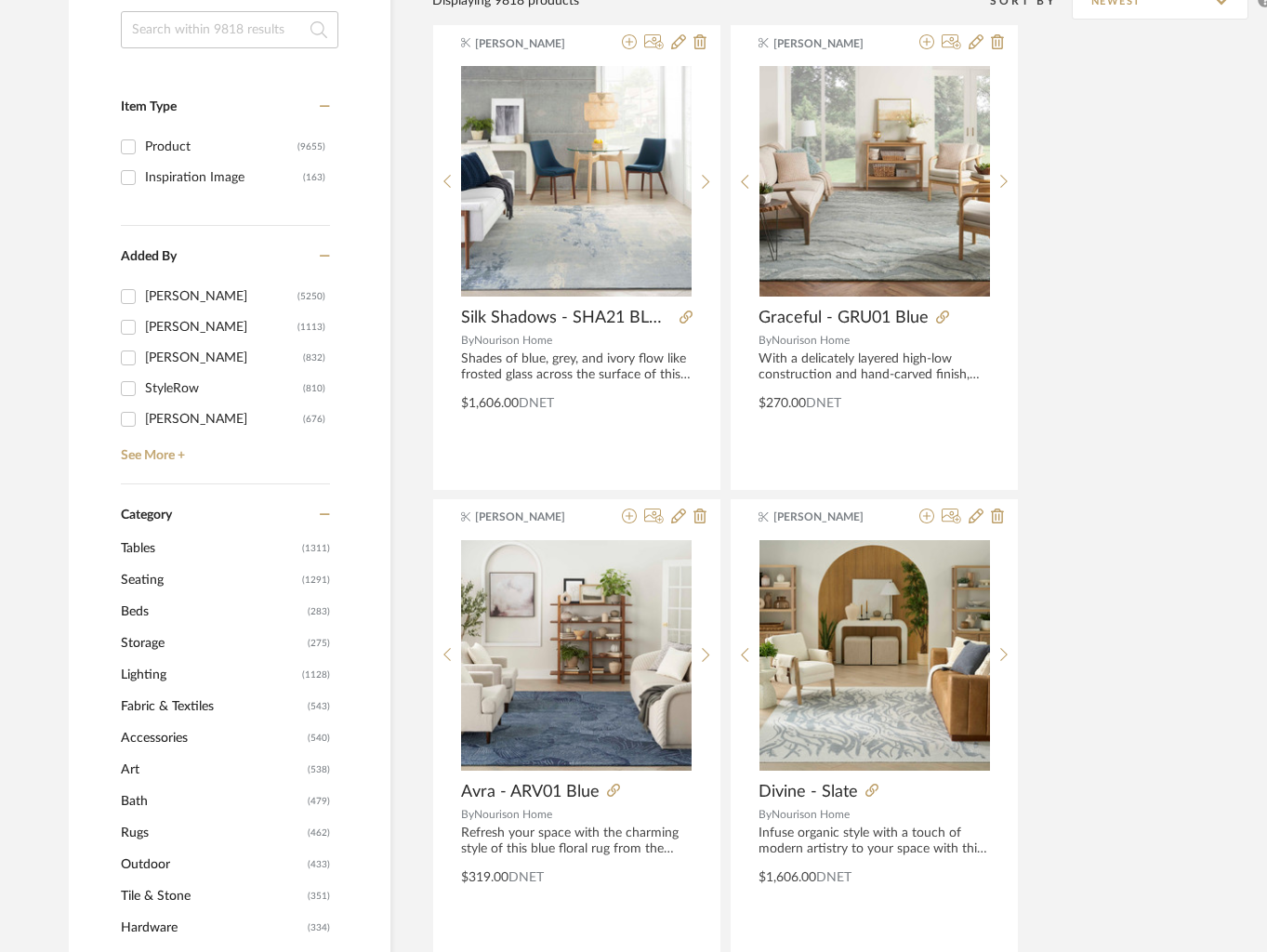
click at [144, 674] on span "Lighting" at bounding box center [209, 675] width 177 height 32
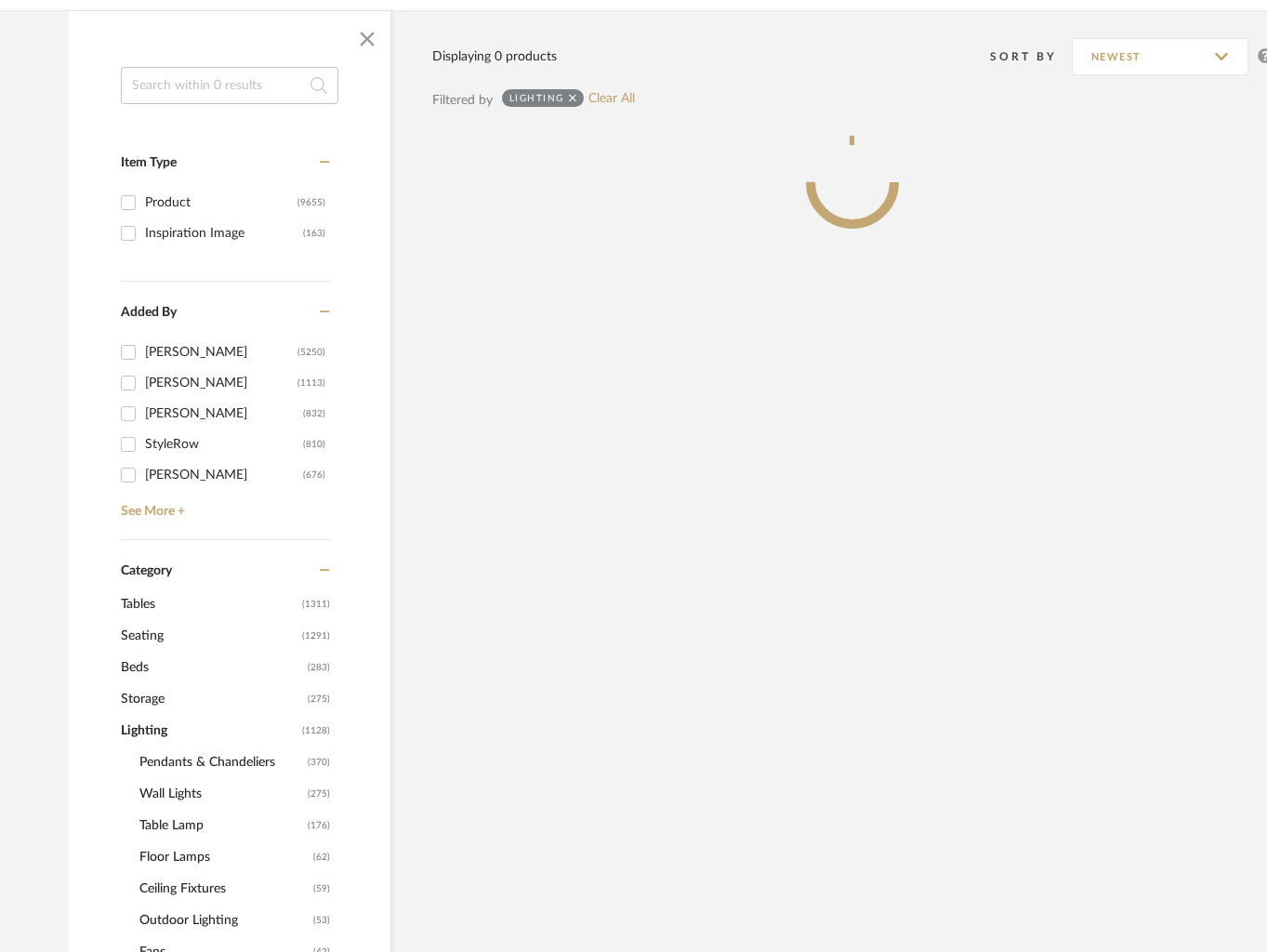
scroll to position [387, 0]
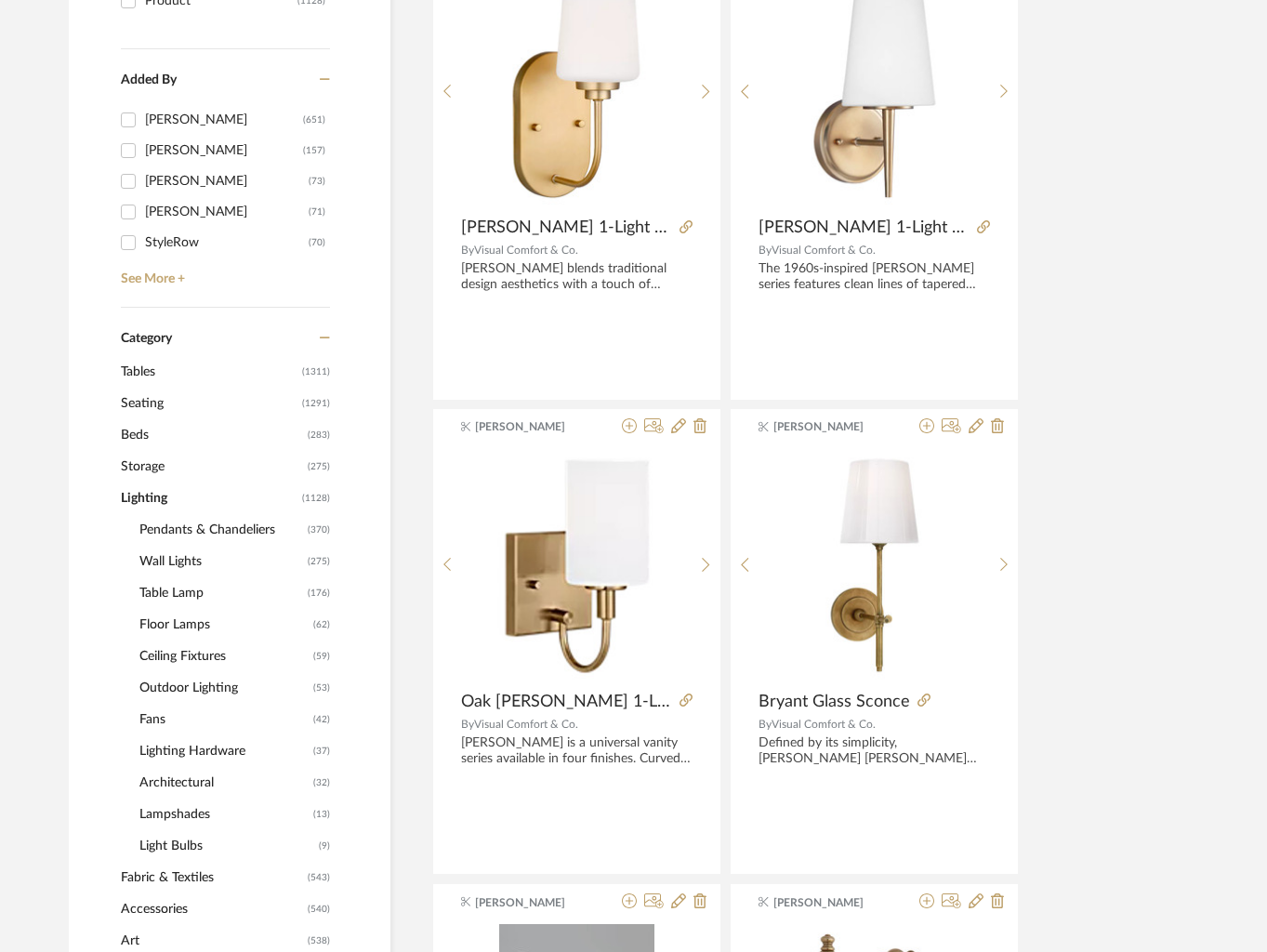
scroll to position [578, 0]
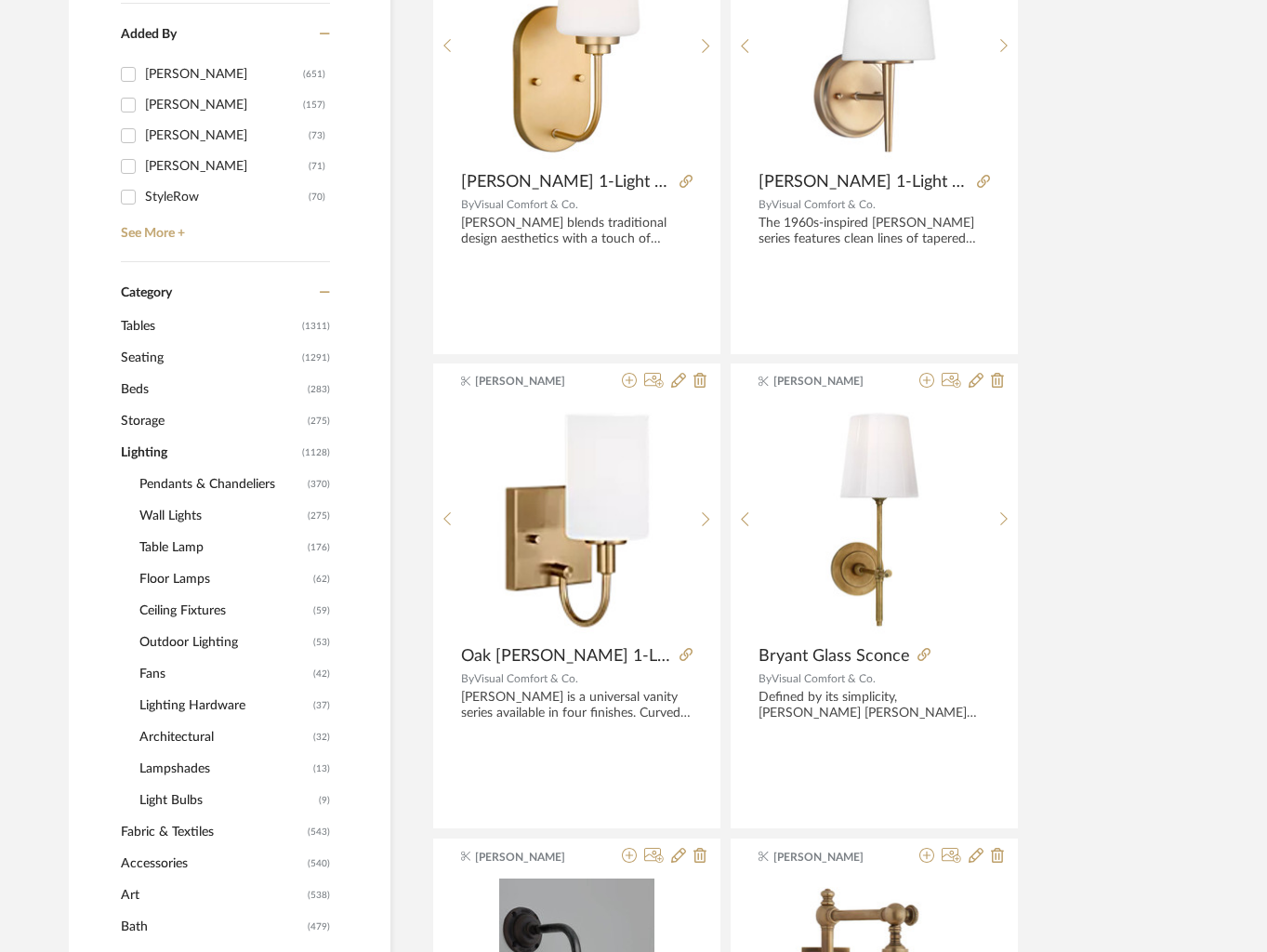
click at [194, 479] on span "Pendants & Chandeliers" at bounding box center [220, 484] width 163 height 32
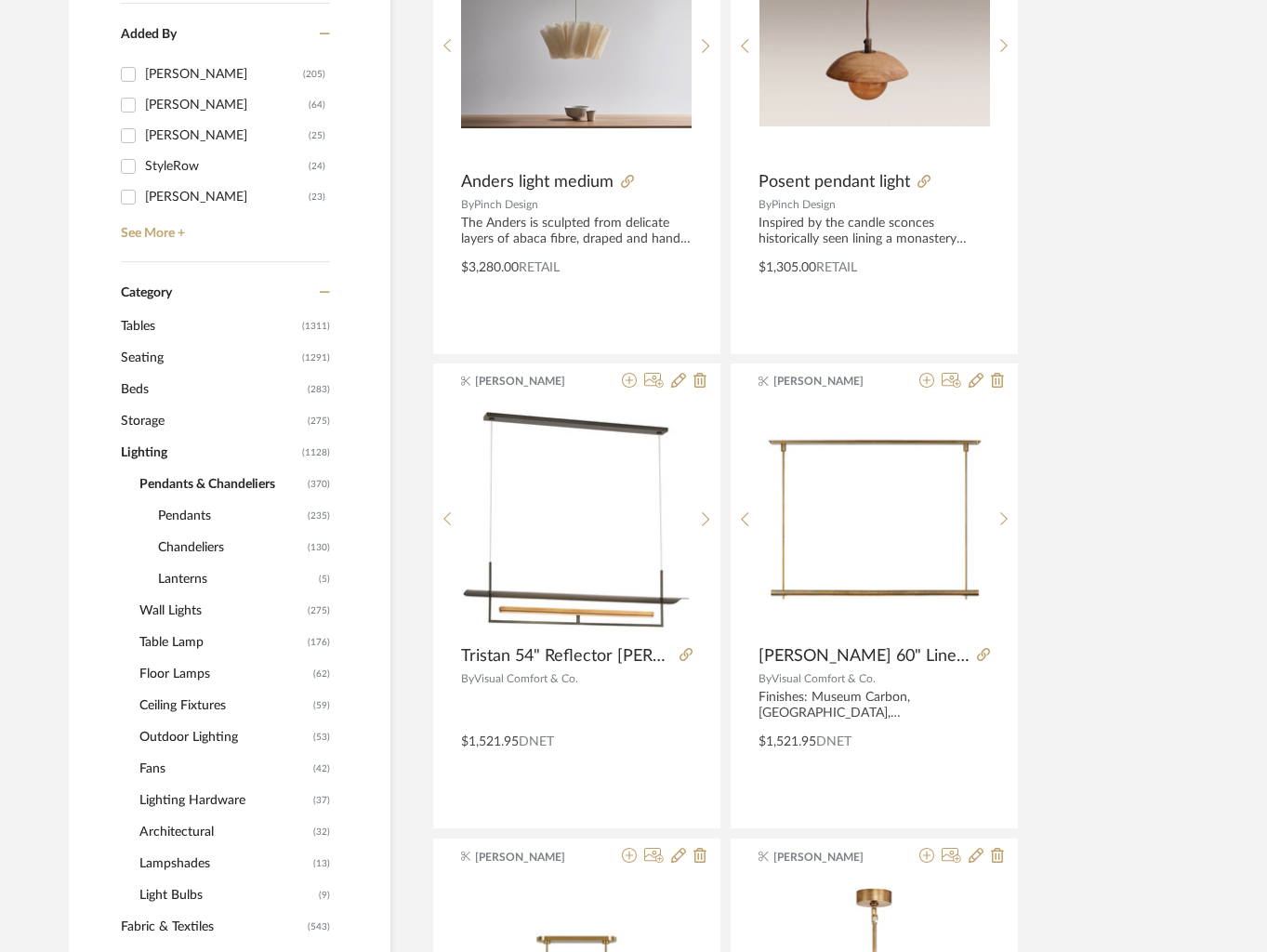
click at [210, 545] on span "Chandeliers" at bounding box center [230, 547] width 145 height 32
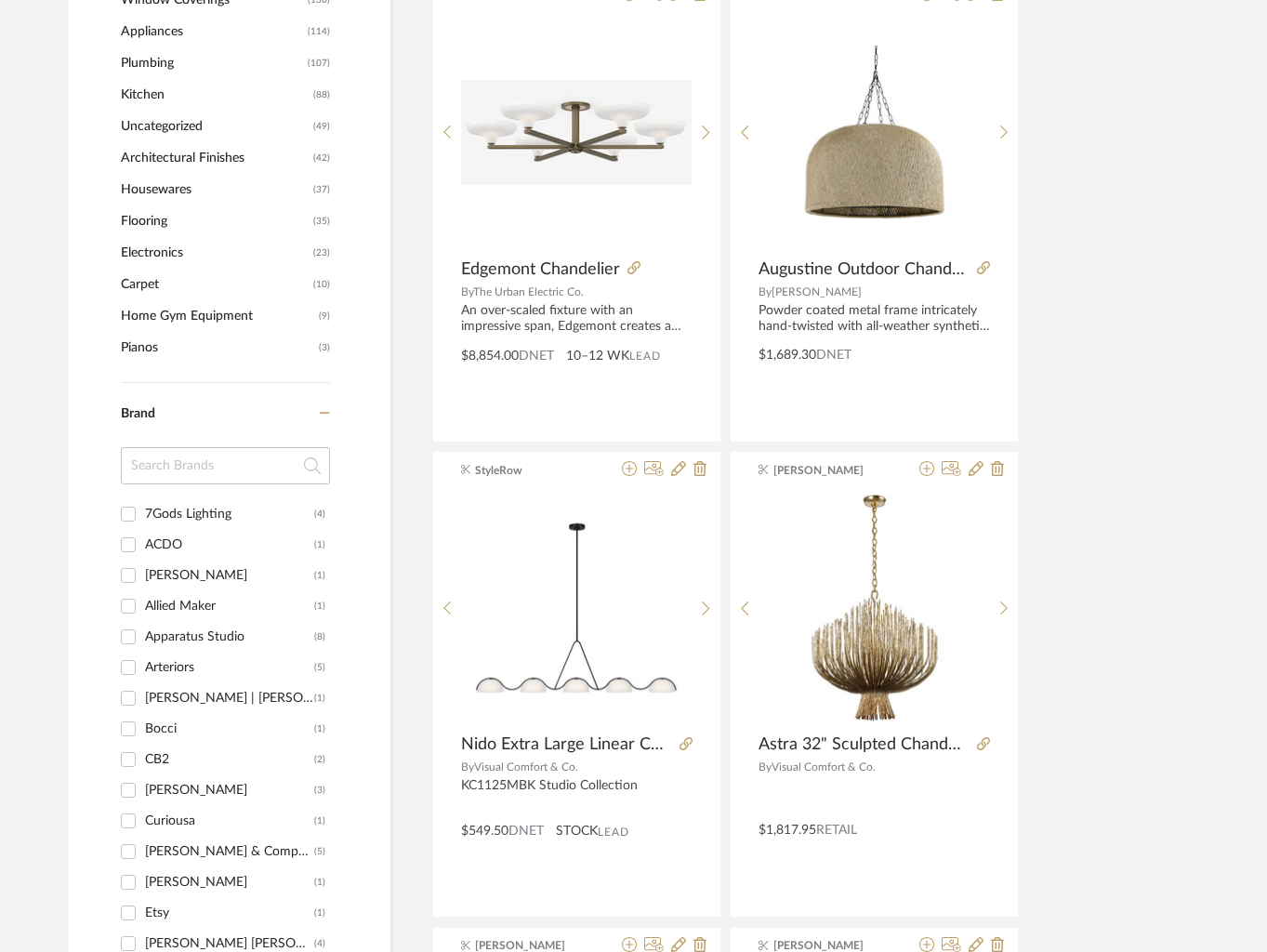
scroll to position [2106, 0]
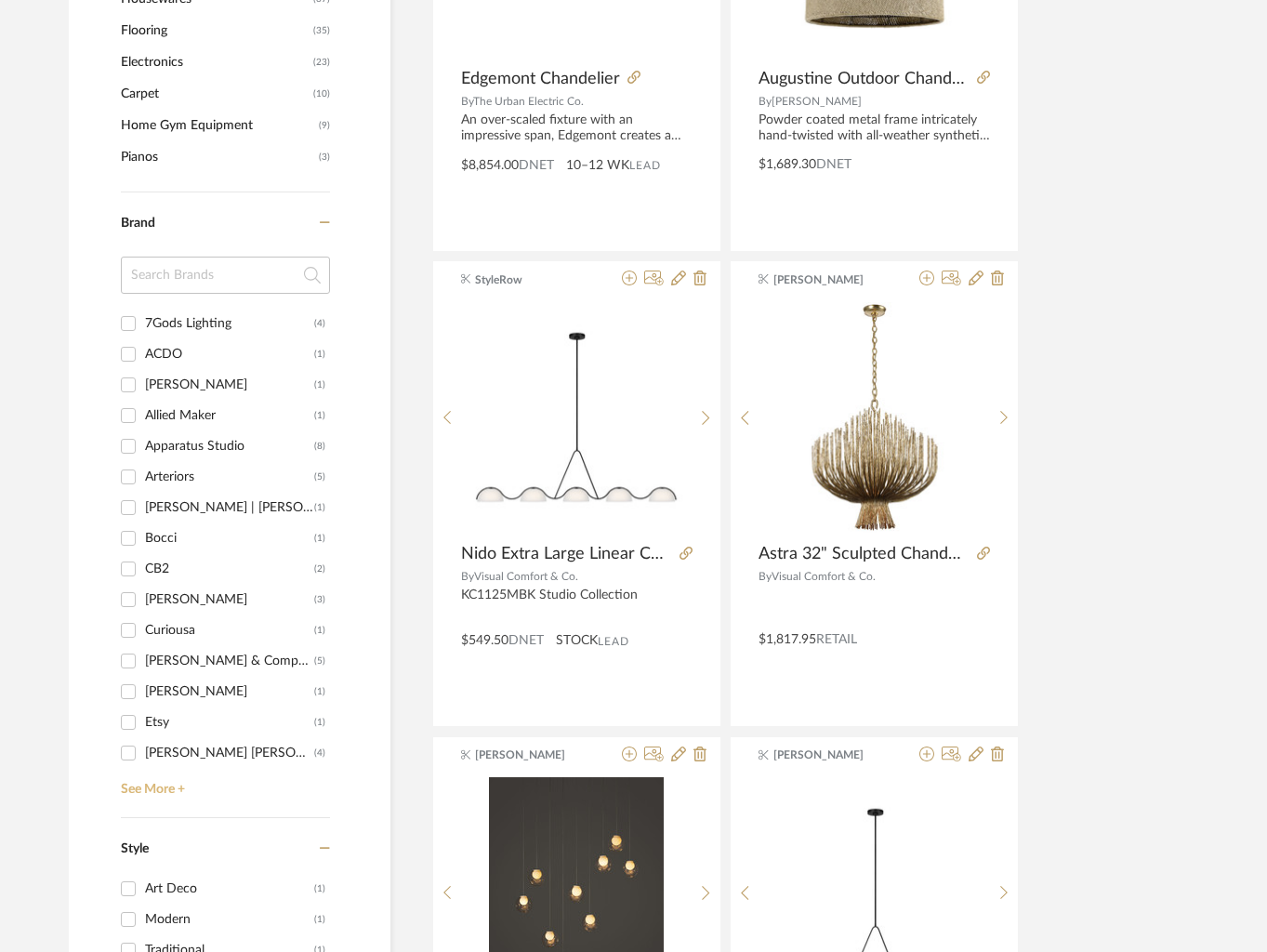
click at [164, 787] on link "See More +" at bounding box center [222, 782] width 214 height 30
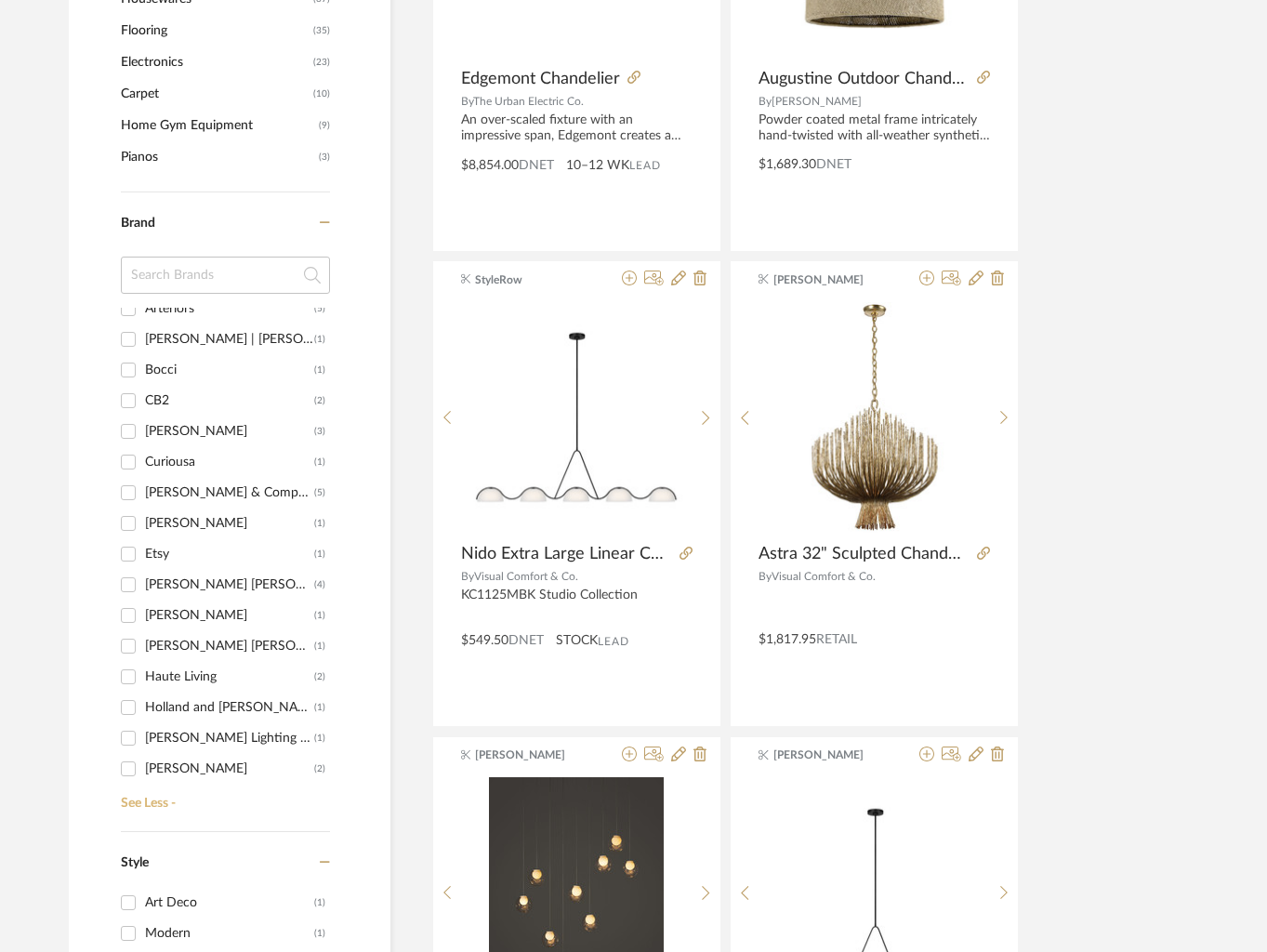
scroll to position [244, 0]
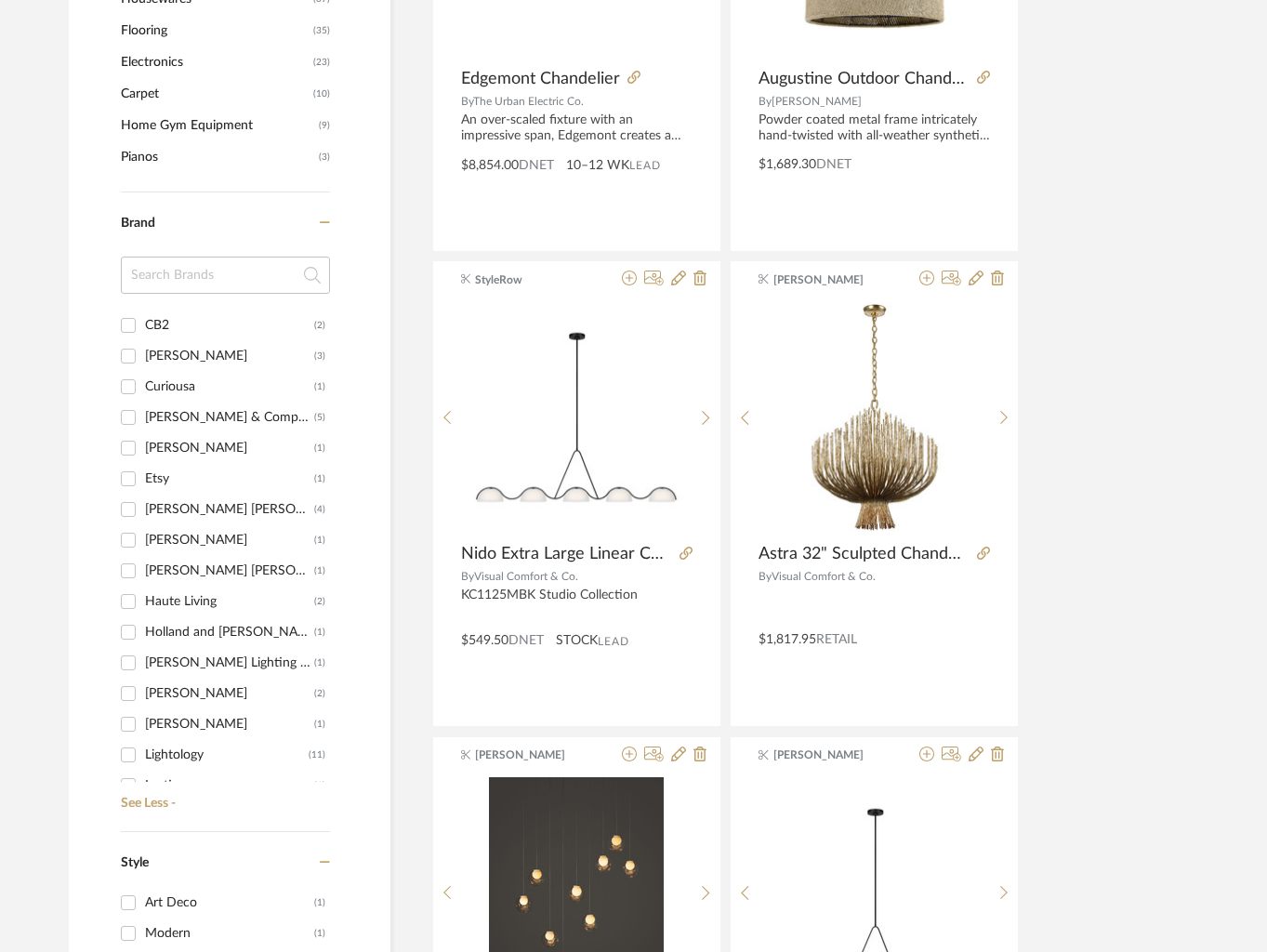
click at [185, 505] on div "[PERSON_NAME] [PERSON_NAME]" at bounding box center [229, 509] width 169 height 30
click at [143, 505] on input "[PERSON_NAME] [PERSON_NAME] (4)" at bounding box center [128, 509] width 30 height 30
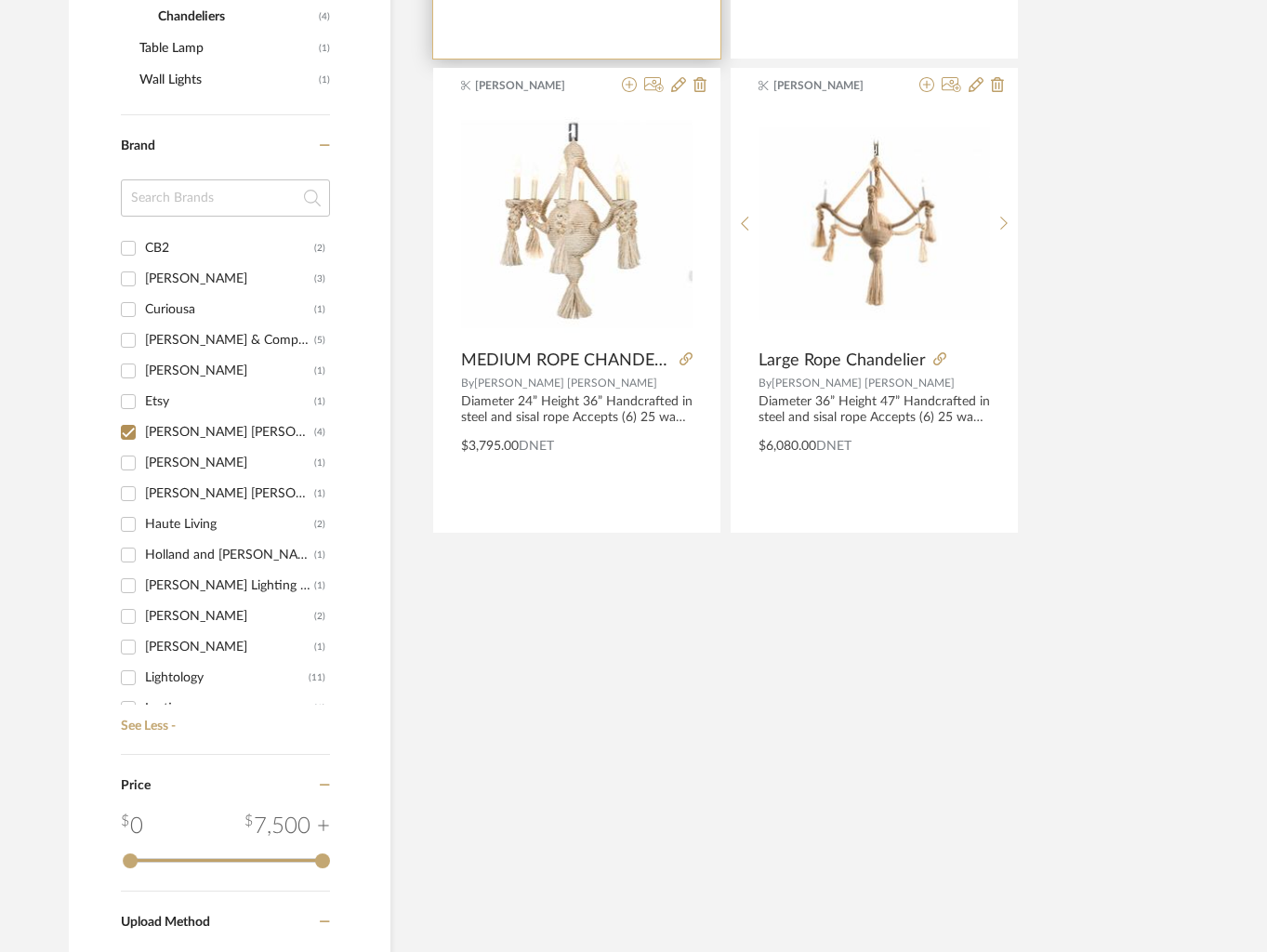
scroll to position [1047, 0]
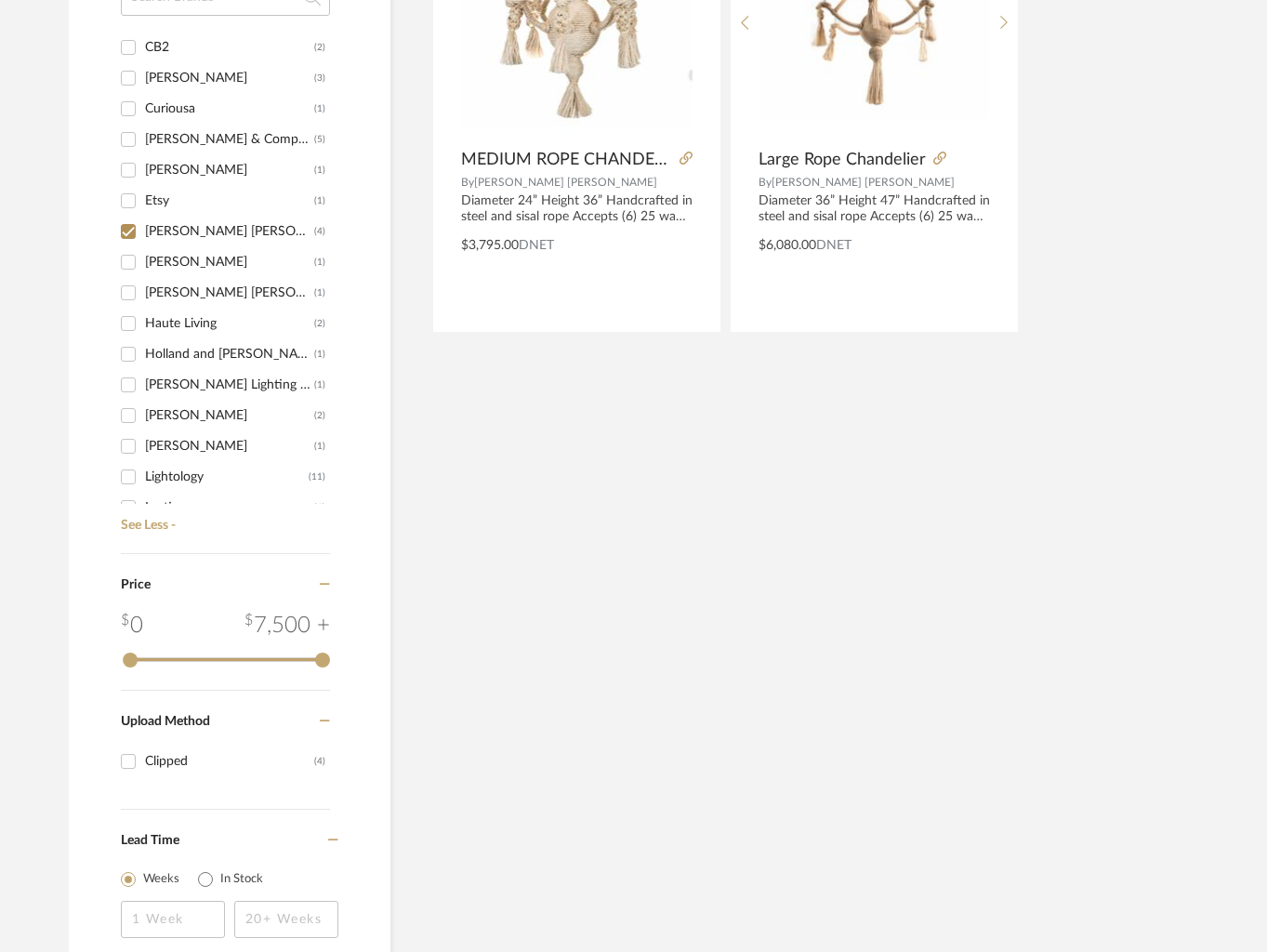
click at [125, 230] on input "[PERSON_NAME] [PERSON_NAME] (4)" at bounding box center [128, 231] width 30 height 30
checkbox input "false"
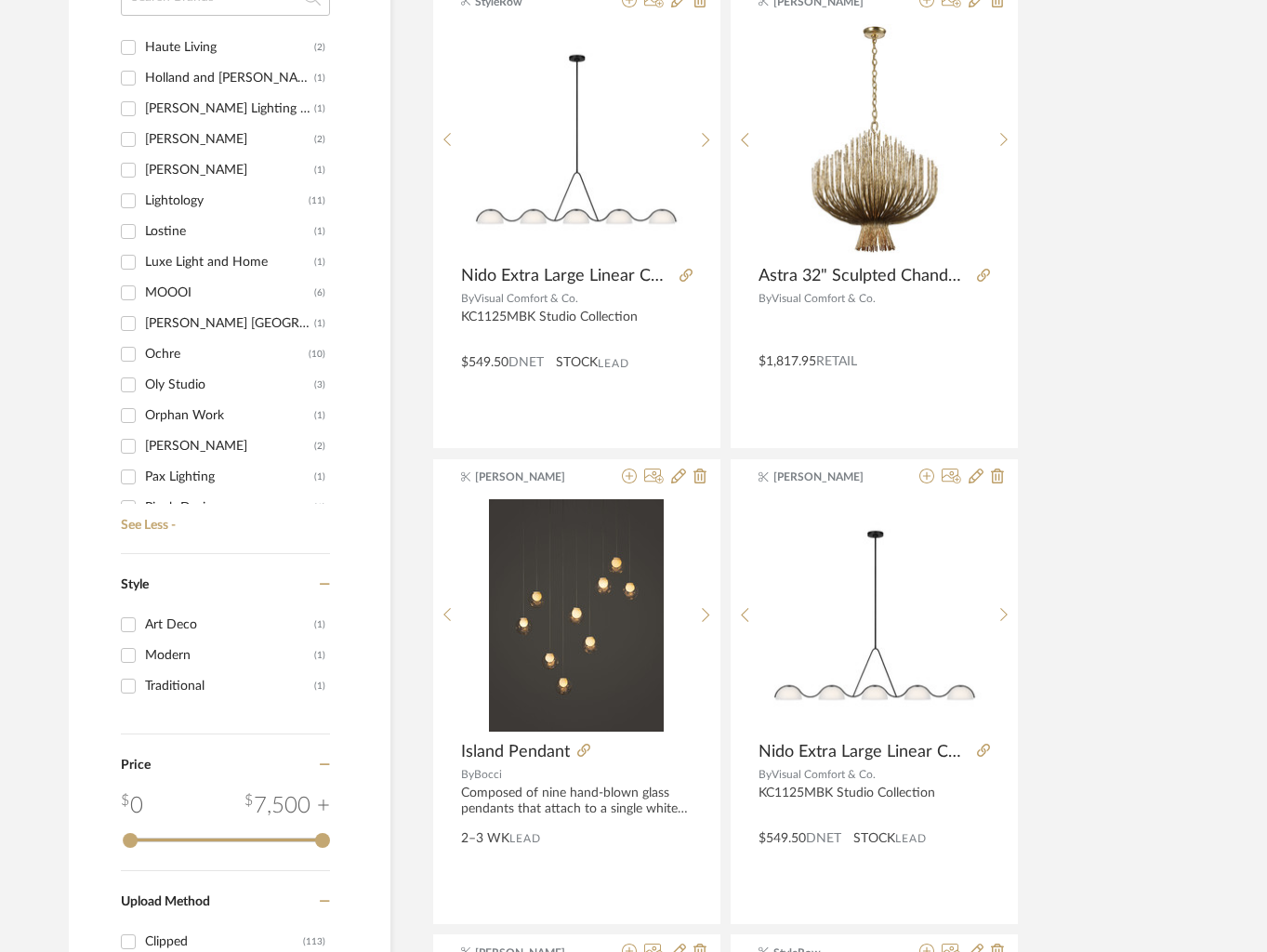
scroll to position [520, 0]
click at [130, 351] on input "Ochre (10)" at bounding box center [128, 354] width 30 height 30
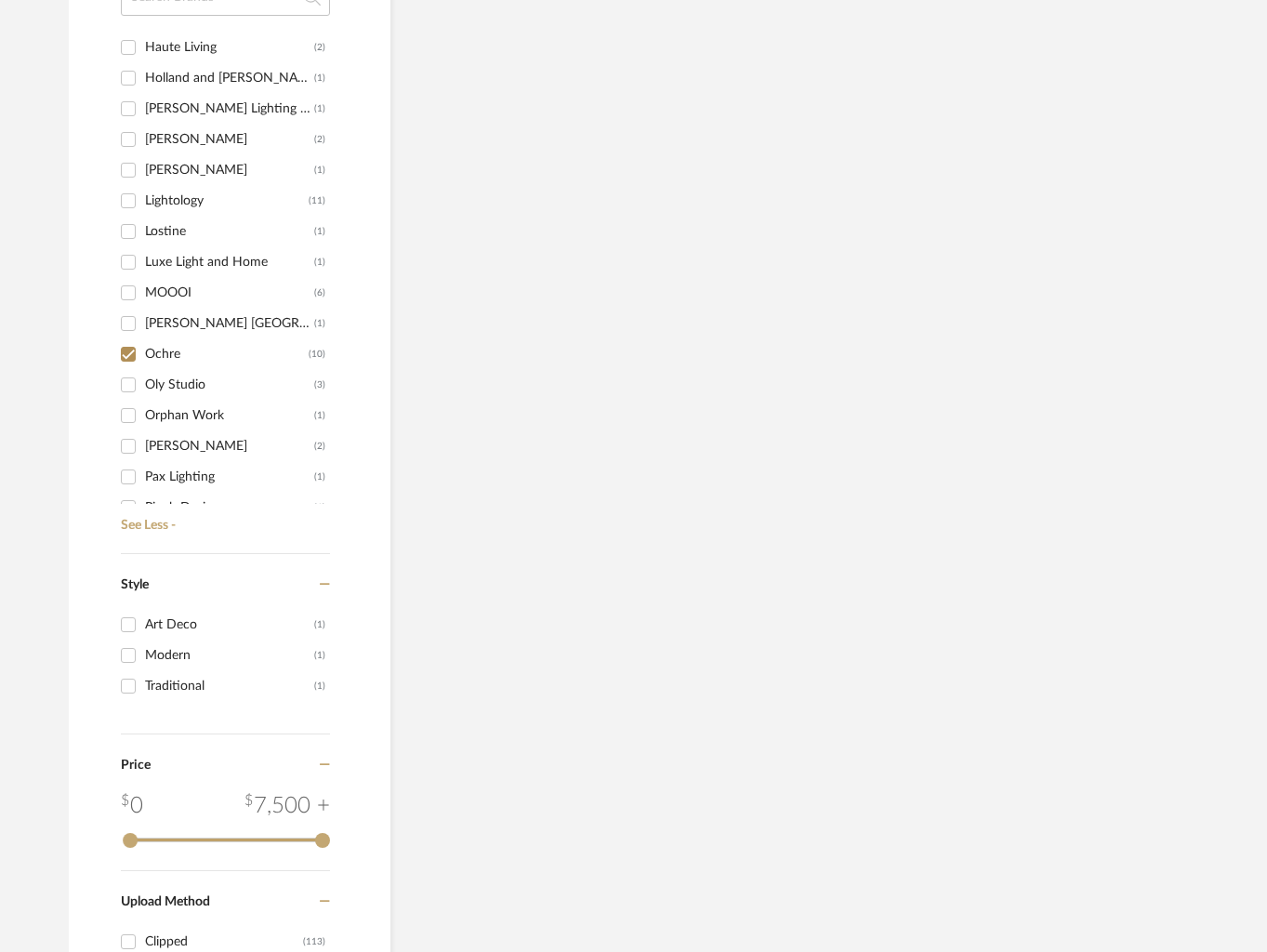
scroll to position [1172, 0]
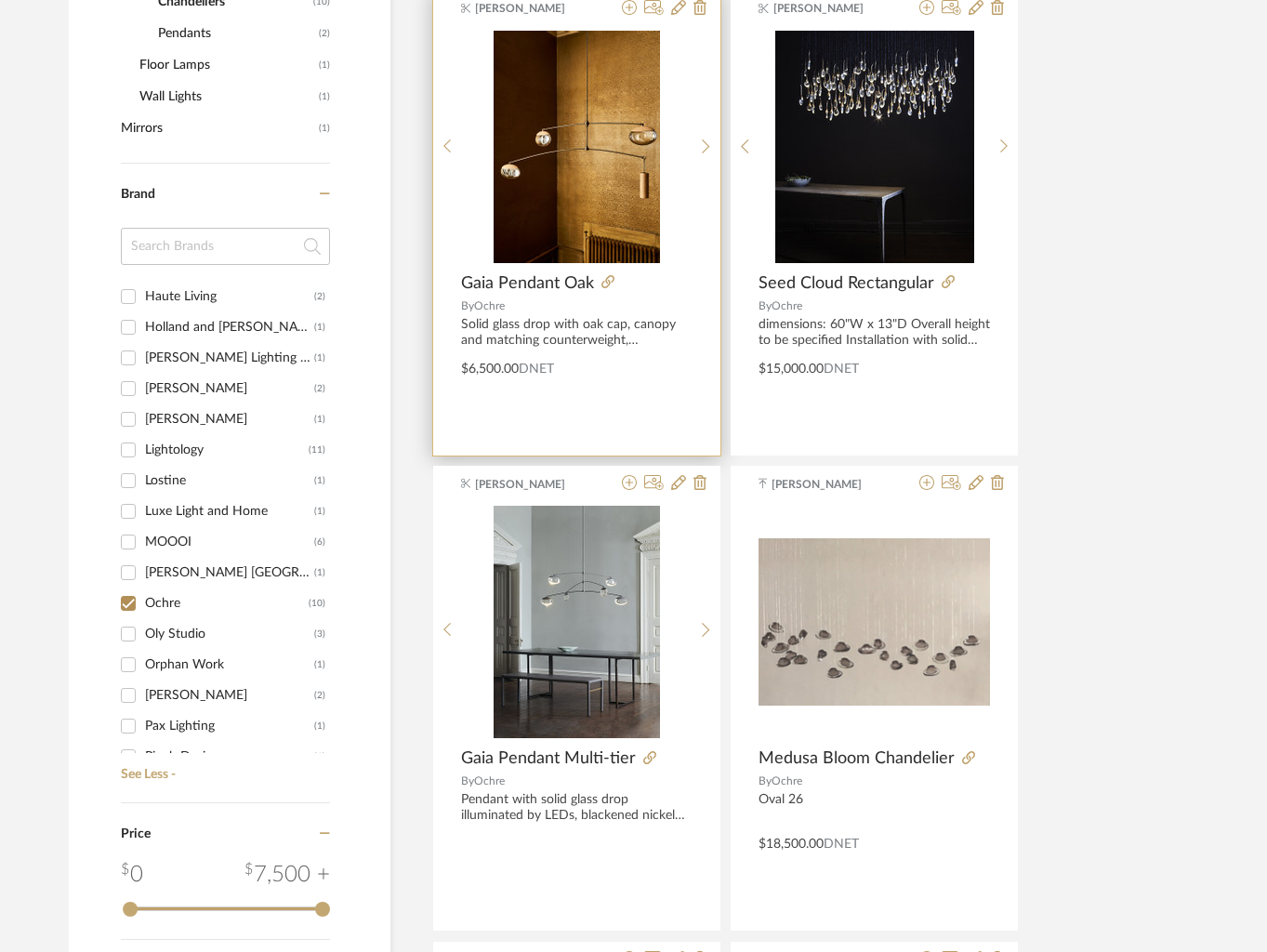
scroll to position [904, 0]
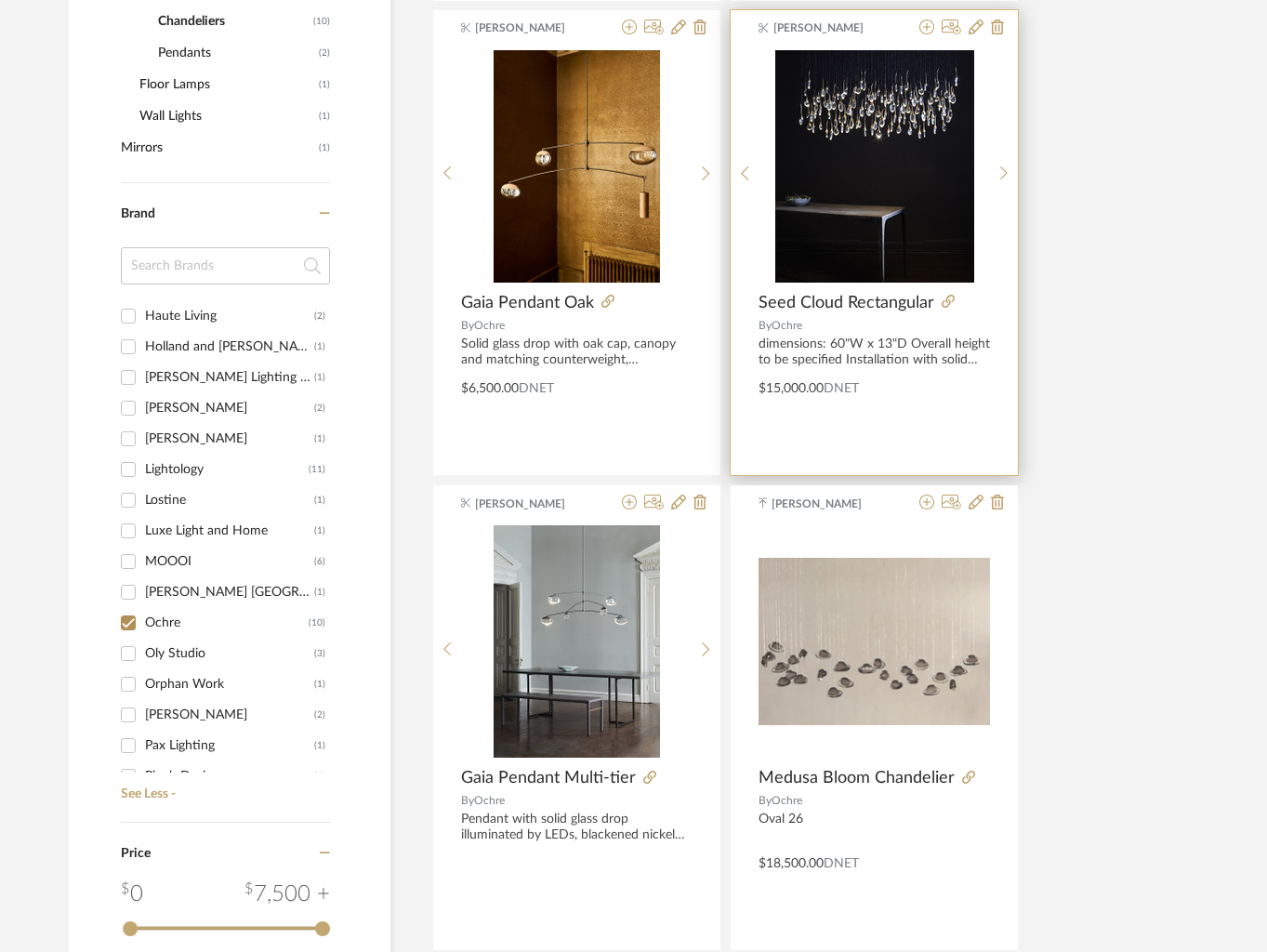
click at [848, 180] on img "0" at bounding box center [875, 166] width 199 height 232
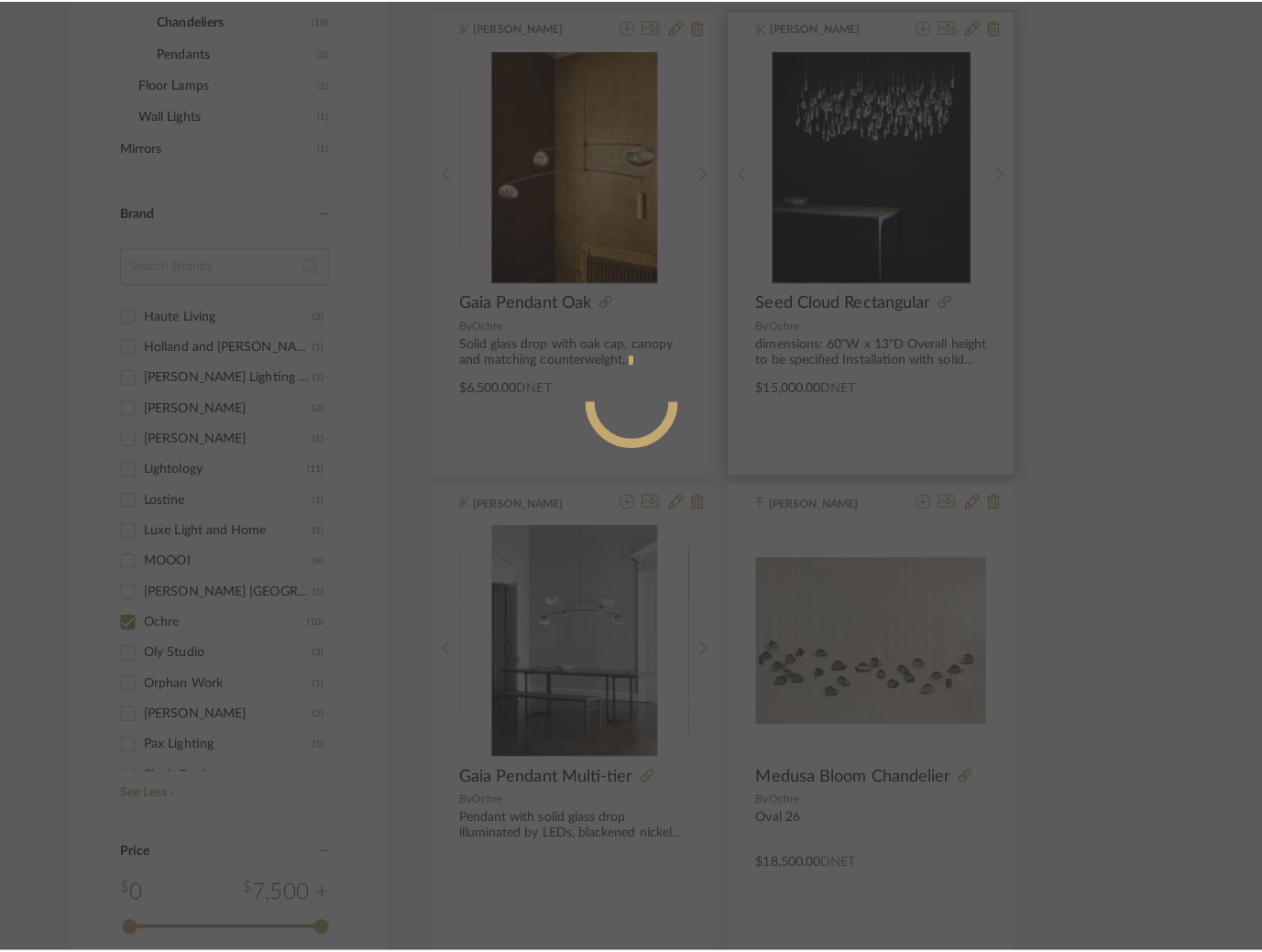
scroll to position [0, 0]
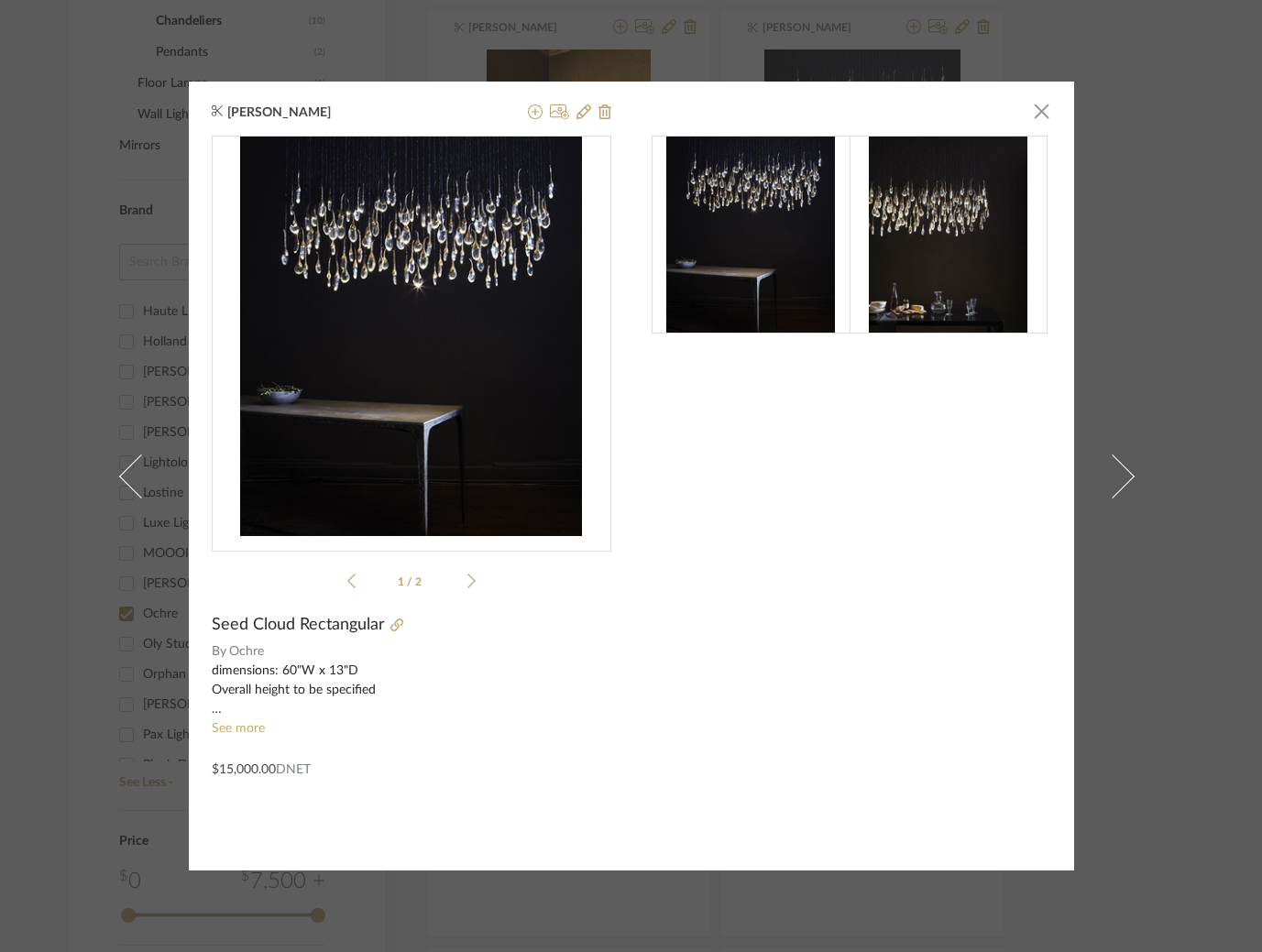
click at [456, 579] on li "1 / 2" at bounding box center [411, 580] width 112 height 22
click at [469, 577] on div "1 / 2" at bounding box center [411, 366] width 399 height 461
click at [467, 577] on icon at bounding box center [471, 580] width 9 height 16
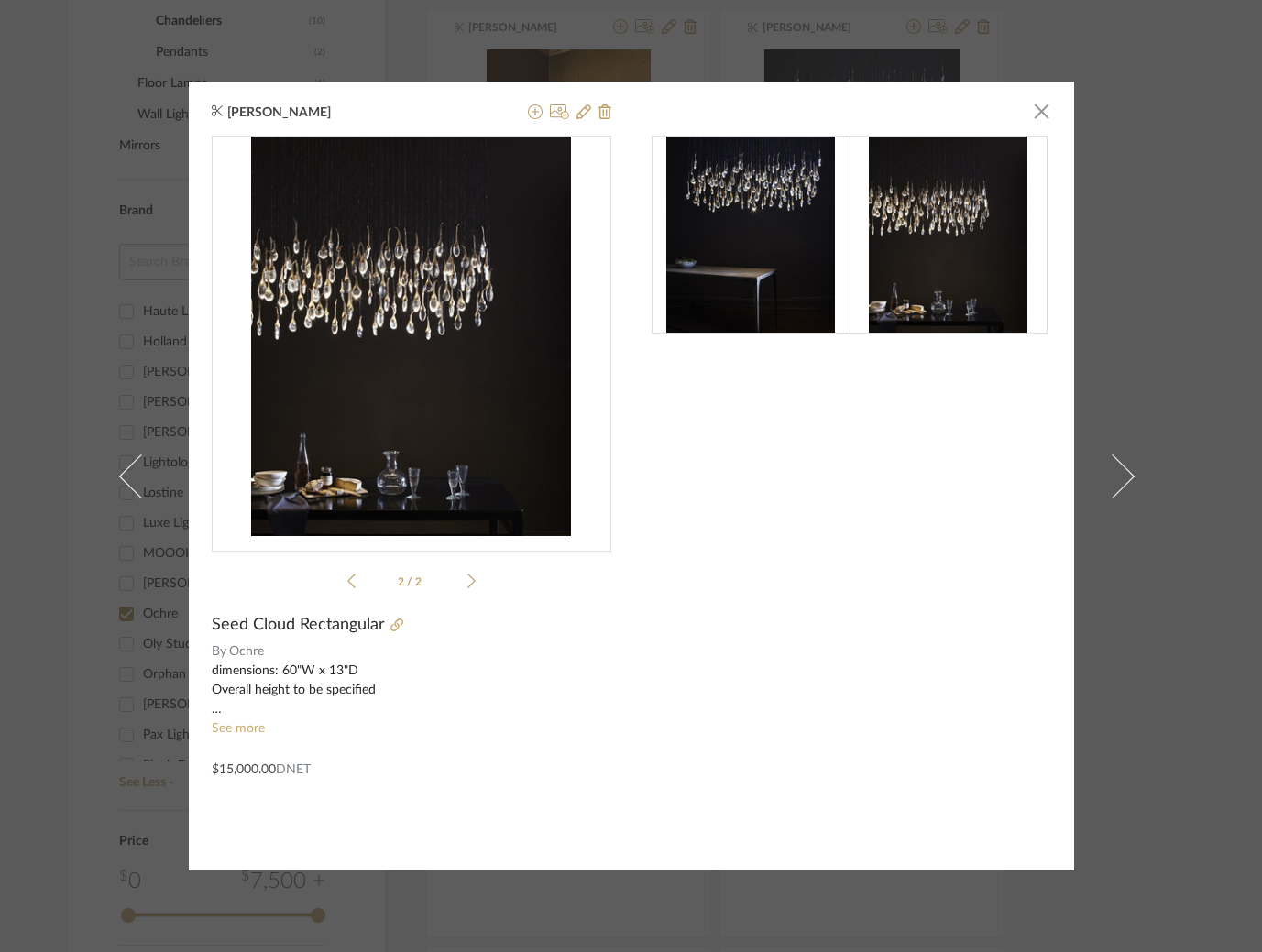
click at [467, 577] on icon at bounding box center [471, 580] width 9 height 16
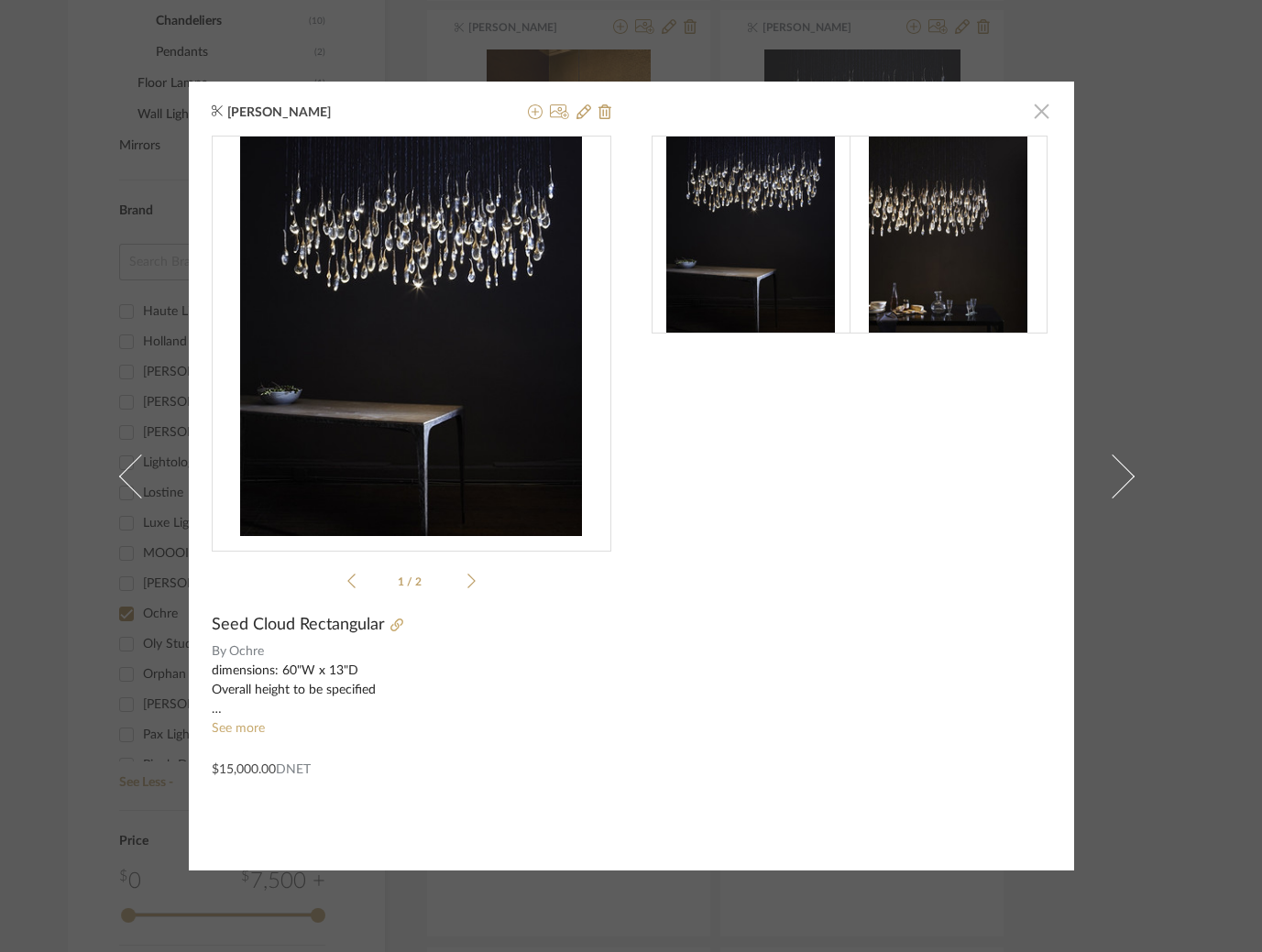
click at [1030, 116] on span "button" at bounding box center [1042, 111] width 36 height 36
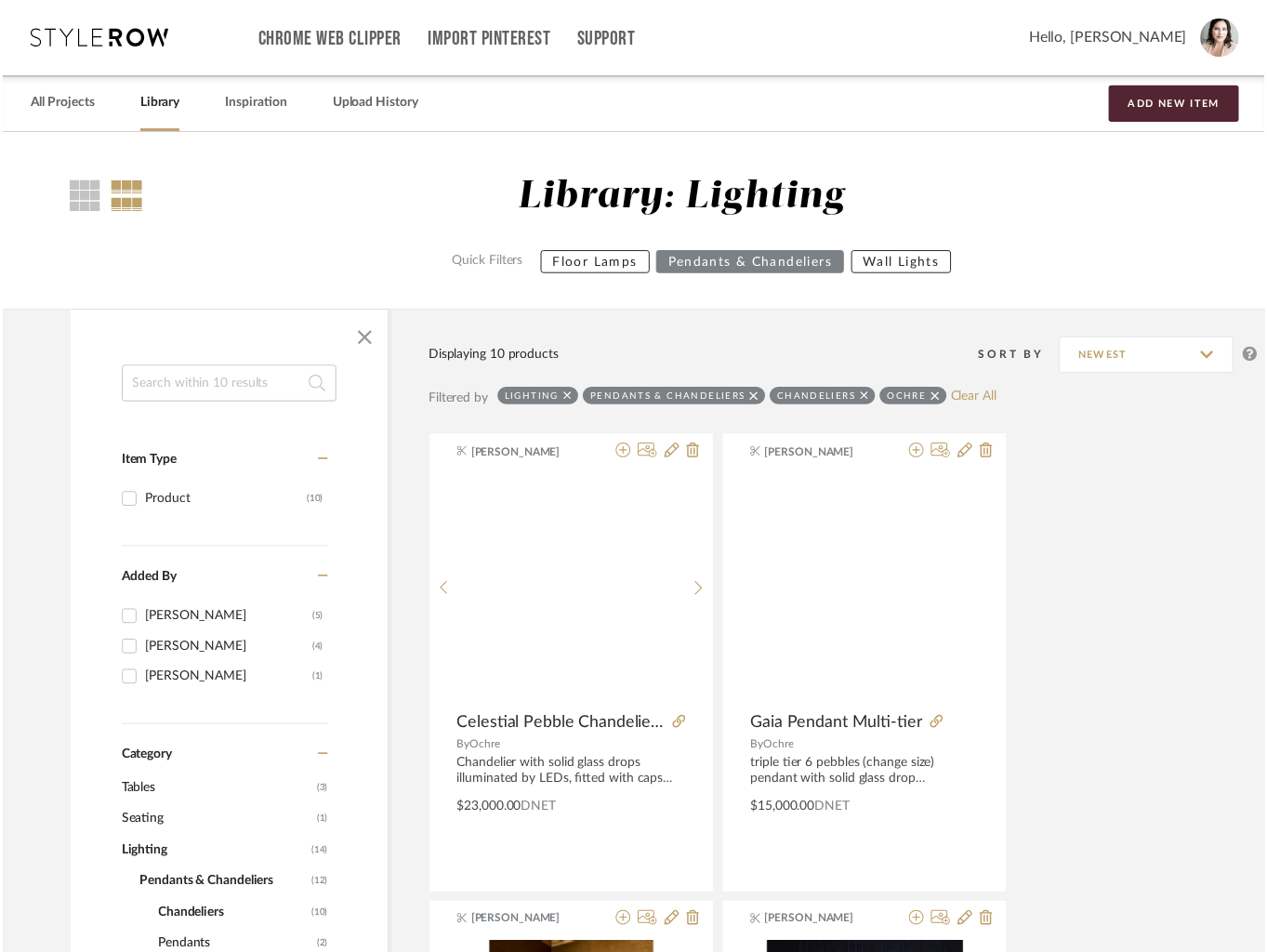
scroll to position [904, 0]
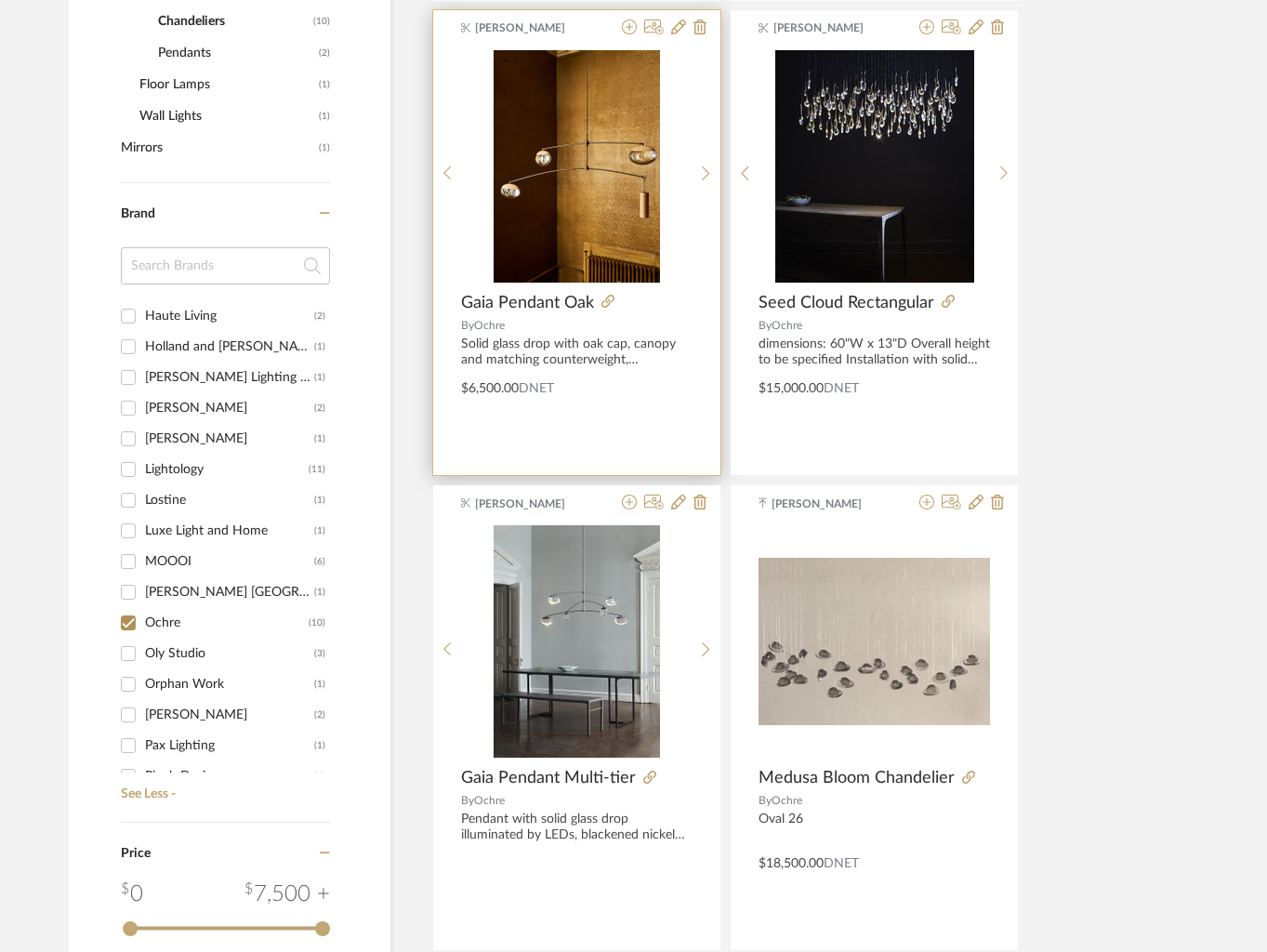
click at [626, 226] on img "0" at bounding box center [577, 166] width 166 height 232
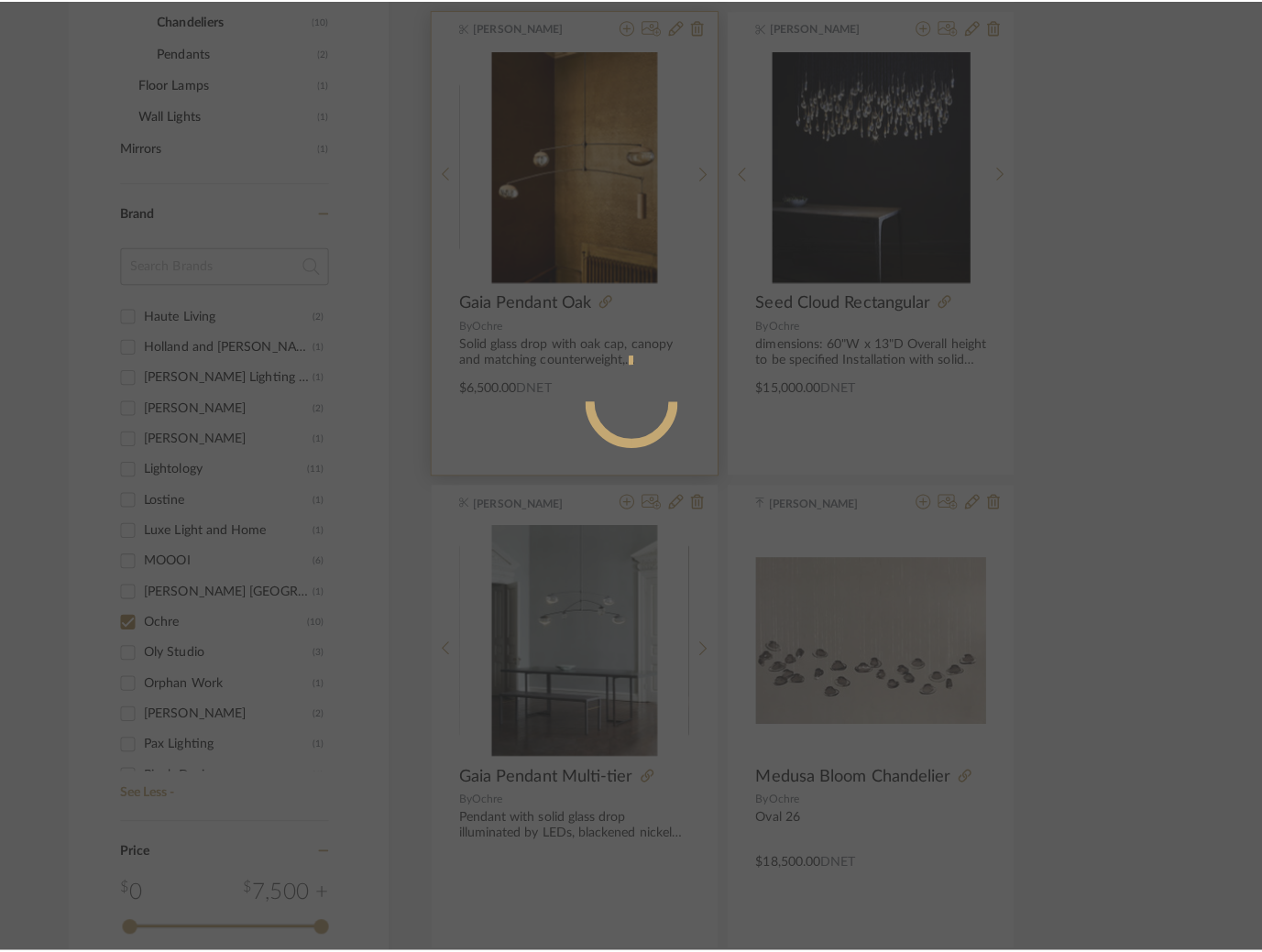
scroll to position [0, 0]
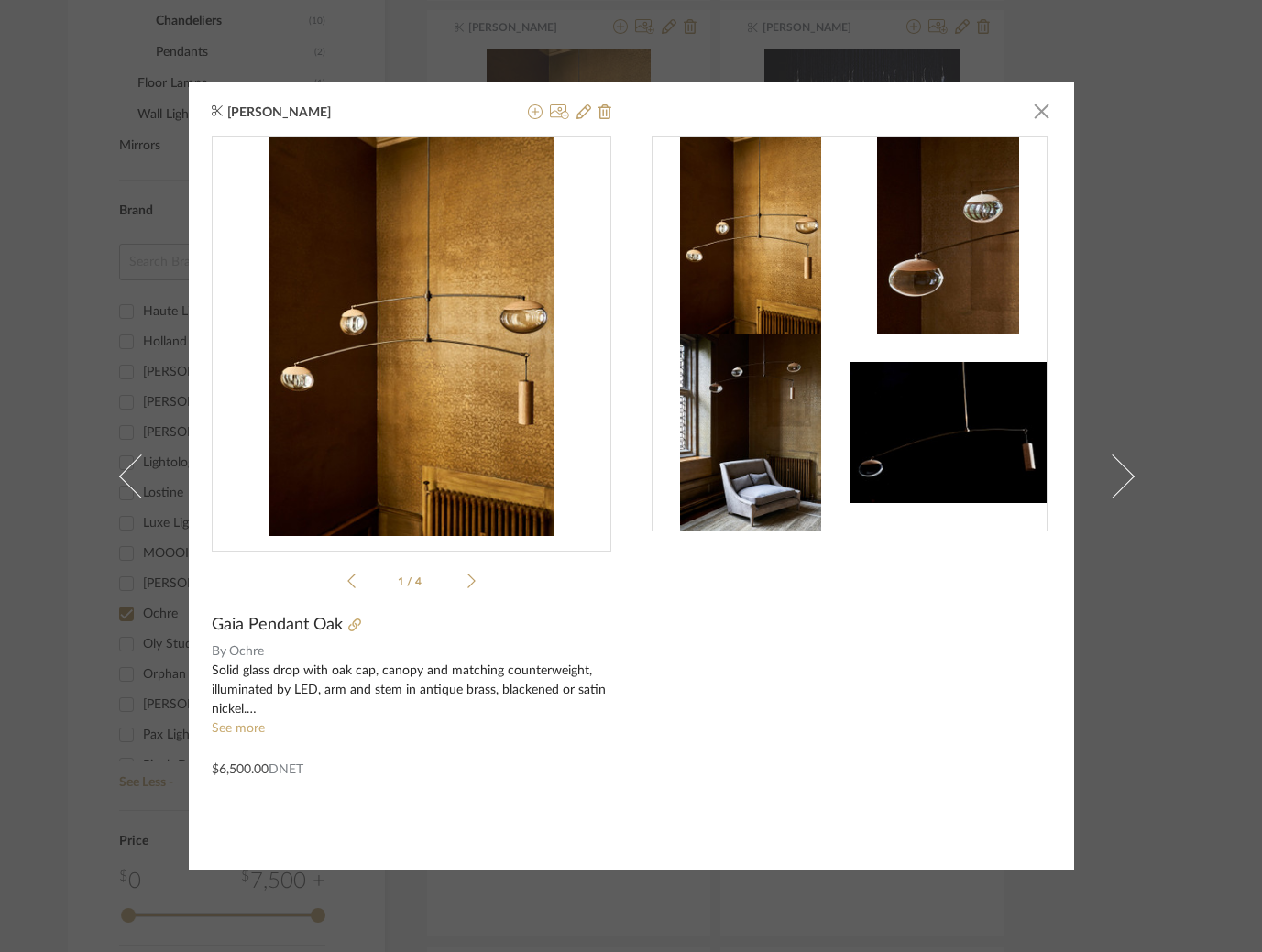
click at [452, 576] on li "1 / 4" at bounding box center [411, 580] width 112 height 22
click at [1034, 113] on span "button" at bounding box center [1042, 111] width 36 height 36
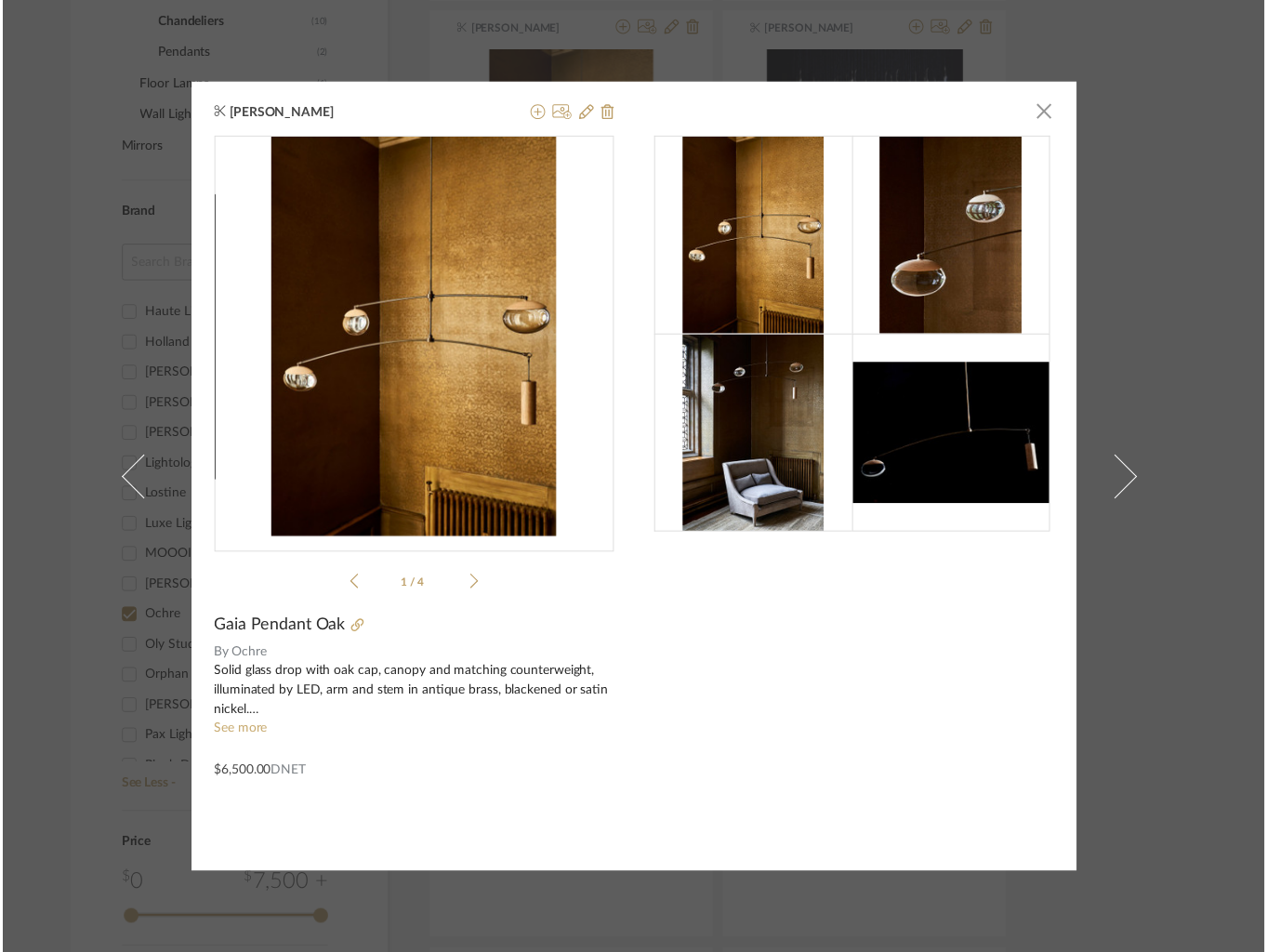
scroll to position [904, 0]
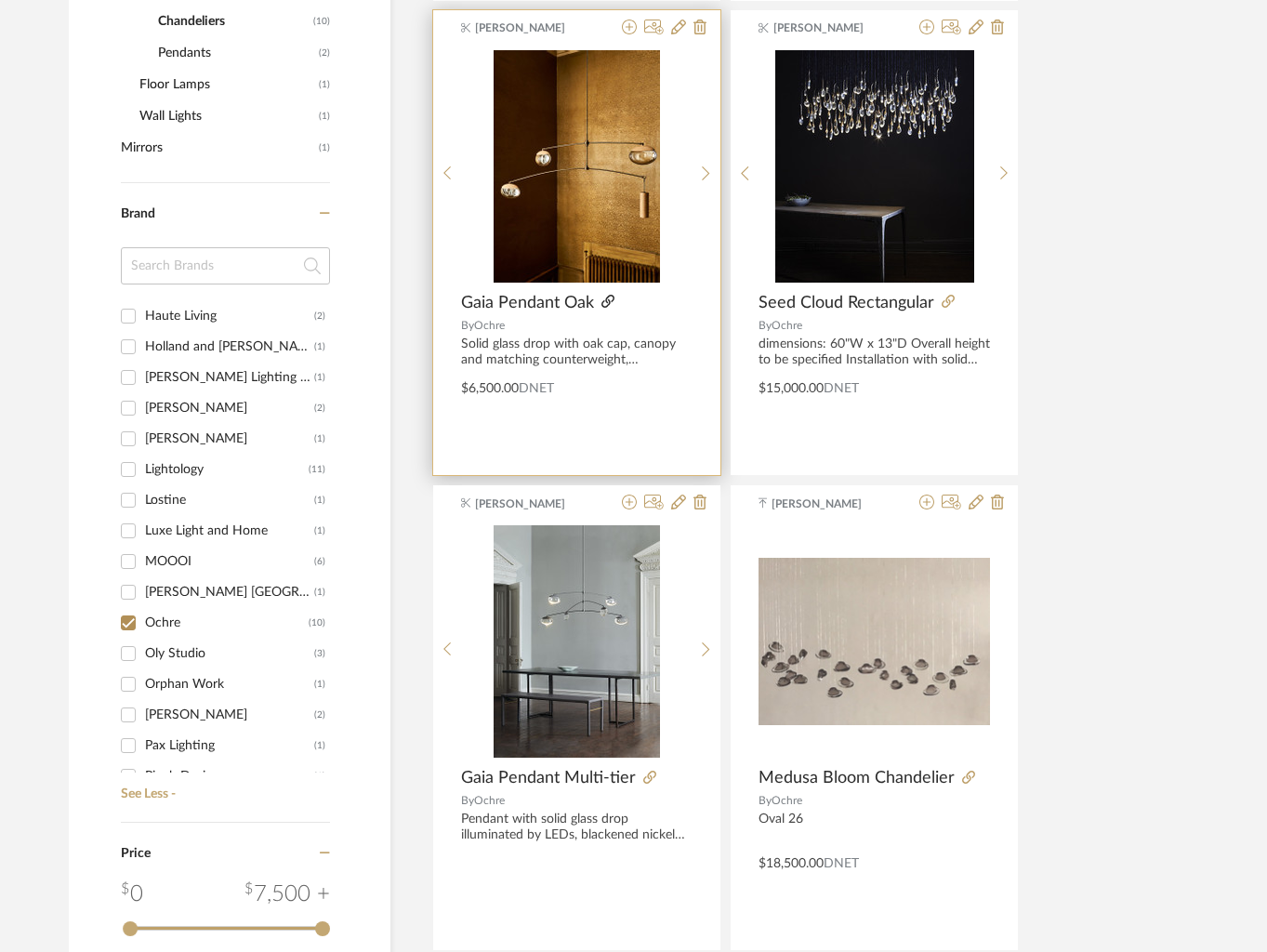
click at [607, 300] on icon at bounding box center [607, 301] width 13 height 13
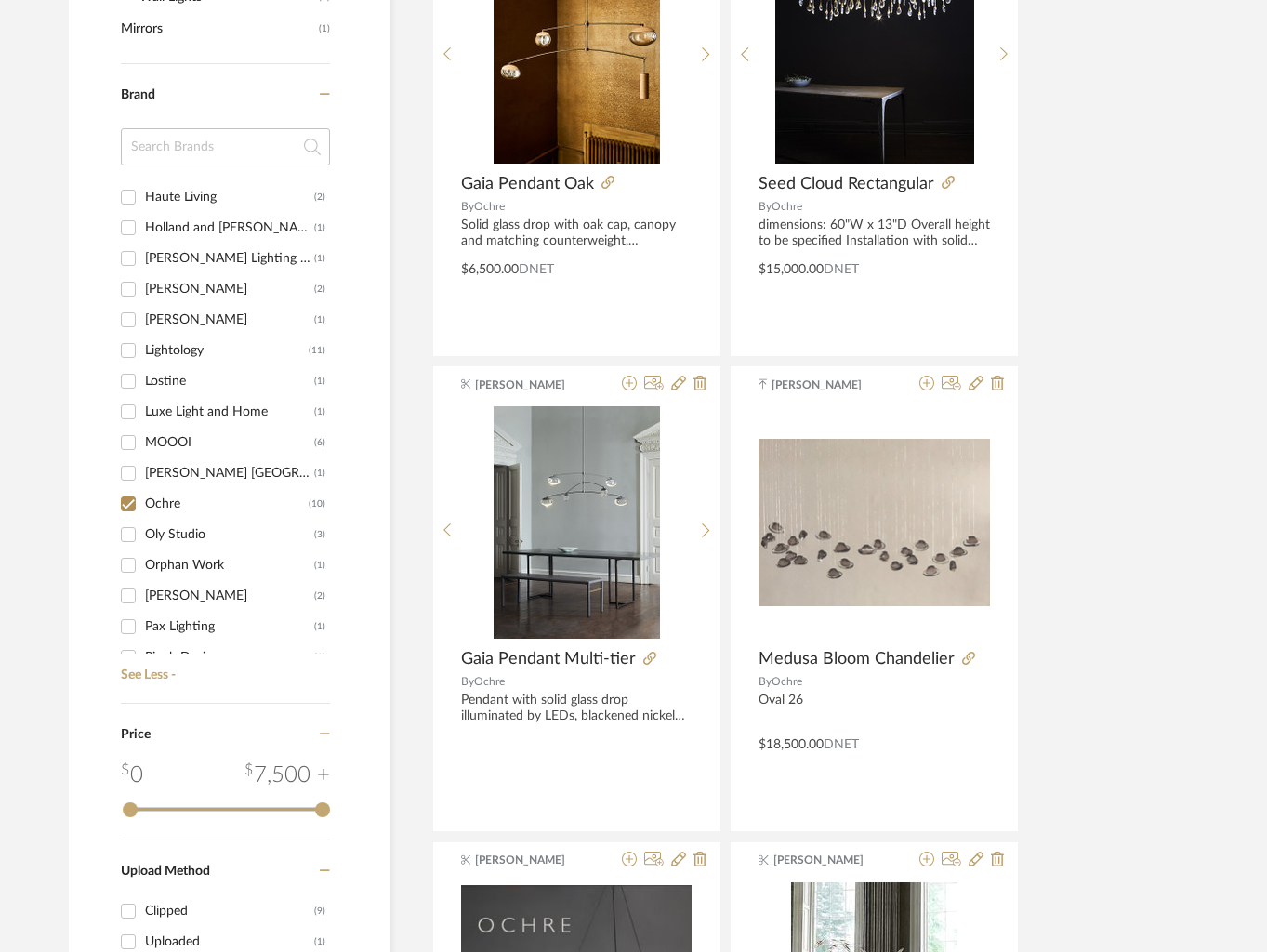
scroll to position [1023, 0]
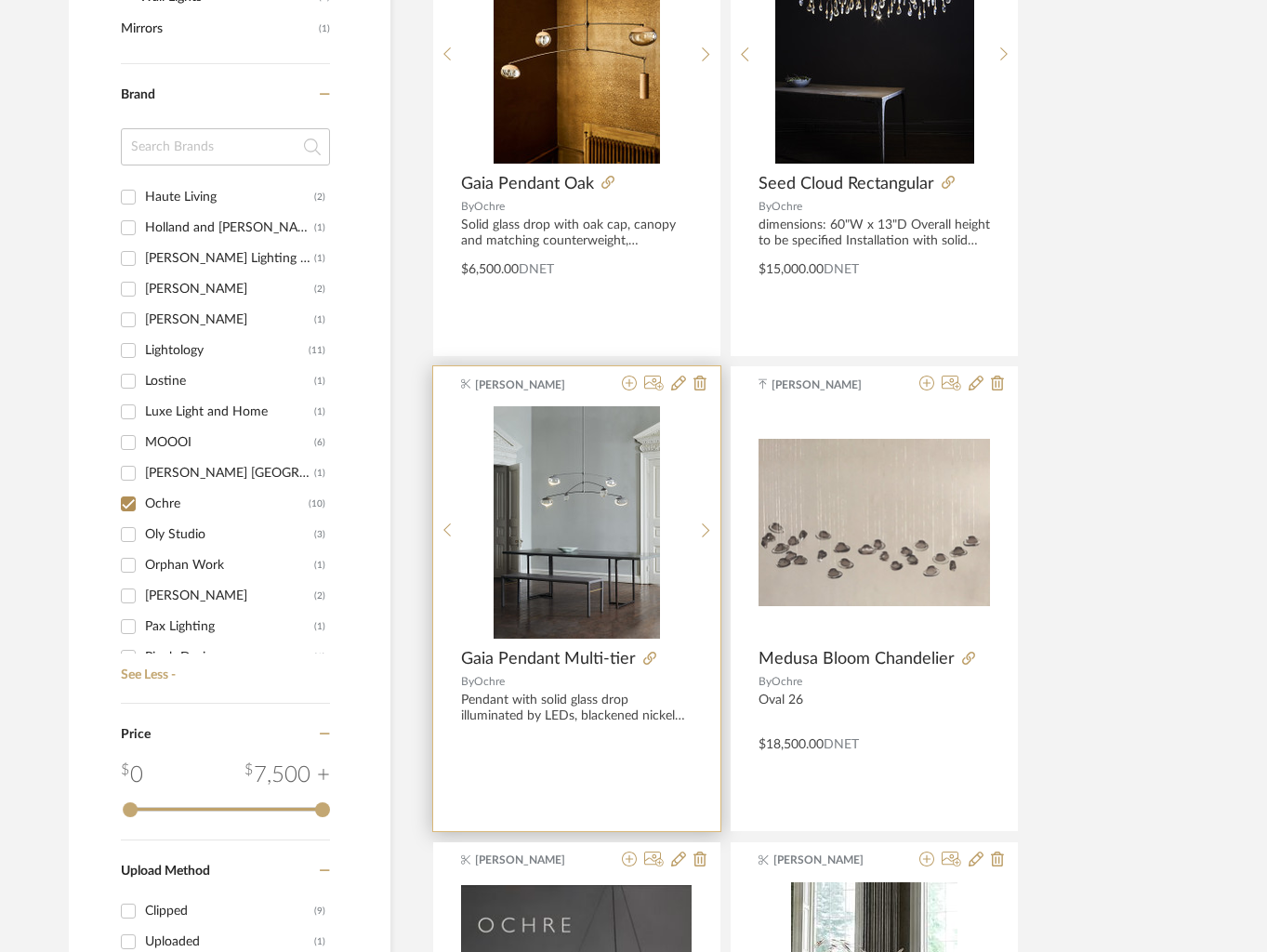
click at [544, 479] on img "0" at bounding box center [577, 522] width 166 height 232
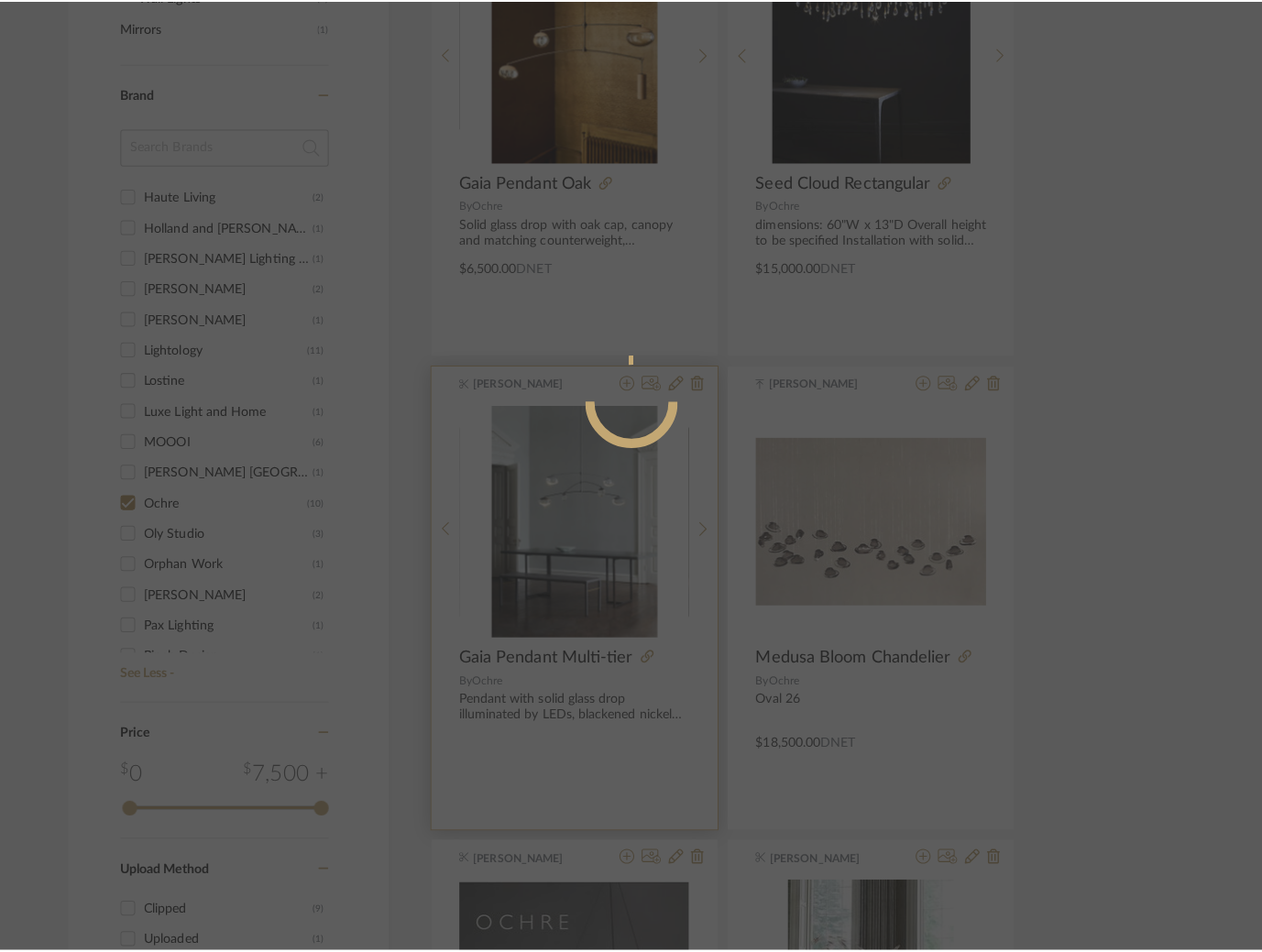
scroll to position [0, 0]
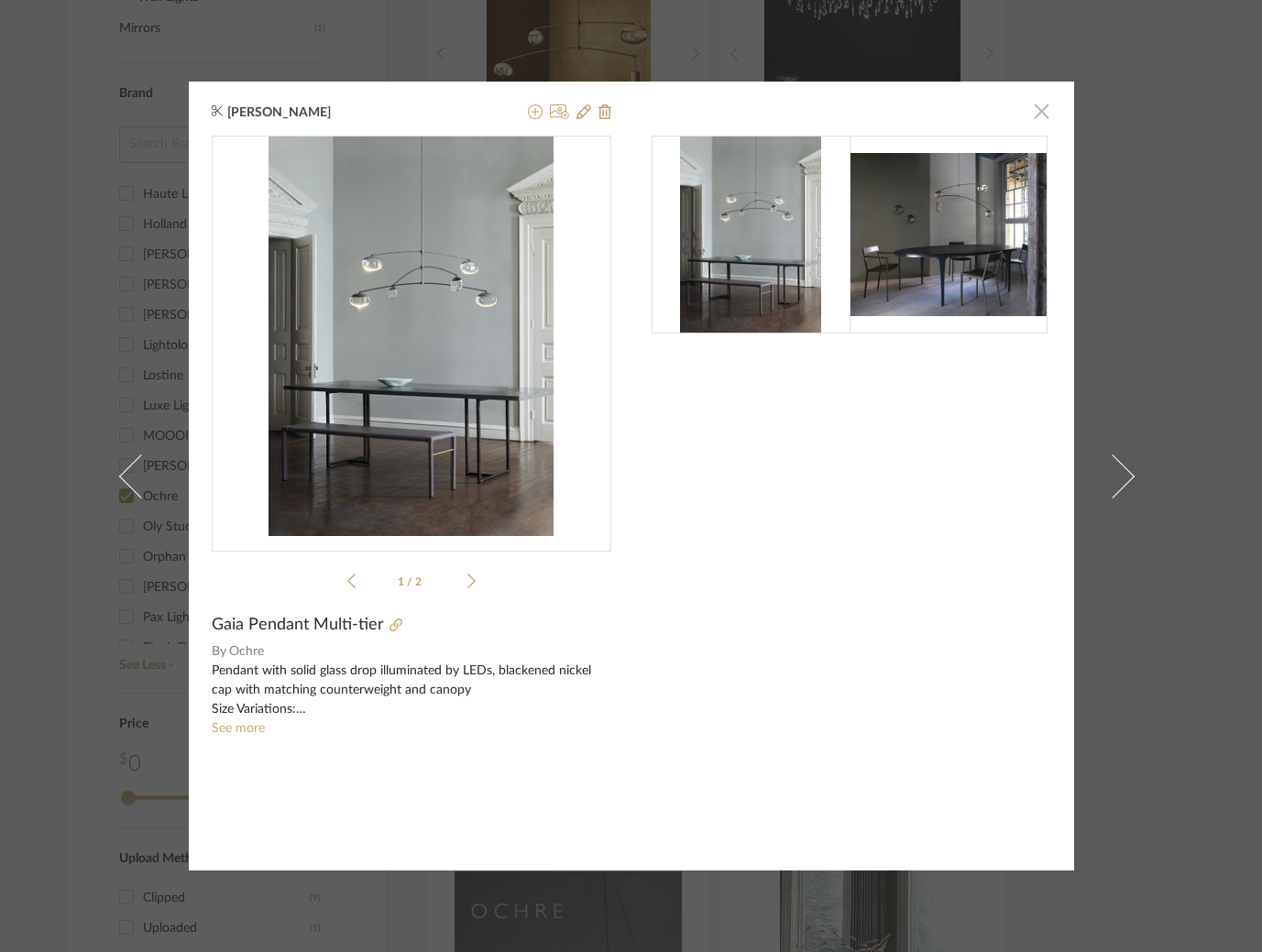
click at [1037, 114] on span "button" at bounding box center [1042, 111] width 36 height 36
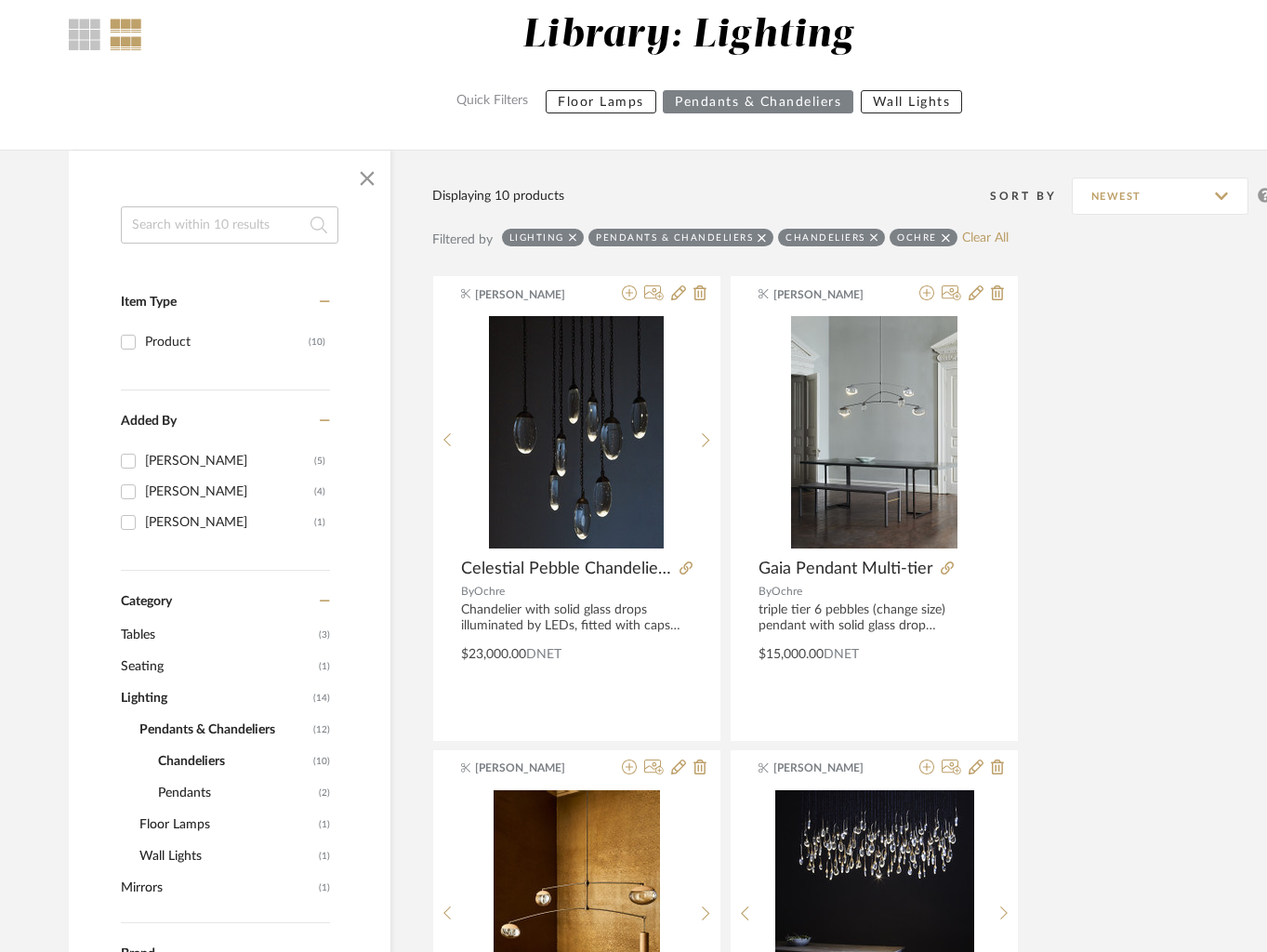
scroll to position [215, 0]
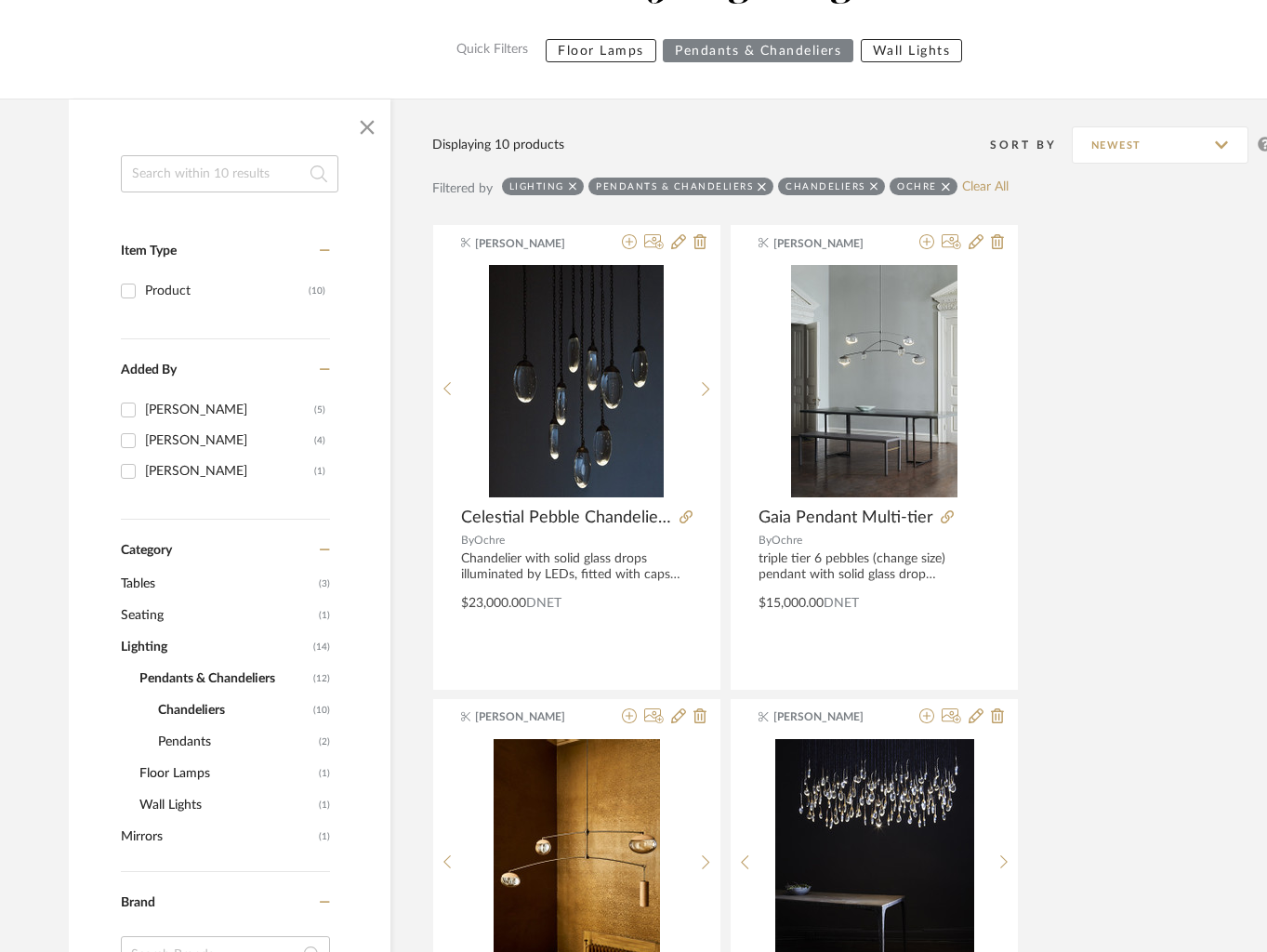
click at [941, 186] on icon at bounding box center [945, 186] width 9 height 9
checkbox input "false"
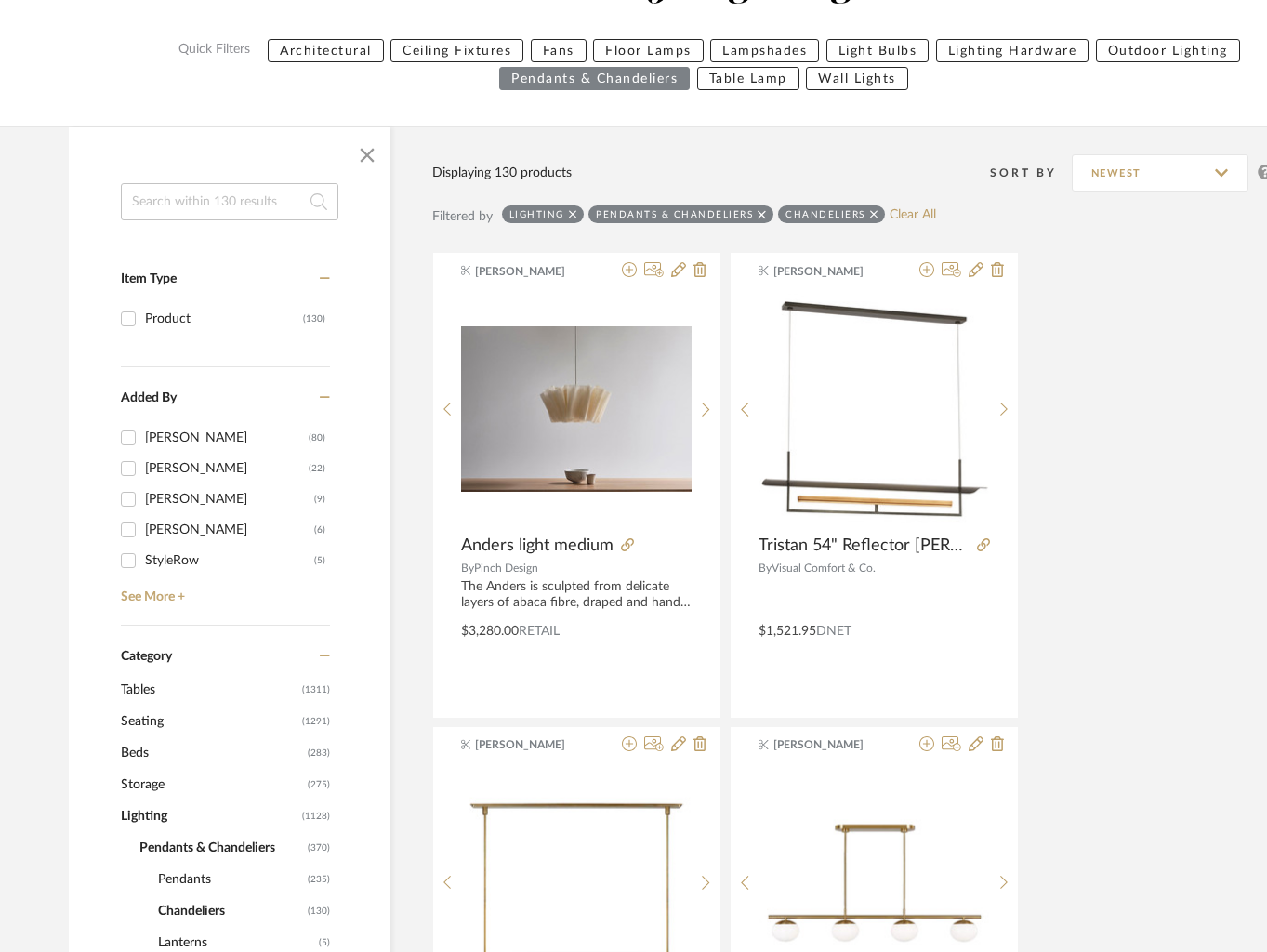
click at [870, 213] on icon at bounding box center [874, 214] width 9 height 13
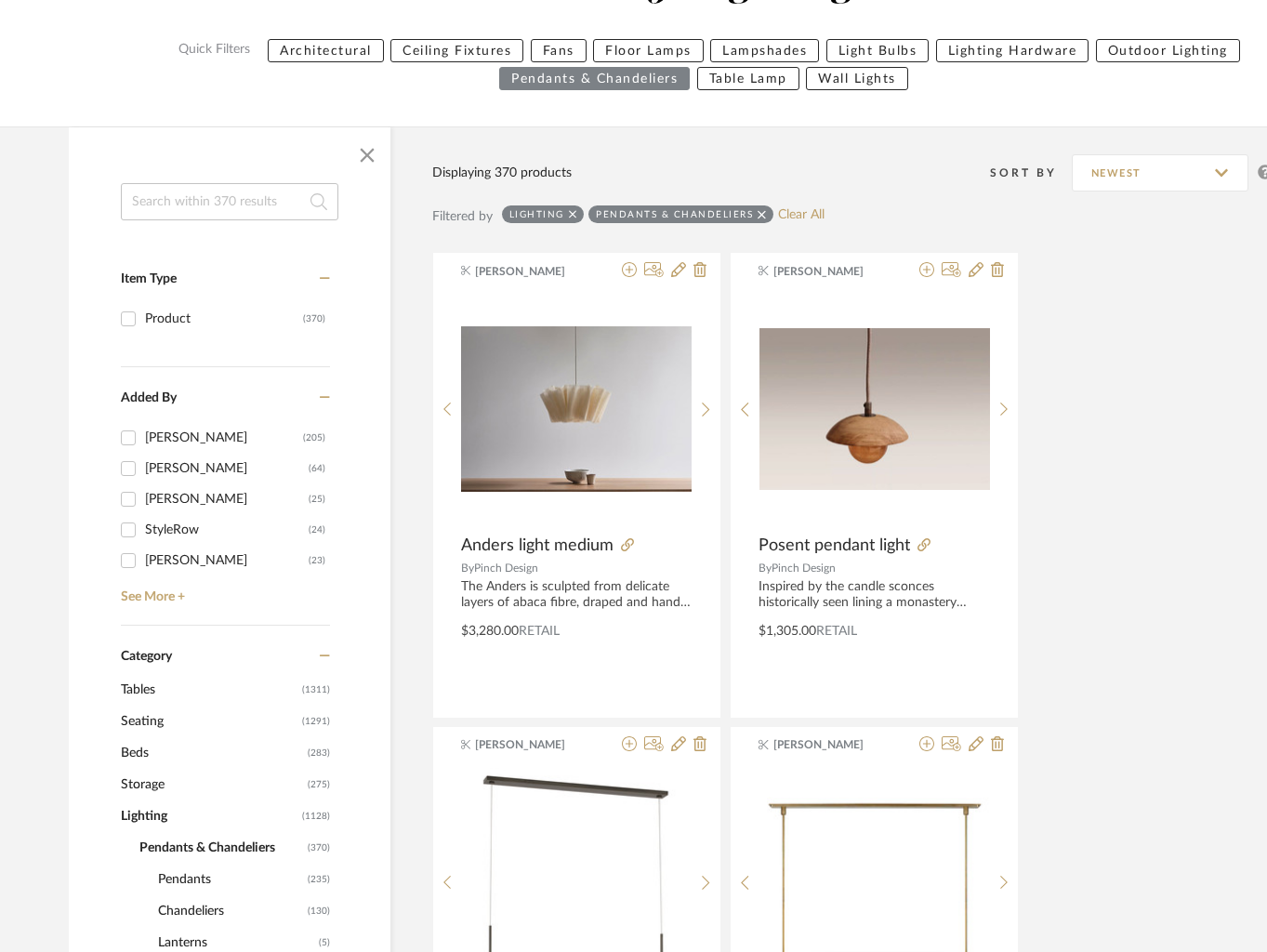
scroll to position [1041, 0]
click at [762, 215] on icon at bounding box center [762, 214] width 9 height 13
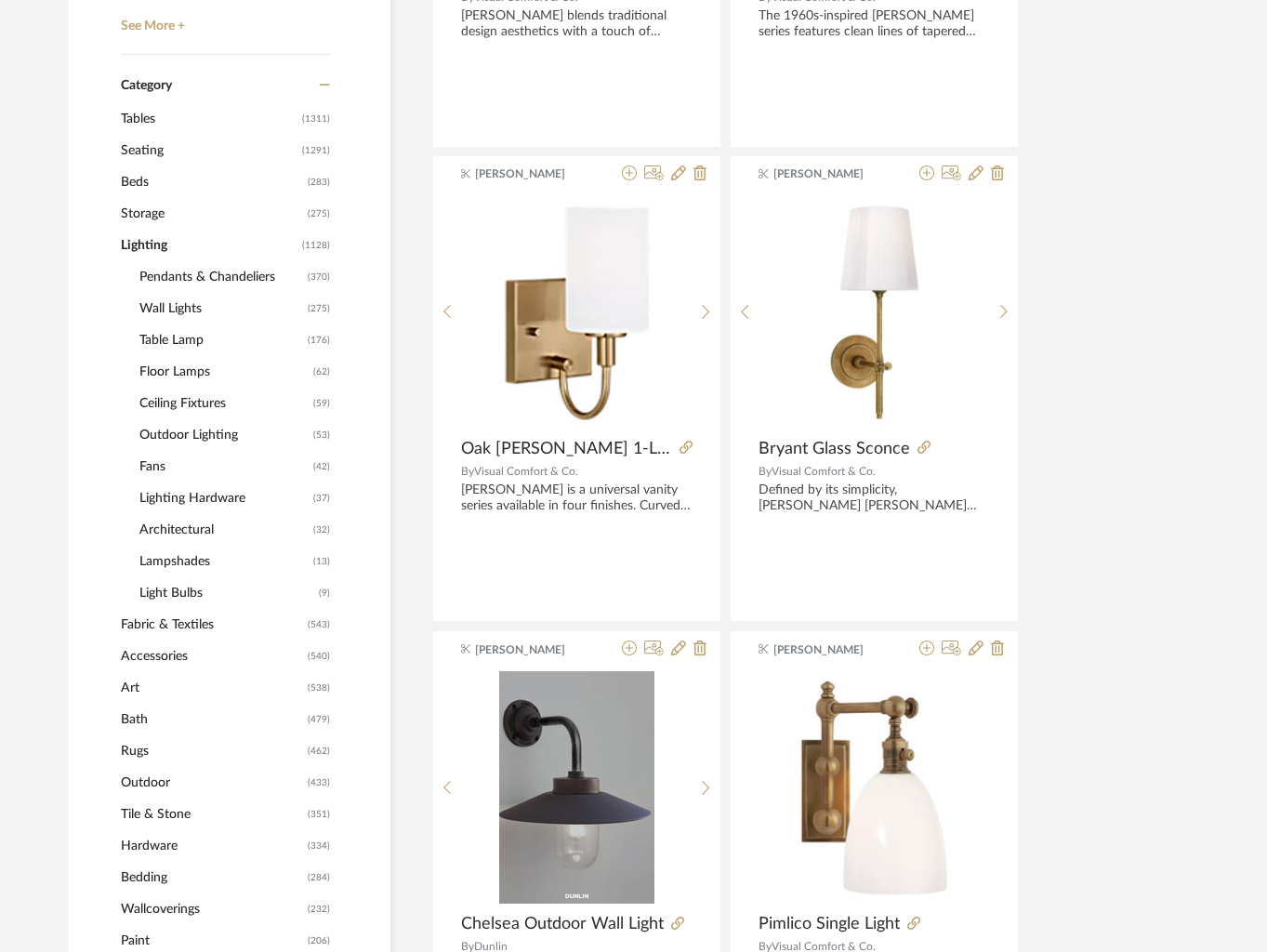
scroll to position [828, 0]
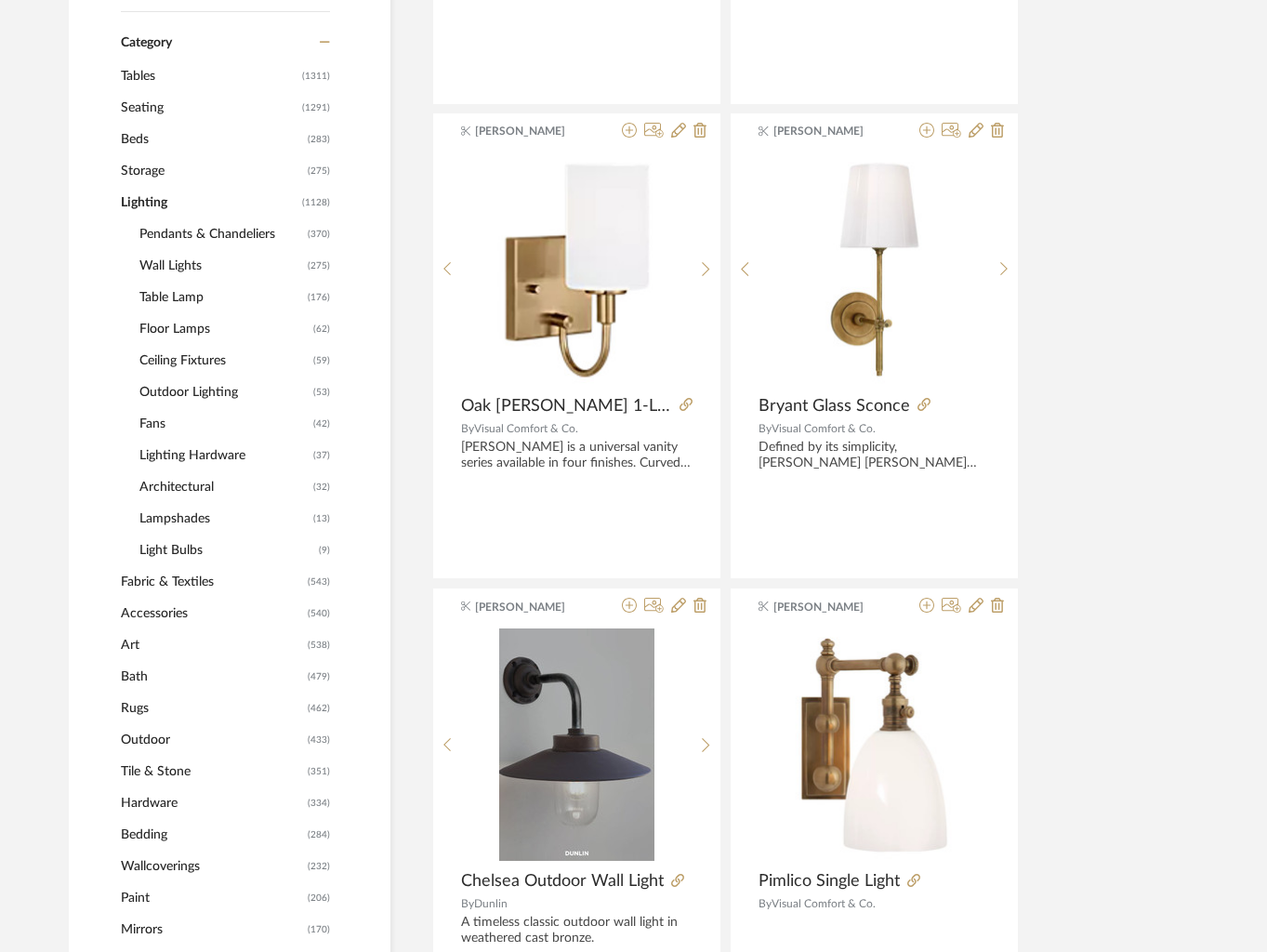
click at [174, 268] on span "Wall Lights" at bounding box center [220, 266] width 163 height 32
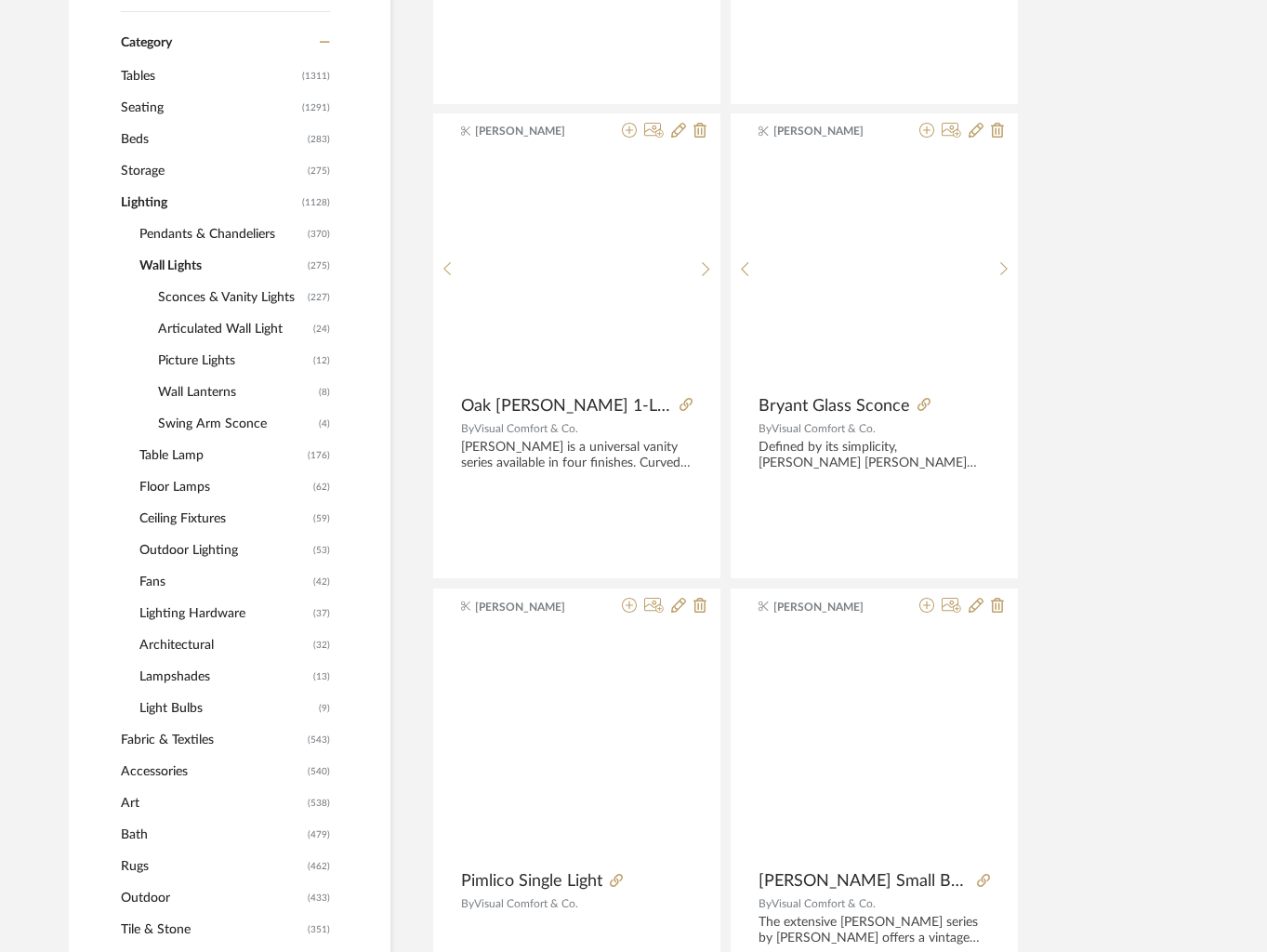
scroll to position [581, 0]
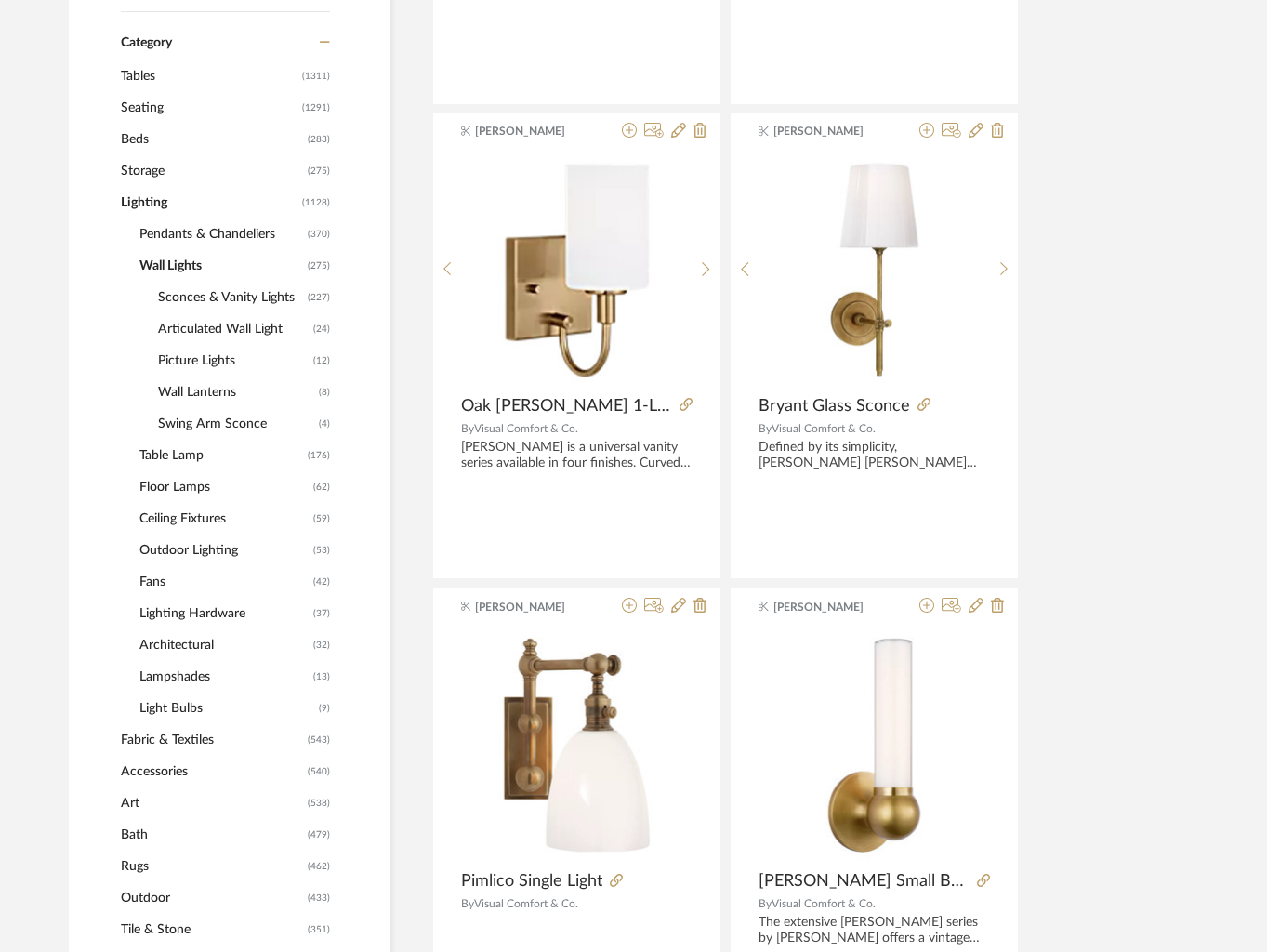
click at [182, 294] on span "Sconces & Vanity Lights" at bounding box center [230, 297] width 145 height 32
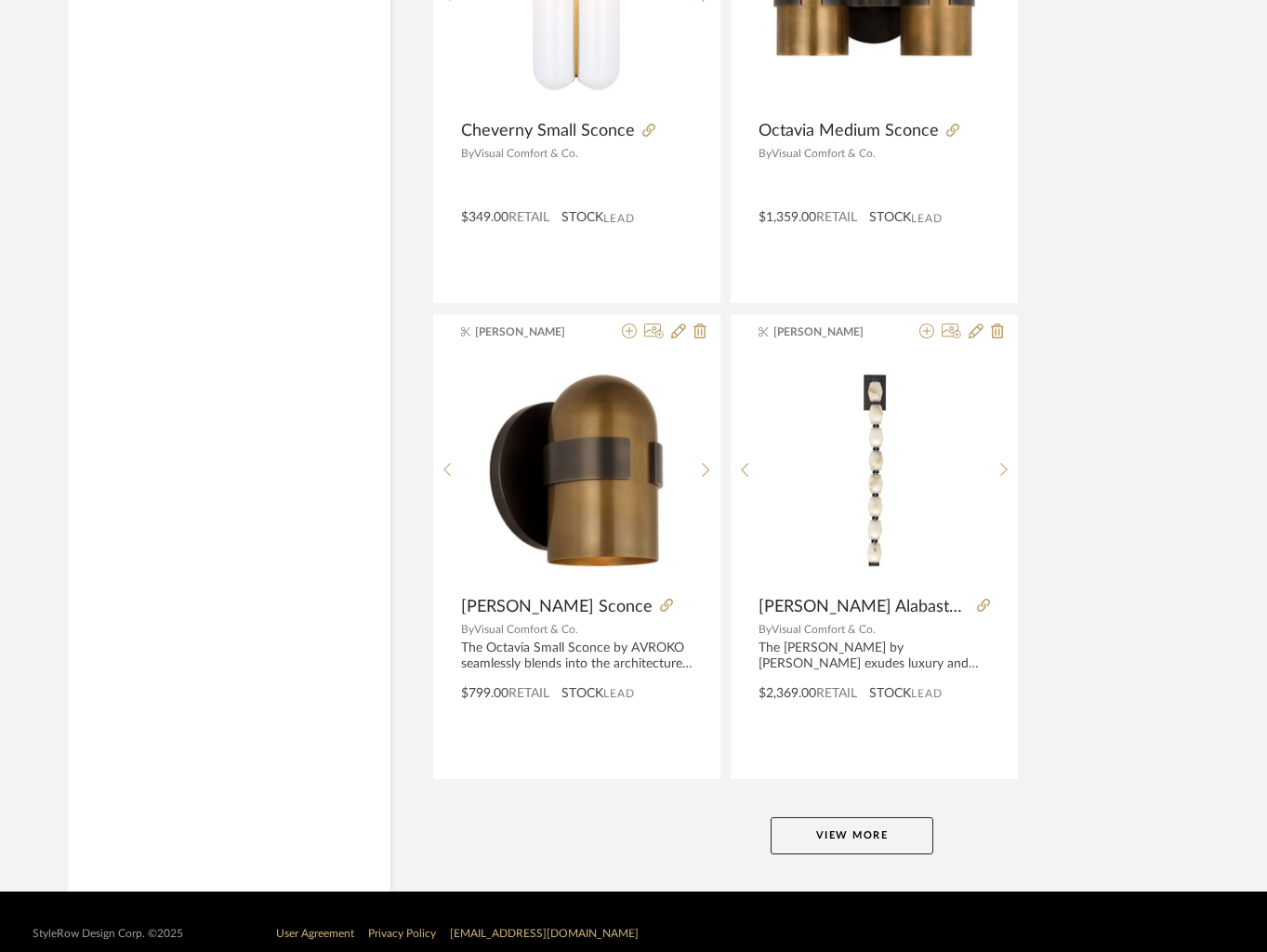
scroll to position [8258, 0]
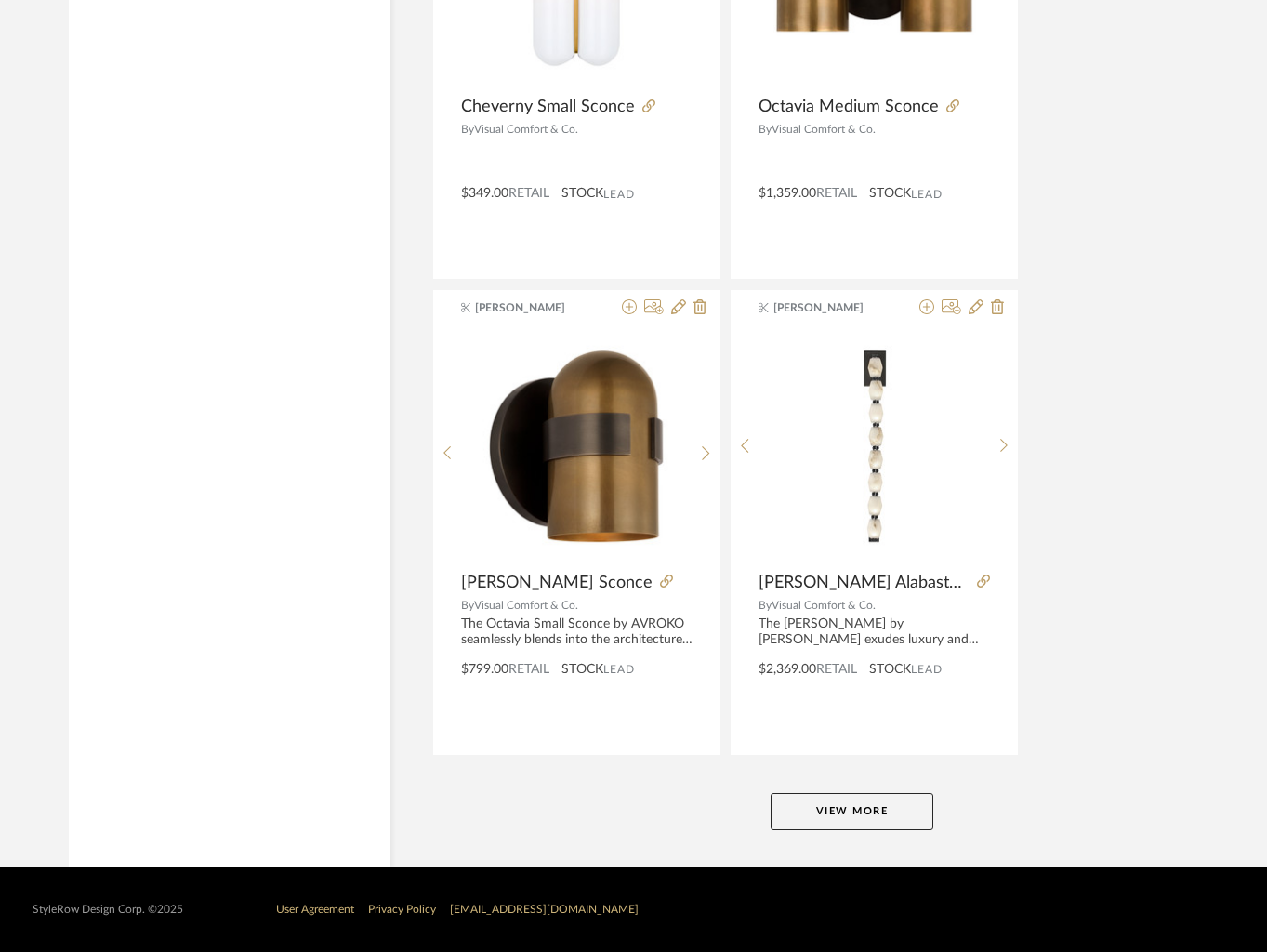
click at [880, 805] on button "View More" at bounding box center [851, 811] width 162 height 37
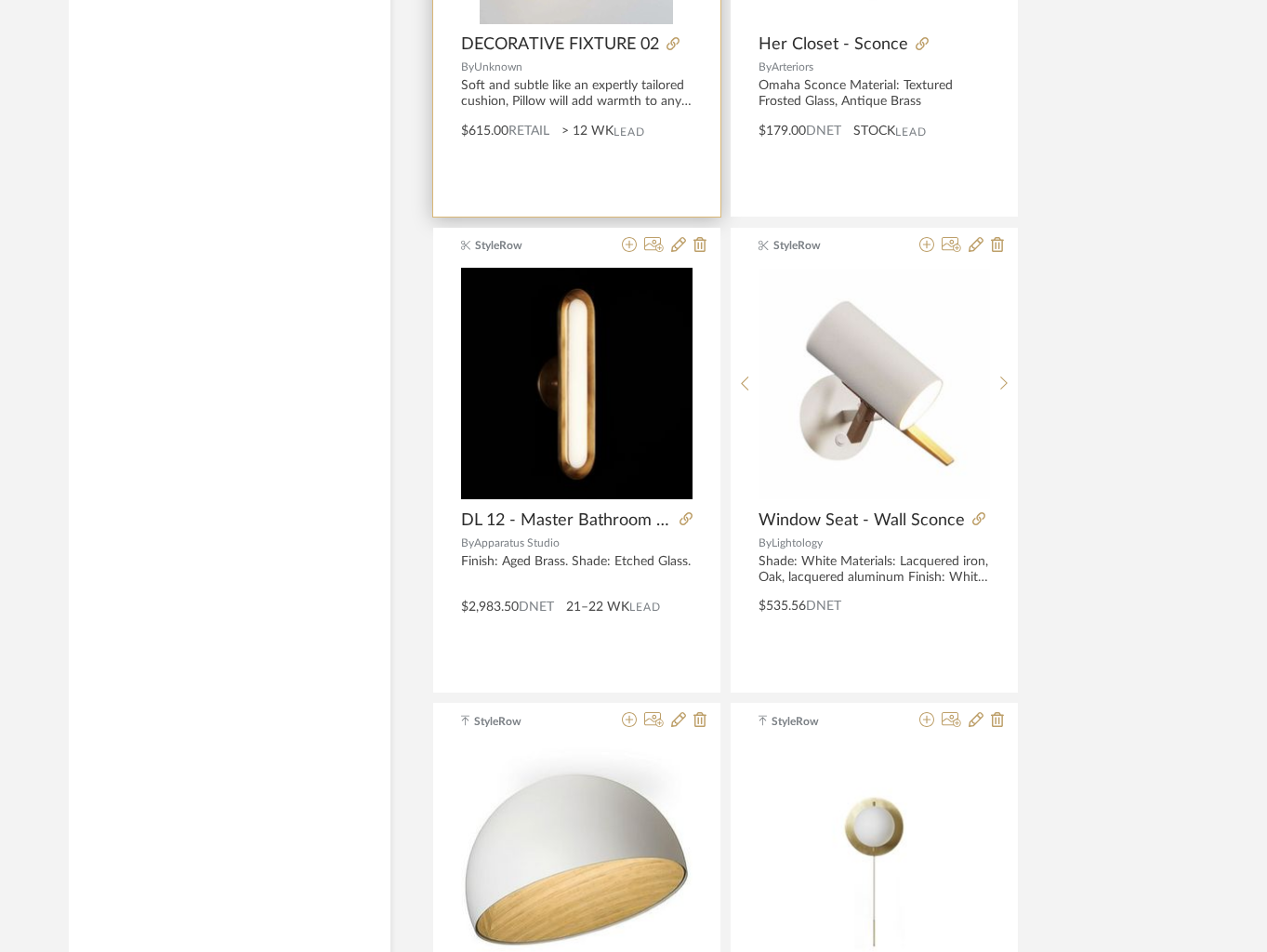
scroll to position [11311, 0]
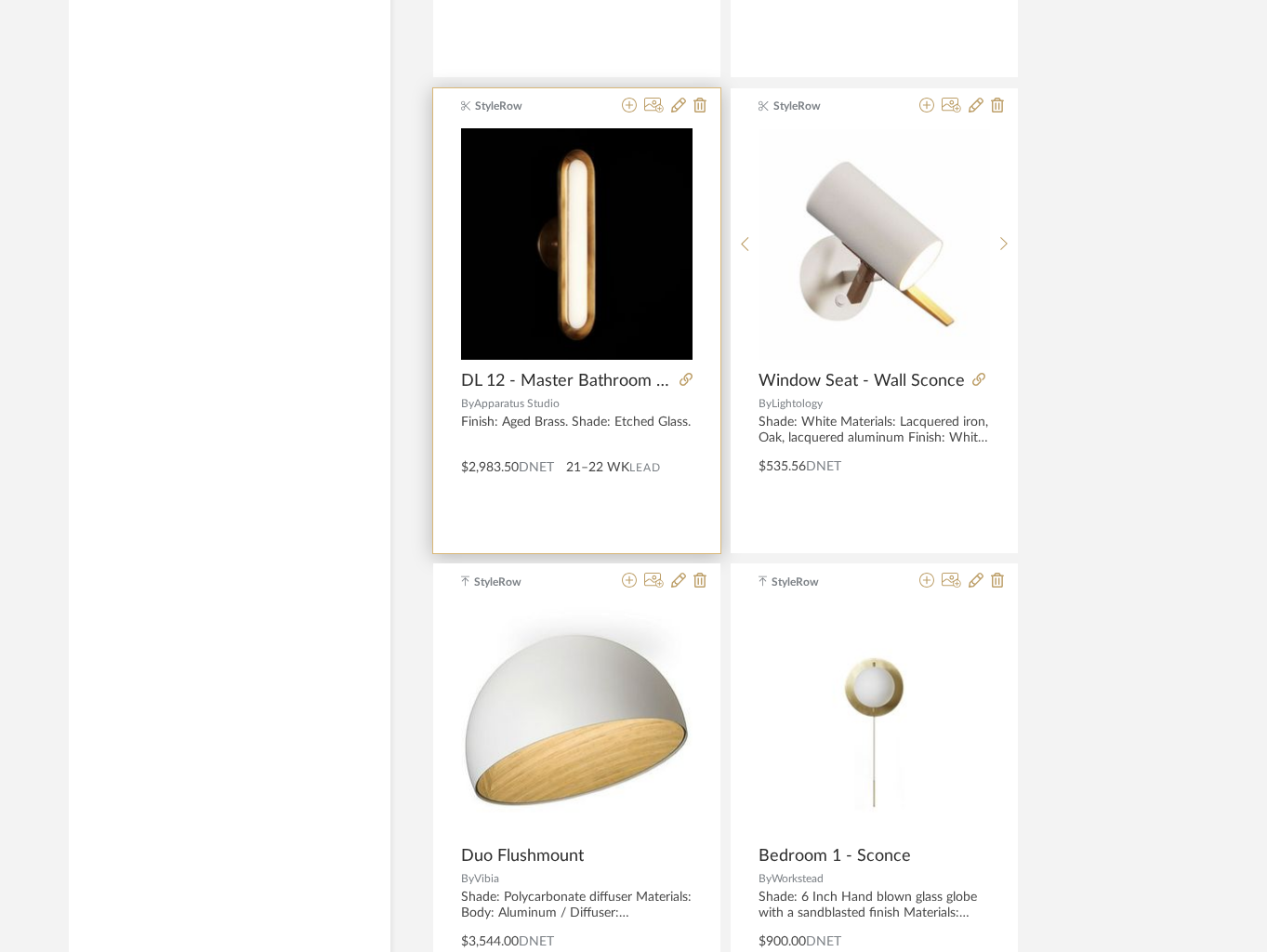
click at [609, 301] on img "0" at bounding box center [576, 244] width 231 height 231
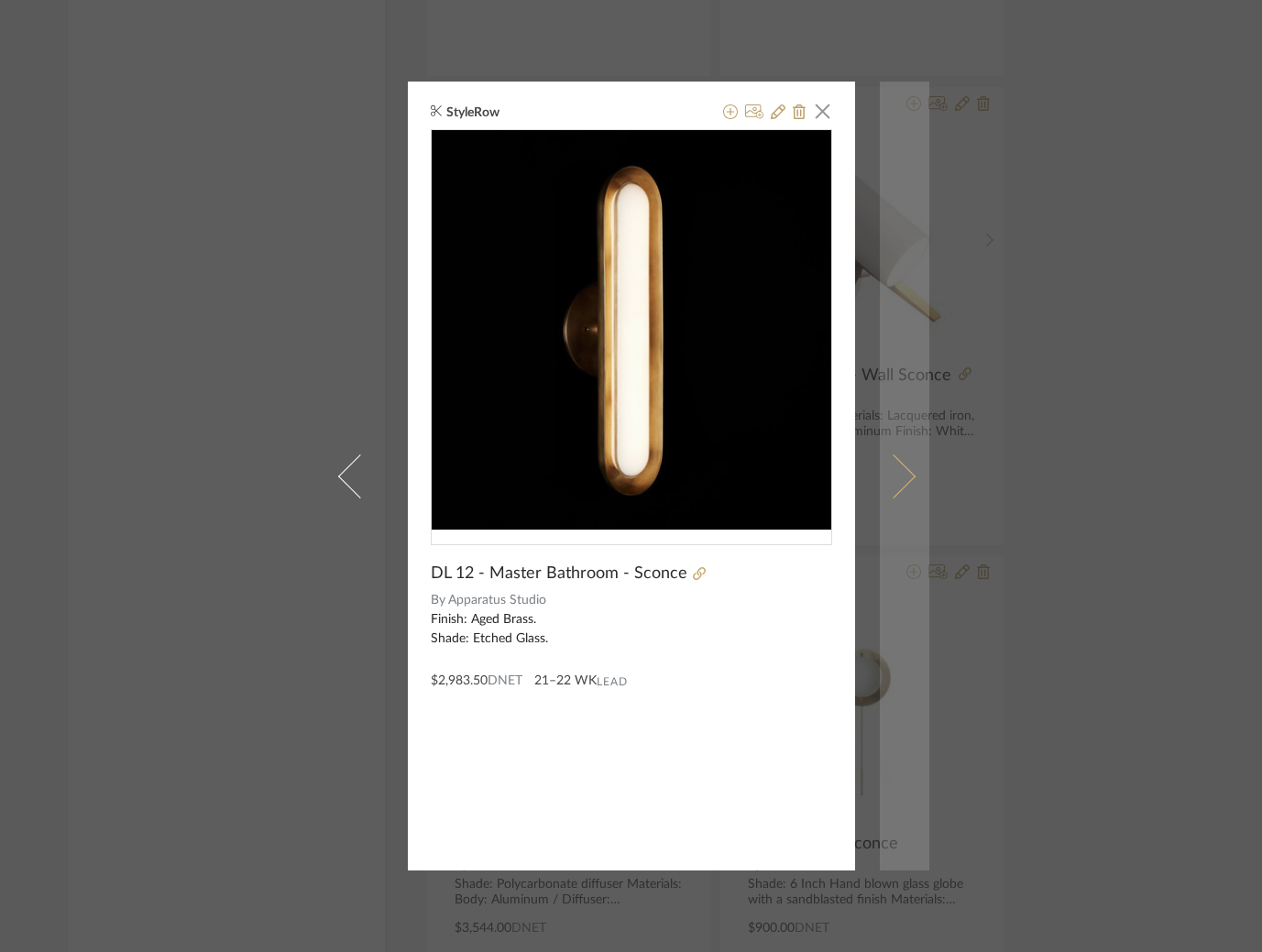
click at [900, 480] on span at bounding box center [893, 476] width 44 height 44
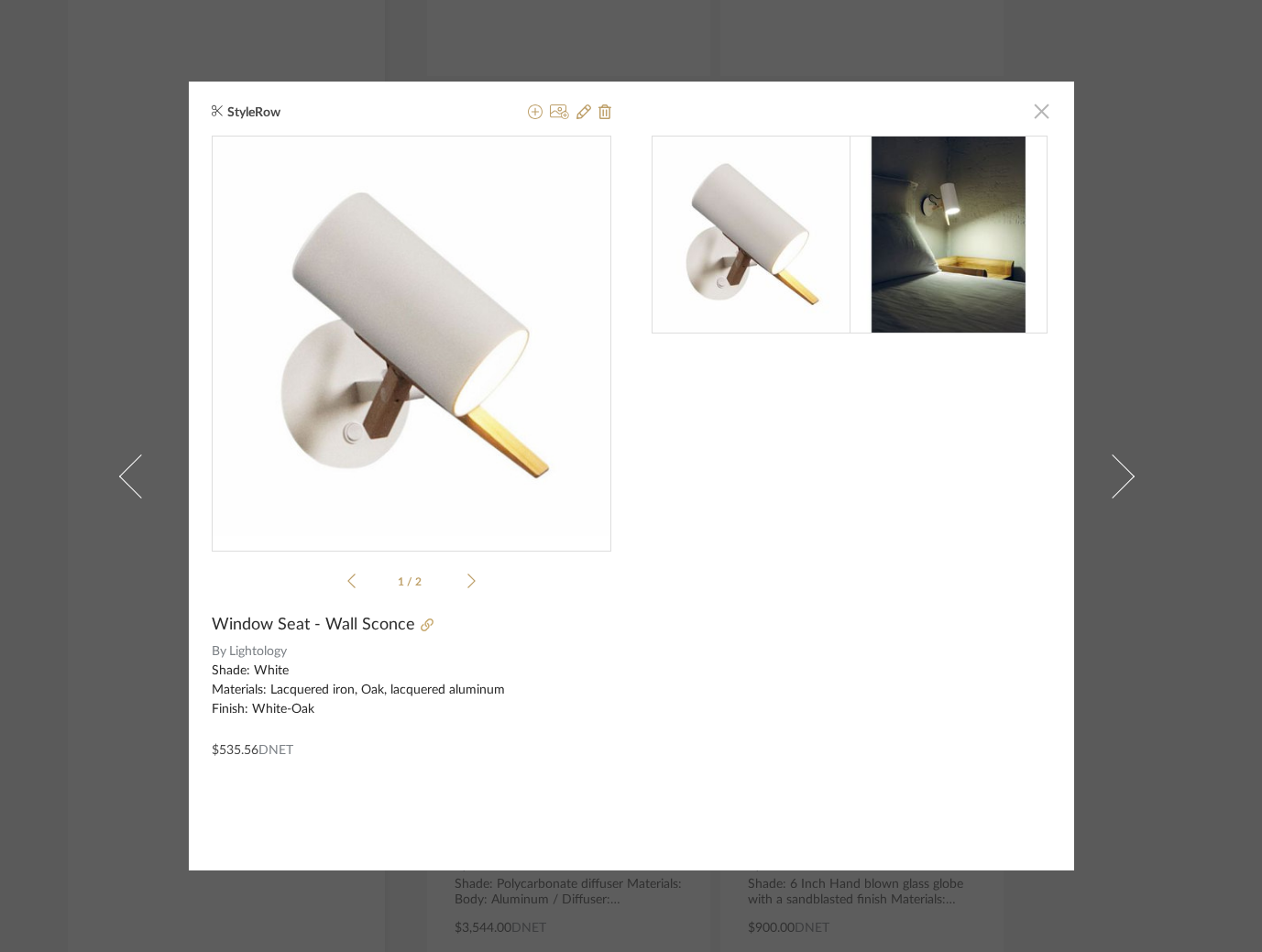
click at [1038, 109] on span "button" at bounding box center [1042, 111] width 36 height 36
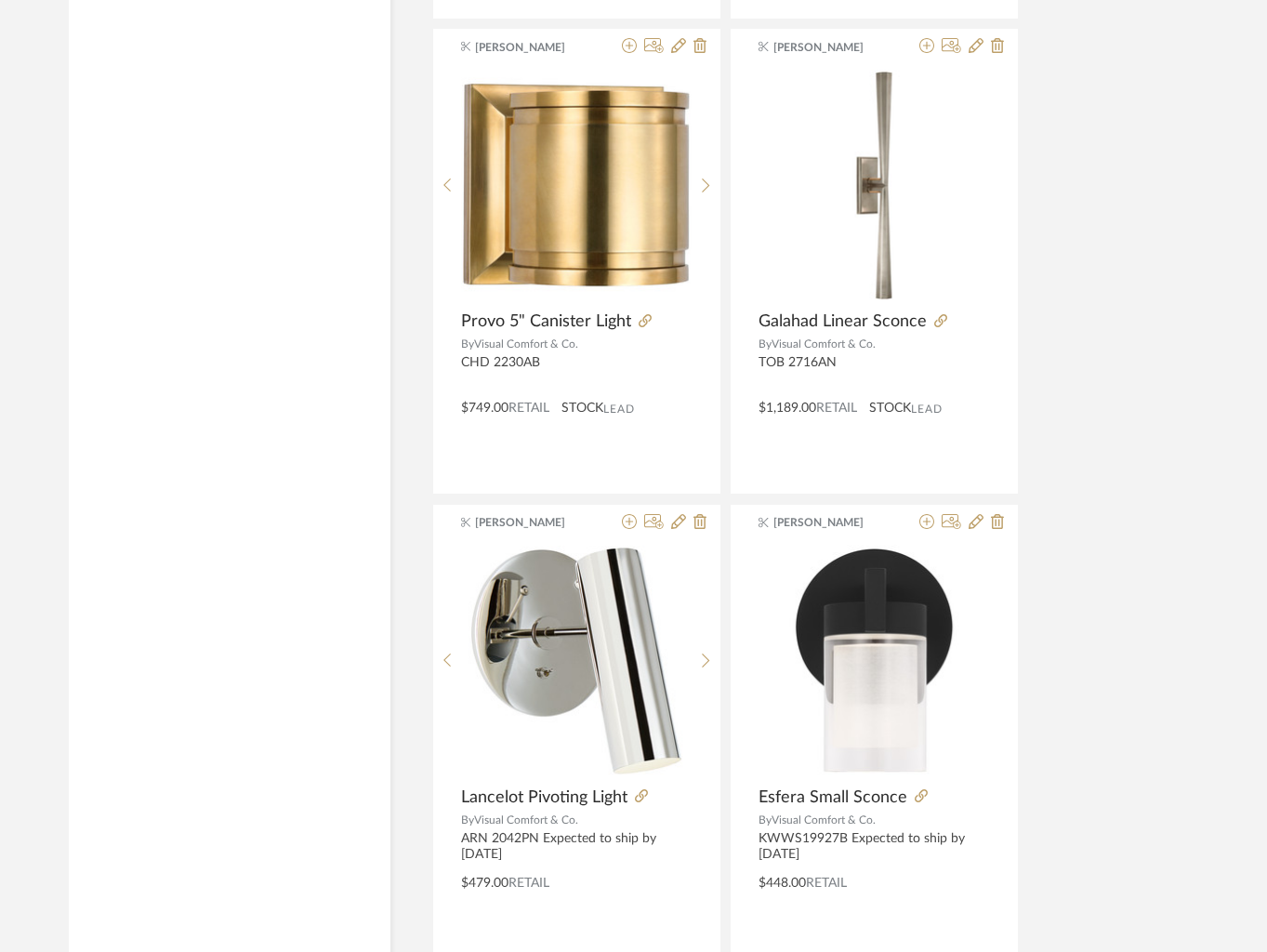
scroll to position [16814, 0]
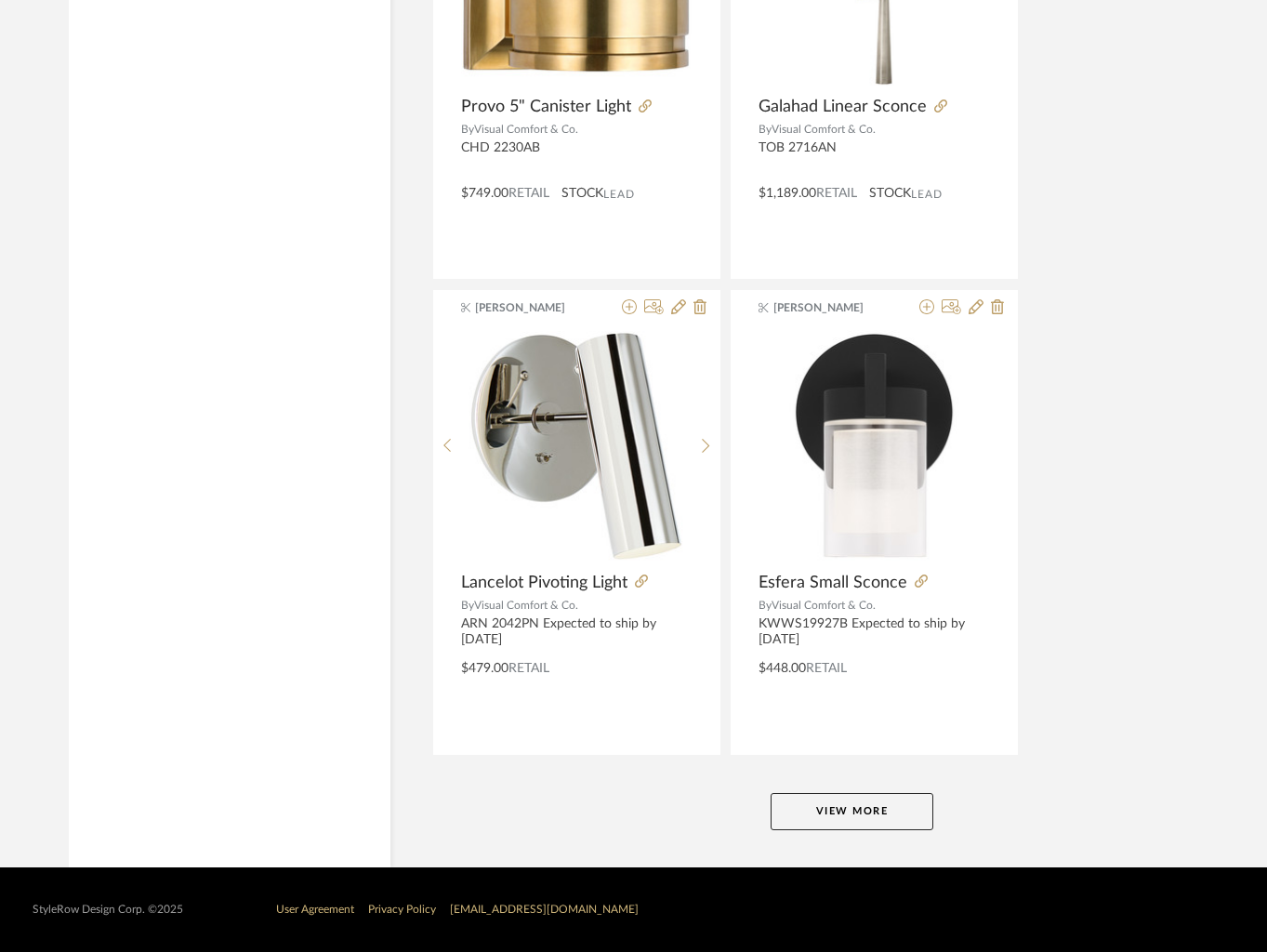
click at [854, 805] on button "View More" at bounding box center [851, 811] width 162 height 37
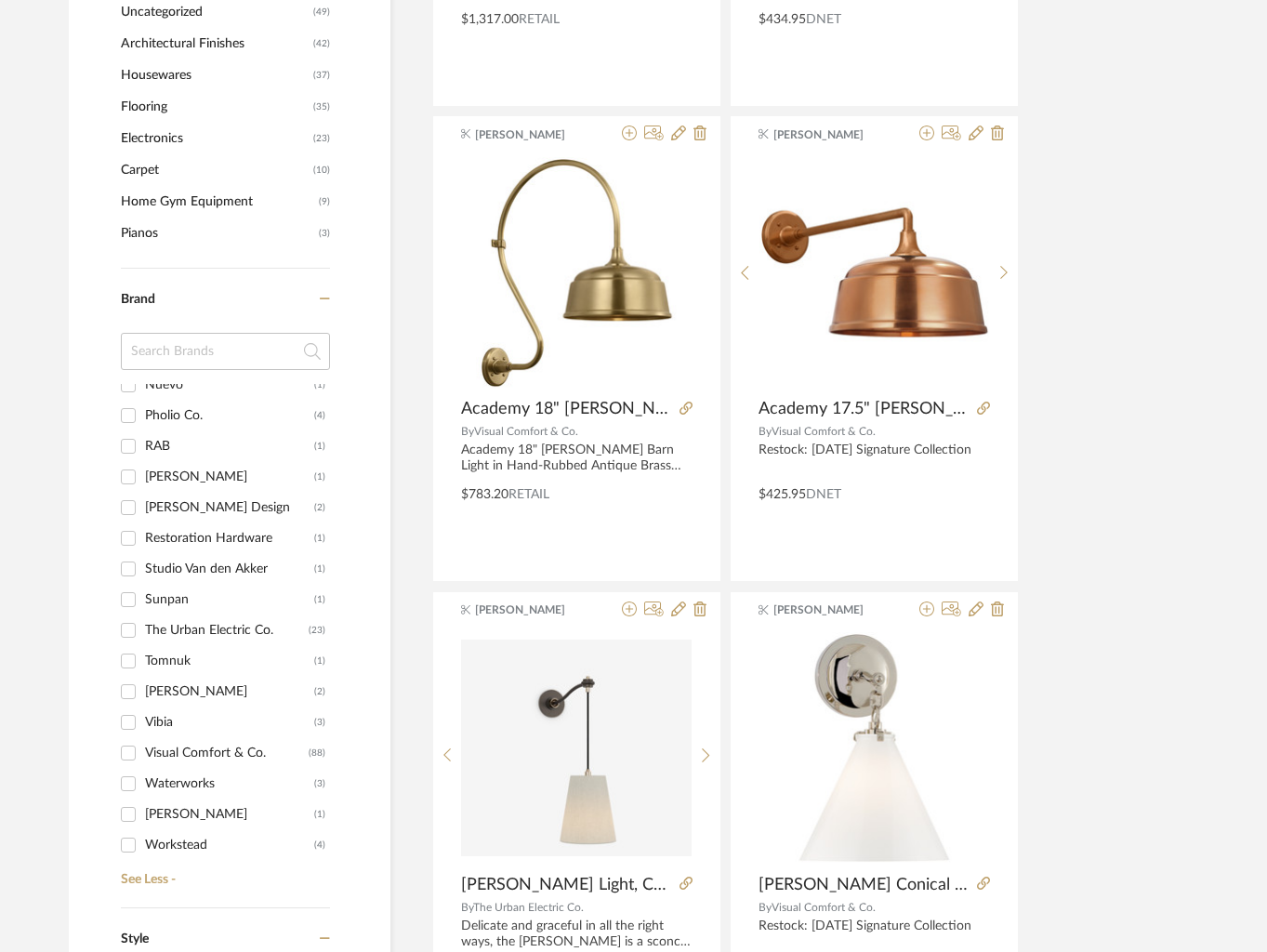
scroll to position [1121, 0]
click at [126, 623] on input "The Urban Electric Co. (23)" at bounding box center [128, 628] width 30 height 30
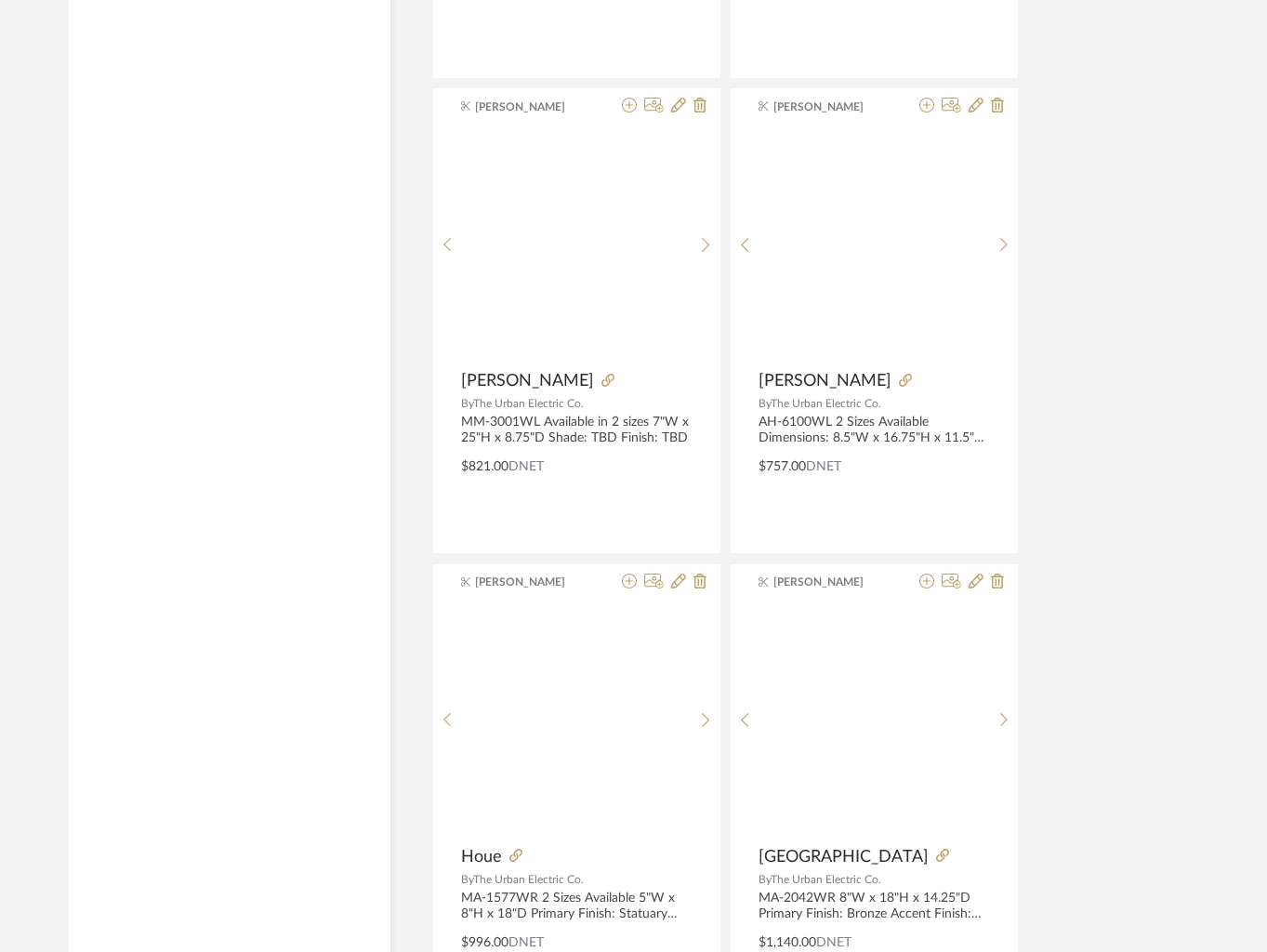
scroll to position [2207, 0]
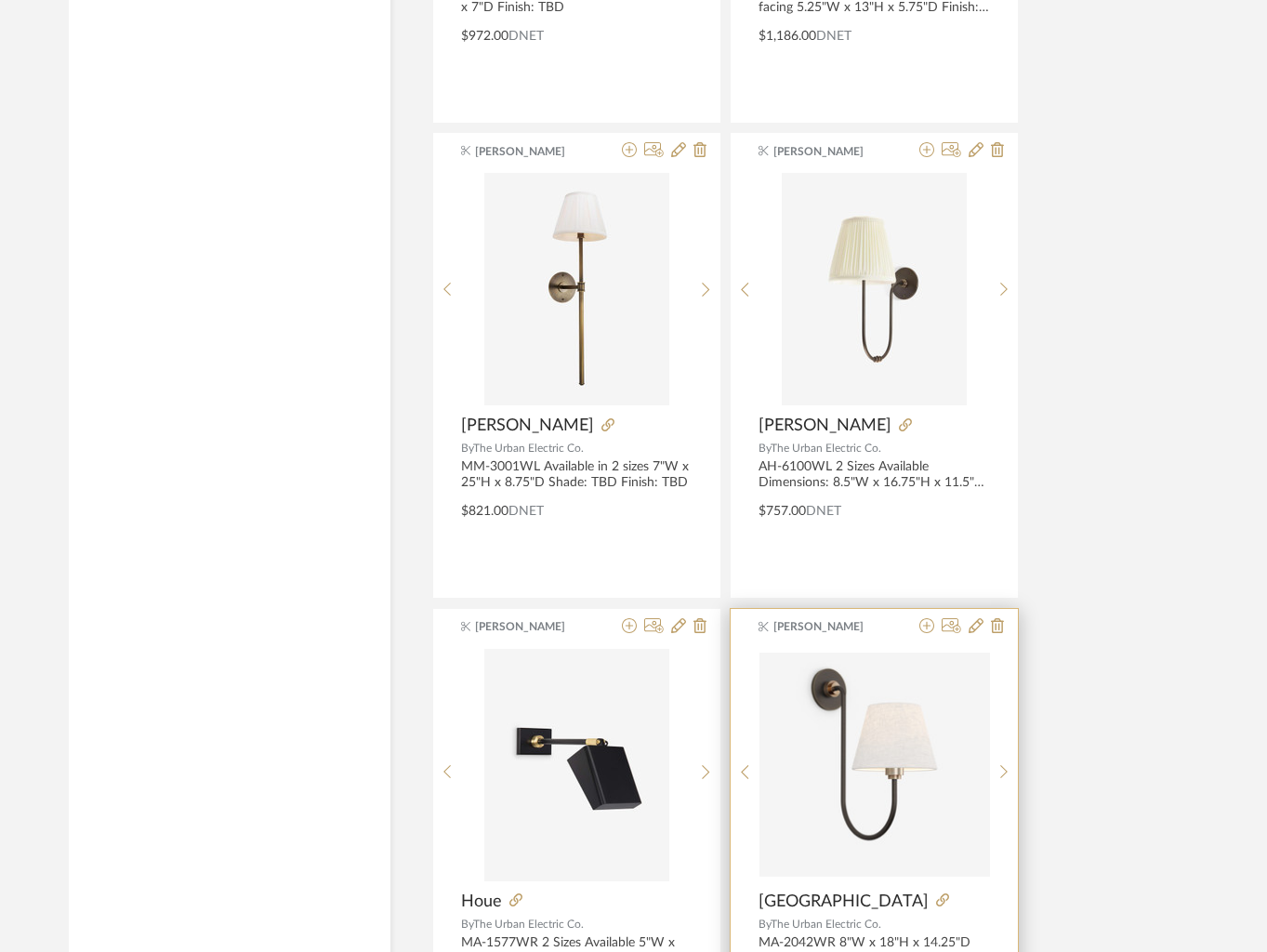
click at [823, 736] on img "0" at bounding box center [875, 764] width 230 height 224
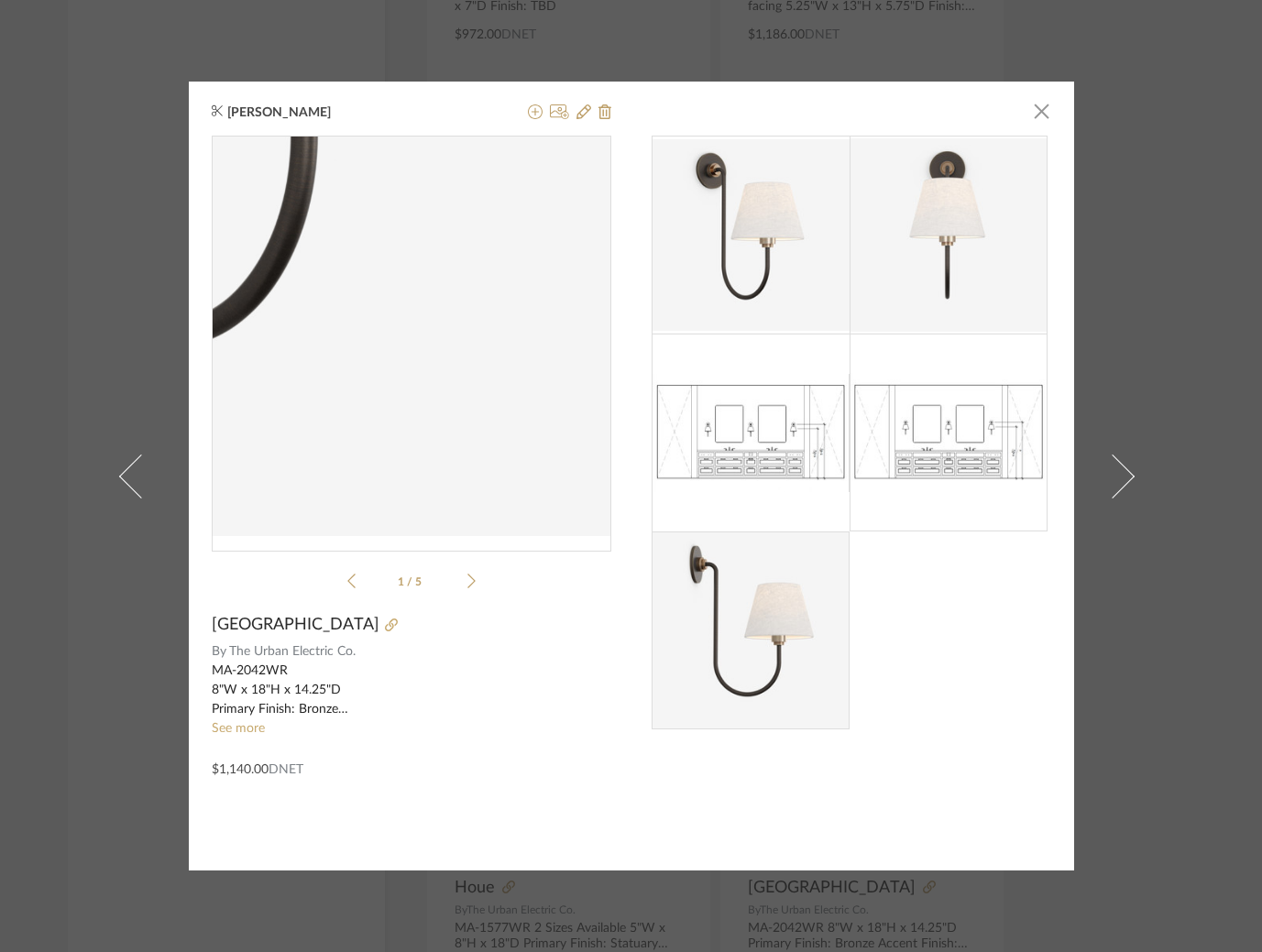
click at [475, 475] on img "0" at bounding box center [411, 336] width 399 height 389
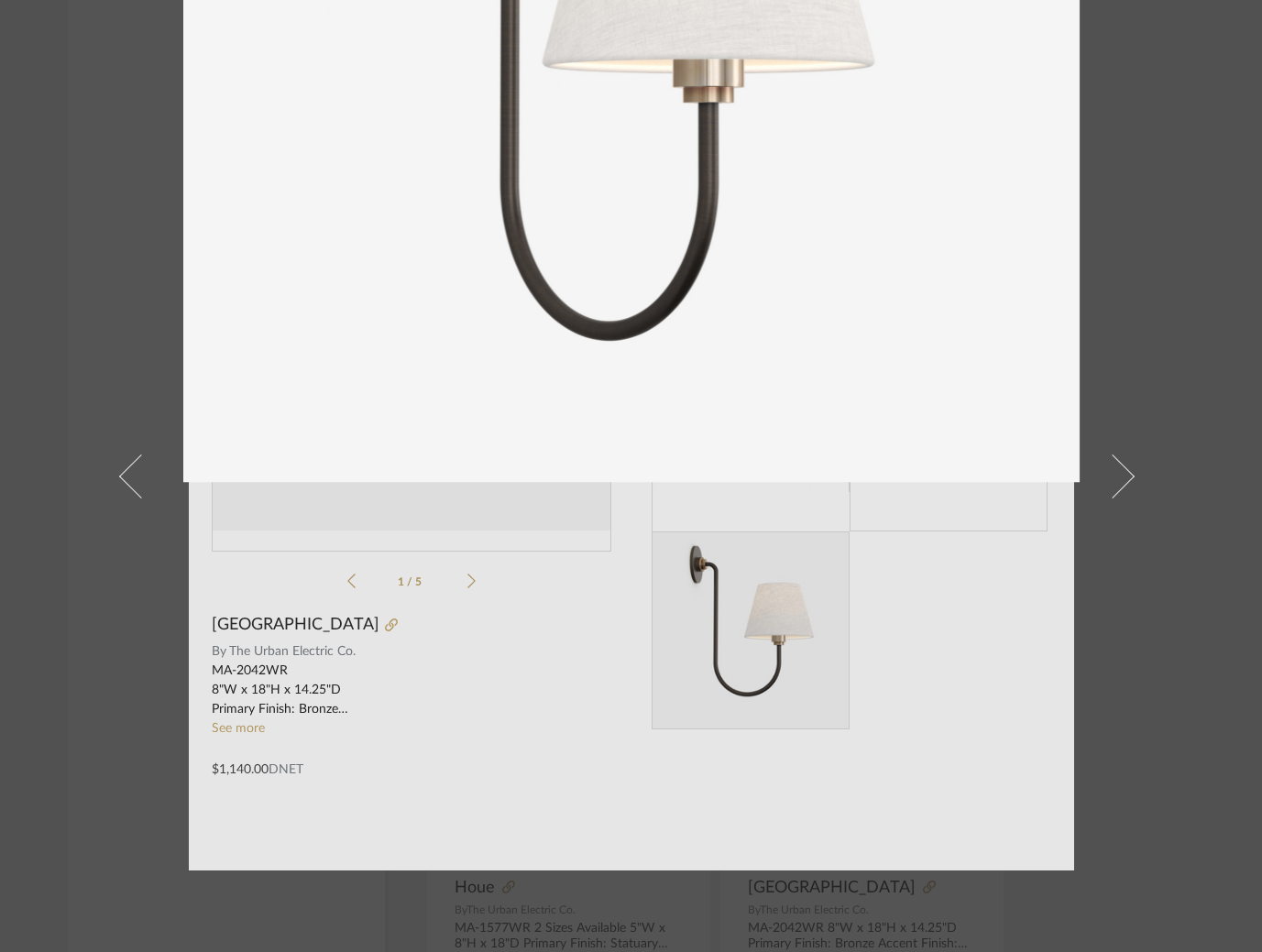
click at [45, 151] on div at bounding box center [631, 476] width 1262 height 952
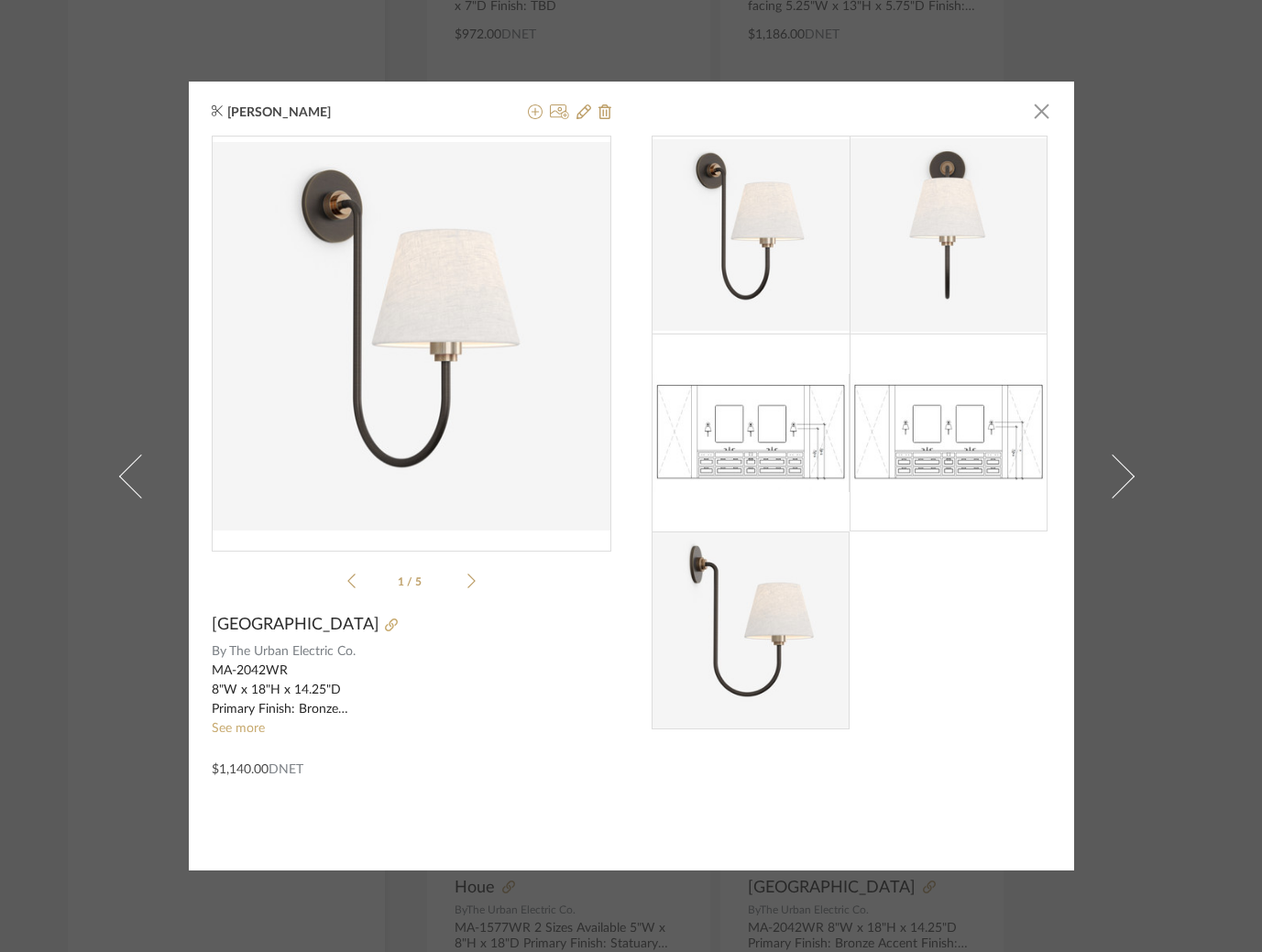
click at [48, 122] on div "[PERSON_NAME] × 1 / 5 Nyhavn By The Urban Electric Co. MA-2042WR 8"W x 18"H x 1…" at bounding box center [631, 476] width 1262 height 952
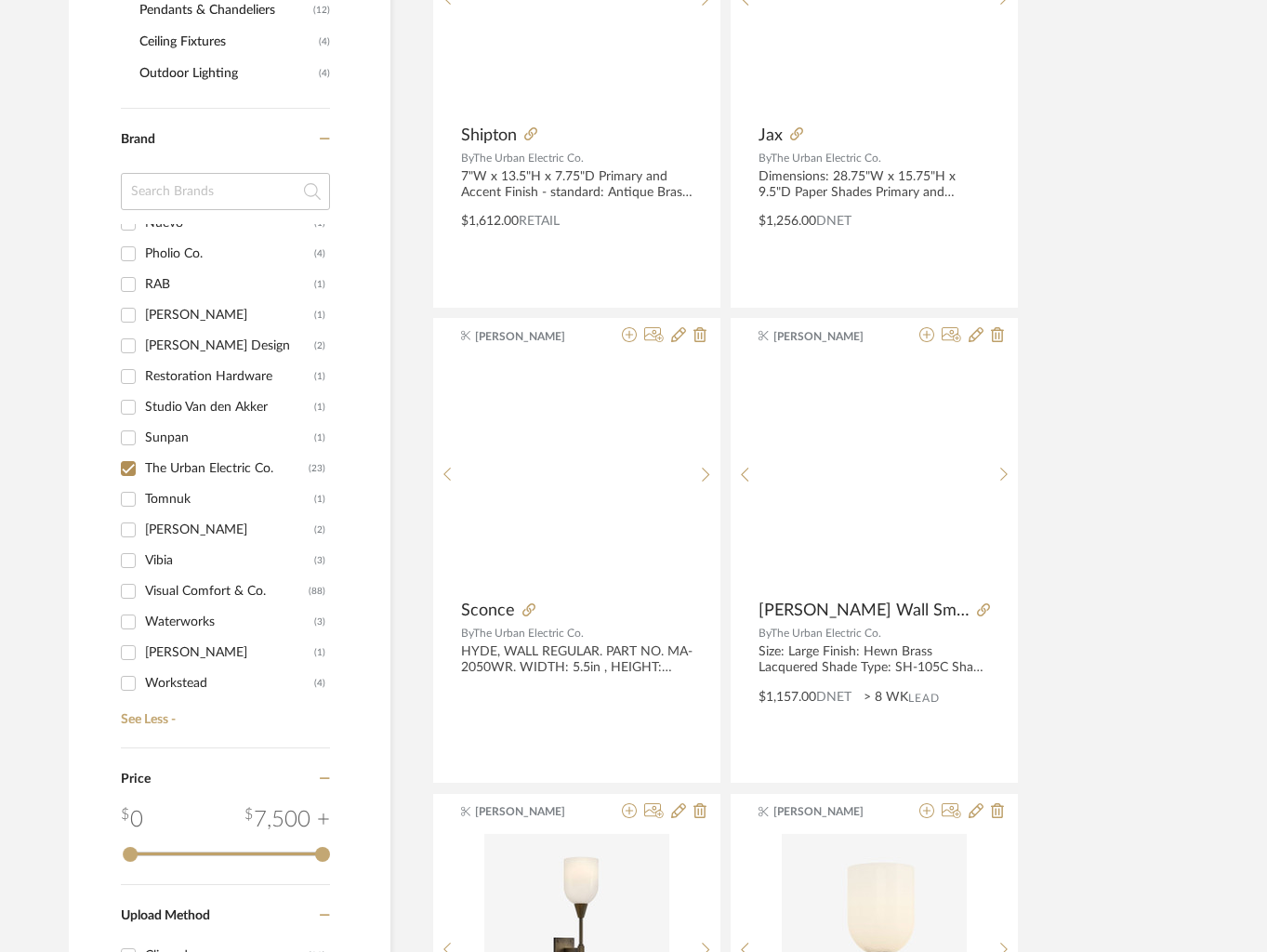
scroll to position [1063, 0]
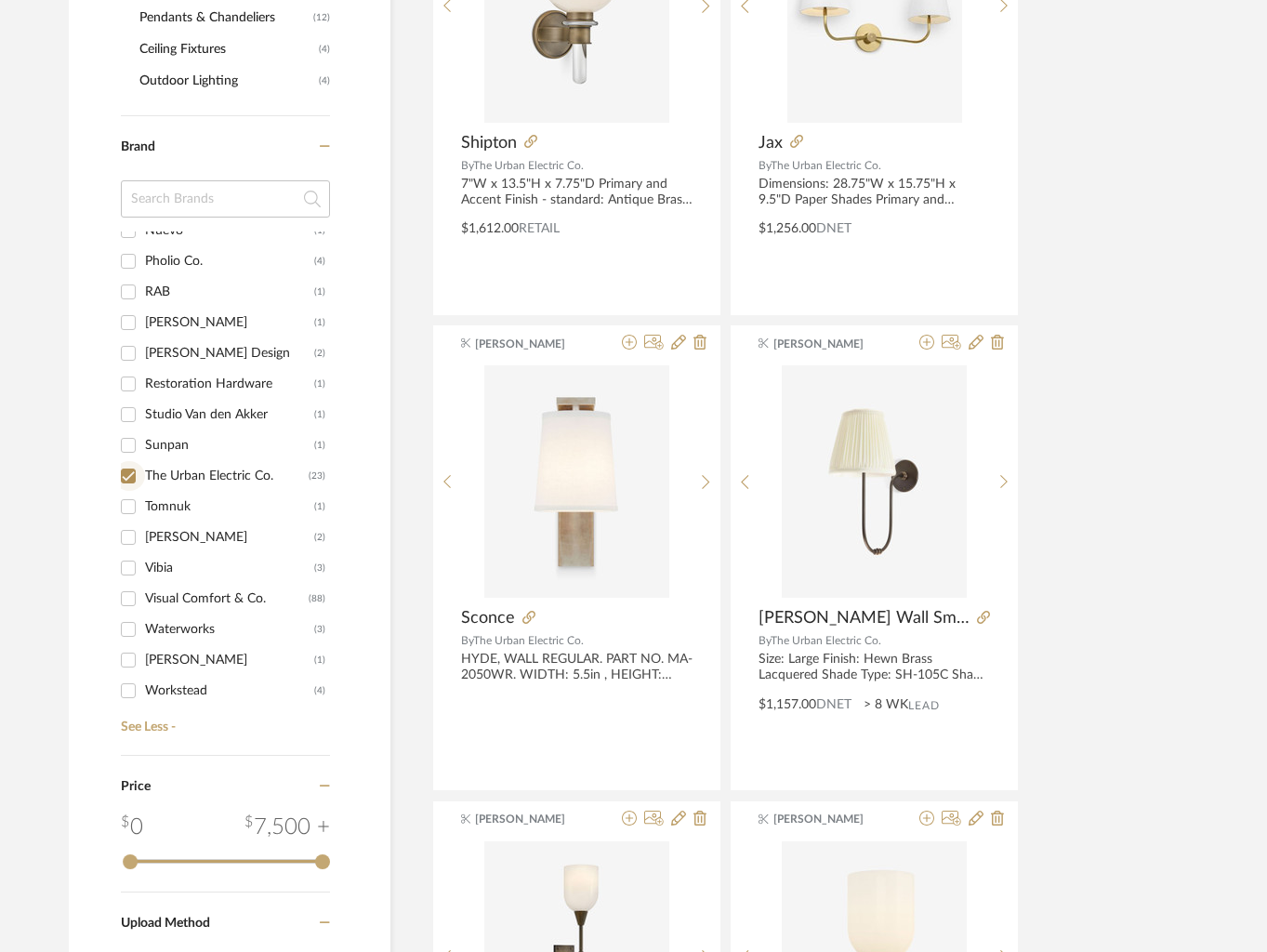
click at [126, 473] on input "The Urban Electric Co. (23)" at bounding box center [128, 476] width 30 height 30
checkbox input "false"
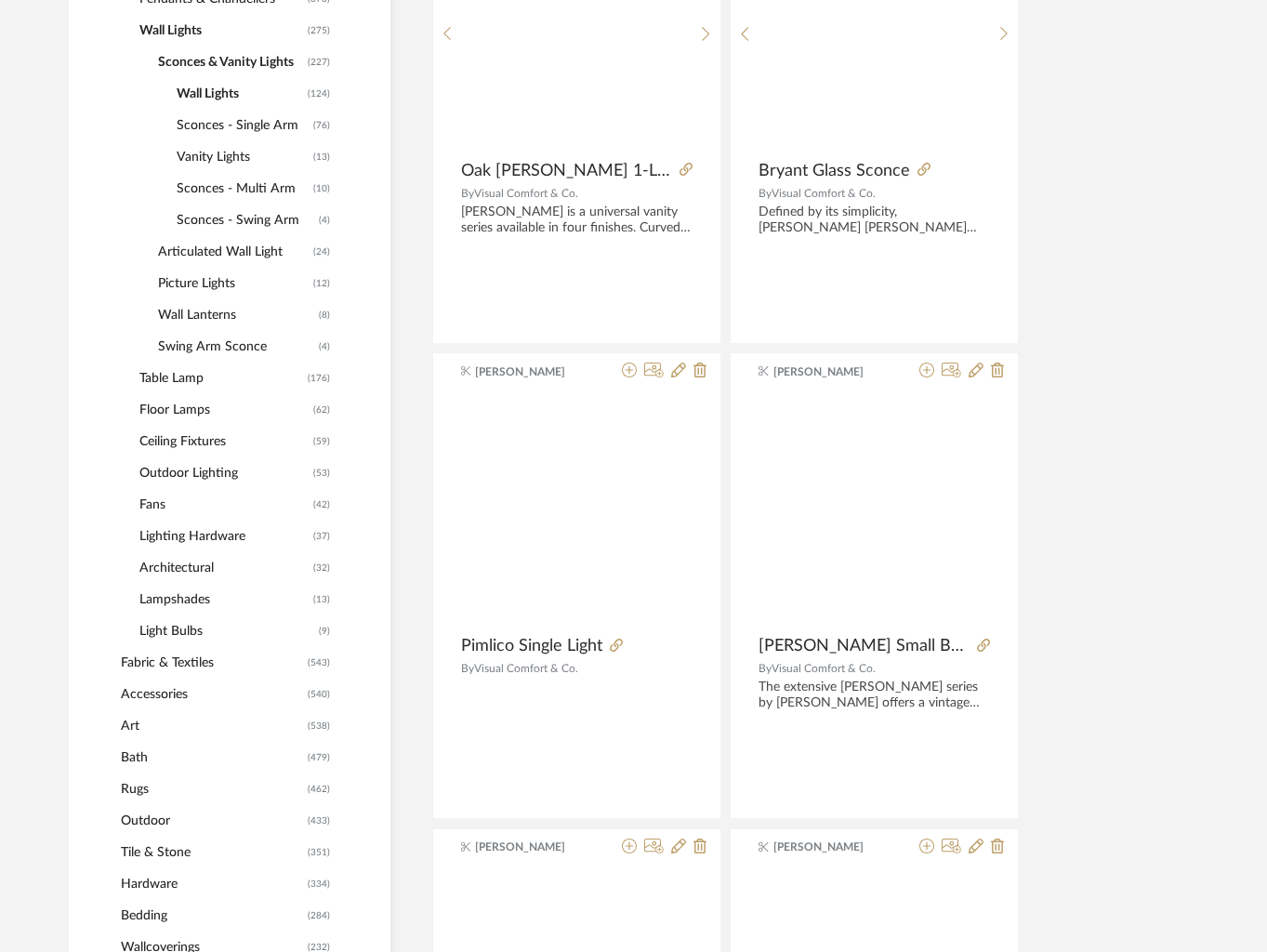
scroll to position [1266, 0]
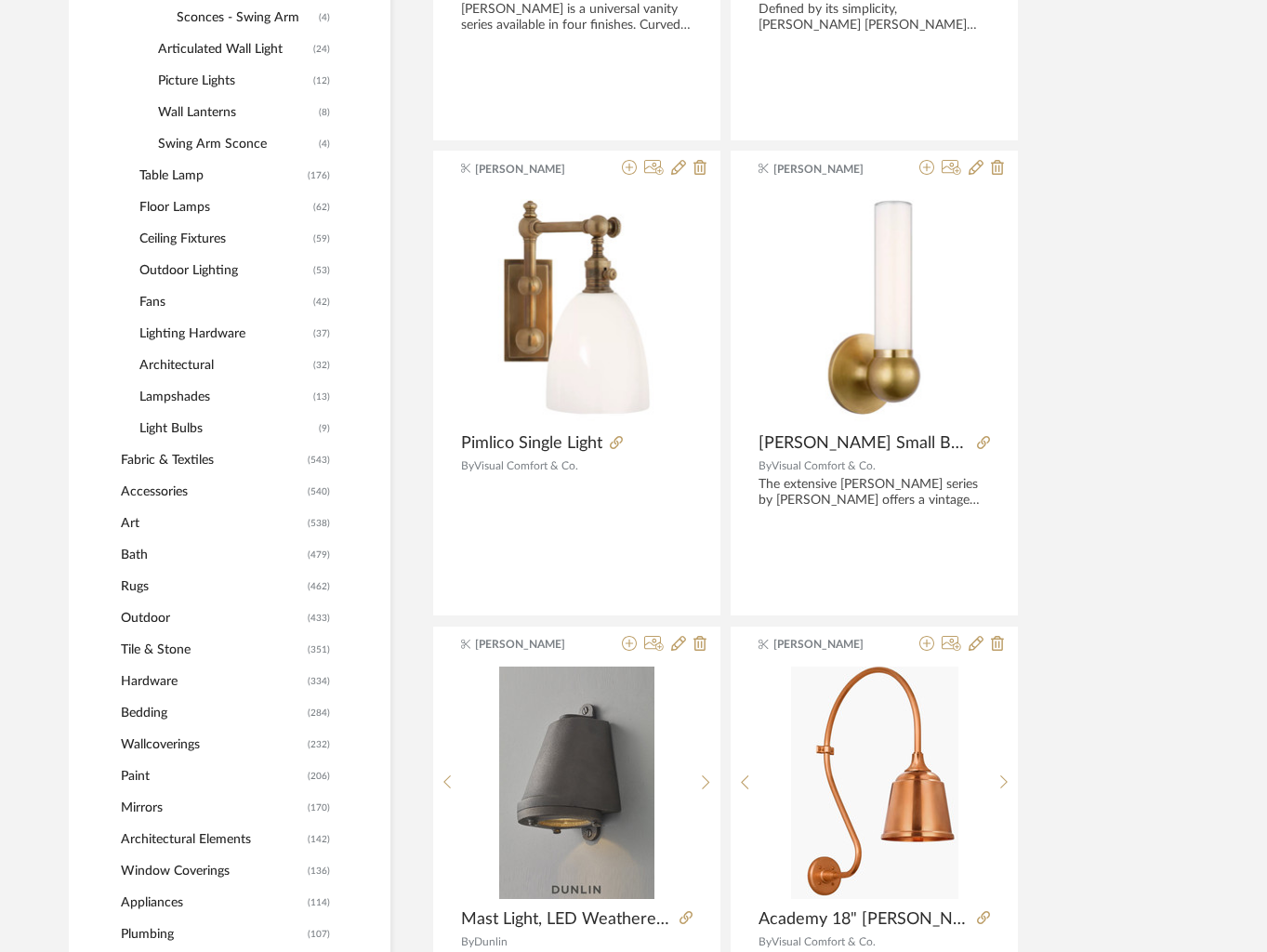
click at [152, 177] on span "Table Lamp" at bounding box center [220, 175] width 163 height 32
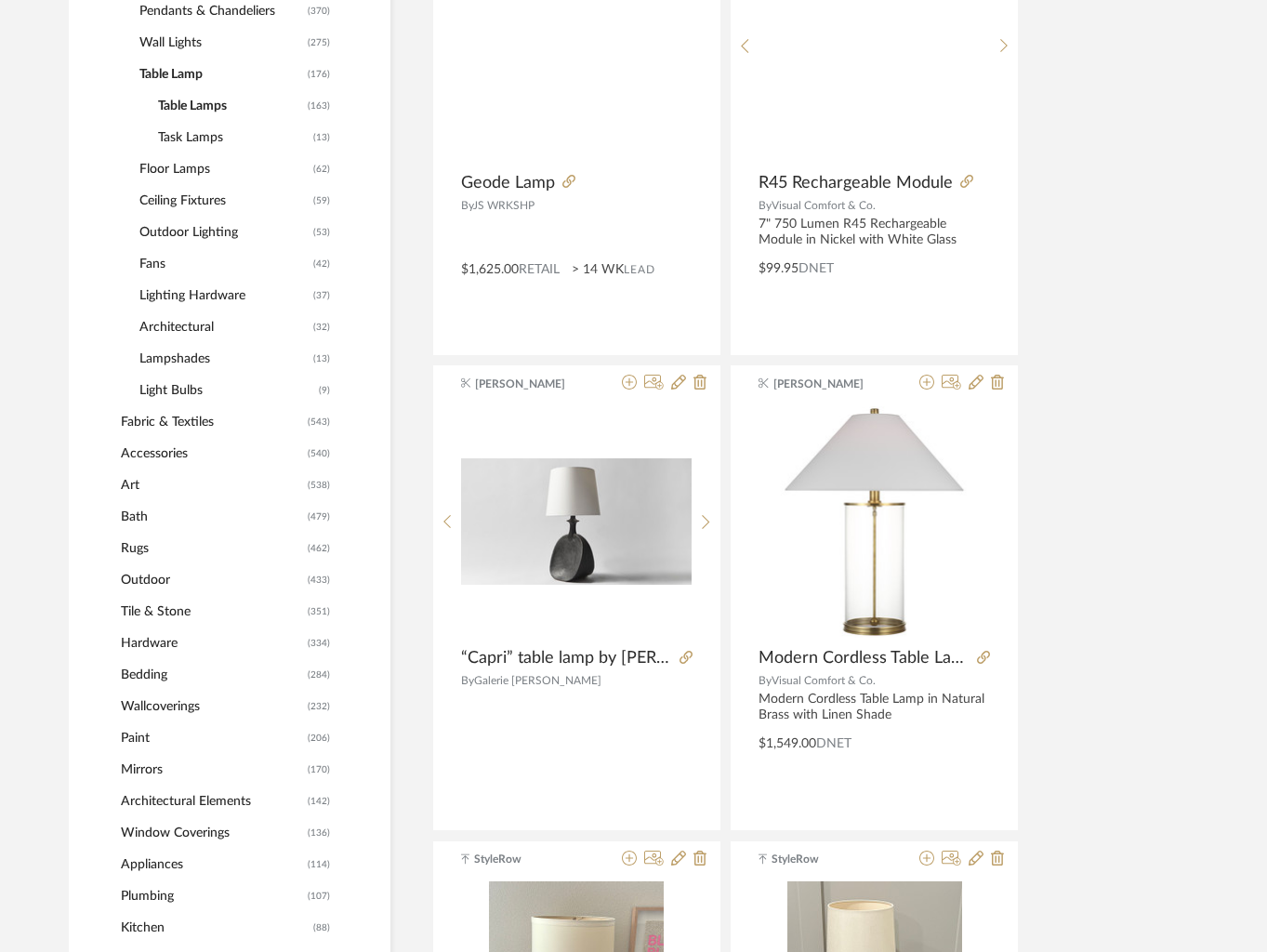
scroll to position [1023, 0]
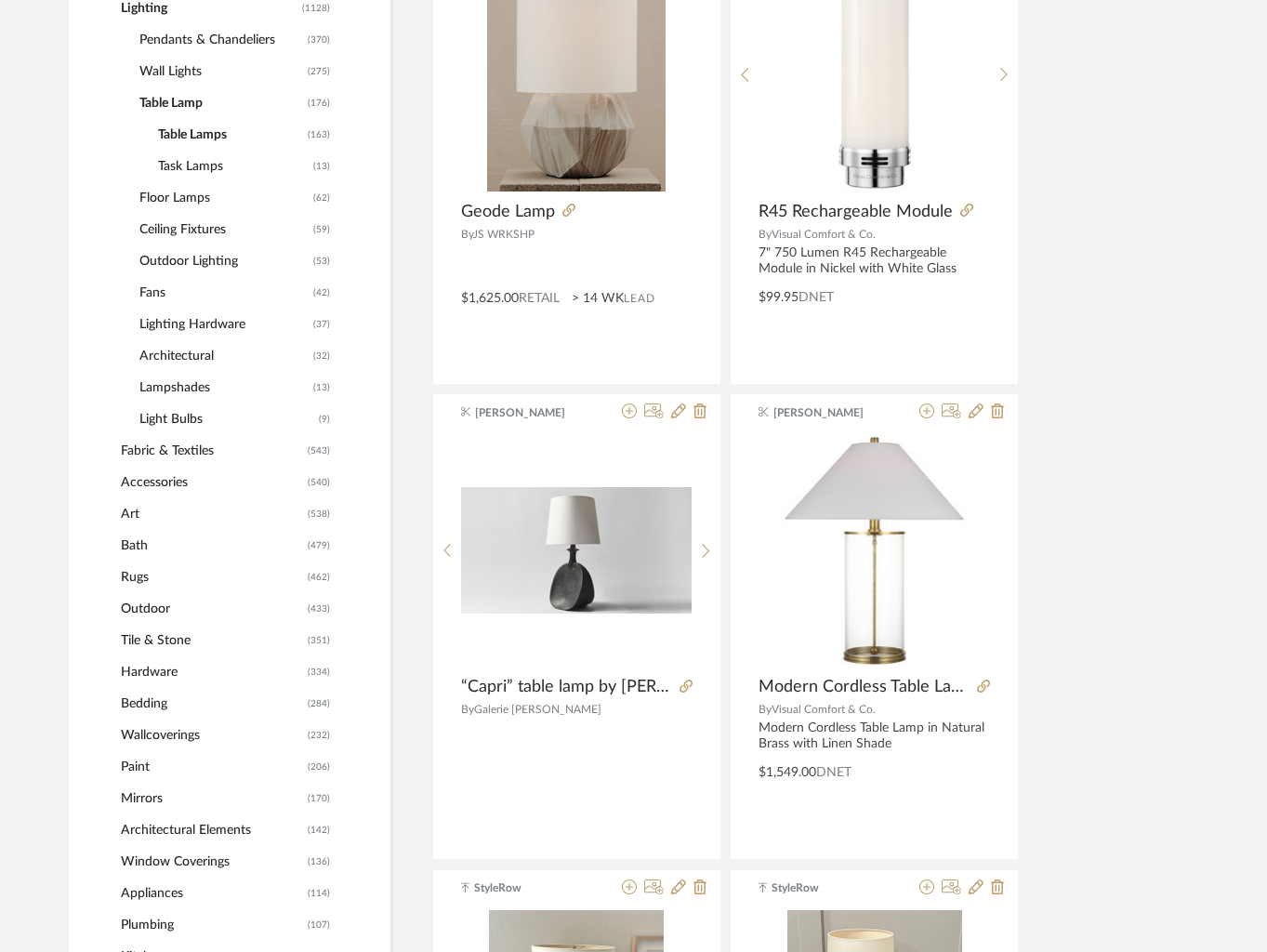
click at [219, 139] on span "Table Lamps" at bounding box center [230, 134] width 145 height 32
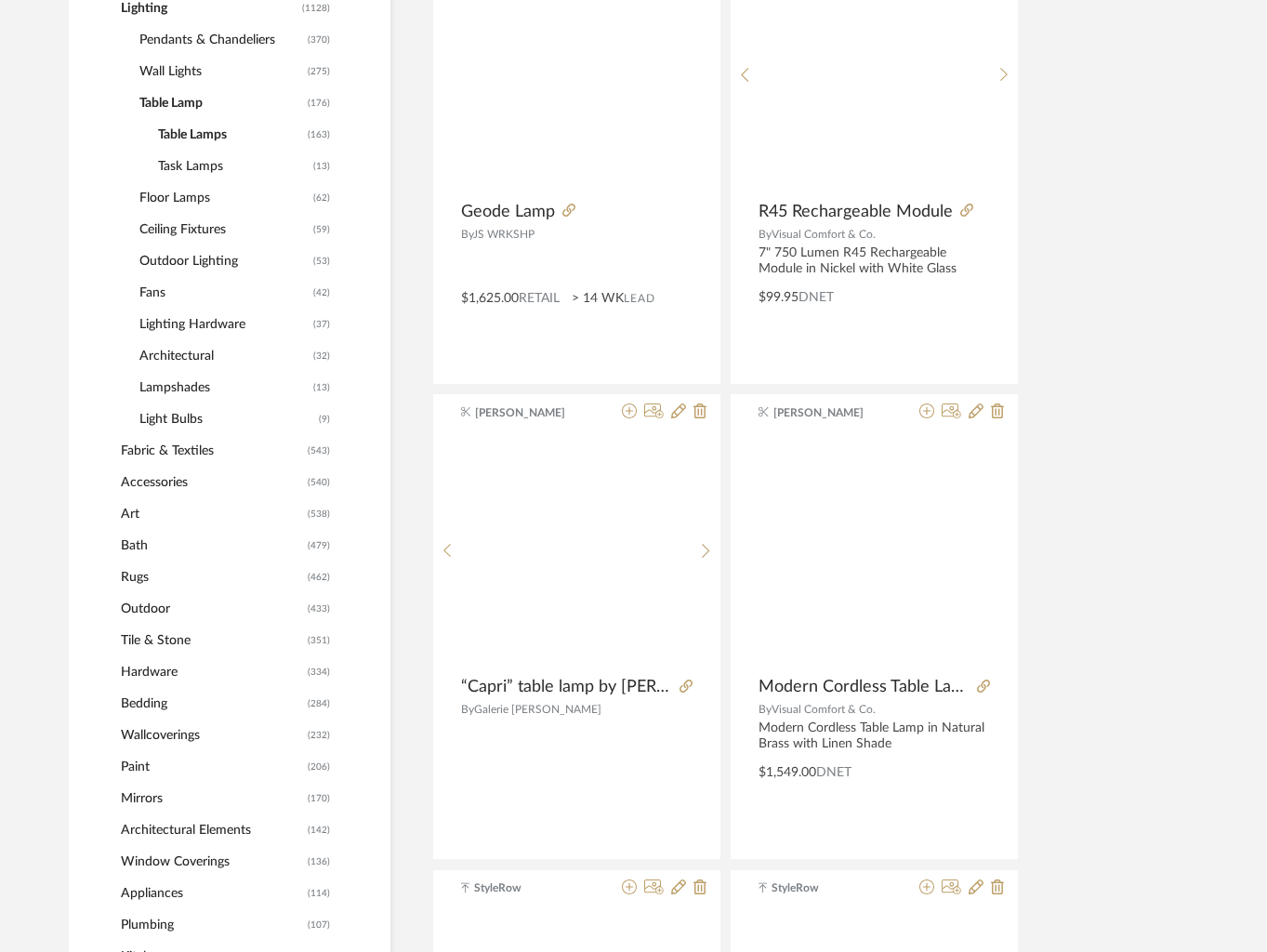
scroll to position [1028, 0]
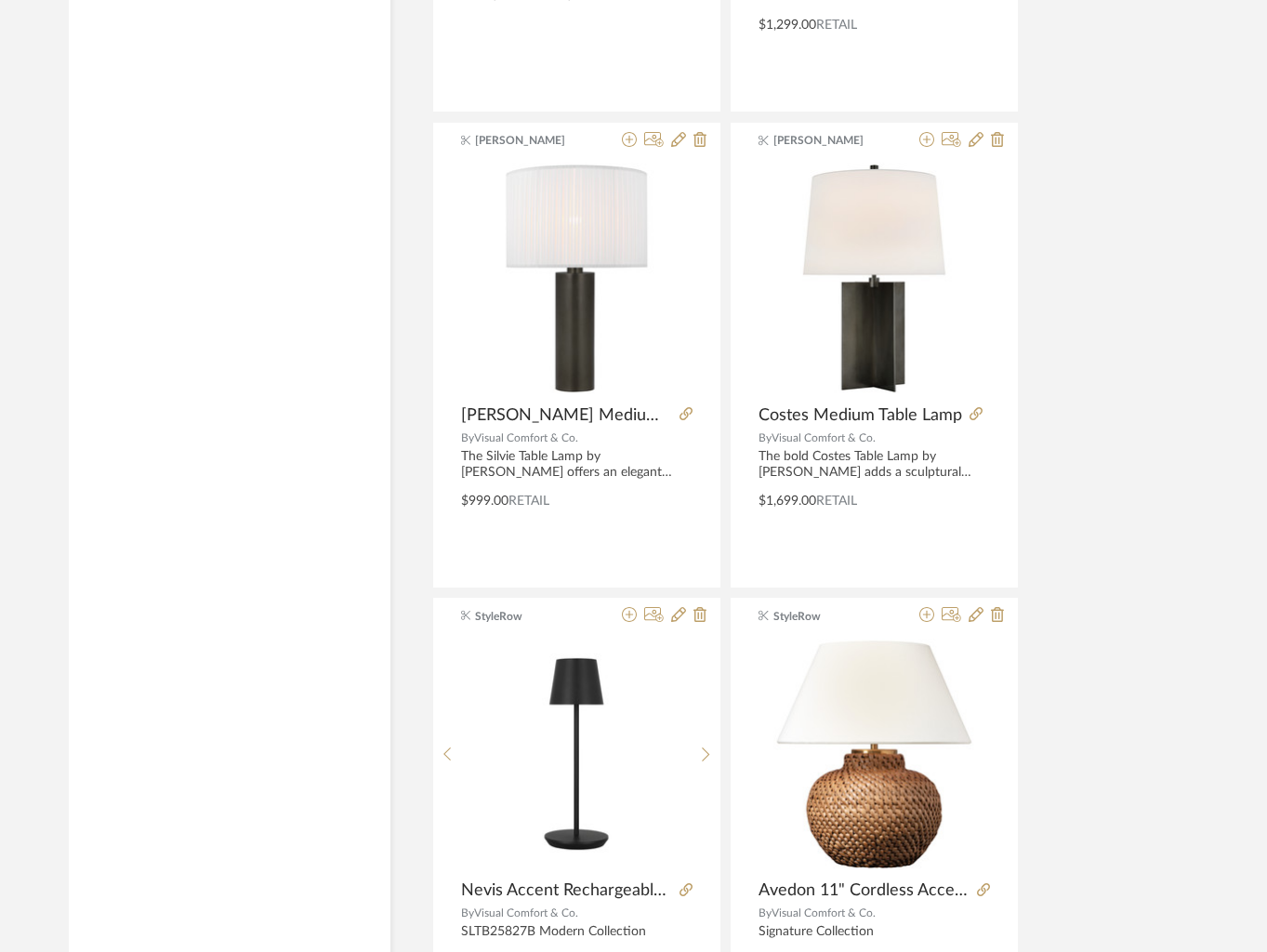
scroll to position [5576, 0]
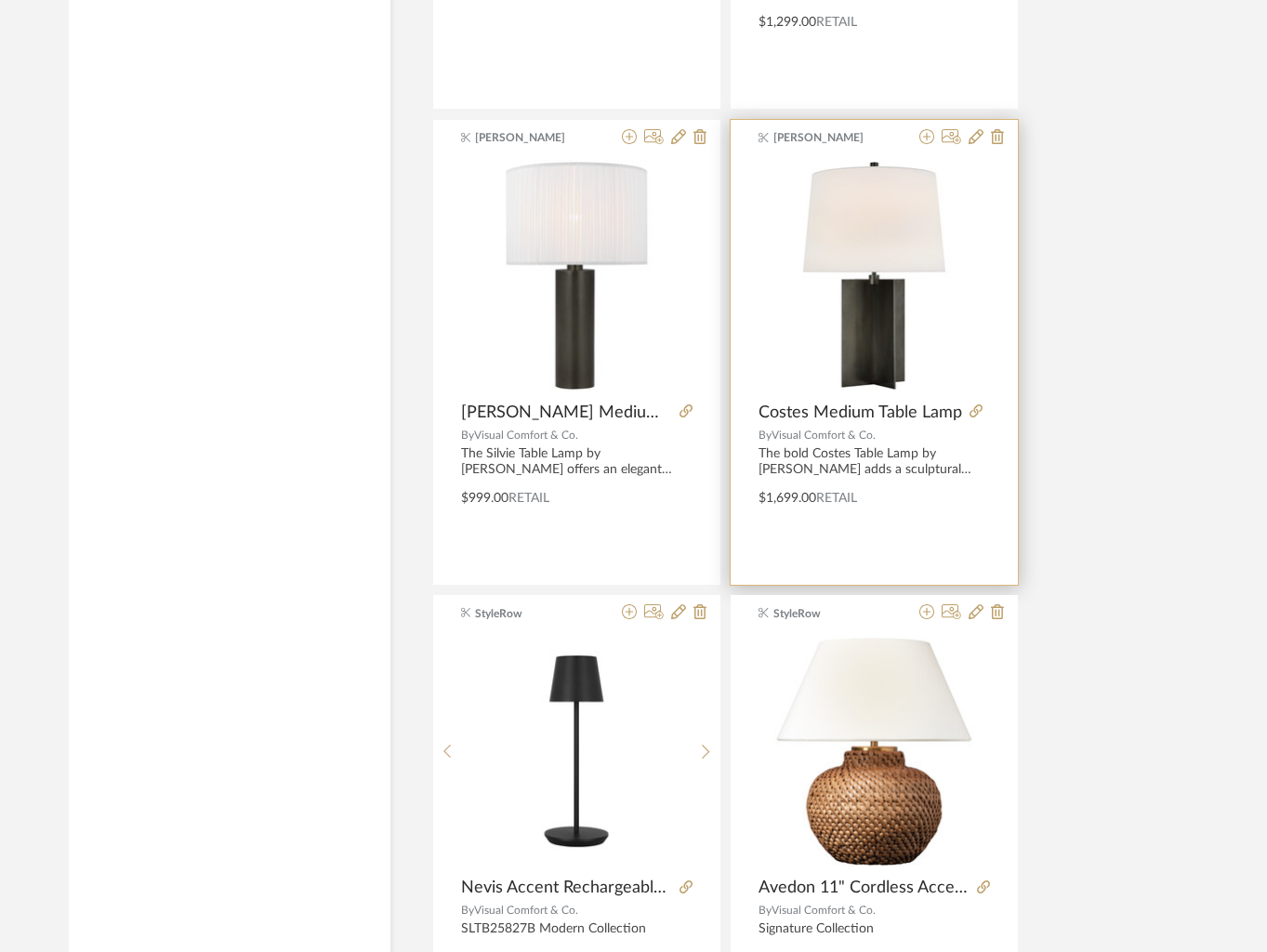
click at [842, 327] on img "0" at bounding box center [874, 274] width 231 height 231
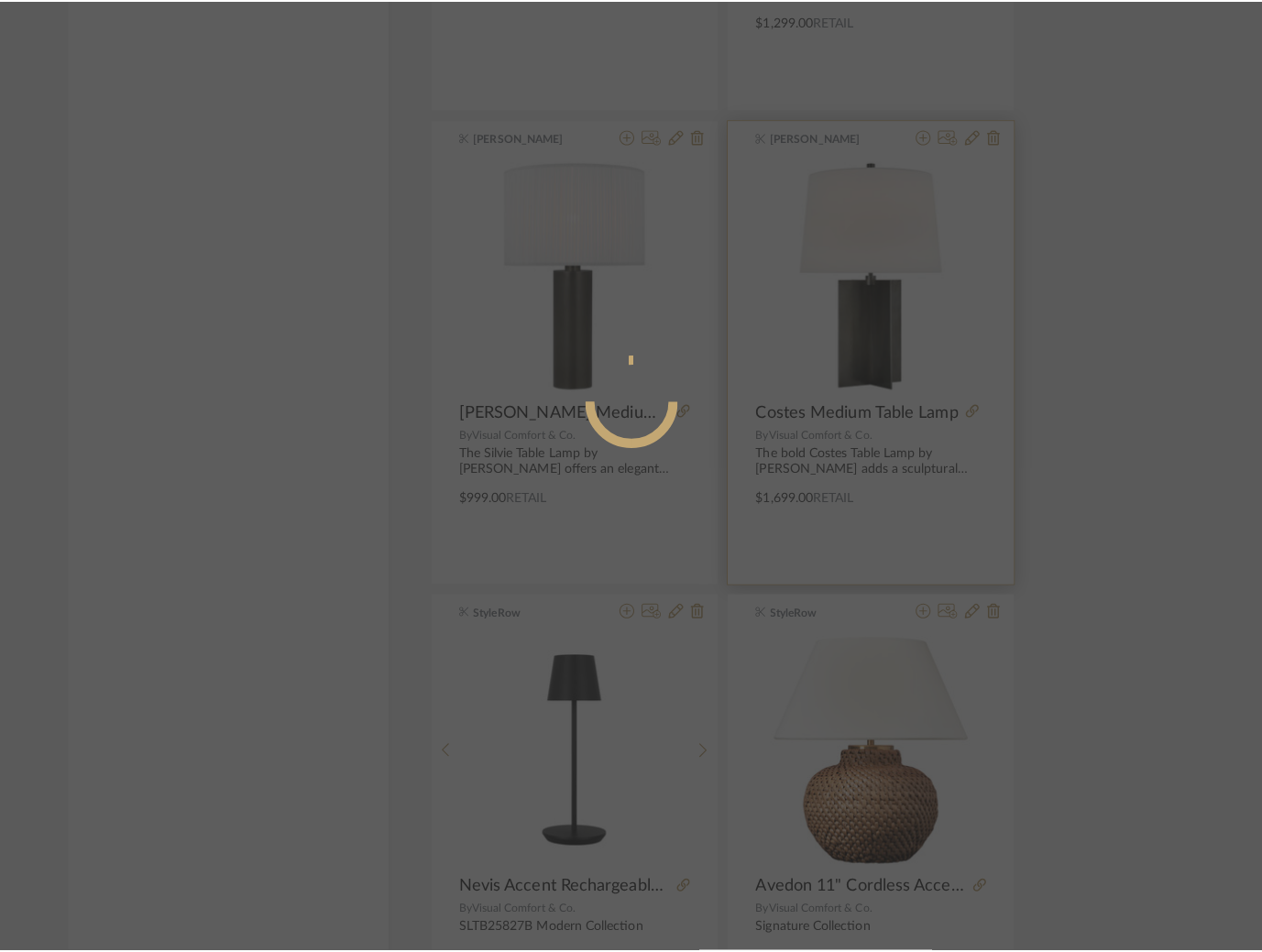
scroll to position [0, 0]
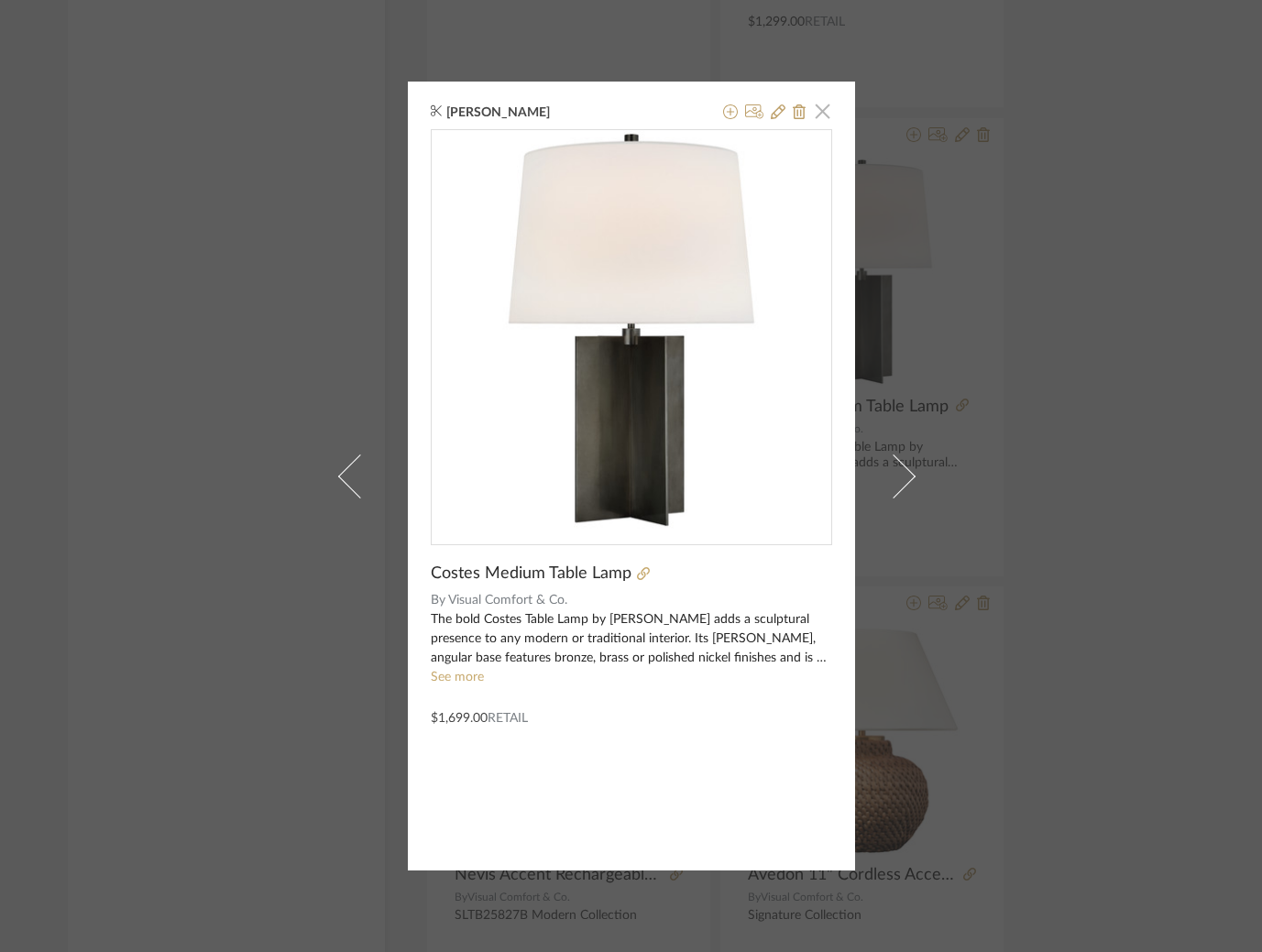
click at [811, 110] on span "button" at bounding box center [823, 111] width 36 height 36
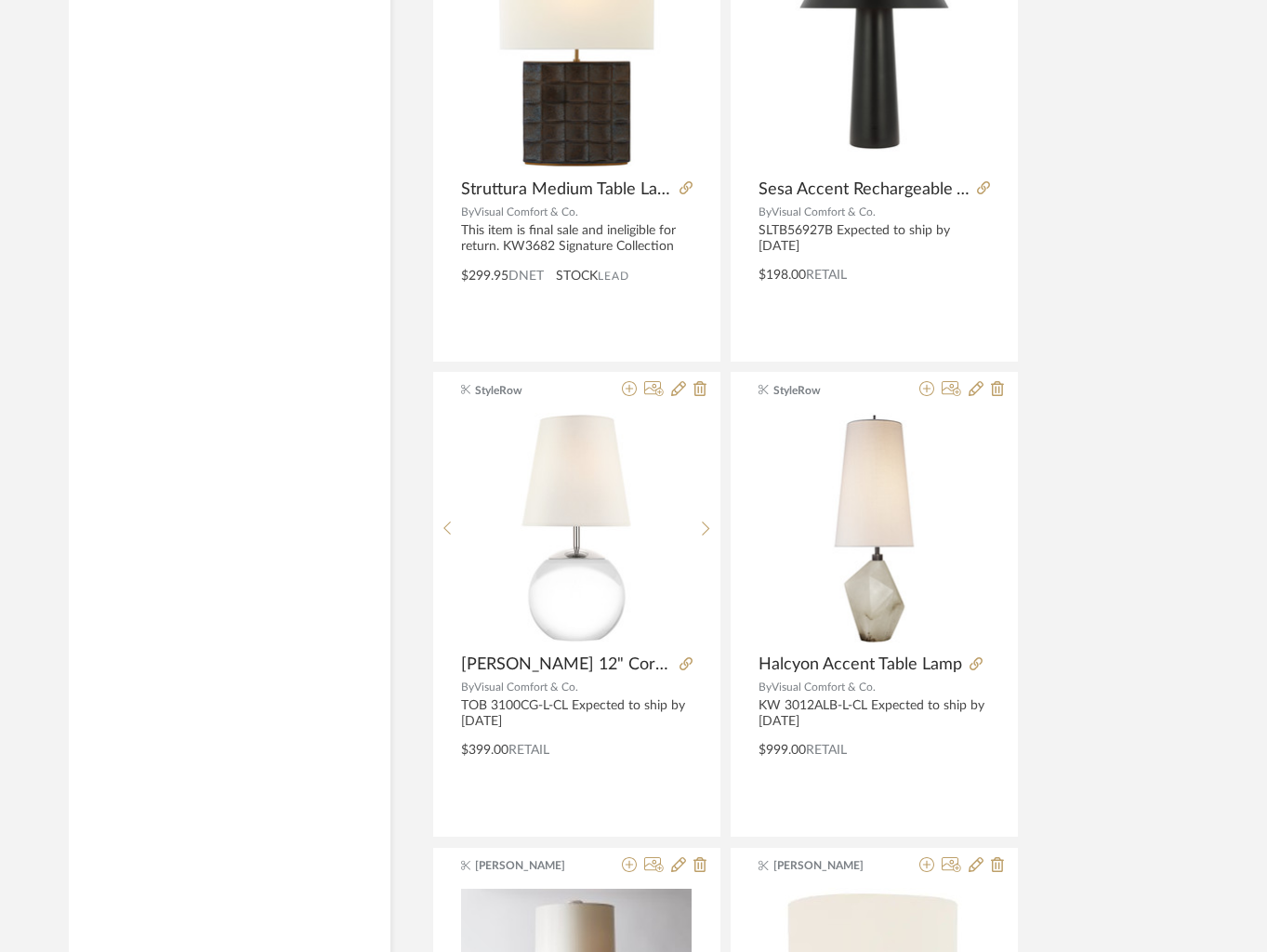
scroll to position [8249, 0]
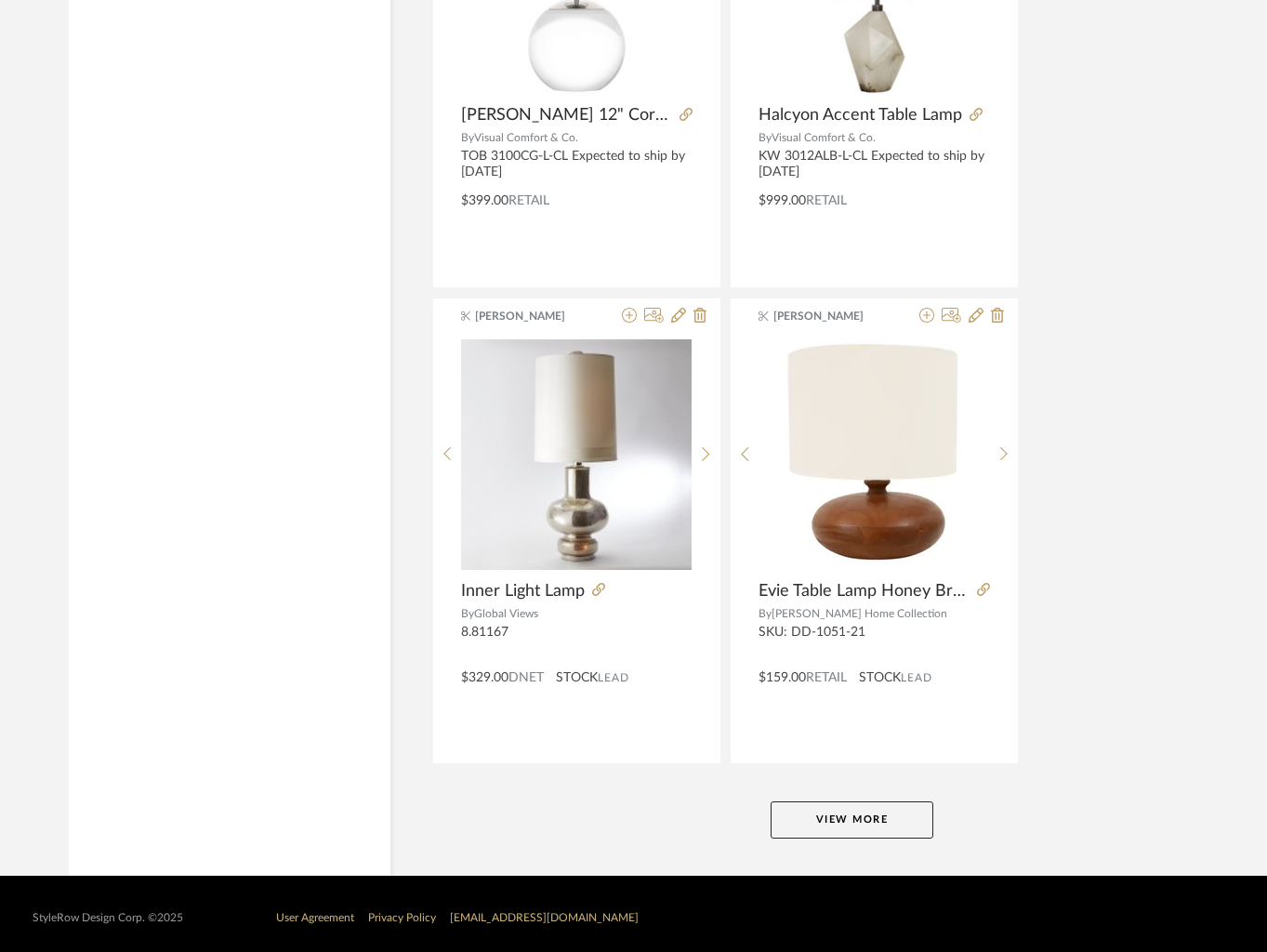
click at [808, 808] on button "View More" at bounding box center [851, 820] width 162 height 37
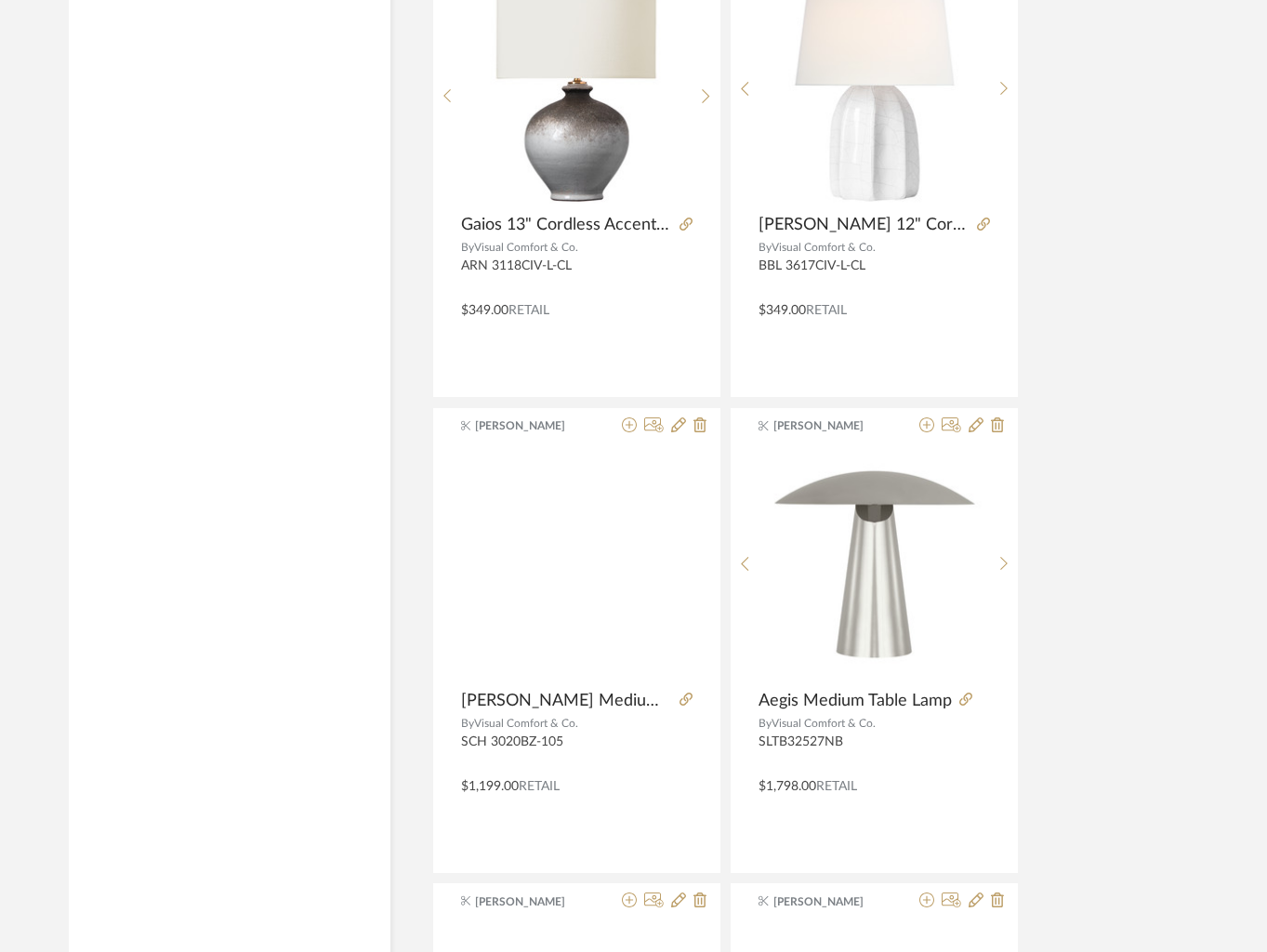
scroll to position [10044, 0]
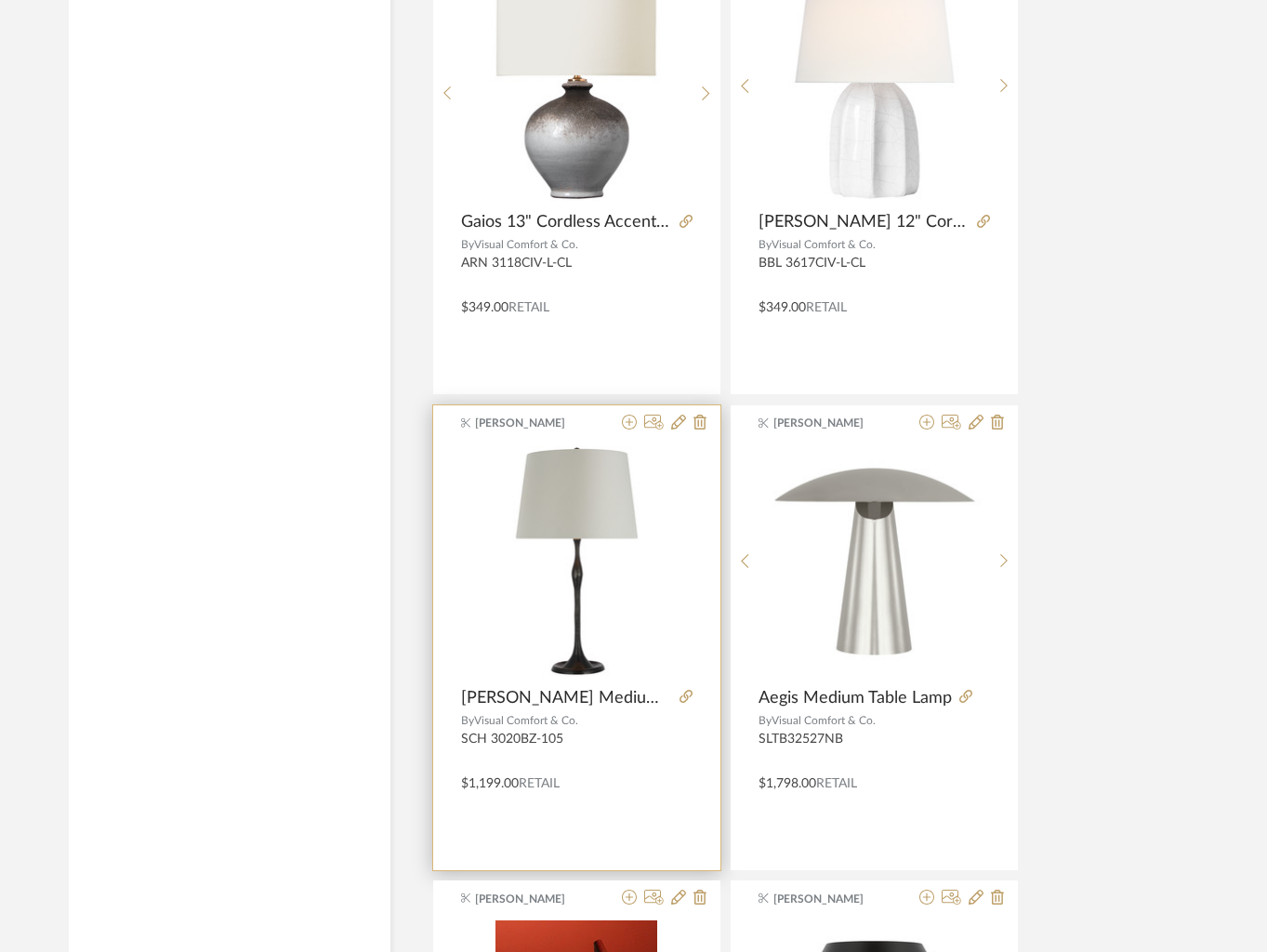
click at [580, 641] on img "0" at bounding box center [576, 561] width 231 height 231
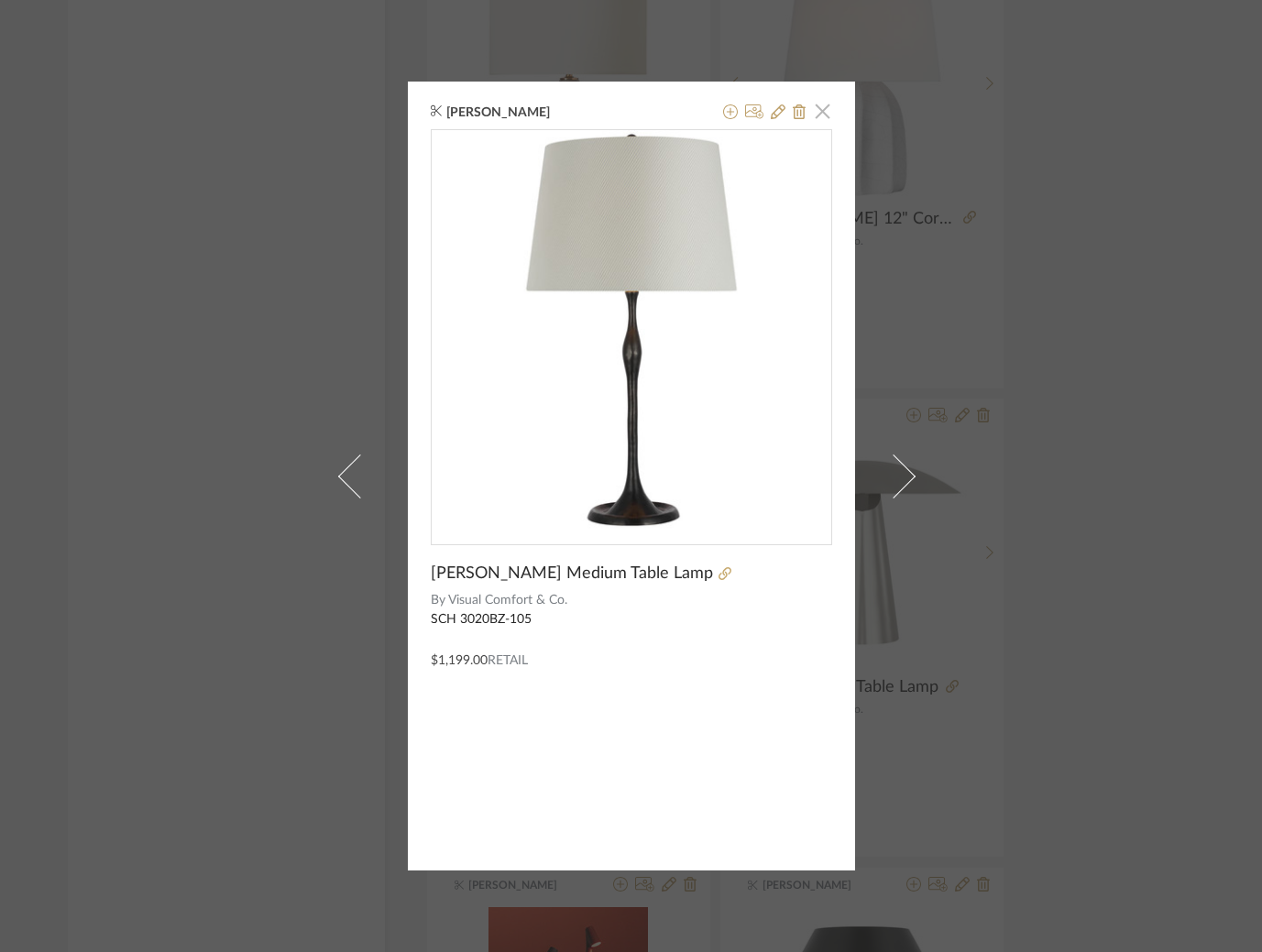
click at [821, 111] on span "button" at bounding box center [823, 111] width 36 height 36
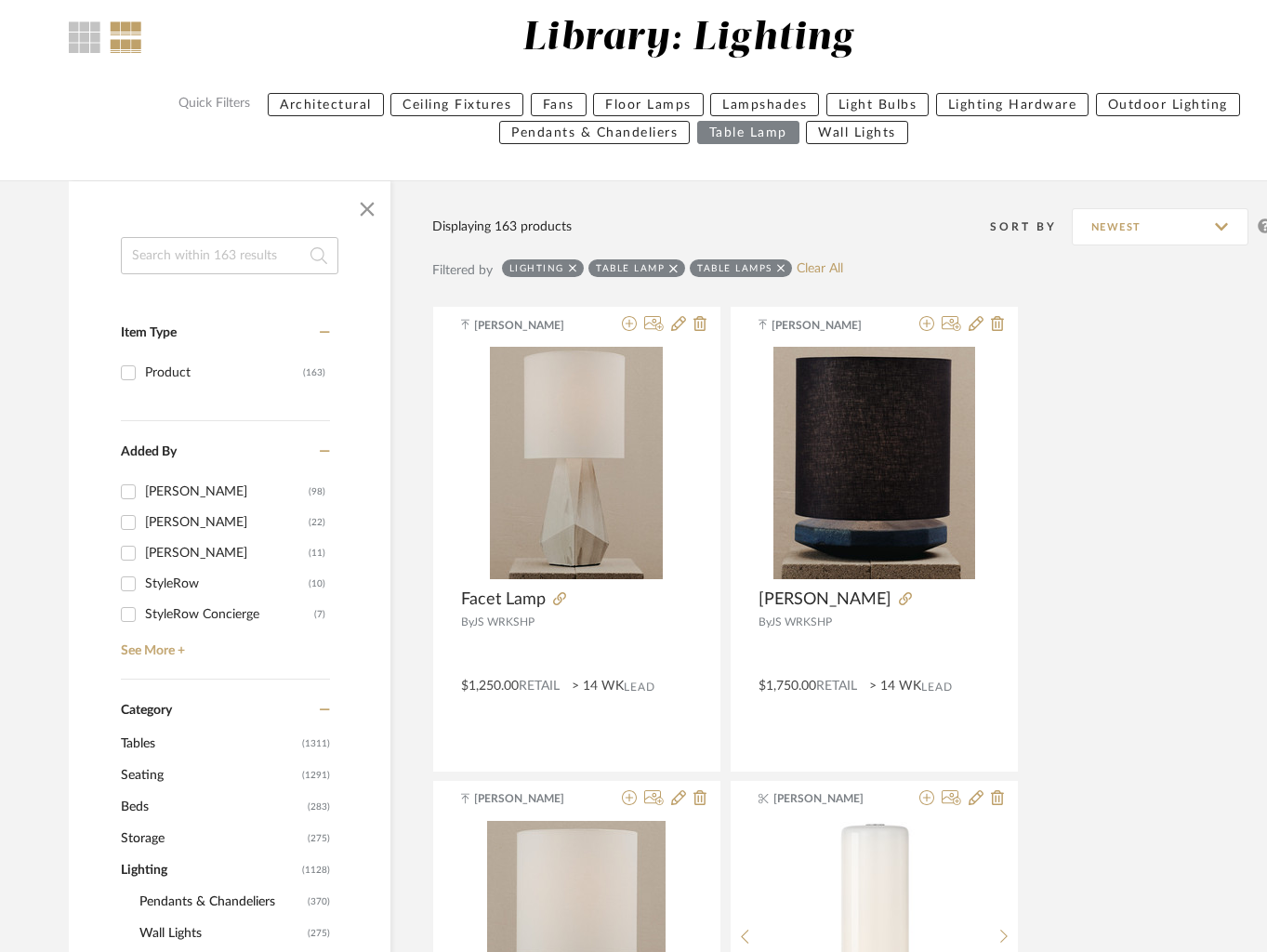
scroll to position [216, 0]
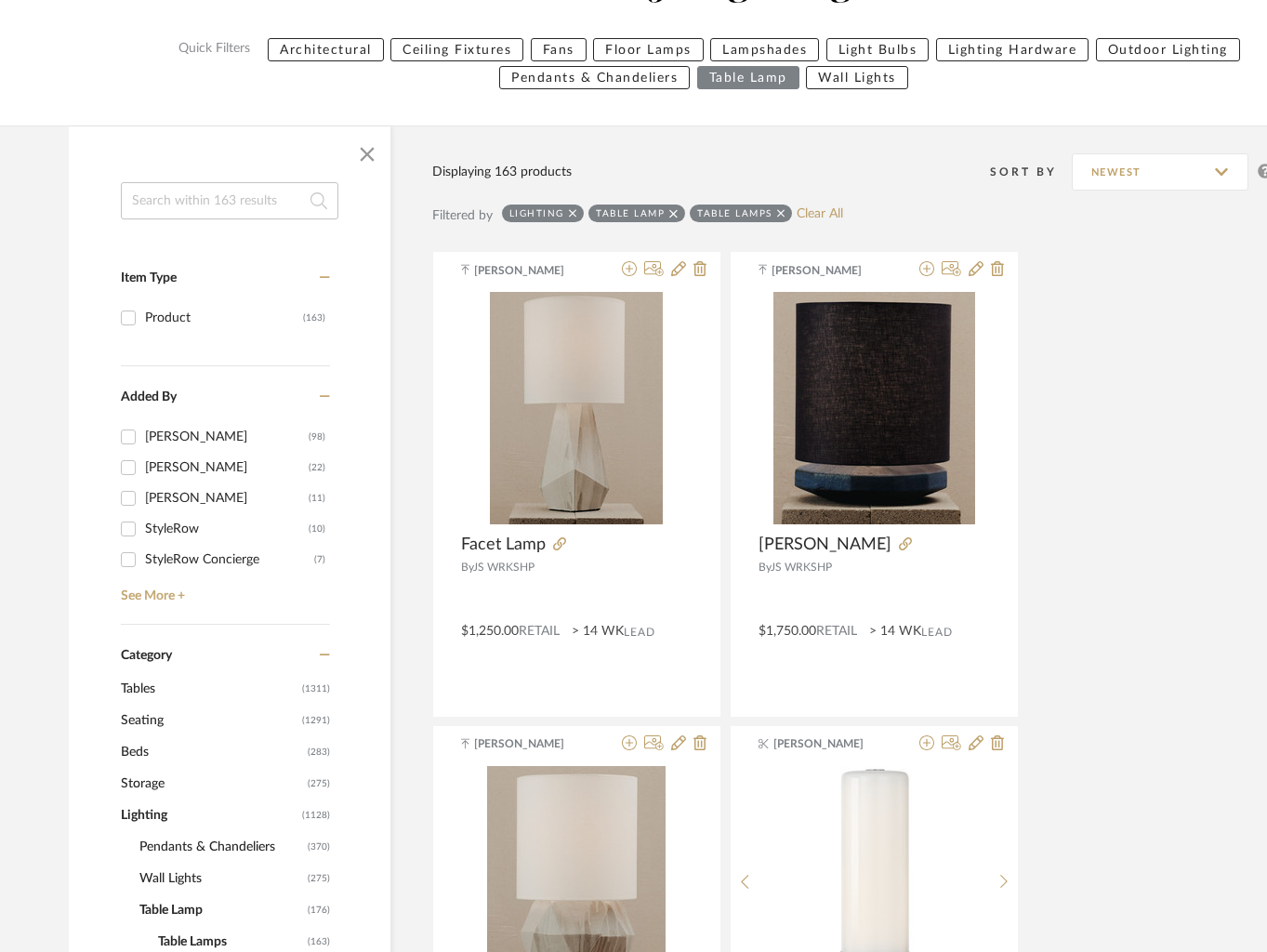
click at [775, 209] on div "Table Lamps" at bounding box center [740, 214] width 102 height 17
click at [783, 210] on icon at bounding box center [781, 213] width 9 height 13
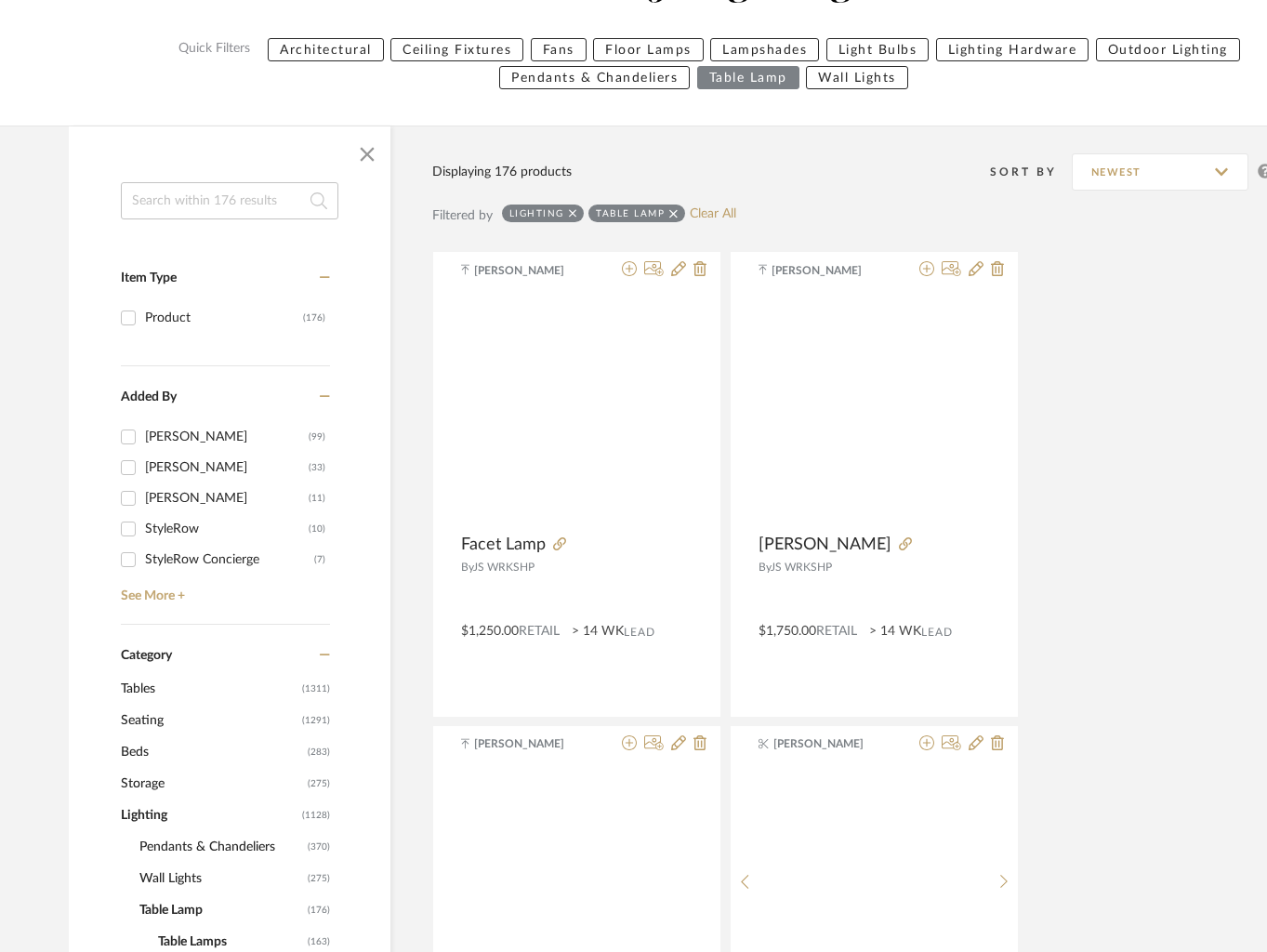
scroll to position [1059, 0]
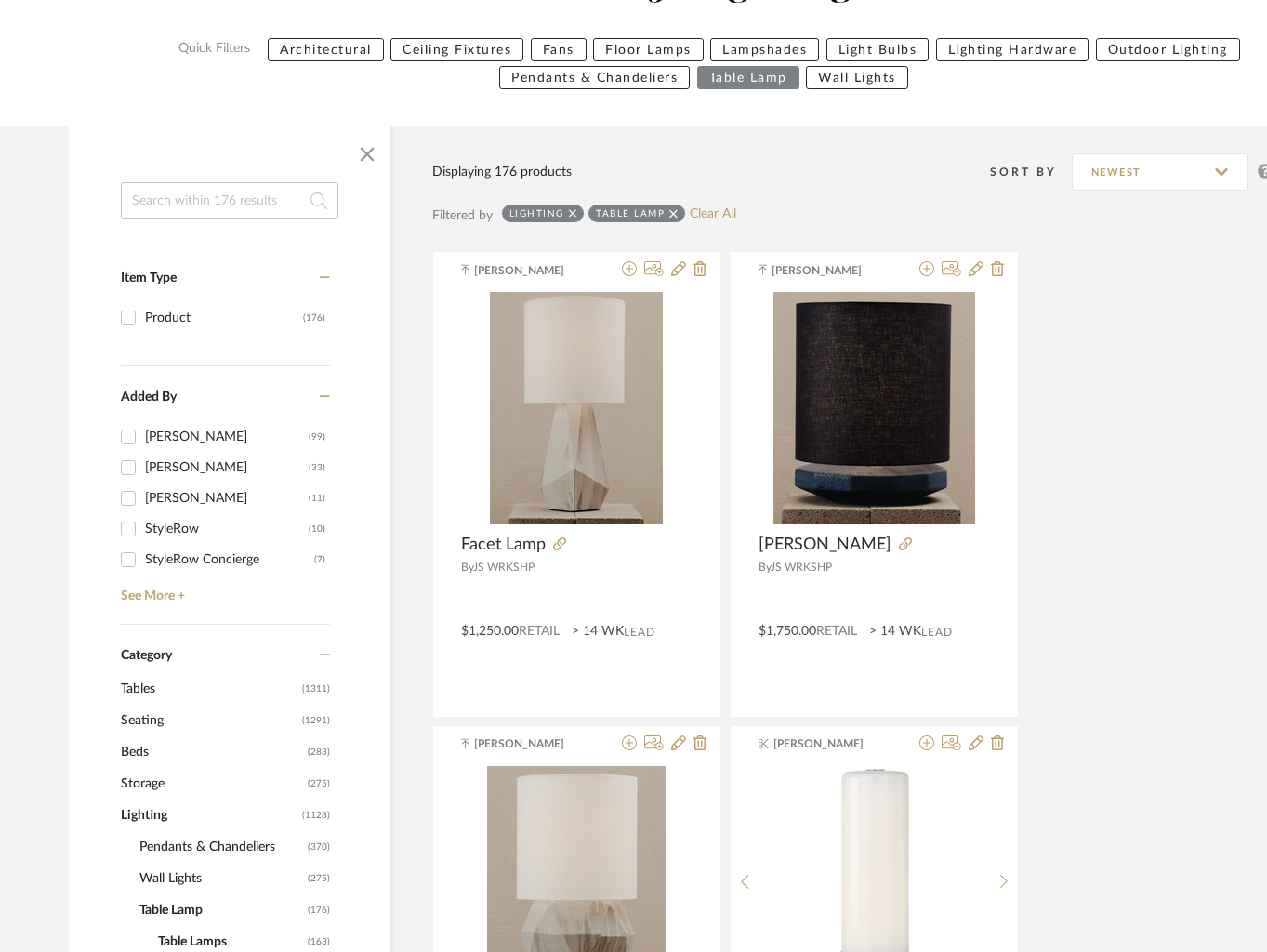
click at [676, 210] on icon at bounding box center [673, 213] width 9 height 9
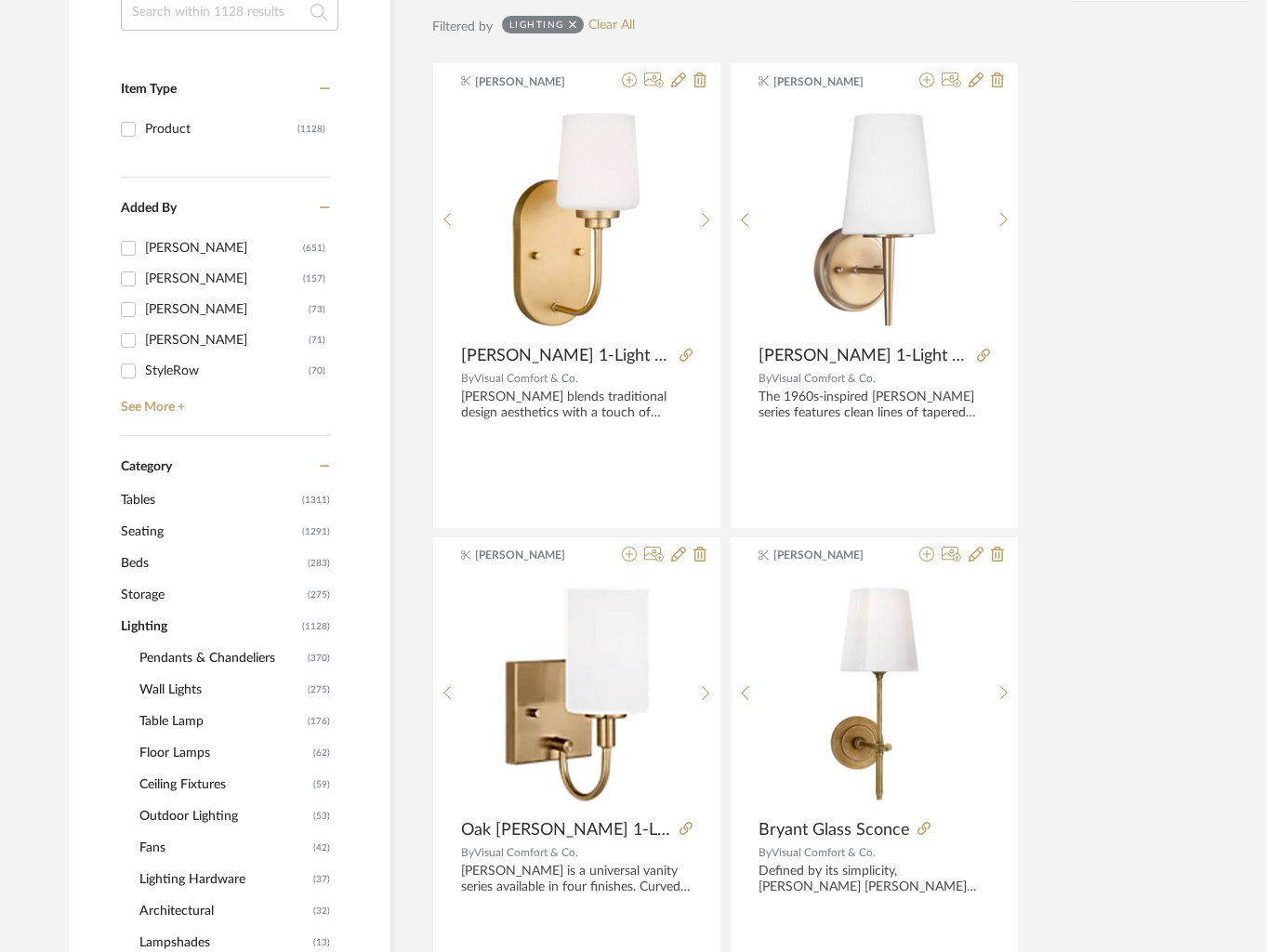
scroll to position [418, 0]
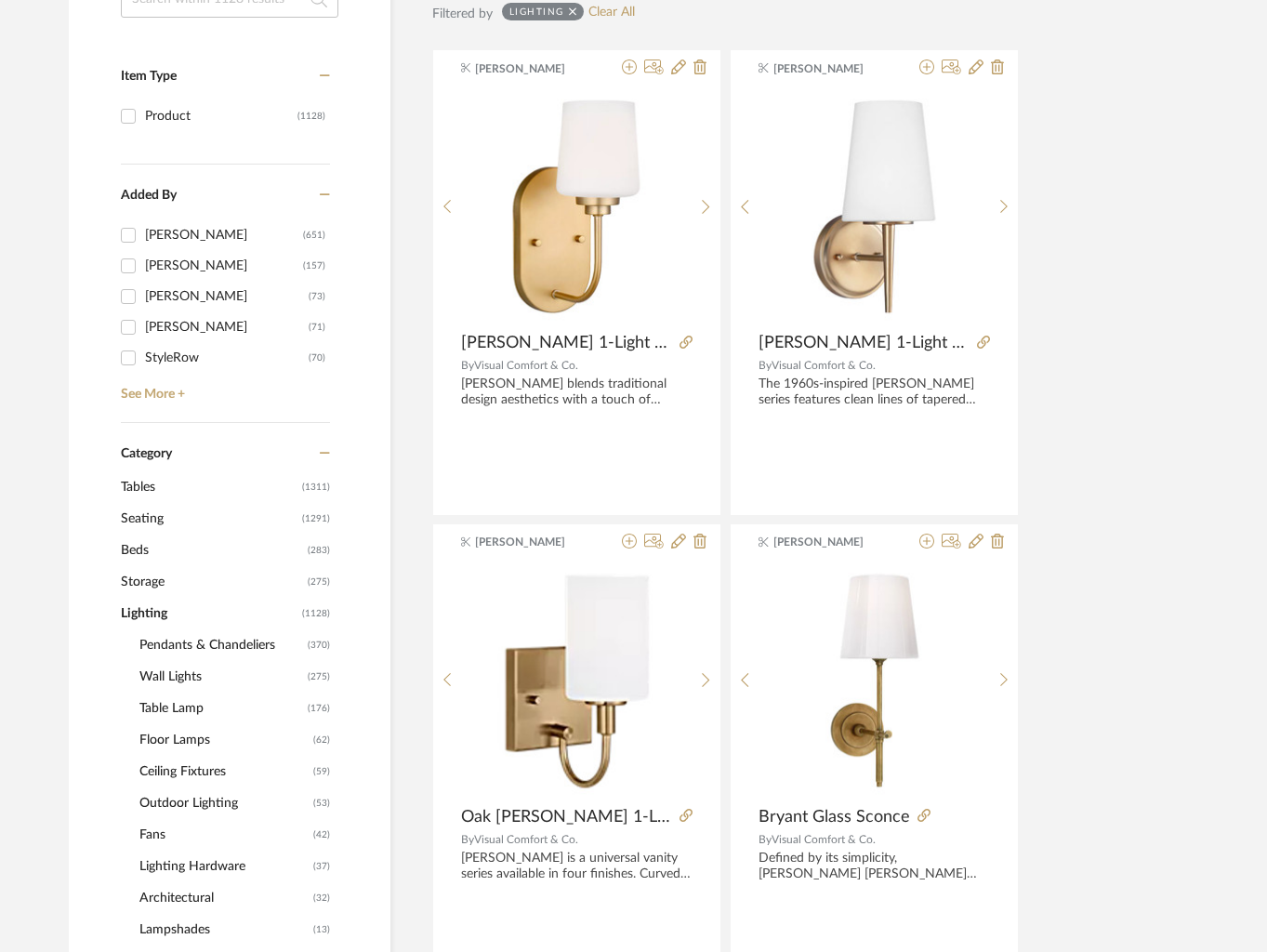
click at [185, 736] on span "Floor Lamps" at bounding box center [223, 739] width 169 height 32
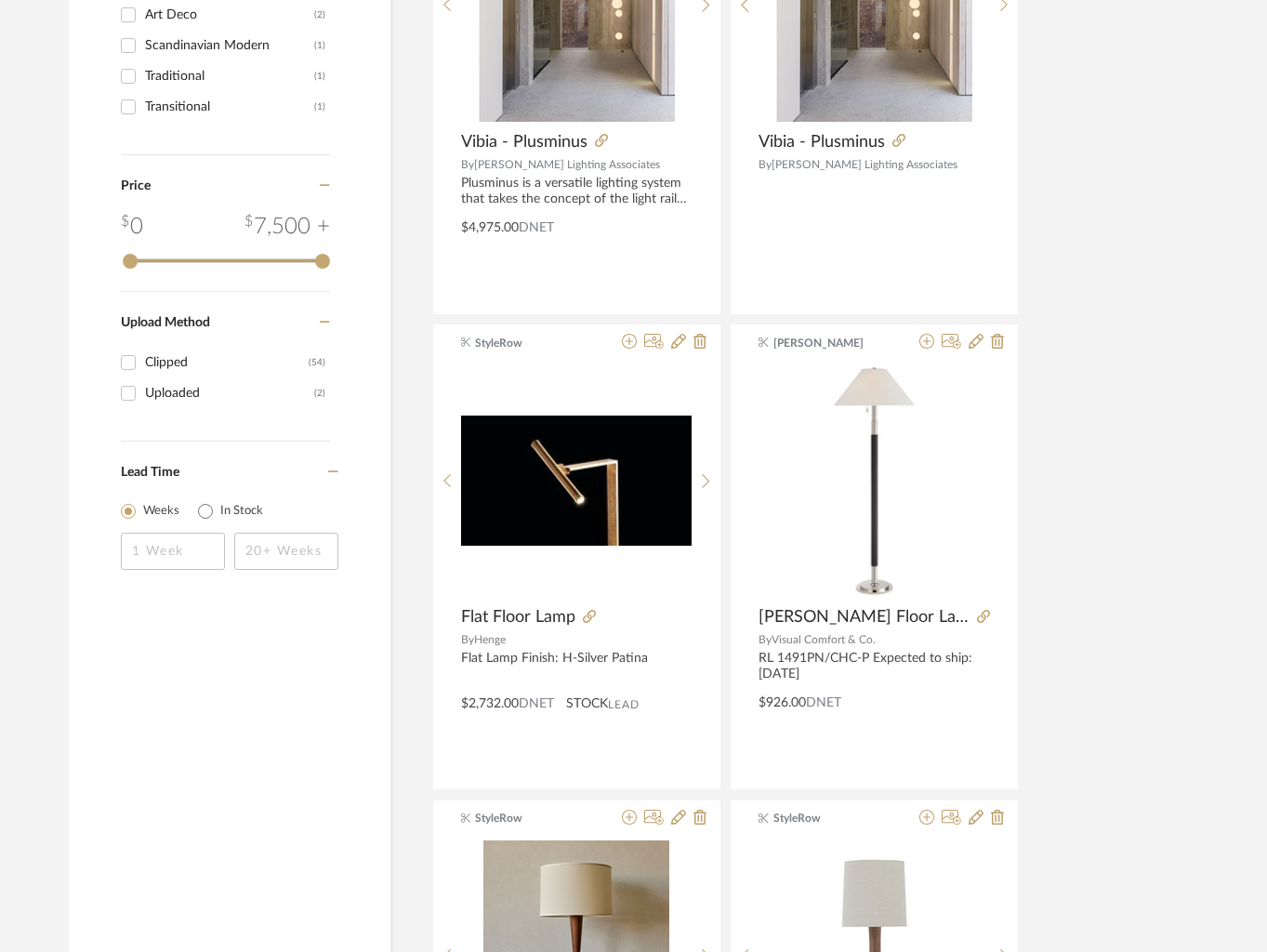
scroll to position [3271, 0]
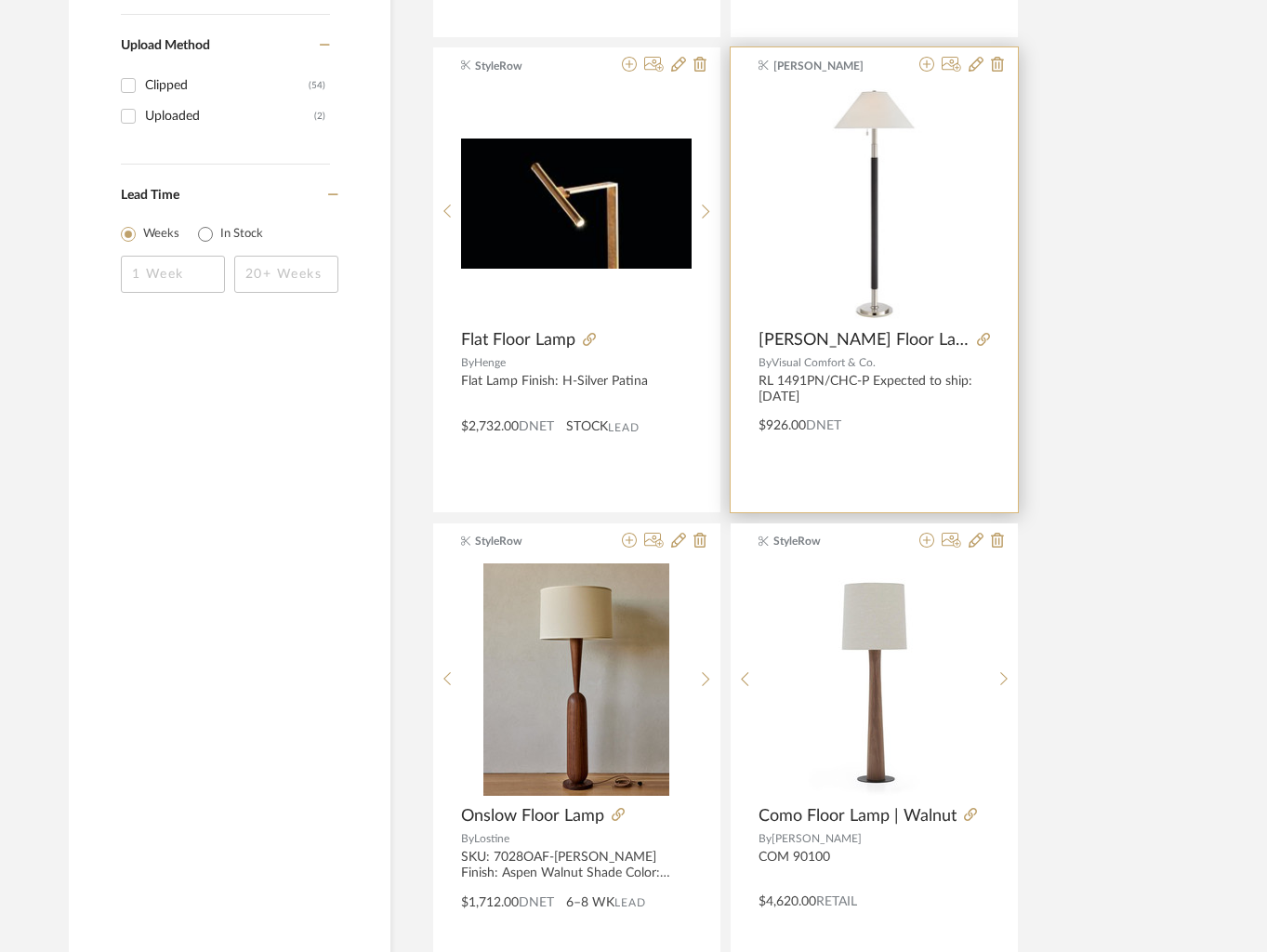
click at [834, 254] on img "0" at bounding box center [874, 203] width 231 height 231
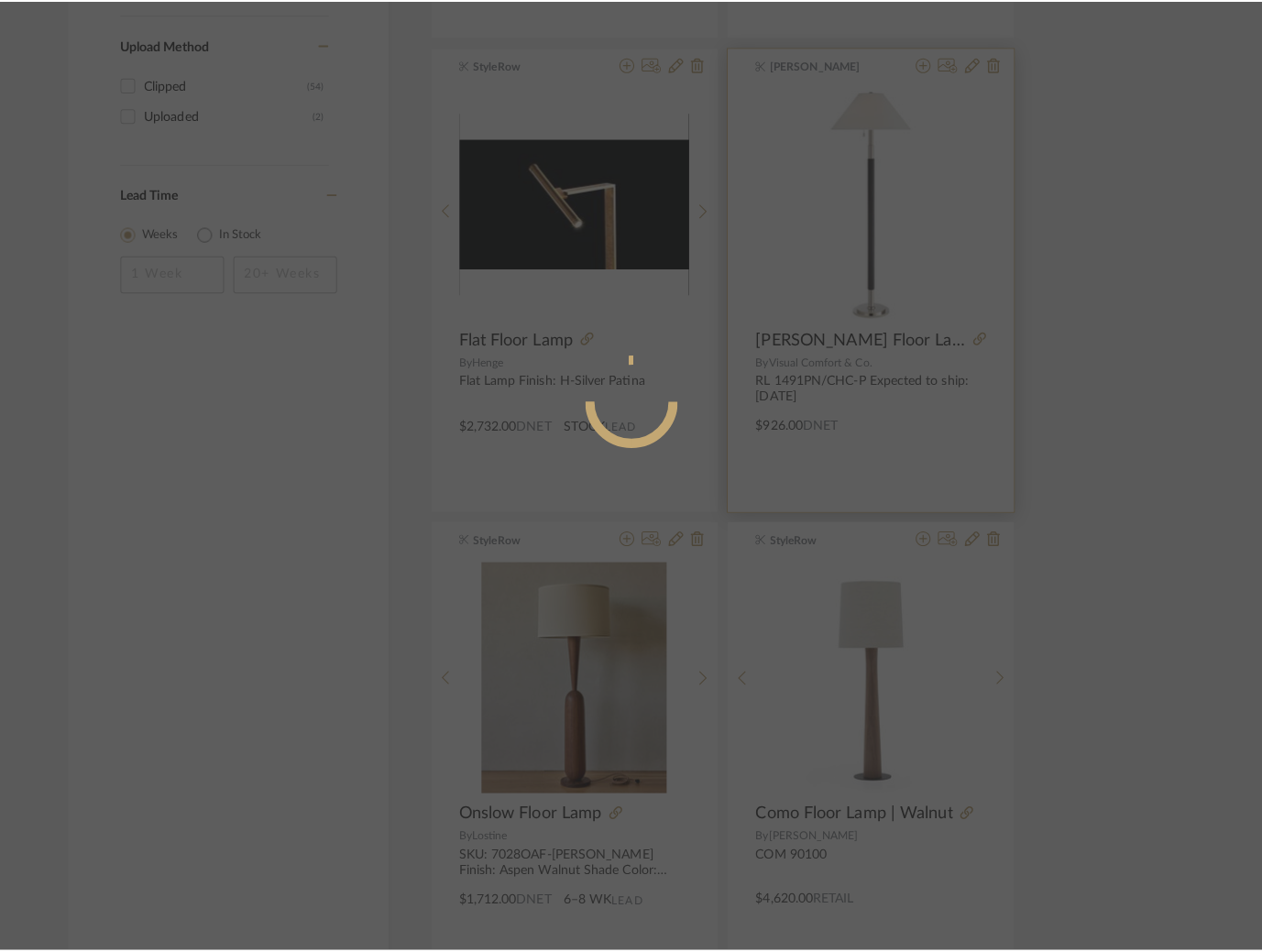
scroll to position [0, 0]
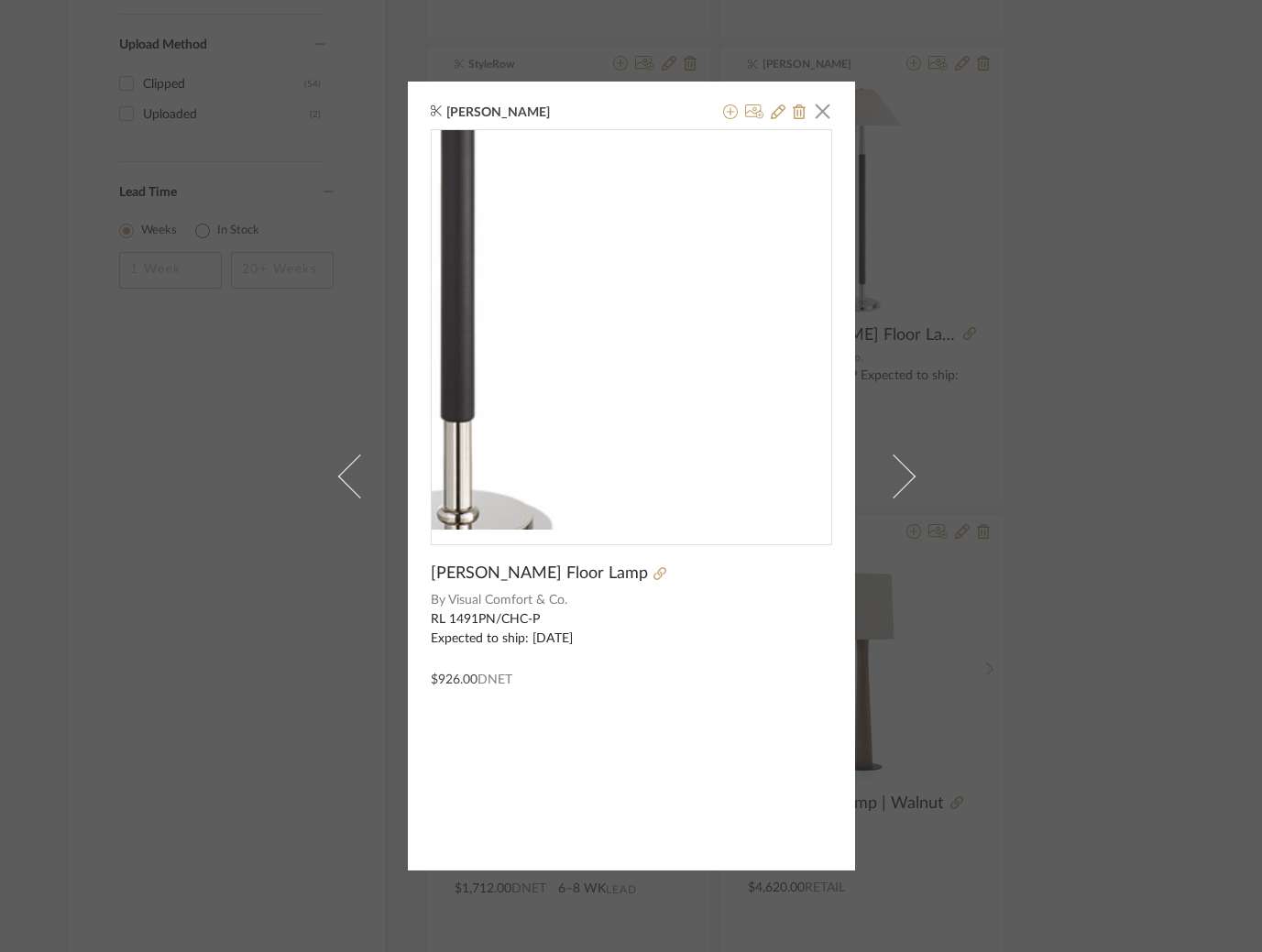
click at [682, 446] on img "0" at bounding box center [631, 330] width 399 height 399
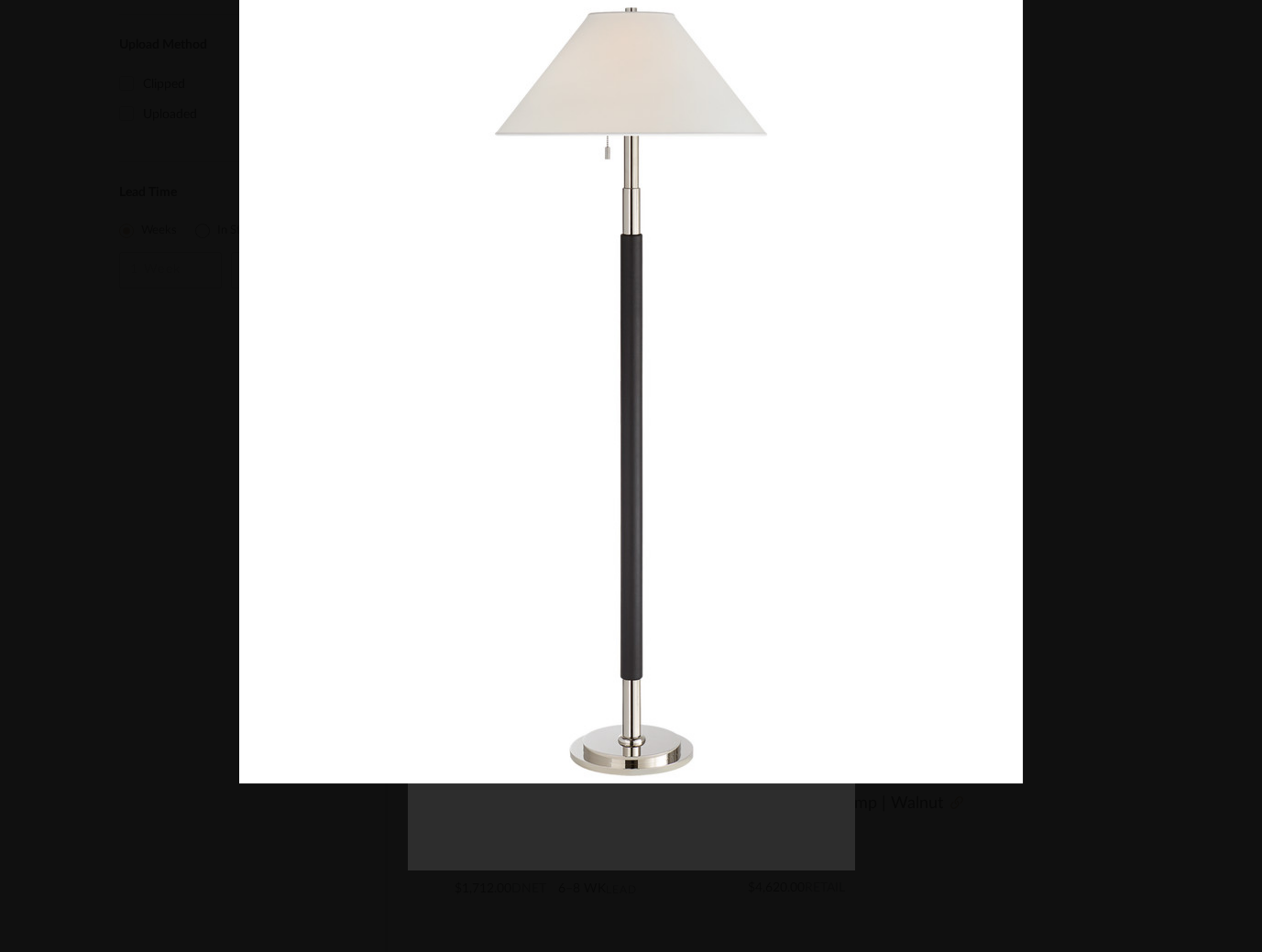
click at [136, 392] on div at bounding box center [631, 476] width 1262 height 952
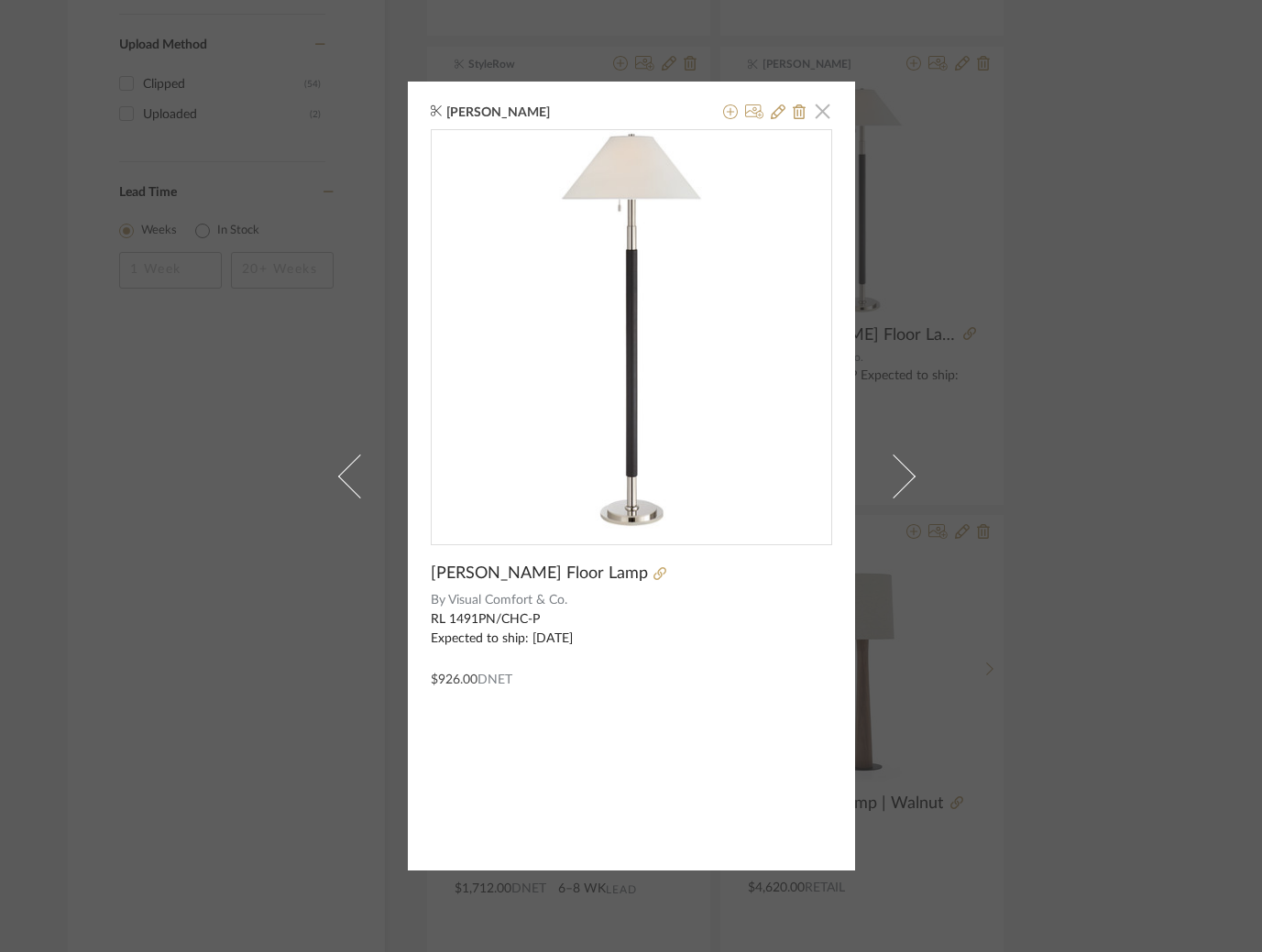
click at [822, 115] on span "button" at bounding box center [823, 111] width 36 height 36
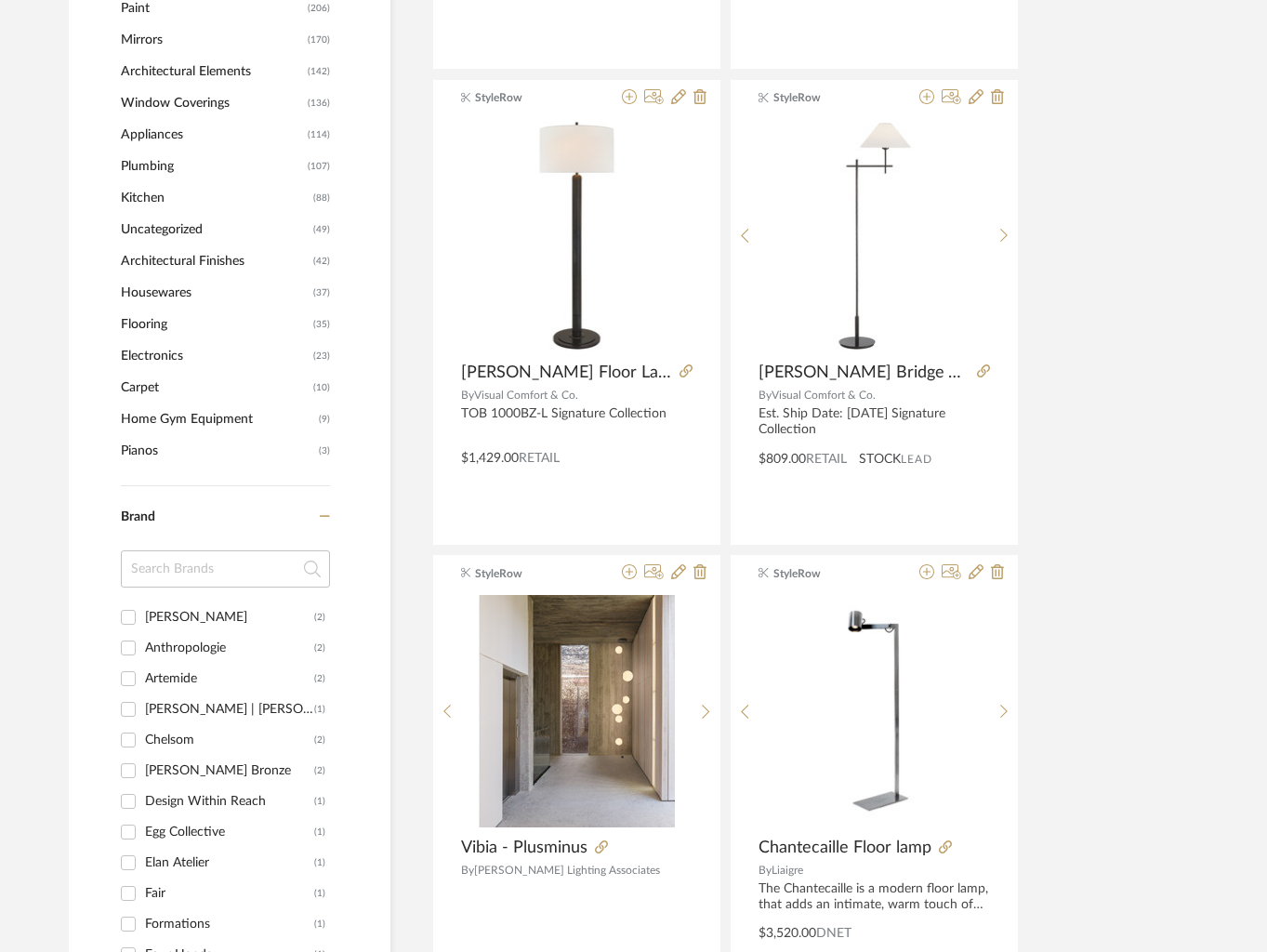
scroll to position [1906, 0]
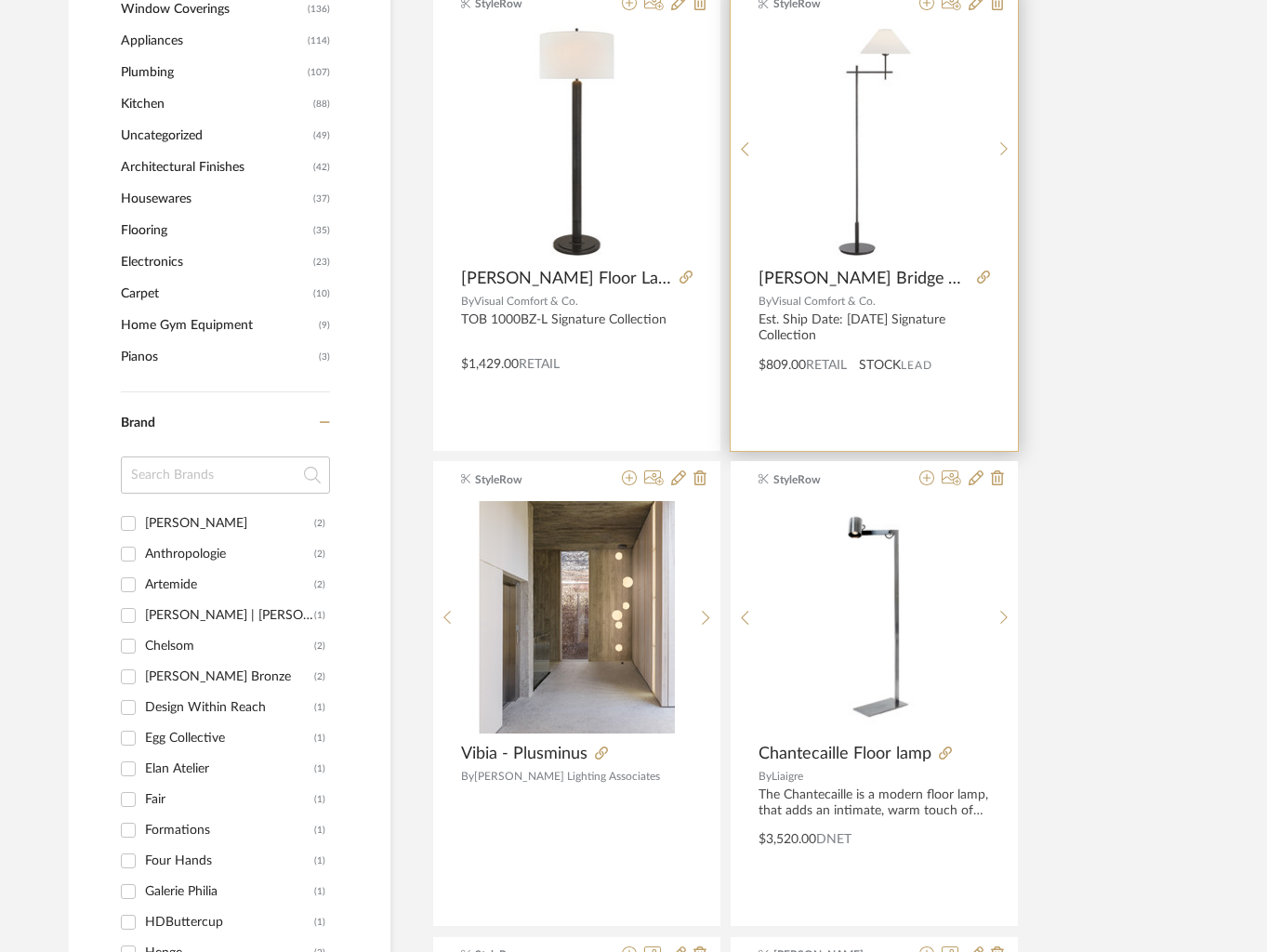
click at [853, 184] on img "0" at bounding box center [875, 142] width 230 height 230
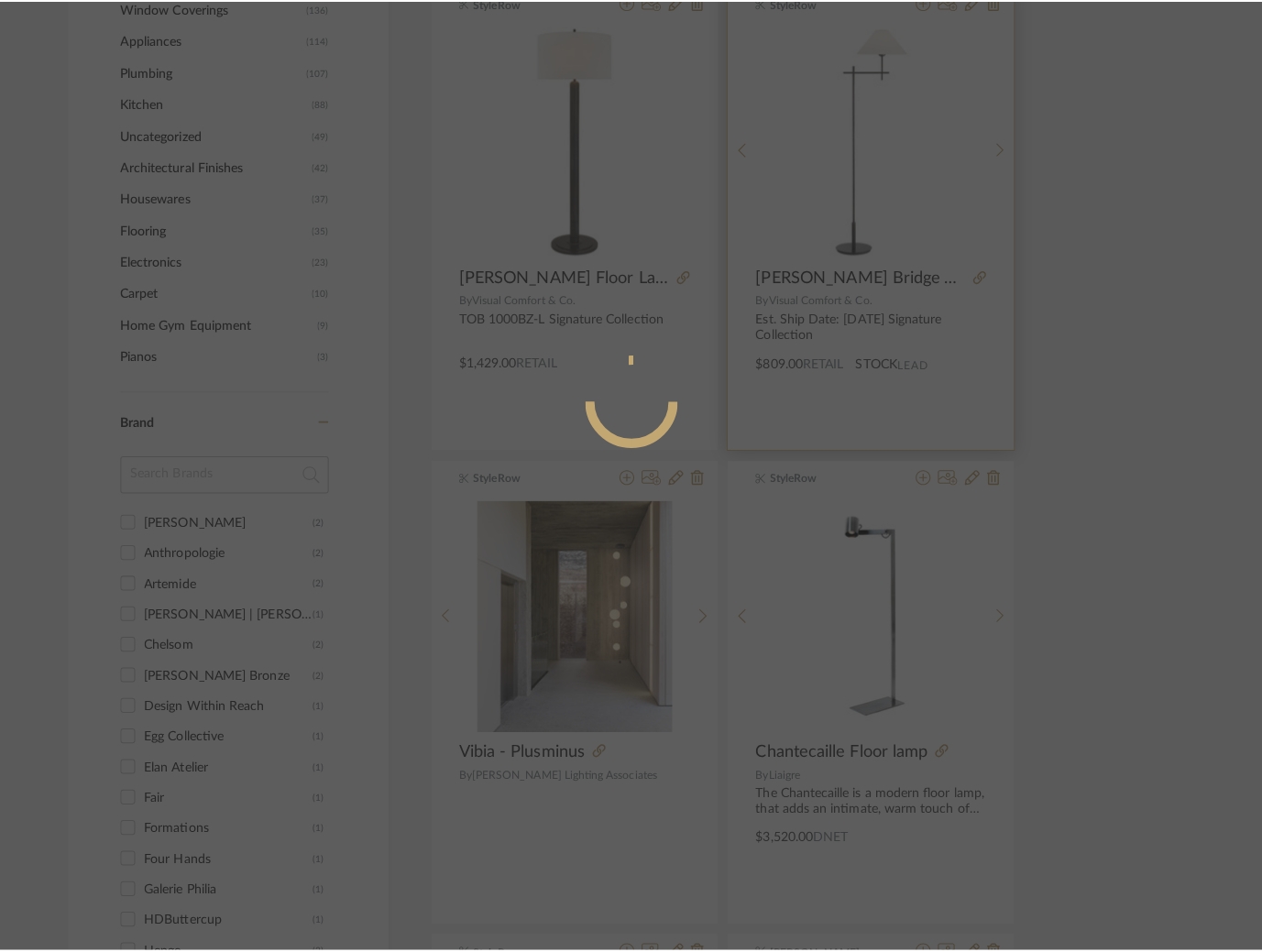
scroll to position [0, 0]
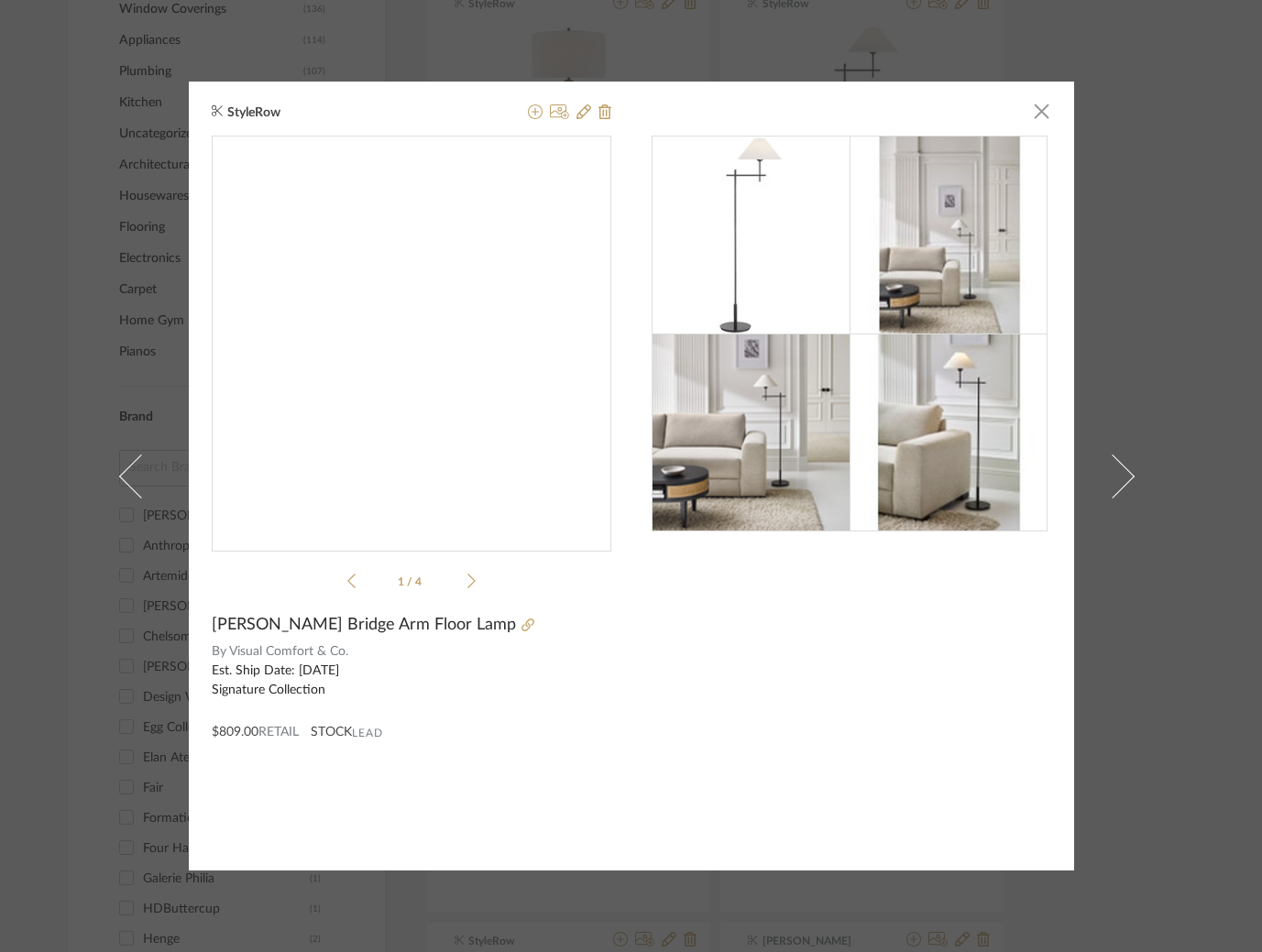
click at [468, 346] on img "0" at bounding box center [411, 335] width 399 height 399
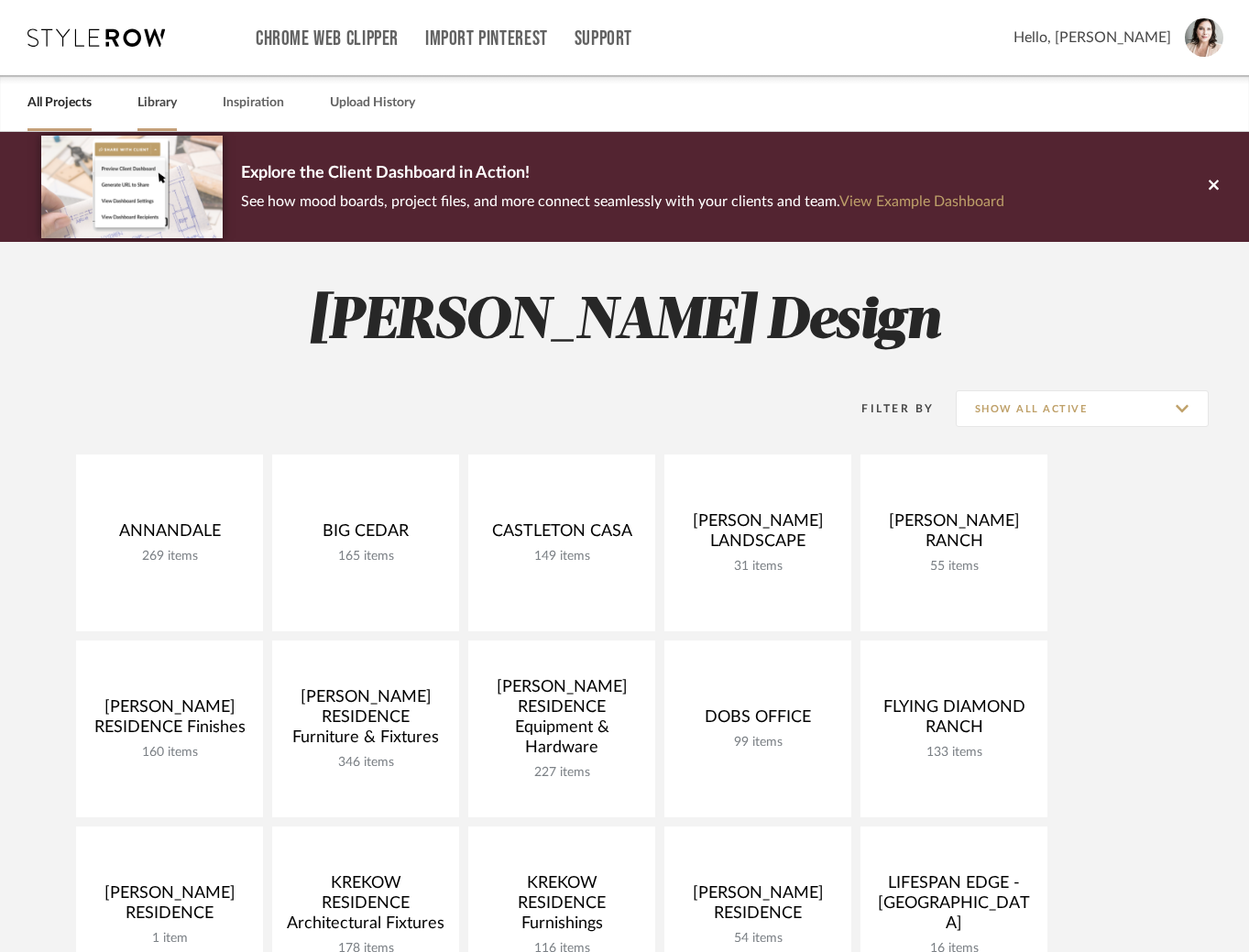
click at [149, 101] on link "Library" at bounding box center [156, 103] width 39 height 25
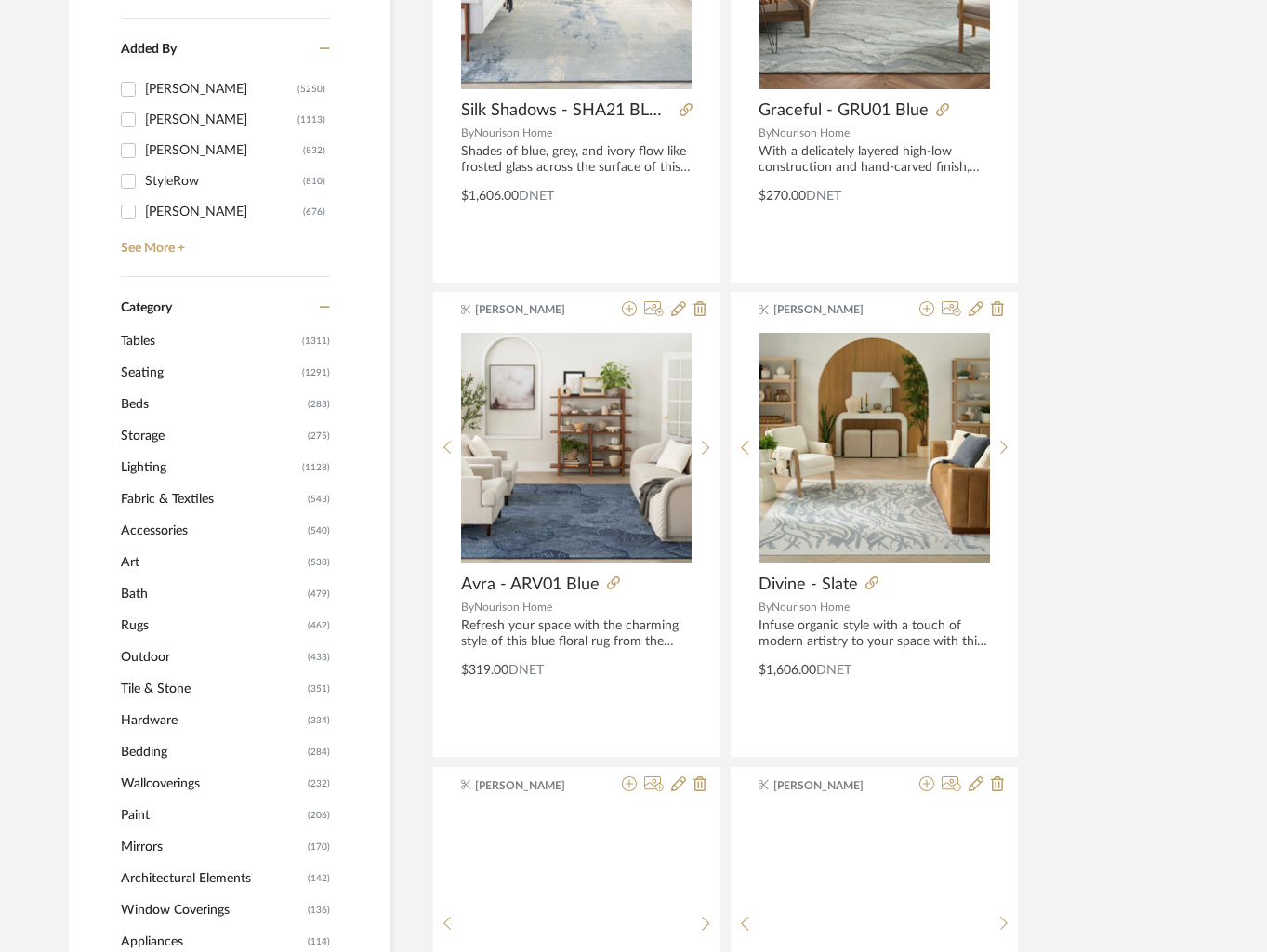
scroll to position [558, 0]
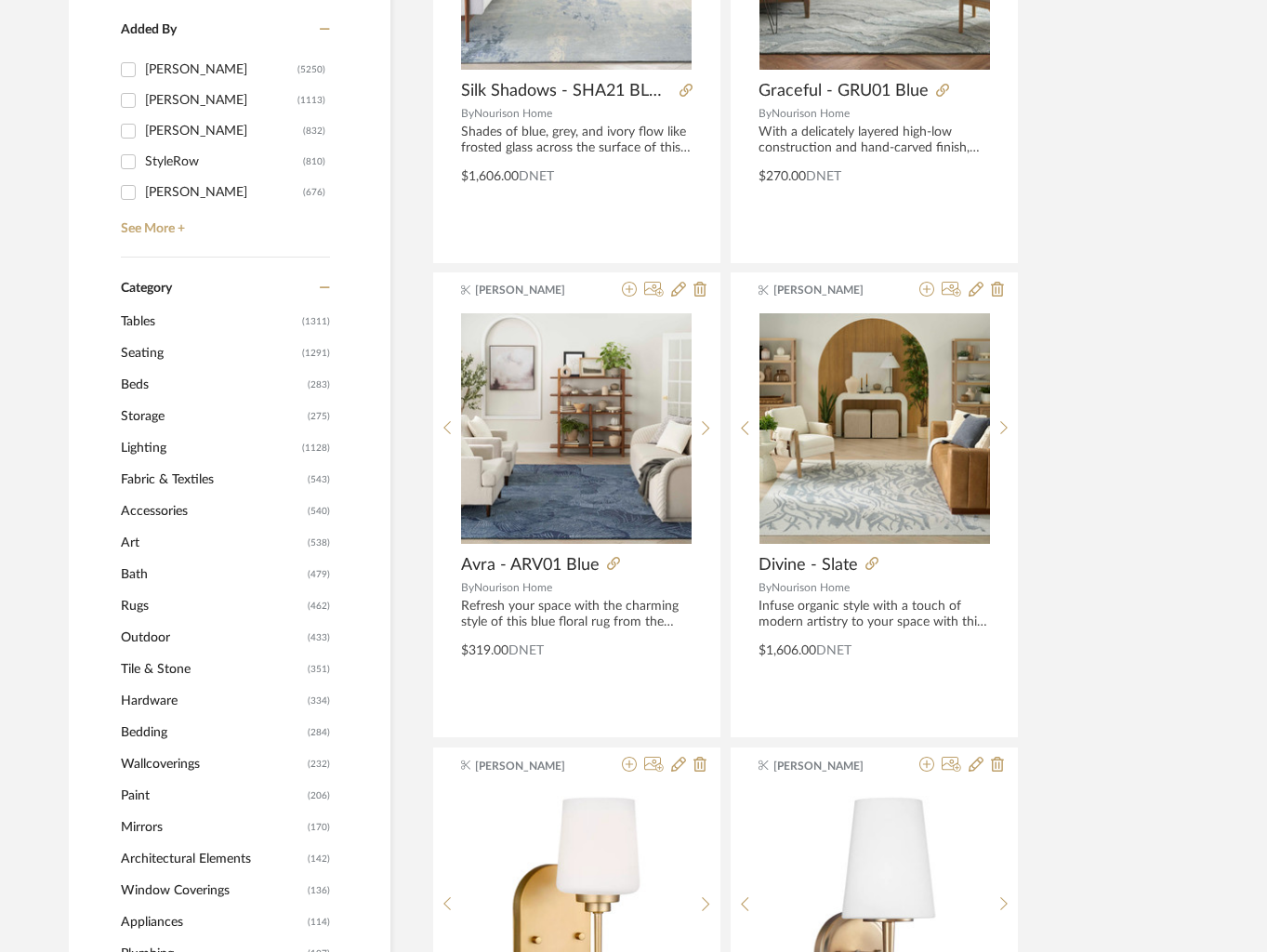
click at [142, 445] on span "Lighting" at bounding box center [209, 447] width 177 height 32
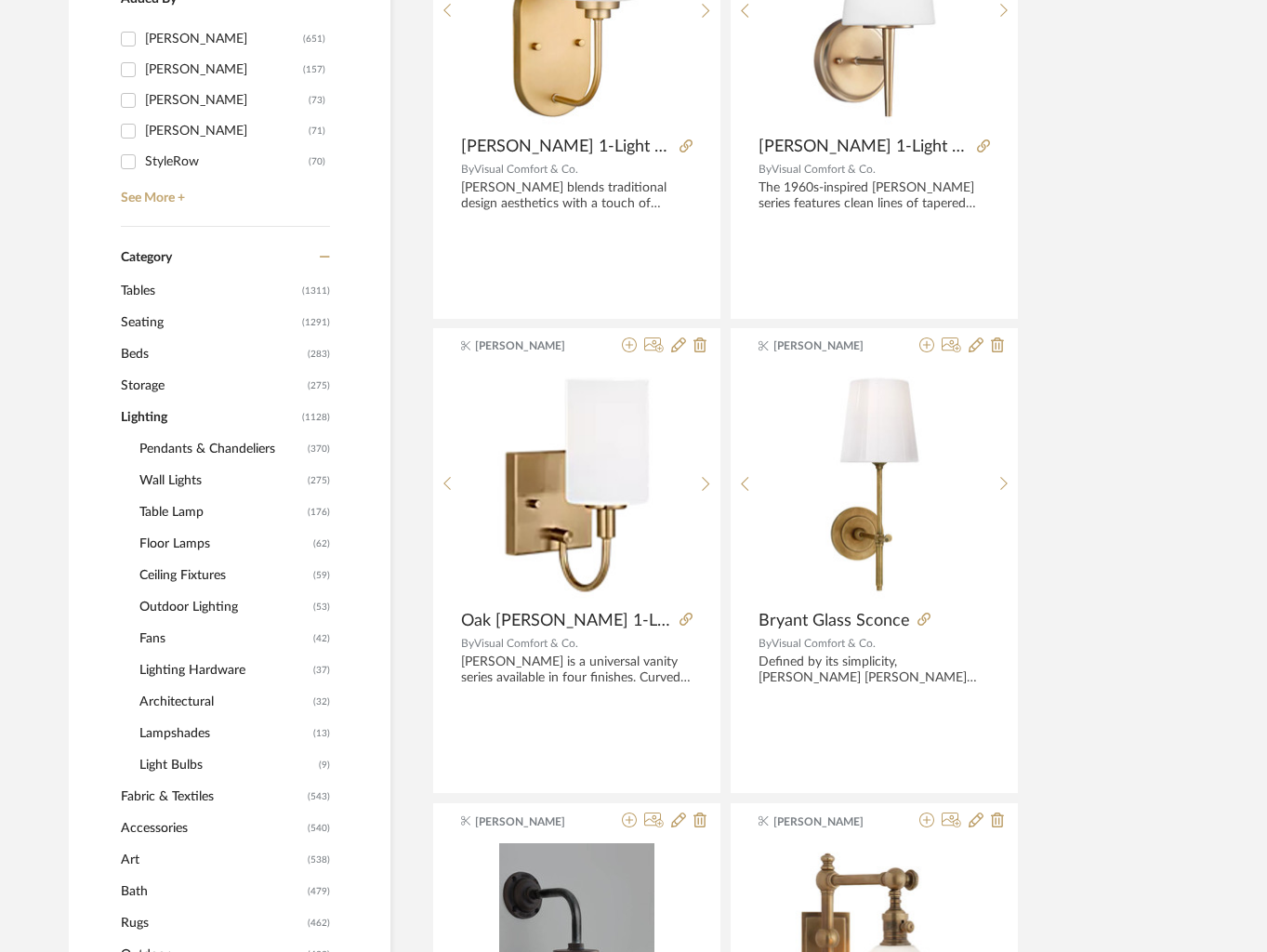
scroll to position [583, 0]
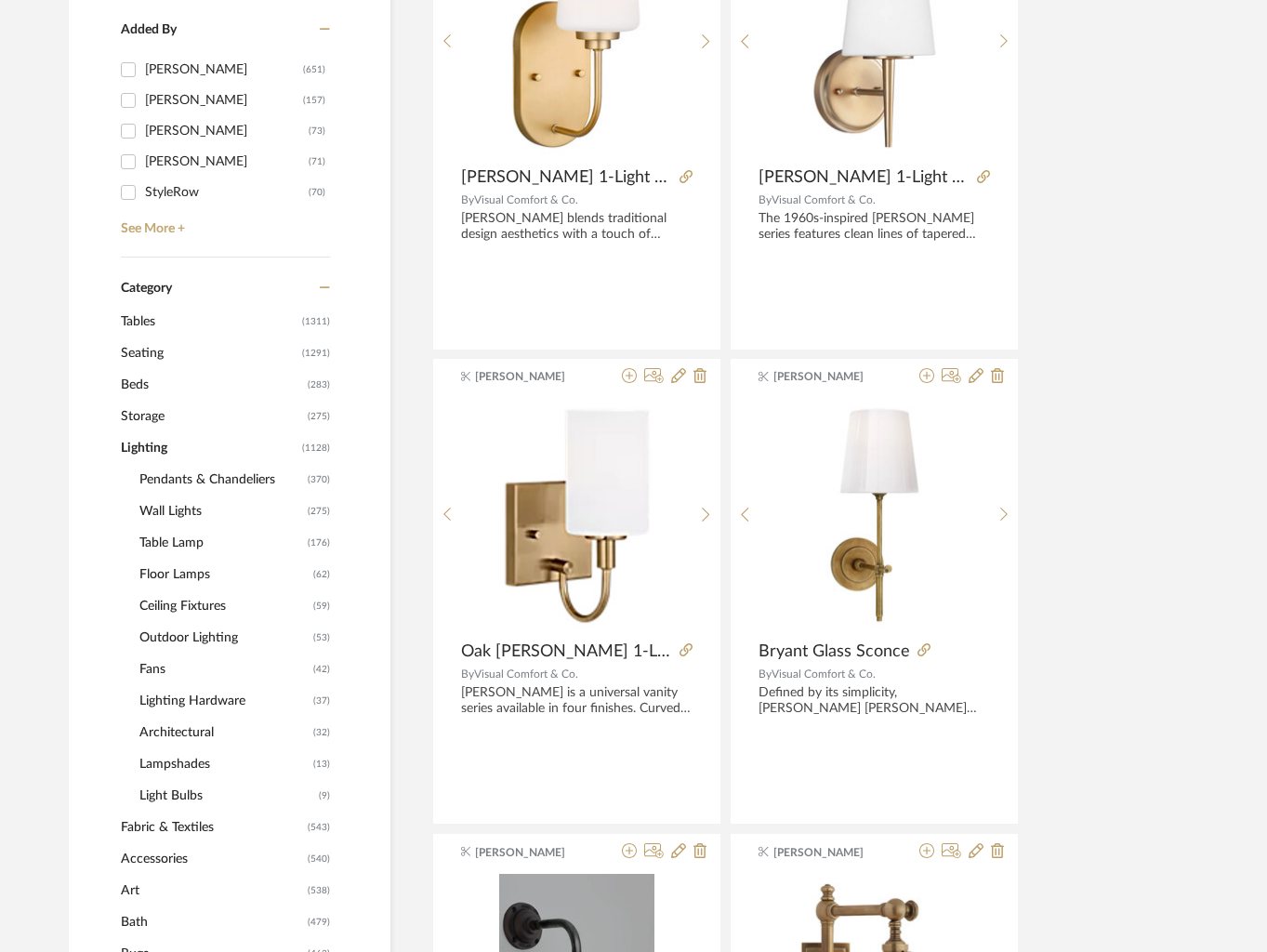
click at [153, 540] on span "Table Lamp" at bounding box center [220, 542] width 163 height 32
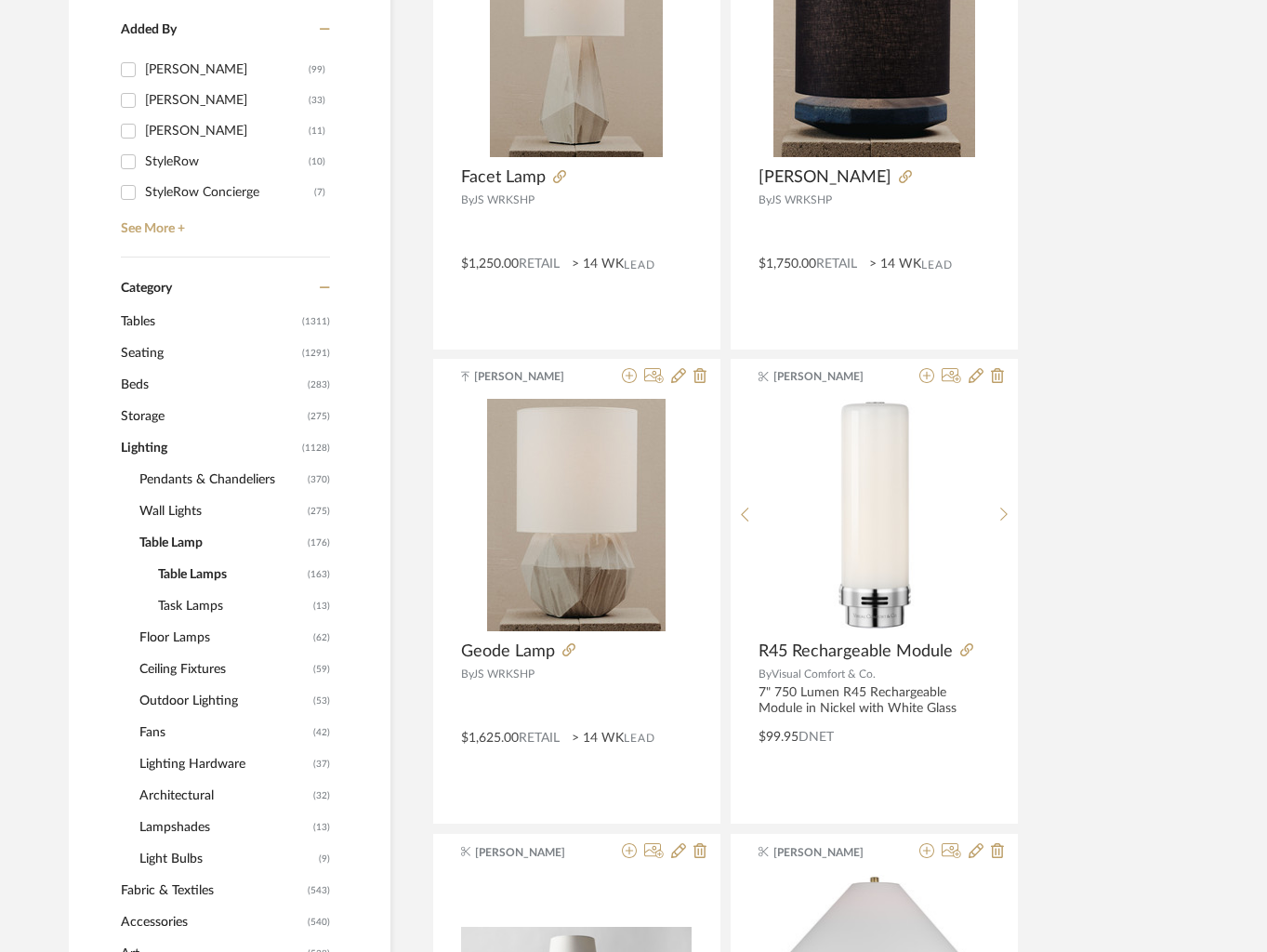
click at [174, 603] on span "Task Lamps" at bounding box center [233, 606] width 151 height 32
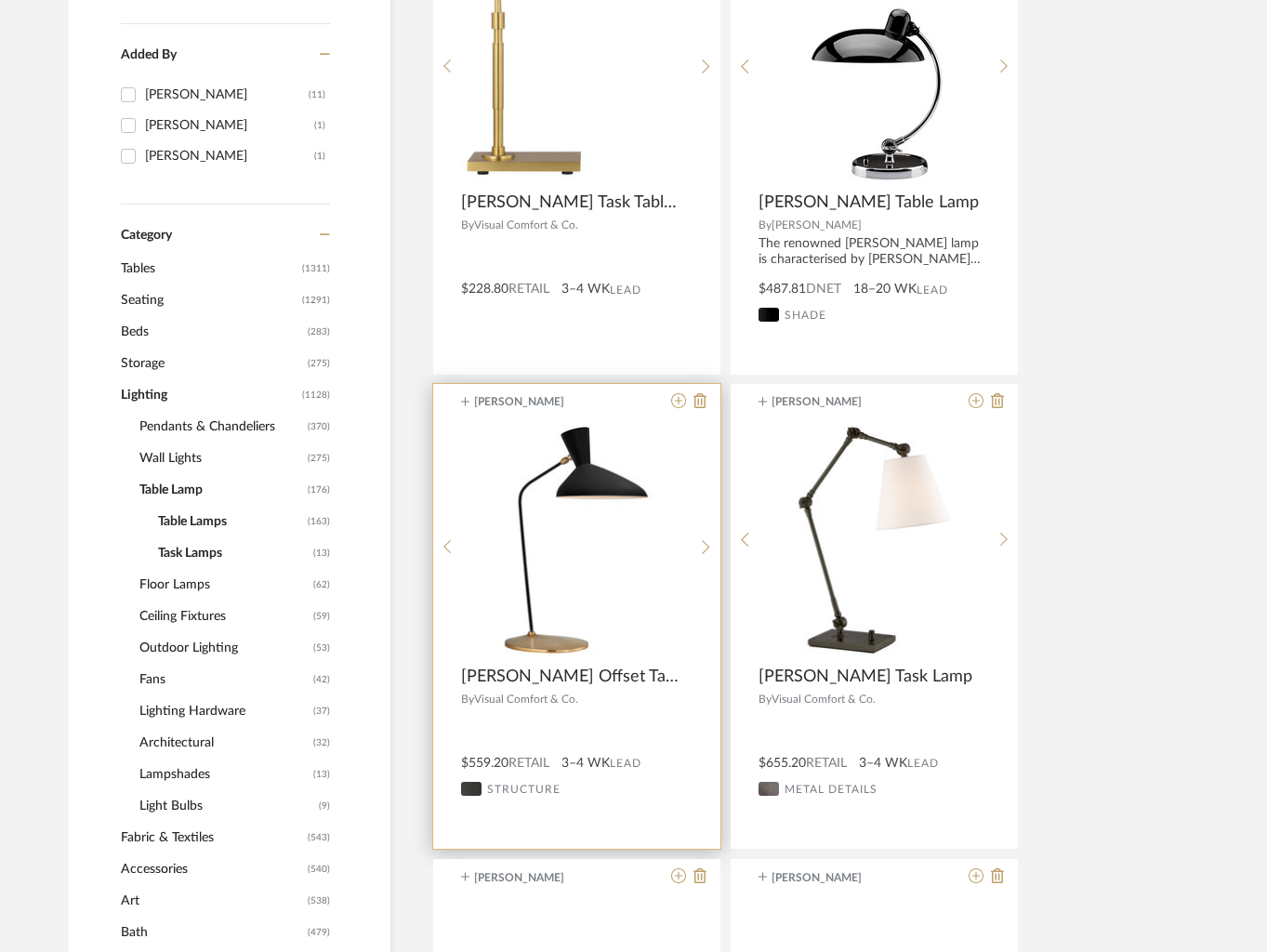
scroll to position [557, 0]
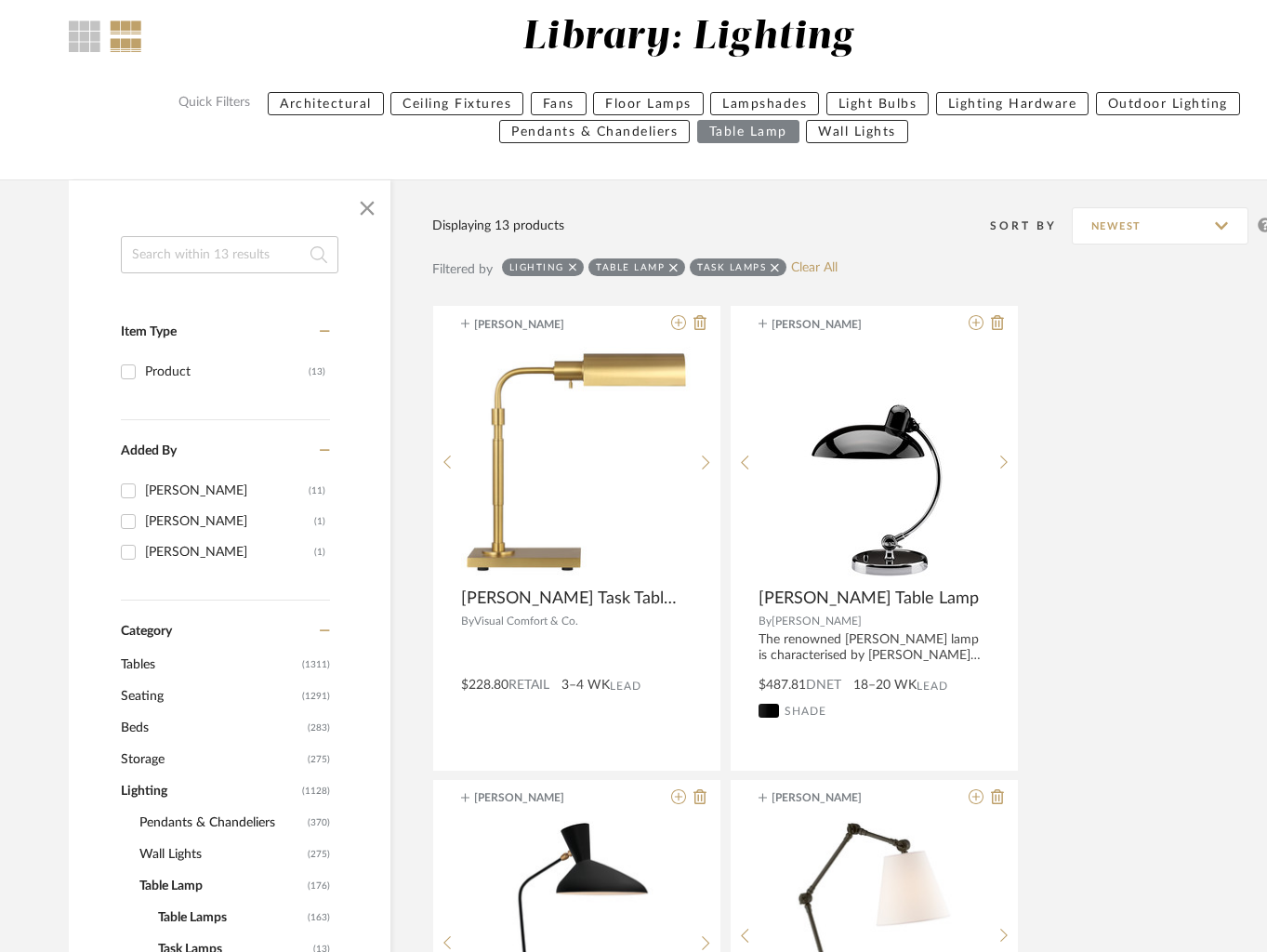
scroll to position [145, 0]
